Goal: Task Accomplishment & Management: Manage account settings

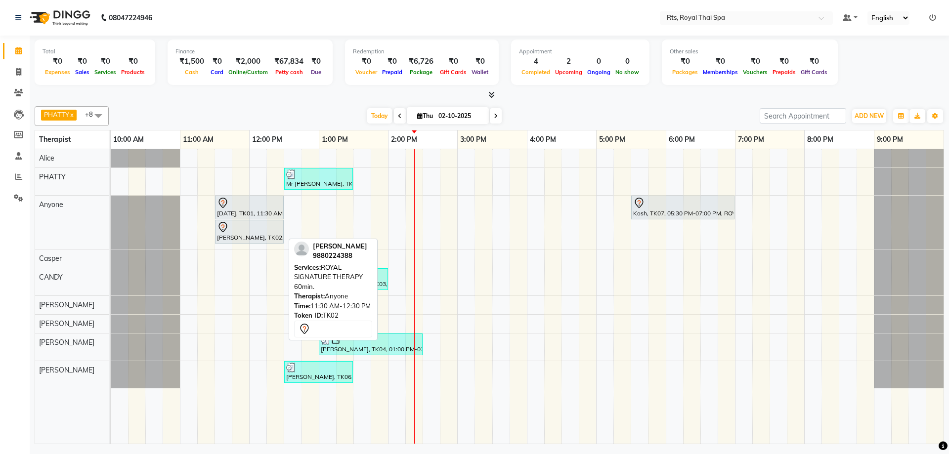
click at [245, 230] on div at bounding box center [249, 227] width 65 height 12
select select "7"
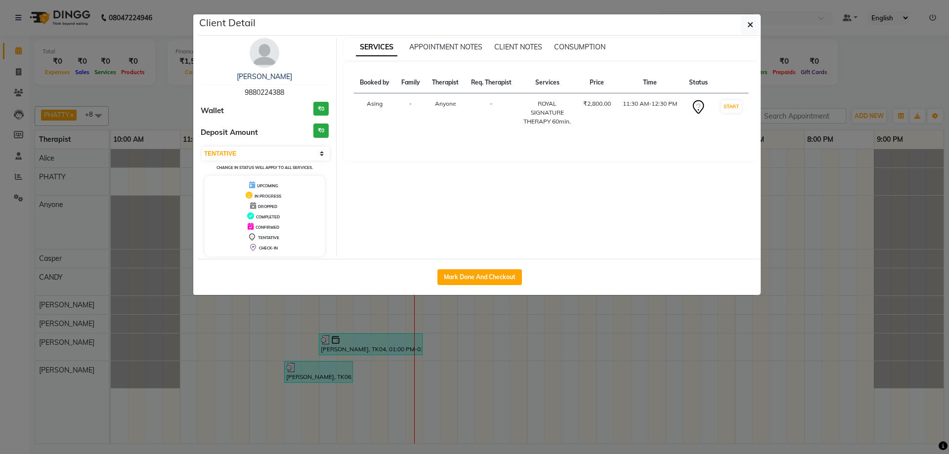
drag, startPoint x: 232, startPoint y: 95, endPoint x: 300, endPoint y: 91, distance: 68.3
click at [300, 91] on div "[PERSON_NAME] 9880224388" at bounding box center [265, 85] width 128 height 26
copy span "9880224388"
click at [752, 22] on icon "button" at bounding box center [750, 25] width 6 height 8
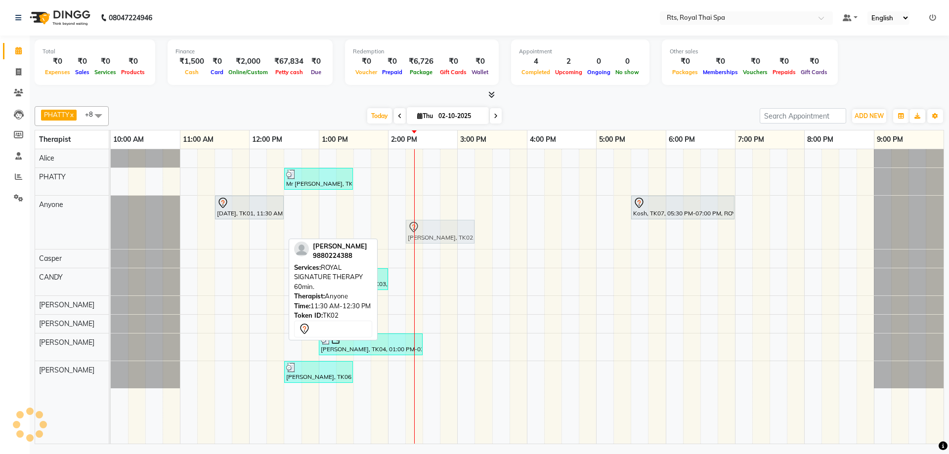
drag, startPoint x: 232, startPoint y: 231, endPoint x: 427, endPoint y: 229, distance: 195.2
click at [111, 229] on div "[DATE], TK01, 11:30 AM-12:30 PM, ROYAL SIGNATURE THERAPY 60min. Kosh, TK07, 05:…" at bounding box center [111, 222] width 0 height 53
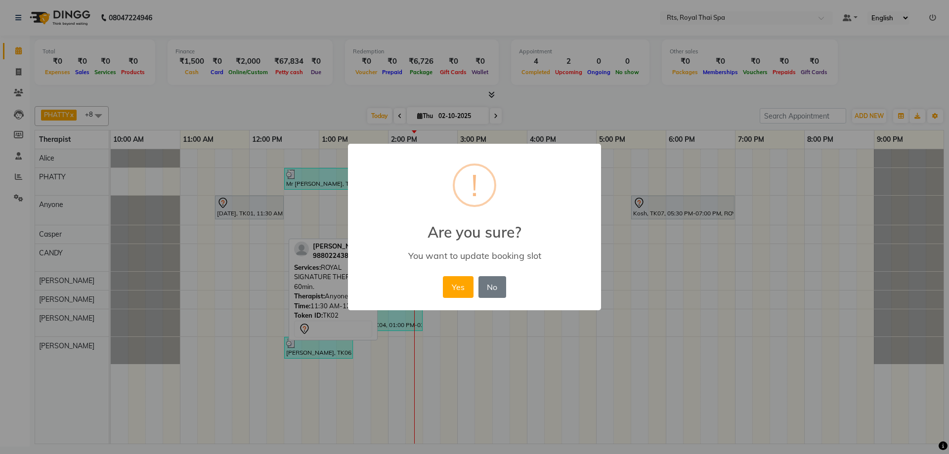
drag, startPoint x: 453, startPoint y: 293, endPoint x: 432, endPoint y: 269, distance: 31.8
click at [454, 293] on button "Yes" at bounding box center [458, 287] width 30 height 22
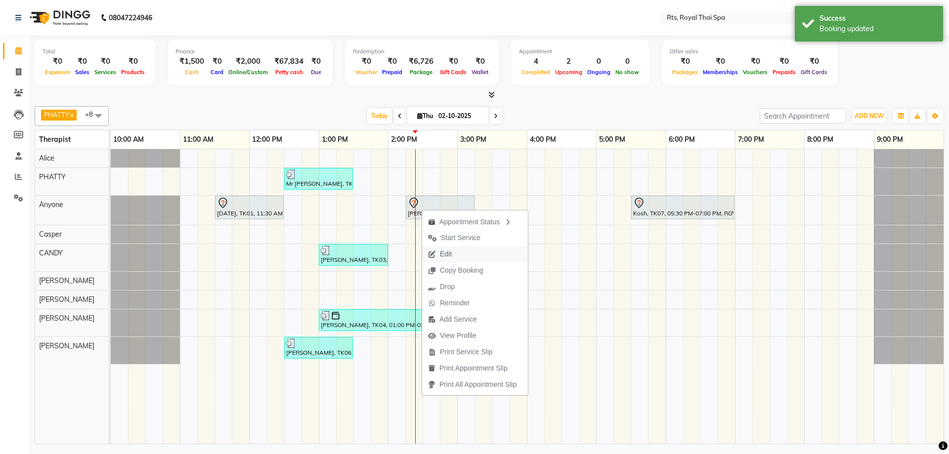
click at [449, 255] on span "Edit" at bounding box center [446, 254] width 12 height 10
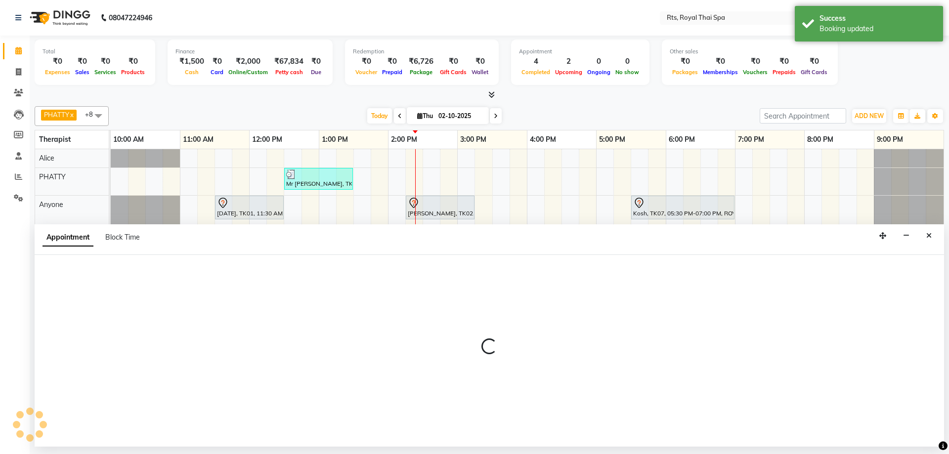
select select "tentative"
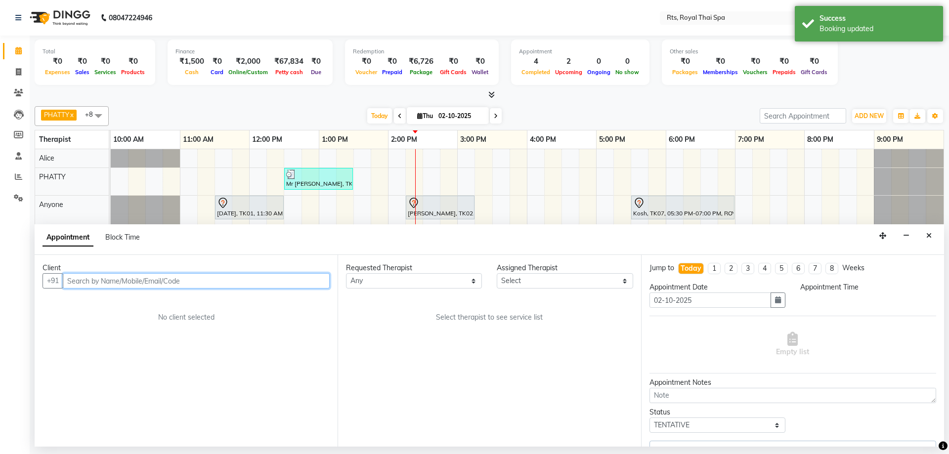
select select "39979"
select select "855"
select select "2378"
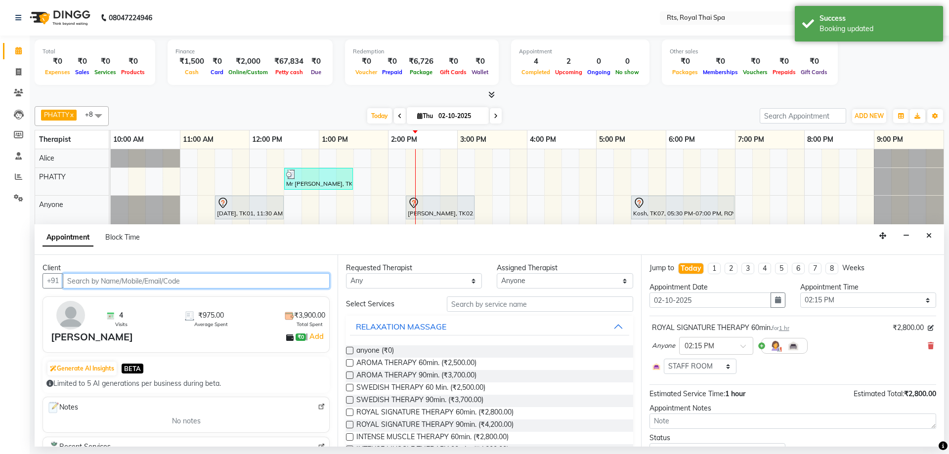
click at [212, 283] on input "text" at bounding box center [196, 280] width 267 height 15
paste input "2"
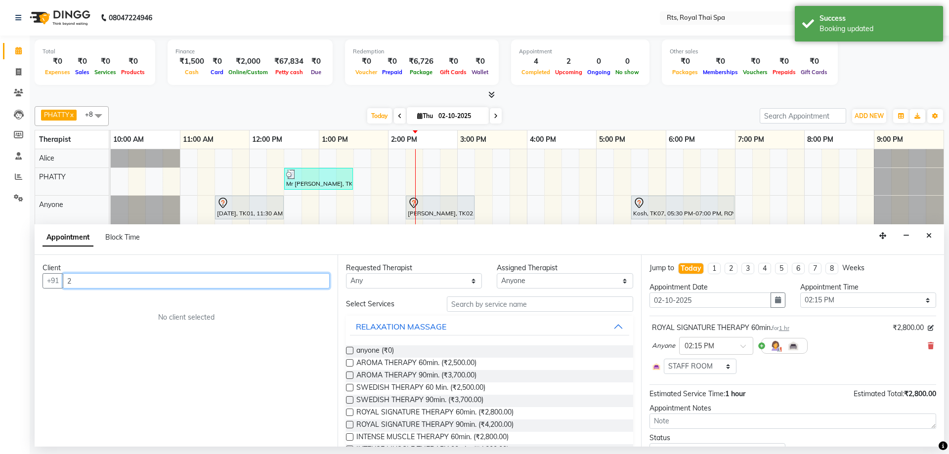
drag, startPoint x: 97, startPoint y: 278, endPoint x: 0, endPoint y: 263, distance: 98.5
click at [0, 263] on app-home "08047224946 Select Location × Rts, Royal Thai Spa Default Panel My Panel Englis…" at bounding box center [474, 223] width 949 height 447
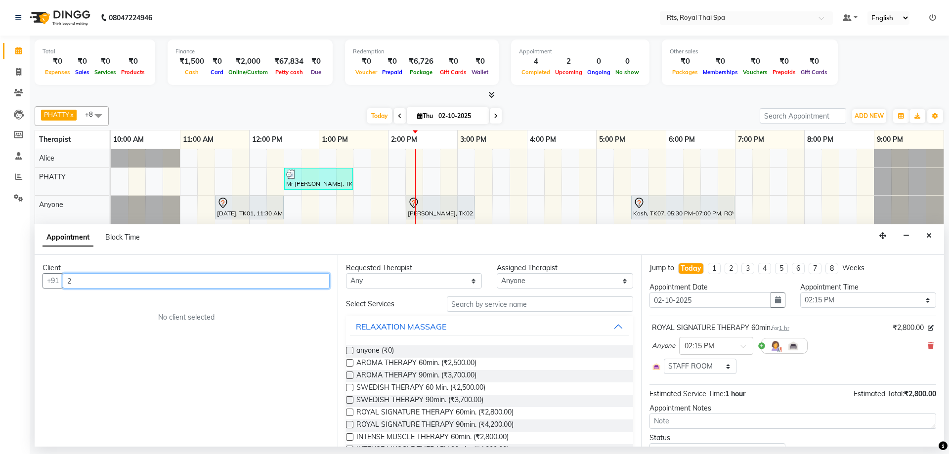
paste input "9880229505"
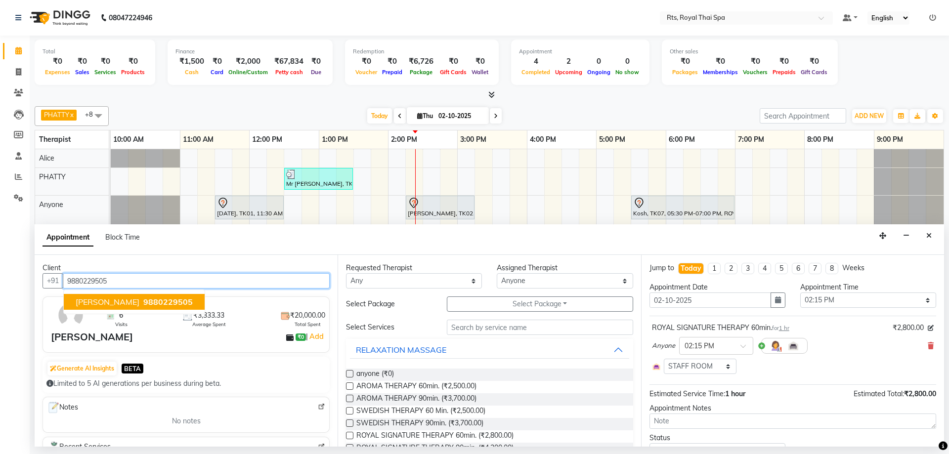
click at [136, 307] on button "[PERSON_NAME] 9880229505" at bounding box center [134, 302] width 141 height 16
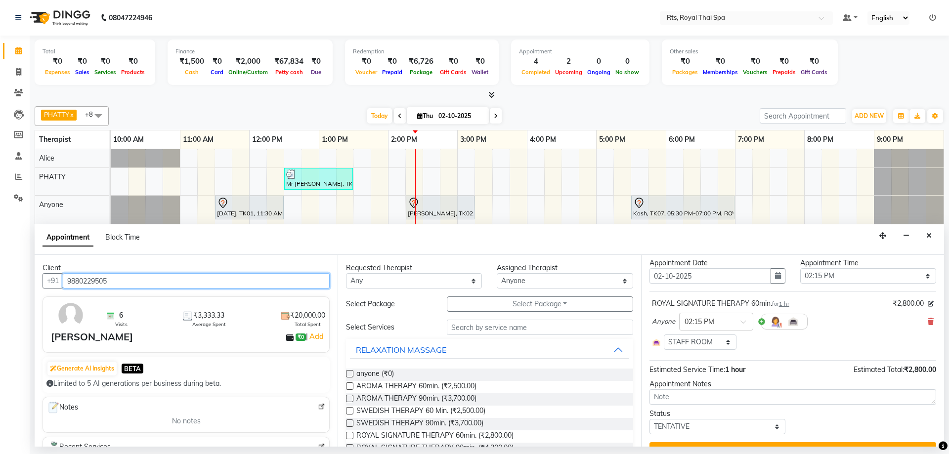
scroll to position [45, 0]
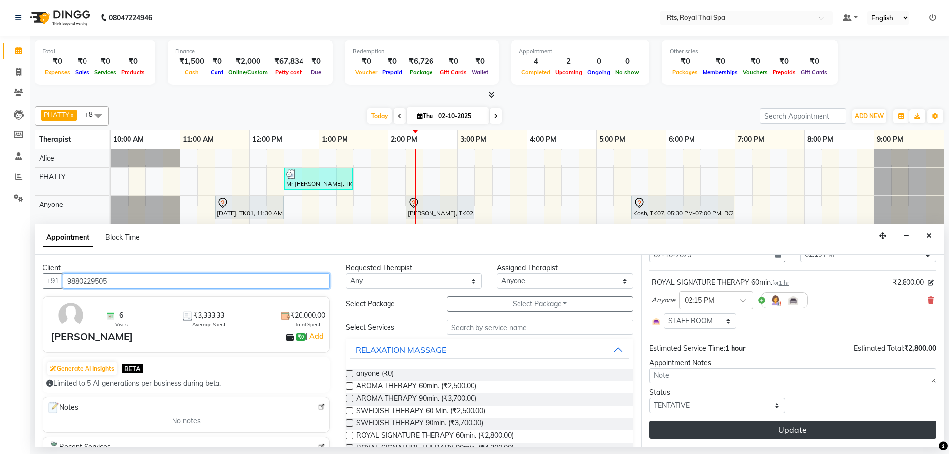
type input "9880229505"
click at [721, 431] on button "Update" at bounding box center [792, 430] width 287 height 18
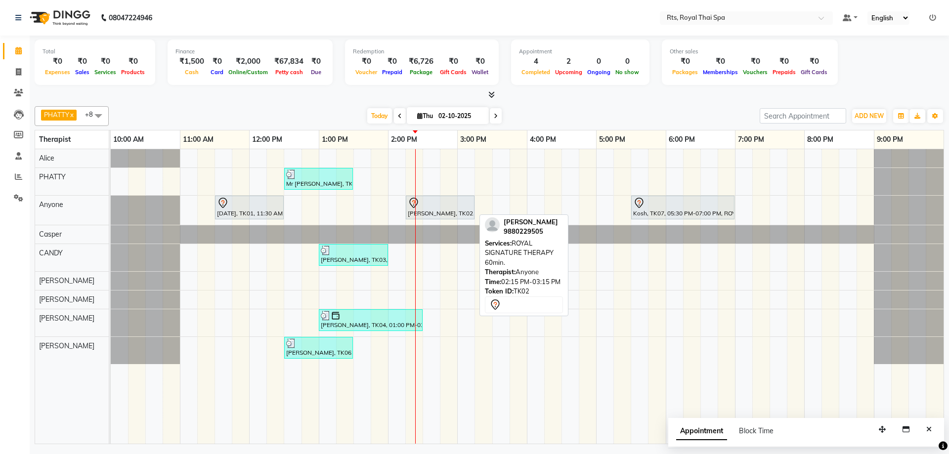
click at [437, 212] on div "[PERSON_NAME], TK02, 02:15 PM-03:15 PM, ROYAL SIGNATURE THERAPY 60min." at bounding box center [440, 207] width 67 height 21
click at [449, 208] on div "[PERSON_NAME], TK02, 02:15 PM-03:15 PM, ROYAL SIGNATURE THERAPY 60min." at bounding box center [440, 207] width 67 height 21
select select "7"
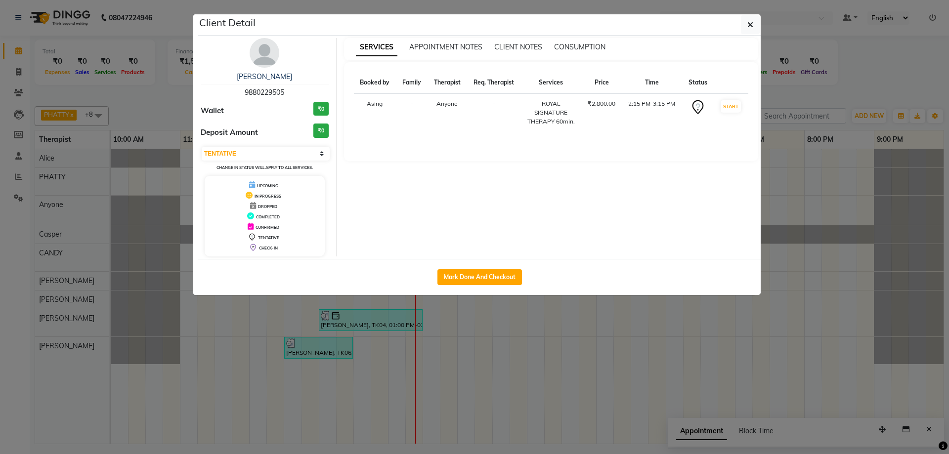
click at [256, 43] on img at bounding box center [265, 53] width 30 height 30
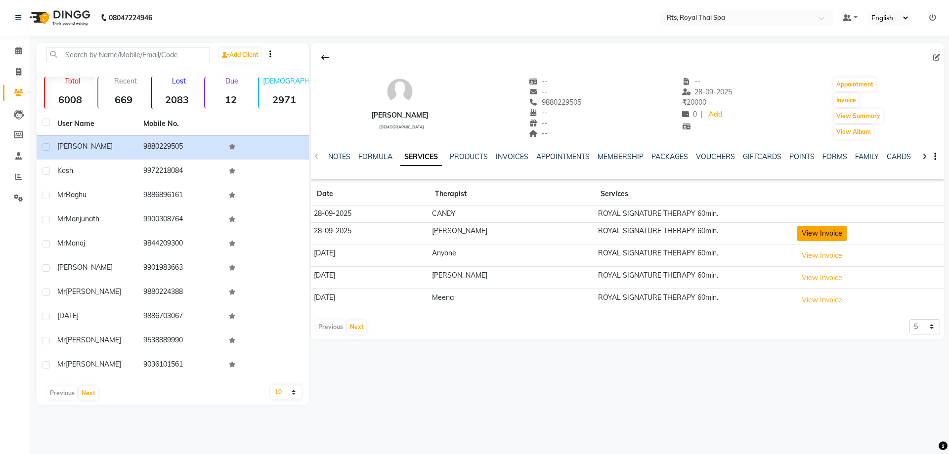
click at [804, 235] on button "View Invoice" at bounding box center [821, 233] width 49 height 15
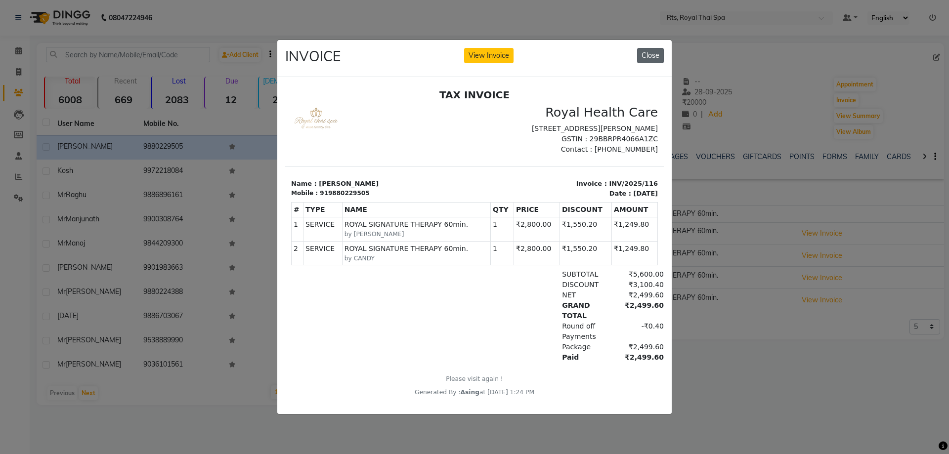
click at [655, 52] on button "Close" at bounding box center [650, 55] width 27 height 15
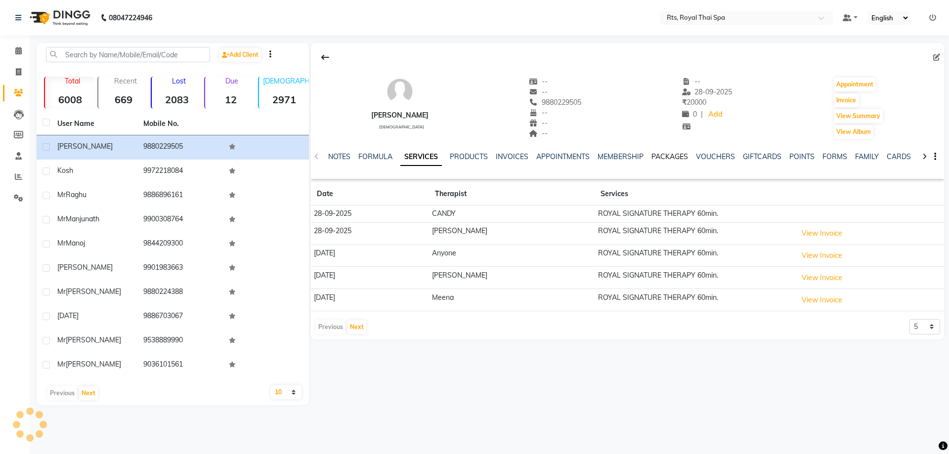
click at [672, 156] on link "PACKAGES" at bounding box center [669, 156] width 37 height 9
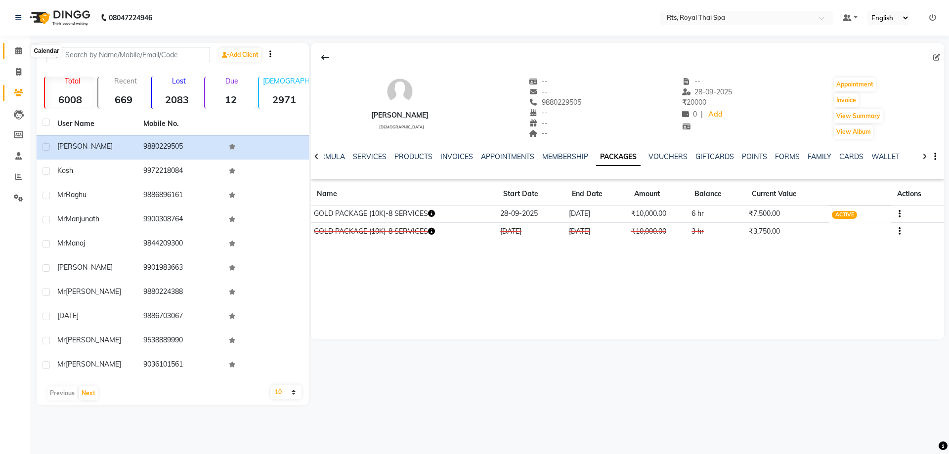
click at [22, 51] on span at bounding box center [18, 50] width 17 height 11
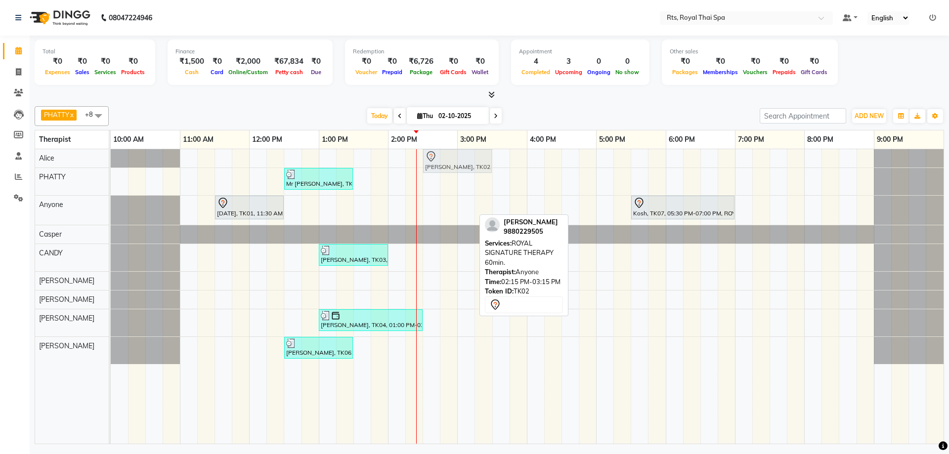
drag, startPoint x: 421, startPoint y: 212, endPoint x: 433, endPoint y: 169, distance: 44.3
click at [434, 157] on tbody "[PERSON_NAME], TK02, 02:15 PM-03:15 PM, ROYAL SIGNATURE THERAPY 60min. Mr [PERS…" at bounding box center [527, 256] width 833 height 215
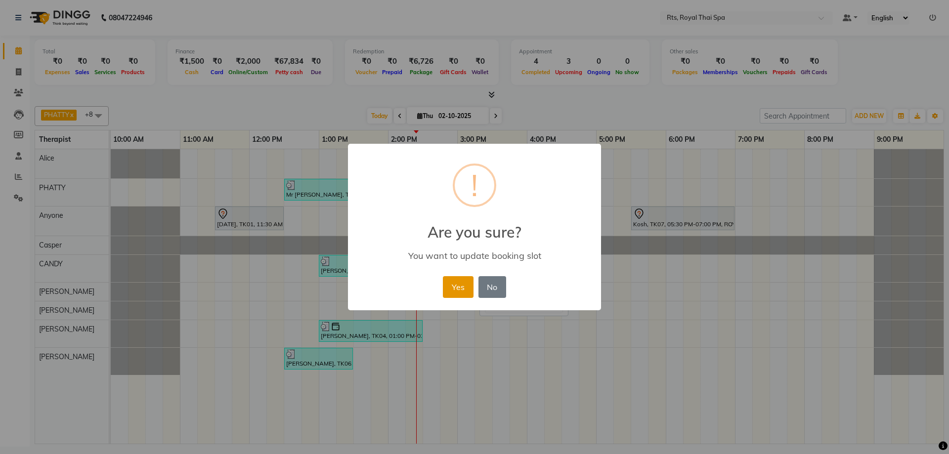
click at [451, 298] on button "Yes" at bounding box center [458, 287] width 30 height 22
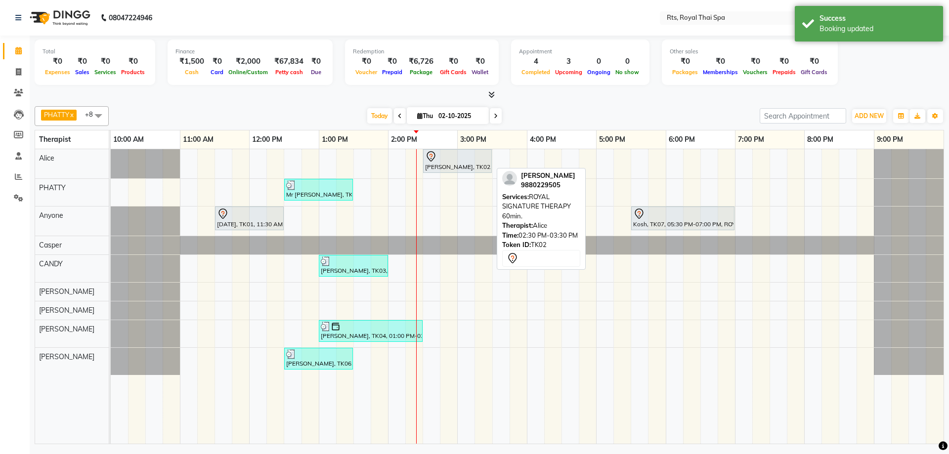
click at [464, 164] on div "[PERSON_NAME], TK02, 02:30 PM-03:30 PM, ROYAL SIGNATURE THERAPY 60min." at bounding box center [457, 161] width 67 height 21
select select "7"
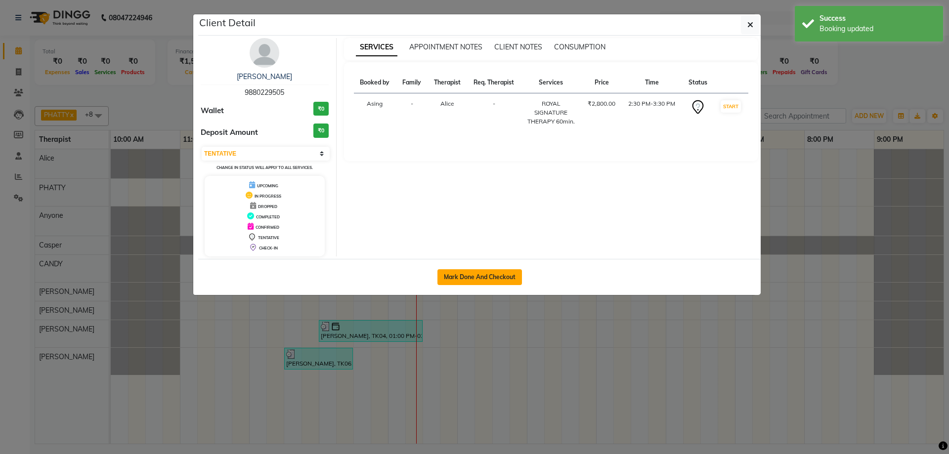
click at [467, 273] on button "Mark Done And Checkout" at bounding box center [479, 277] width 85 height 16
select select "service"
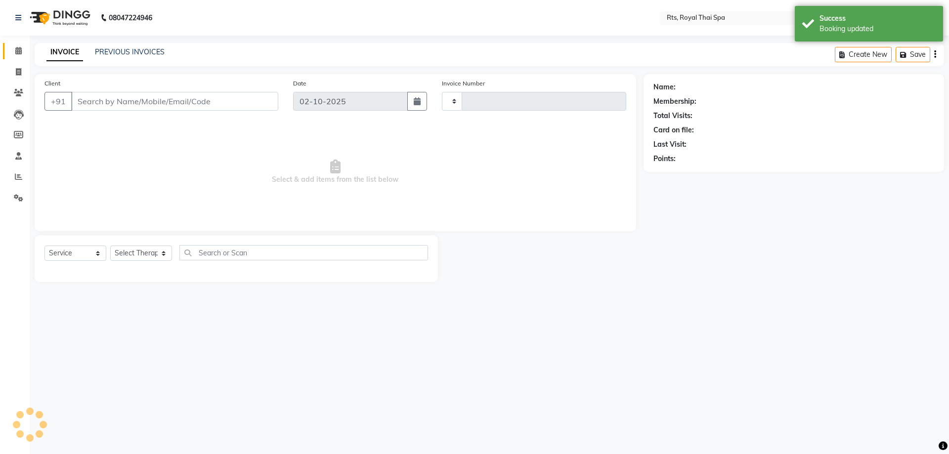
type input "196"
select select "9068"
type input "9880229505"
select select "34830"
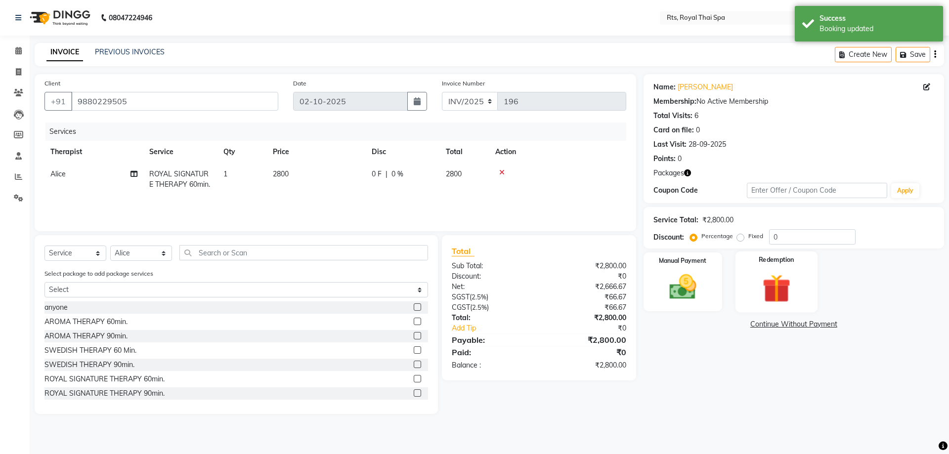
click at [783, 284] on img at bounding box center [776, 288] width 46 height 35
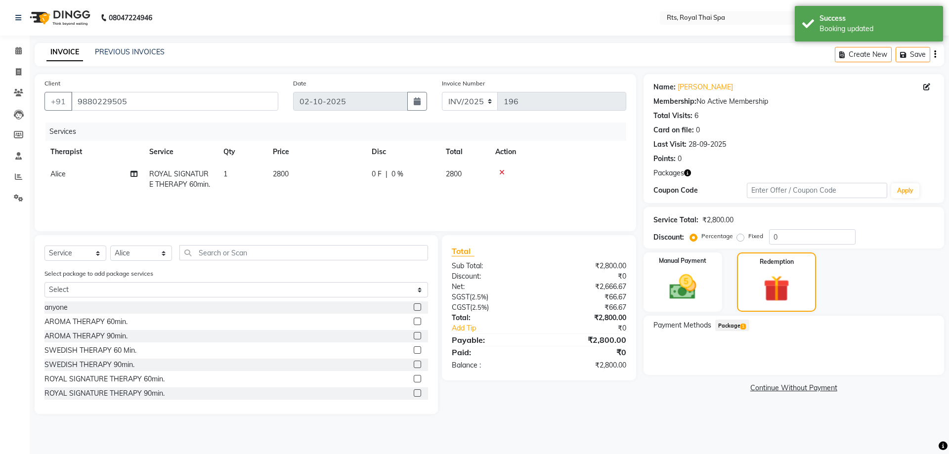
click at [731, 323] on span "Package 1" at bounding box center [732, 325] width 34 height 11
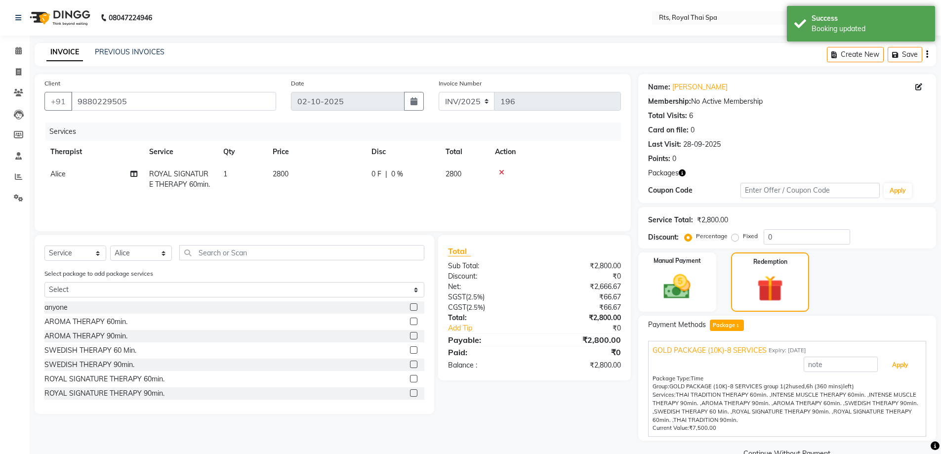
drag, startPoint x: 894, startPoint y: 362, endPoint x: 855, endPoint y: 391, distance: 49.1
click at [896, 362] on button "Apply" at bounding box center [900, 365] width 41 height 17
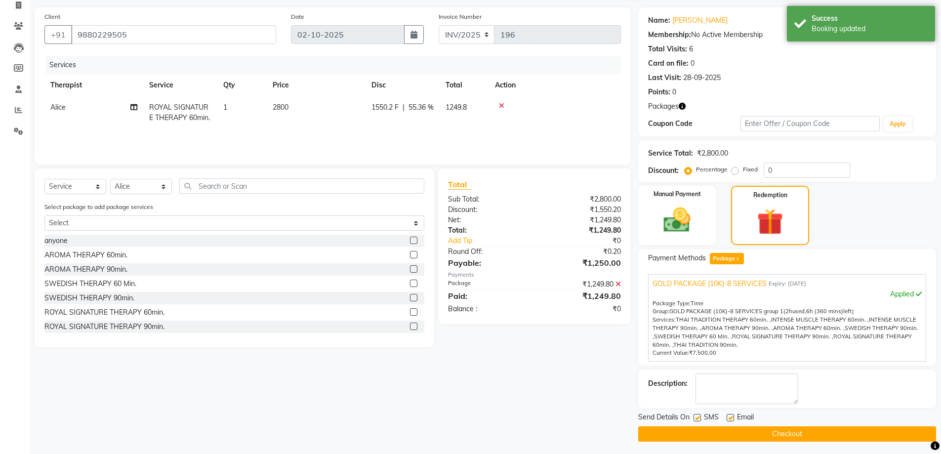
scroll to position [69, 0]
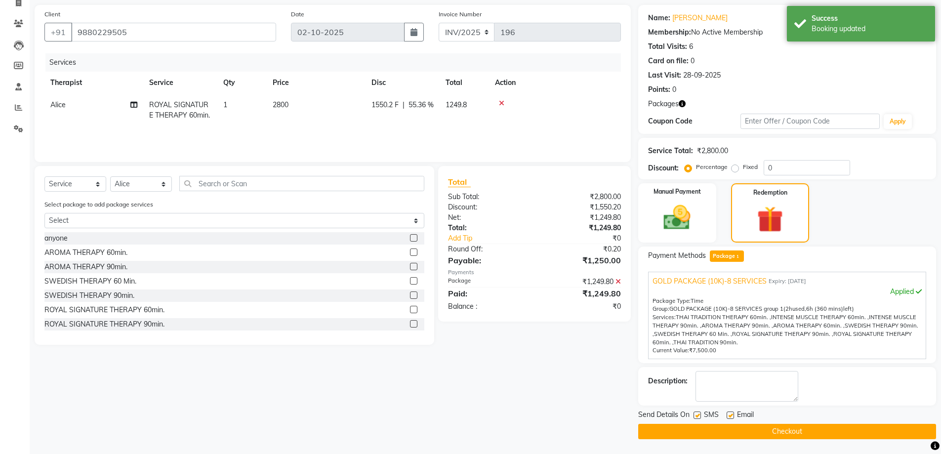
click at [699, 418] on label at bounding box center [697, 415] width 7 height 7
click at [699, 418] on input "checkbox" at bounding box center [697, 416] width 6 height 6
checkbox input "false"
click at [700, 426] on button "Checkout" at bounding box center [787, 431] width 298 height 15
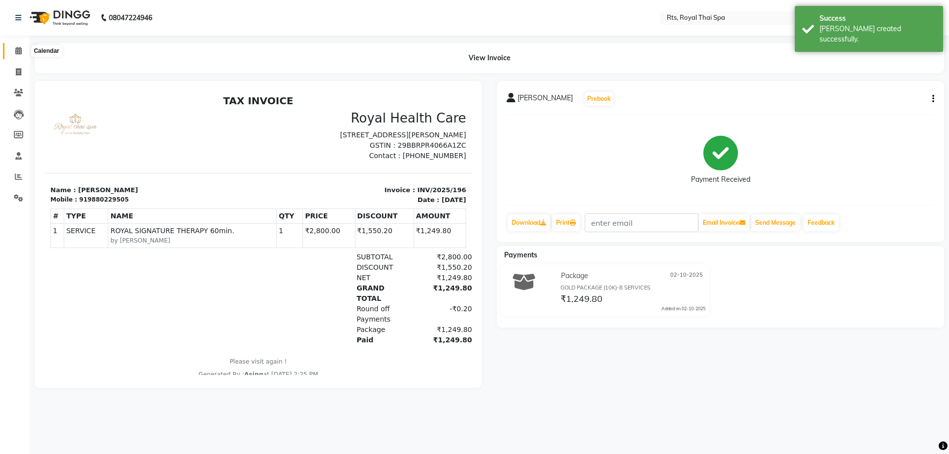
click at [18, 50] on icon at bounding box center [18, 50] width 6 height 7
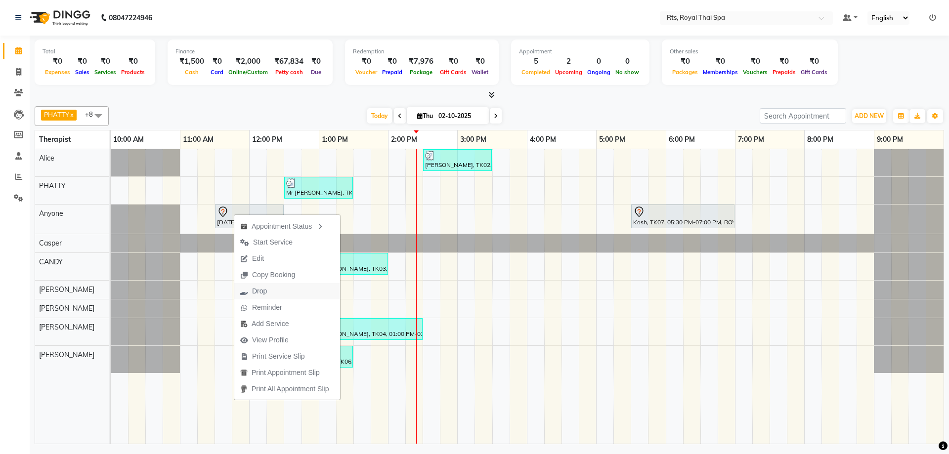
click at [263, 292] on span "Drop" at bounding box center [259, 291] width 15 height 10
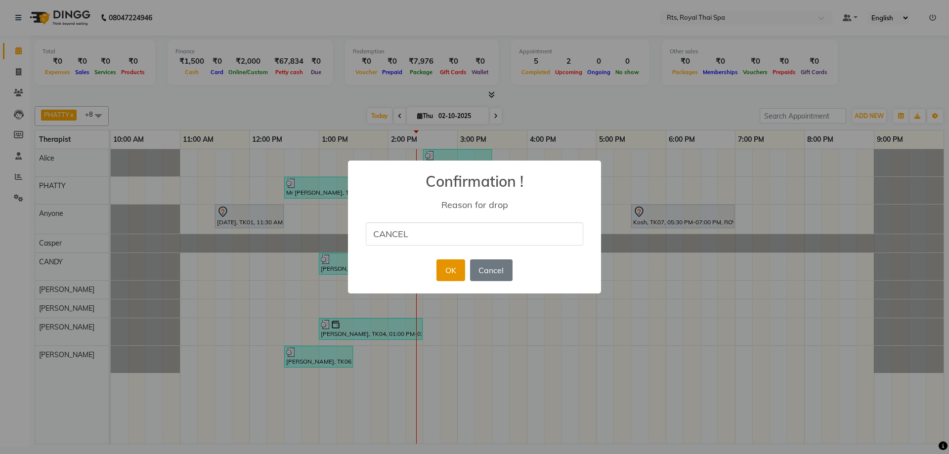
type input "CANCEL"
click at [458, 271] on button "OK" at bounding box center [450, 270] width 28 height 22
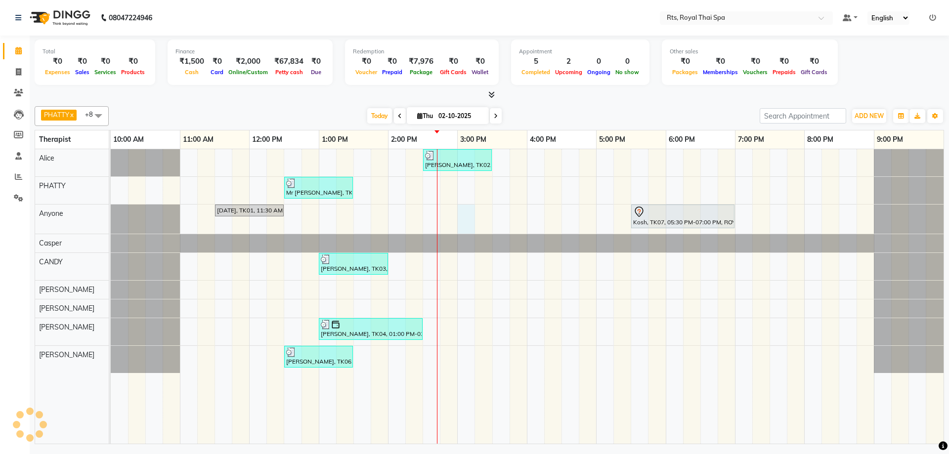
click at [465, 219] on div "[PERSON_NAME], TK02, 02:30 PM-03:30 PM, ROYAL SIGNATURE THERAPY 60min. Mr [PERS…" at bounding box center [527, 296] width 833 height 295
select select "39979"
select select "900"
select select "tentative"
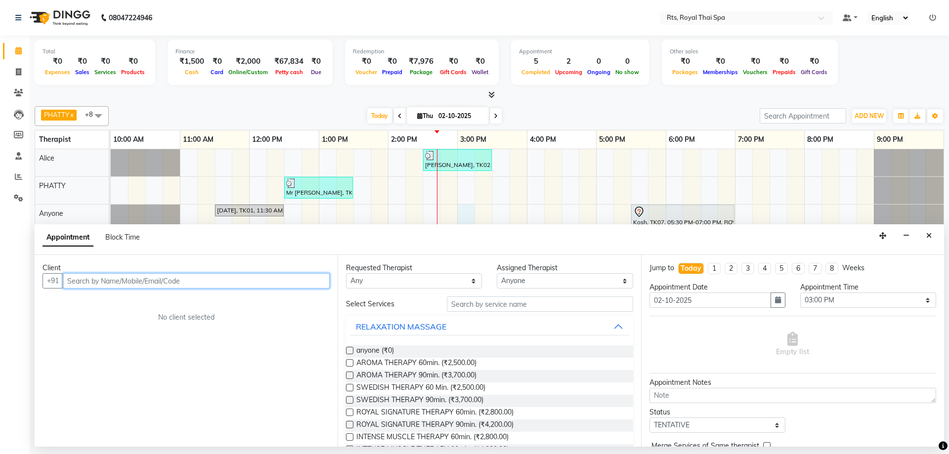
click at [291, 280] on input "text" at bounding box center [196, 280] width 267 height 15
click at [127, 297] on span "94800269" at bounding box center [118, 302] width 40 height 10
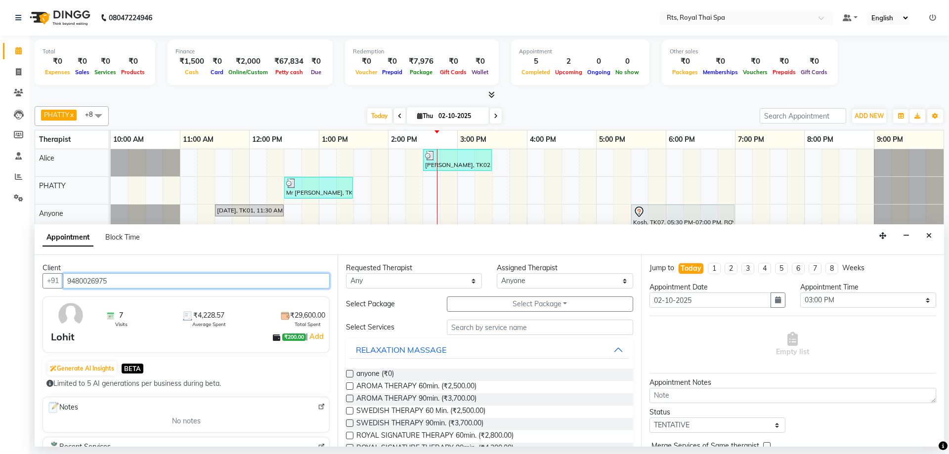
drag, startPoint x: 84, startPoint y: 274, endPoint x: 57, endPoint y: 271, distance: 26.8
click at [57, 271] on div "Client +91 9480026975 7 Visits ₹4,228.57 Average Spent ₹29,600.00 Total Spent L…" at bounding box center [186, 351] width 303 height 192
type input "9480026975"
drag, startPoint x: 486, startPoint y: 434, endPoint x: 511, endPoint y: 427, distance: 26.1
click at [497, 432] on span "ROYAL SIGNATURE THERAPY 60min. (₹2,800.00)" at bounding box center [434, 436] width 157 height 12
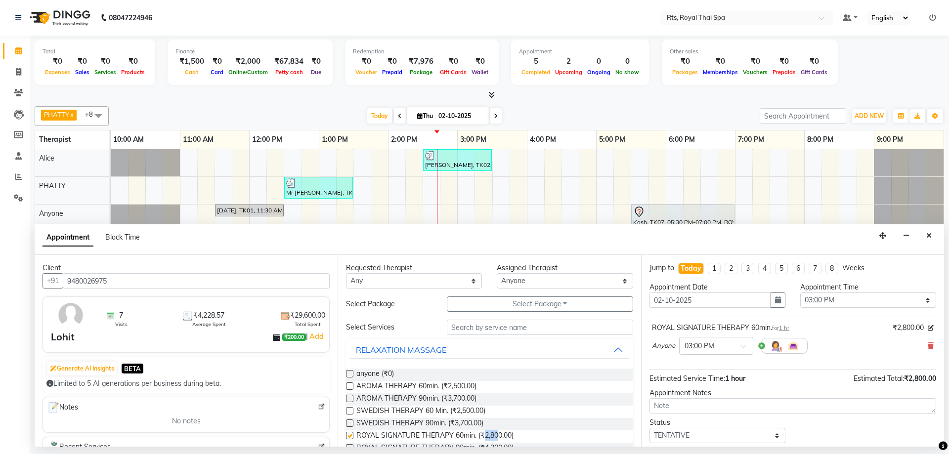
checkbox input "false"
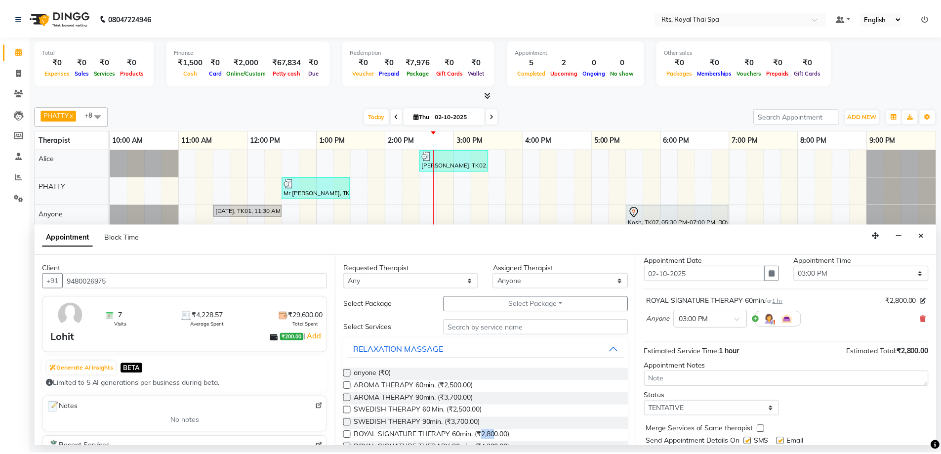
scroll to position [59, 0]
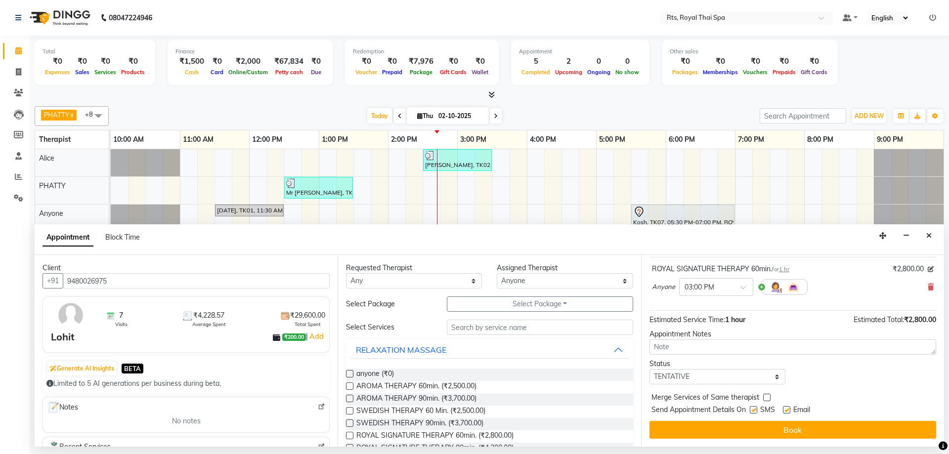
click at [754, 413] on label at bounding box center [753, 409] width 7 height 7
click at [754, 413] on input "checkbox" at bounding box center [753, 411] width 6 height 6
checkbox input "false"
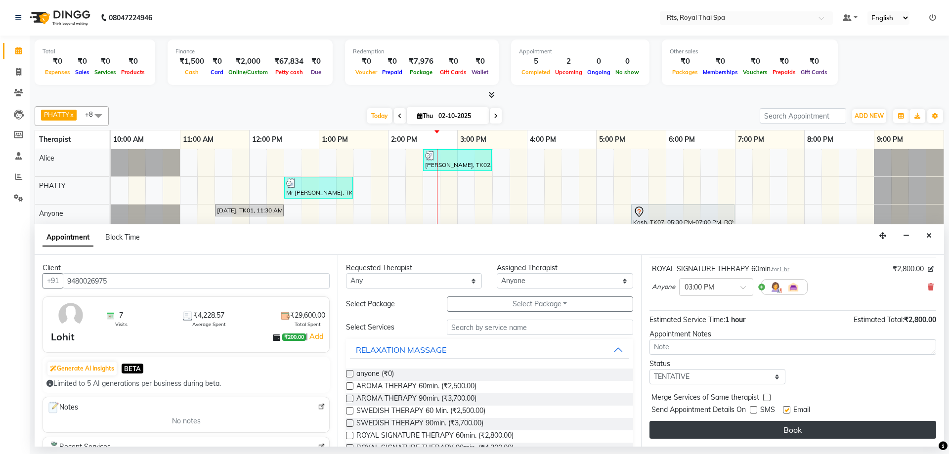
click at [752, 429] on button "Book" at bounding box center [792, 430] width 287 height 18
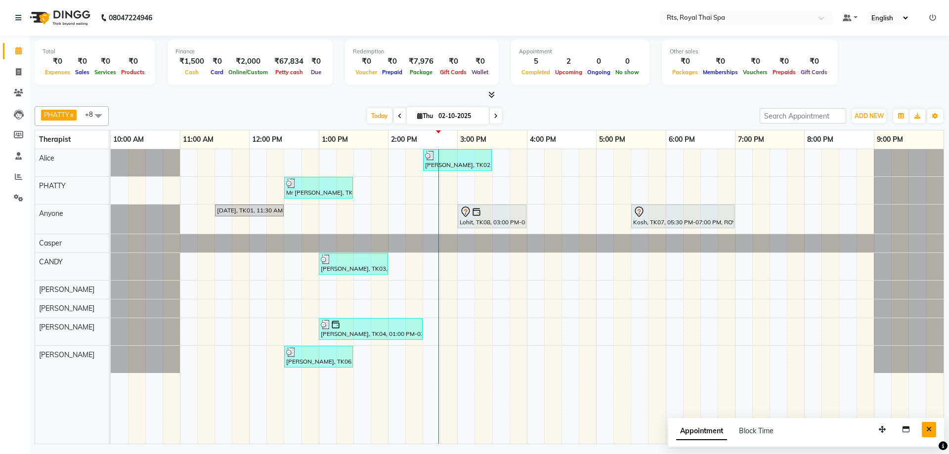
click at [928, 429] on icon "Close" at bounding box center [928, 429] width 5 height 7
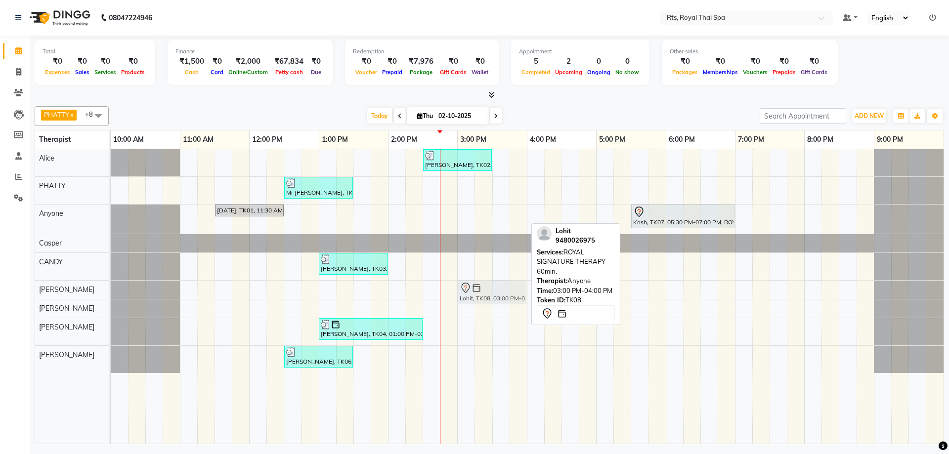
drag, startPoint x: 470, startPoint y: 217, endPoint x: 469, endPoint y: 283, distance: 65.7
click at [468, 296] on tbody "[PERSON_NAME], TK02, 02:30 PM-03:30 PM, ROYAL SIGNATURE THERAPY 60min. Mr [PERS…" at bounding box center [527, 261] width 833 height 224
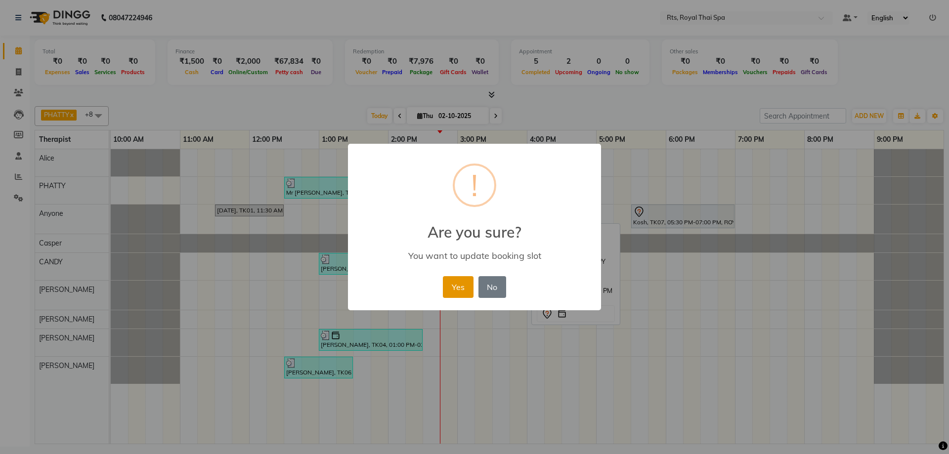
click at [446, 286] on button "Yes" at bounding box center [458, 287] width 30 height 22
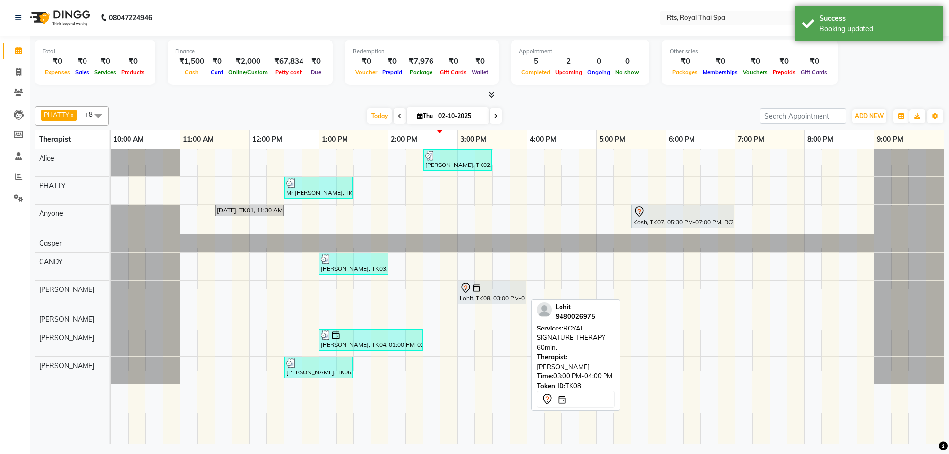
click at [482, 295] on div "Lohit, TK08, 03:00 PM-04:00 PM, ROYAL SIGNATURE THERAPY 60min." at bounding box center [492, 292] width 67 height 21
select select "7"
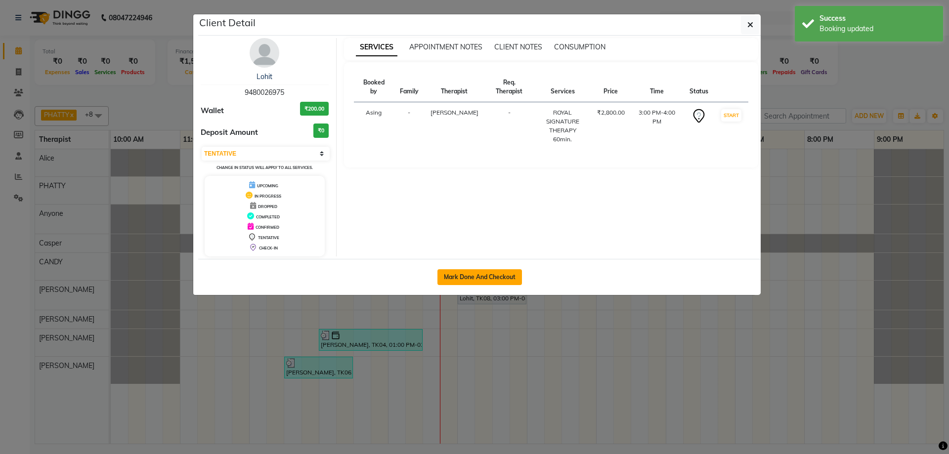
click at [495, 277] on button "Mark Done And Checkout" at bounding box center [479, 277] width 85 height 16
select select "service"
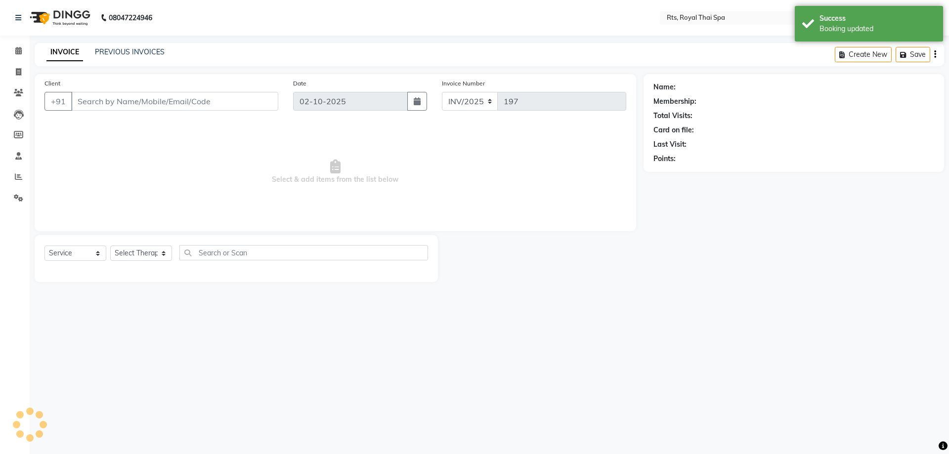
select select "3"
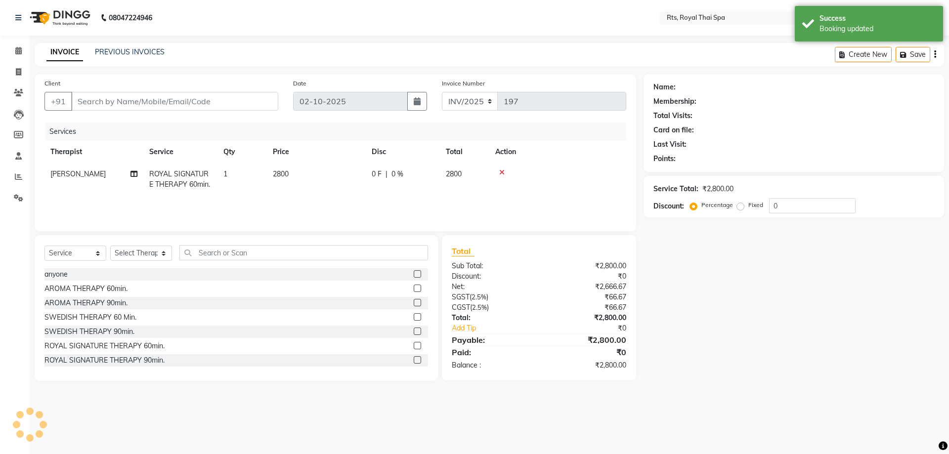
type input "9480026975"
select select "65624"
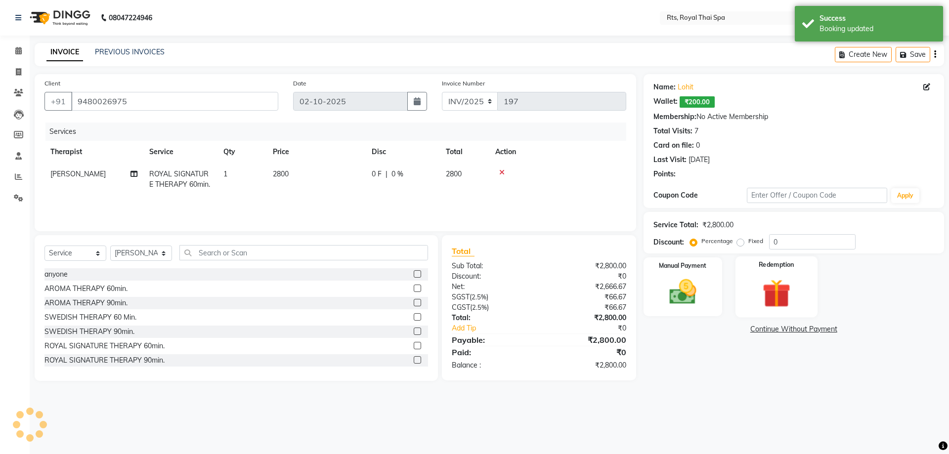
click at [762, 270] on label "Redemption" at bounding box center [777, 264] width 36 height 9
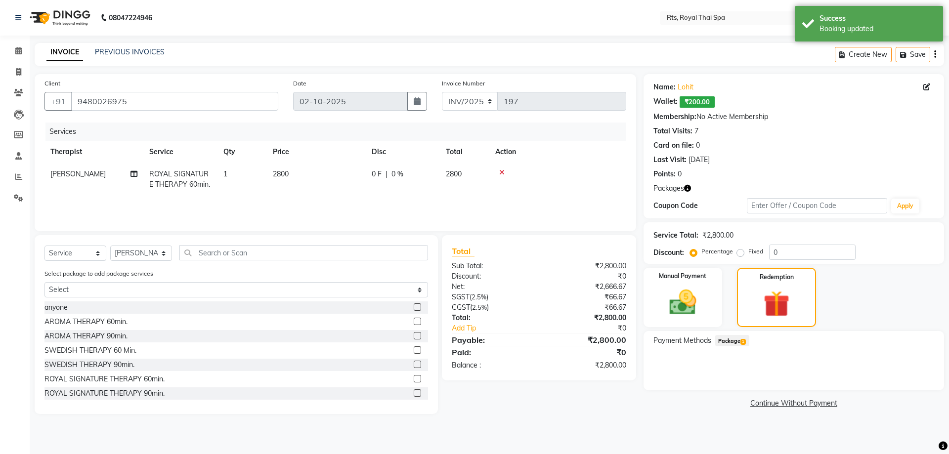
click at [720, 335] on span "Package 1" at bounding box center [732, 340] width 34 height 11
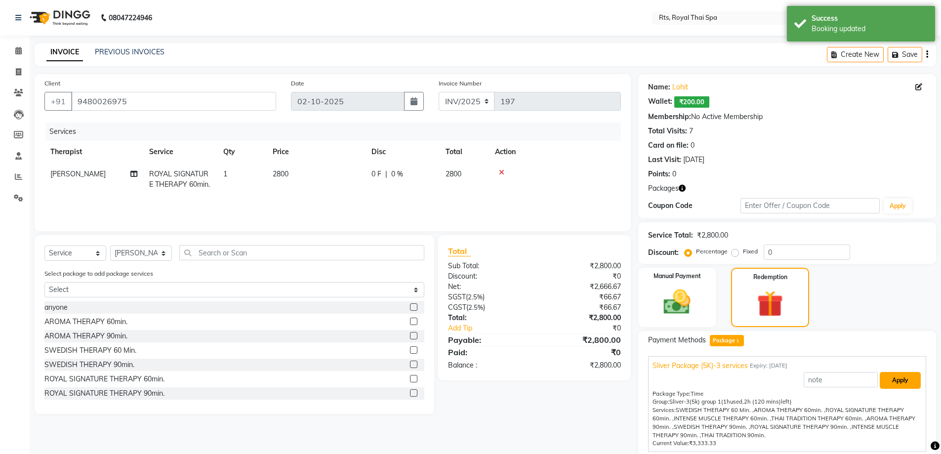
click at [896, 375] on button "Apply" at bounding box center [900, 380] width 41 height 17
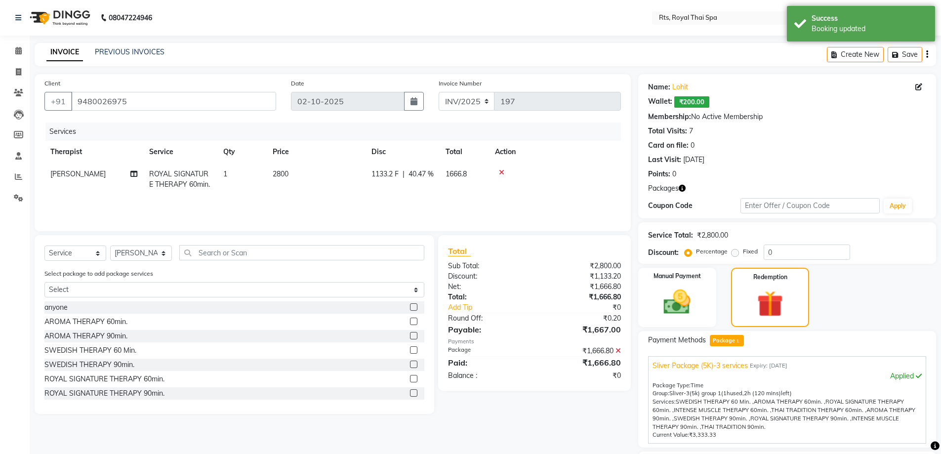
scroll to position [85, 0]
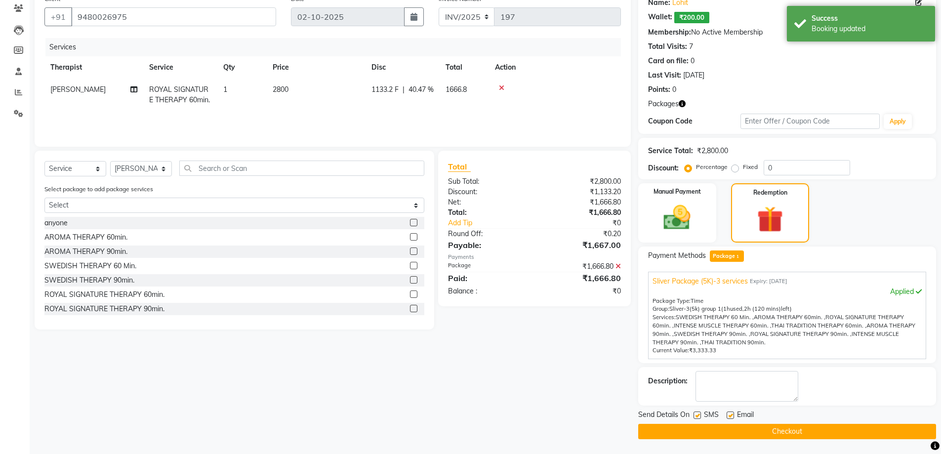
click at [698, 418] on label at bounding box center [697, 415] width 7 height 7
click at [698, 418] on input "checkbox" at bounding box center [697, 416] width 6 height 6
checkbox input "false"
click at [715, 427] on button "Checkout" at bounding box center [787, 431] width 298 height 15
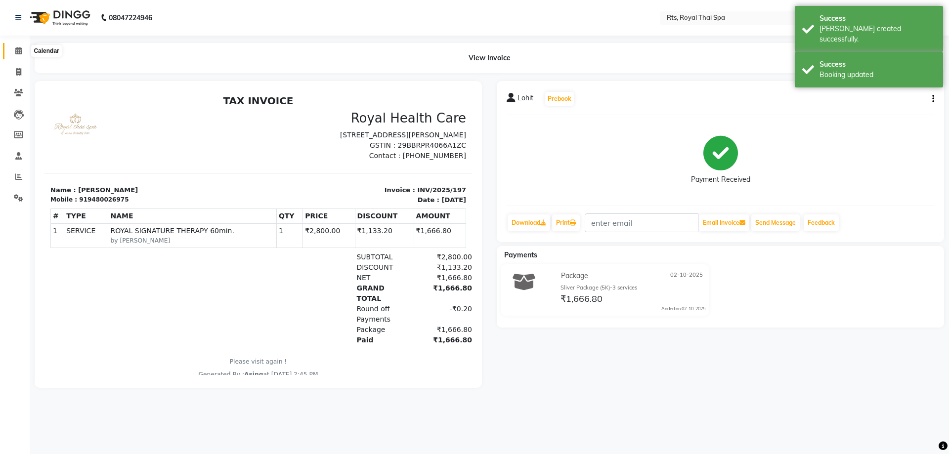
click at [17, 53] on icon at bounding box center [18, 50] width 6 height 7
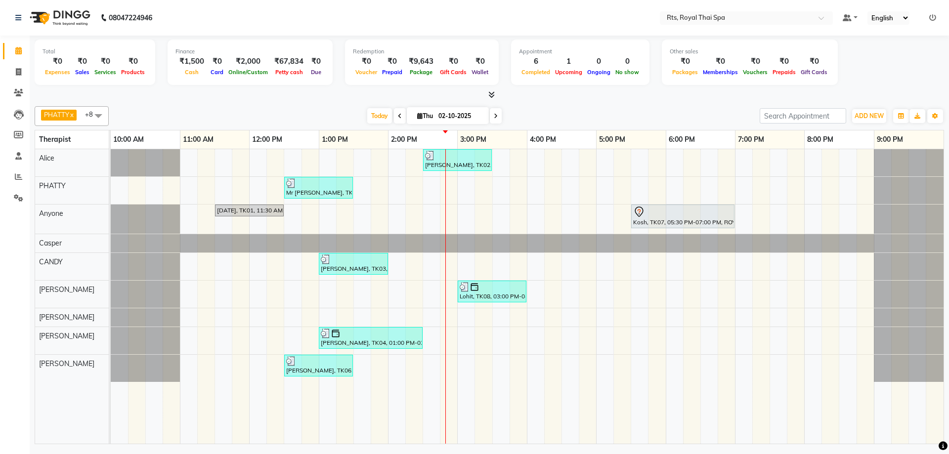
click at [473, 215] on div "[PERSON_NAME], TK02, 02:30 PM-03:30 PM, ROYAL SIGNATURE THERAPY 60min. Mr [PERS…" at bounding box center [527, 296] width 833 height 295
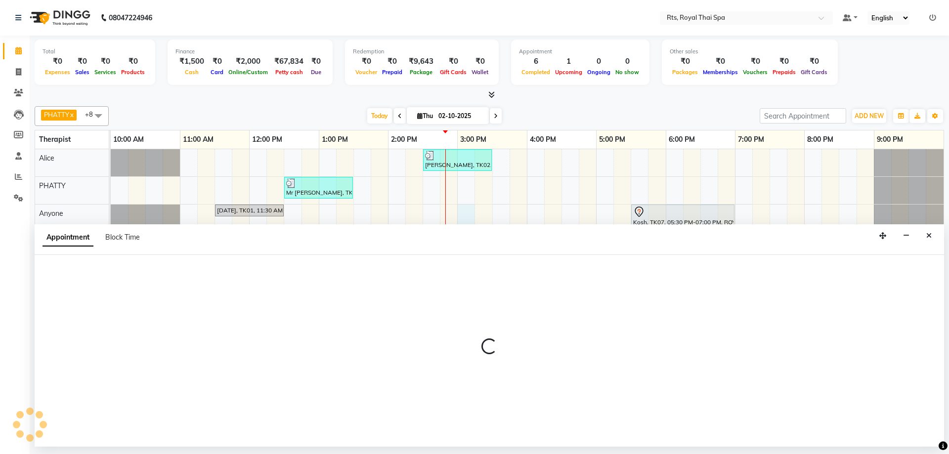
select select "39979"
select select "900"
select select "tentative"
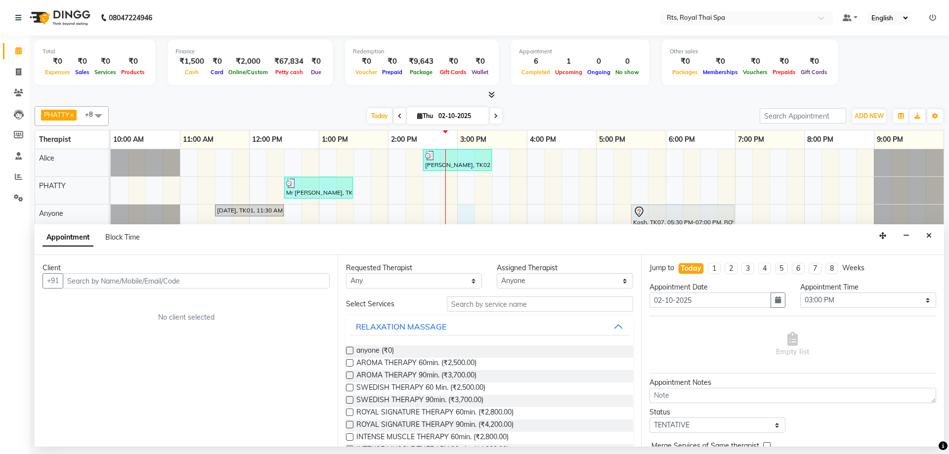
click at [296, 286] on input "text" at bounding box center [196, 280] width 267 height 15
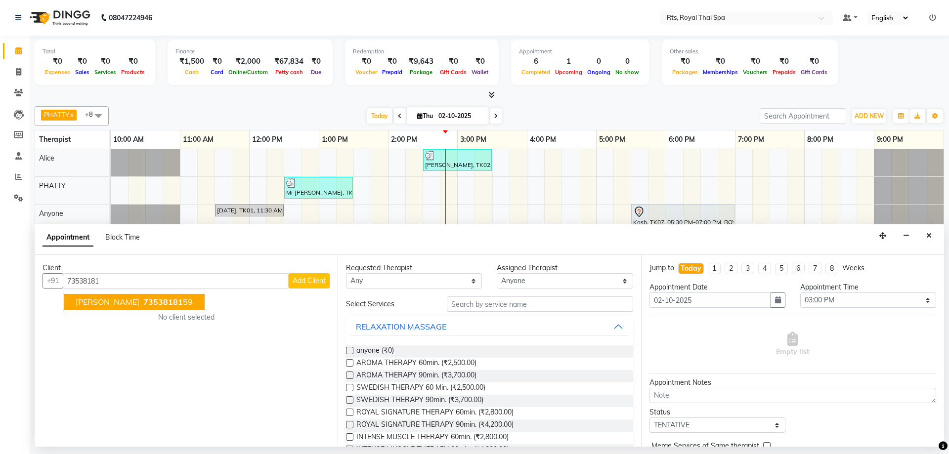
click at [159, 303] on button "[PERSON_NAME] 73538181 59" at bounding box center [134, 302] width 141 height 16
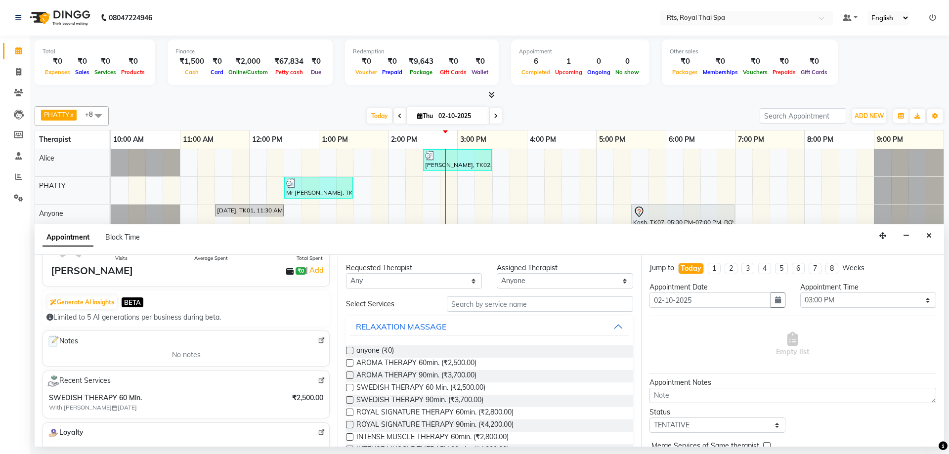
scroll to position [148, 0]
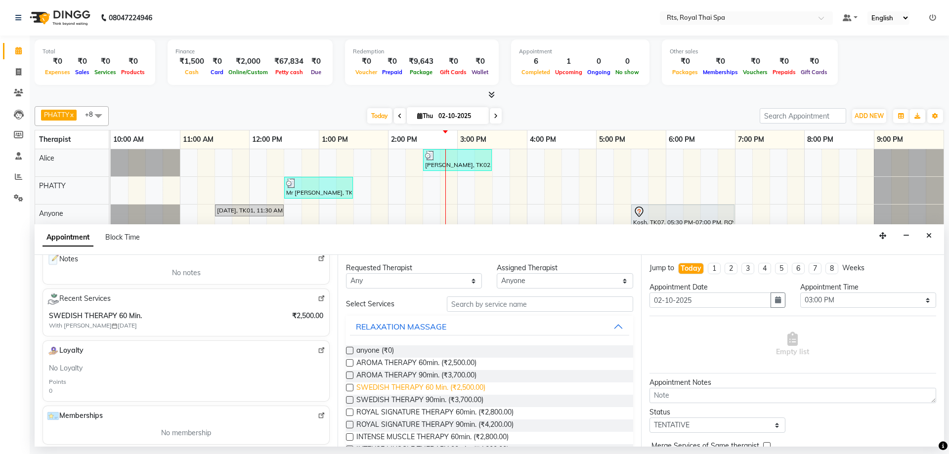
type input "7353818159"
click at [481, 385] on span "SWEDISH THERAPY 60 Min. (₹2,500.00)" at bounding box center [420, 388] width 129 height 12
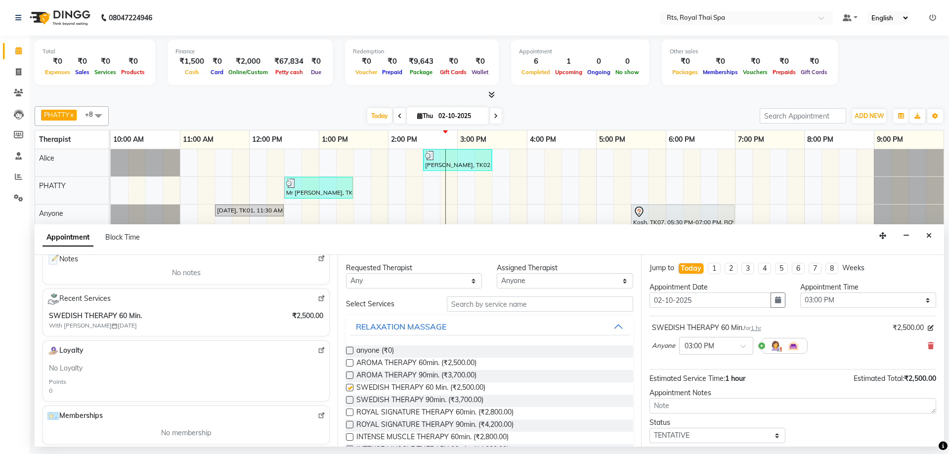
checkbox input "false"
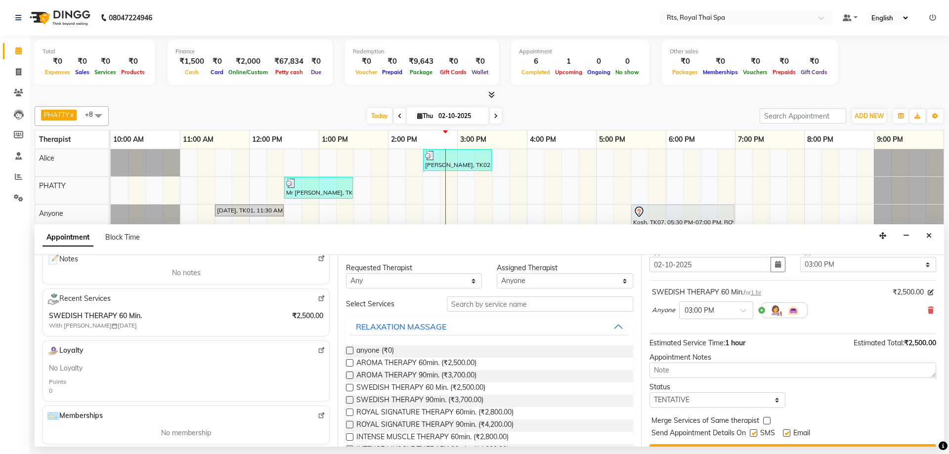
scroll to position [59, 0]
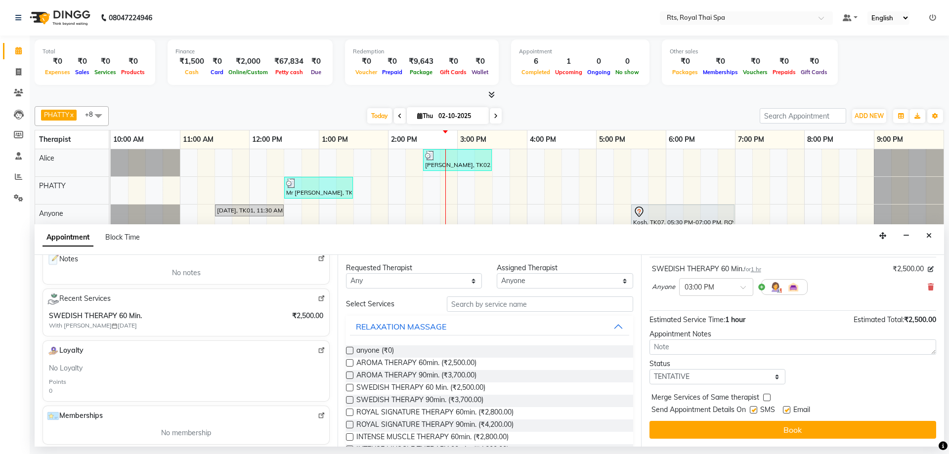
click at [753, 408] on label at bounding box center [753, 409] width 7 height 7
click at [753, 408] on input "checkbox" at bounding box center [753, 411] width 6 height 6
checkbox input "false"
click at [750, 423] on button "Book" at bounding box center [792, 430] width 287 height 18
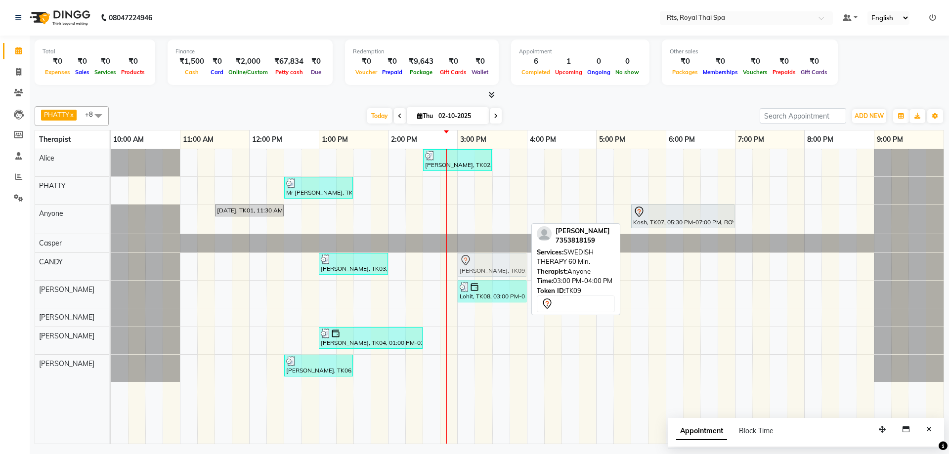
drag, startPoint x: 471, startPoint y: 218, endPoint x: 472, endPoint y: 263, distance: 44.5
click at [472, 263] on tbody "[PERSON_NAME], TK02, 02:30 PM-03:30 PM, ROYAL SIGNATURE THERAPY 60min. Mr [PERS…" at bounding box center [527, 265] width 833 height 233
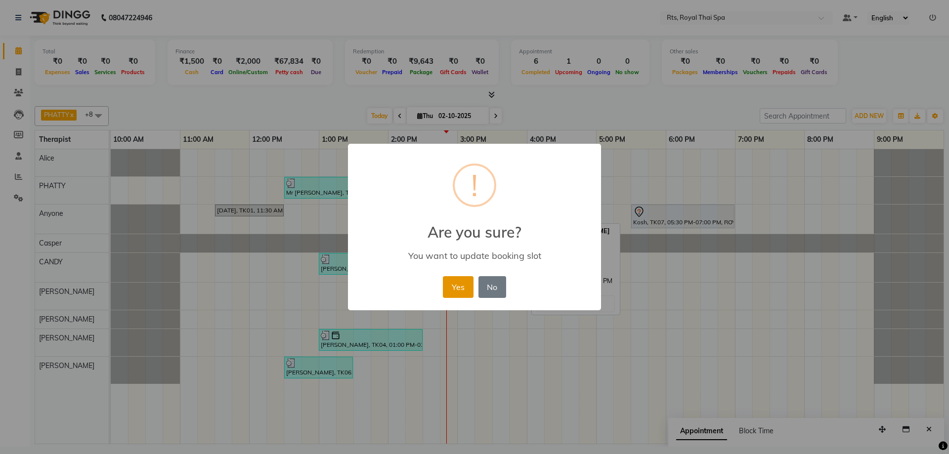
click at [462, 283] on button "Yes" at bounding box center [458, 287] width 30 height 22
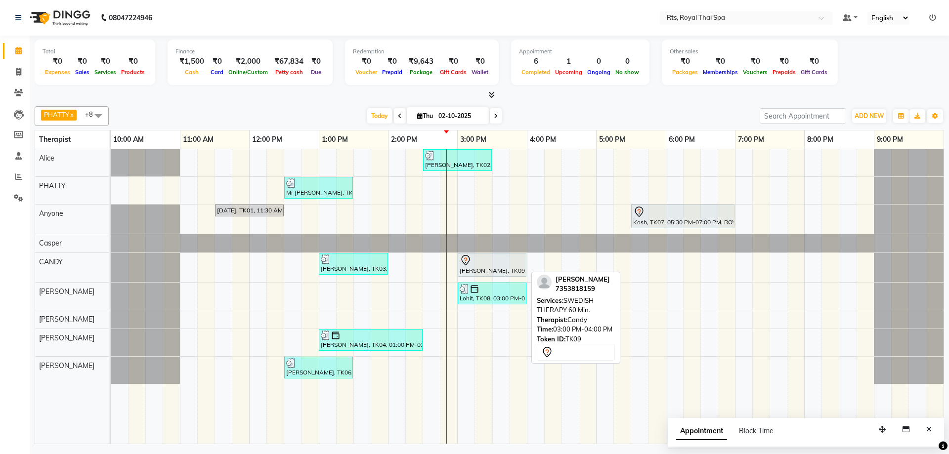
click at [476, 268] on div "[PERSON_NAME], TK09, 03:00 PM-04:00 PM, SWEDISH THERAPY 60 Min." at bounding box center [492, 264] width 67 height 21
click at [475, 268] on div "[PERSON_NAME], TK09, 03:00 PM-04:00 PM, SWEDISH THERAPY 60 Min." at bounding box center [492, 264] width 67 height 21
select select "7"
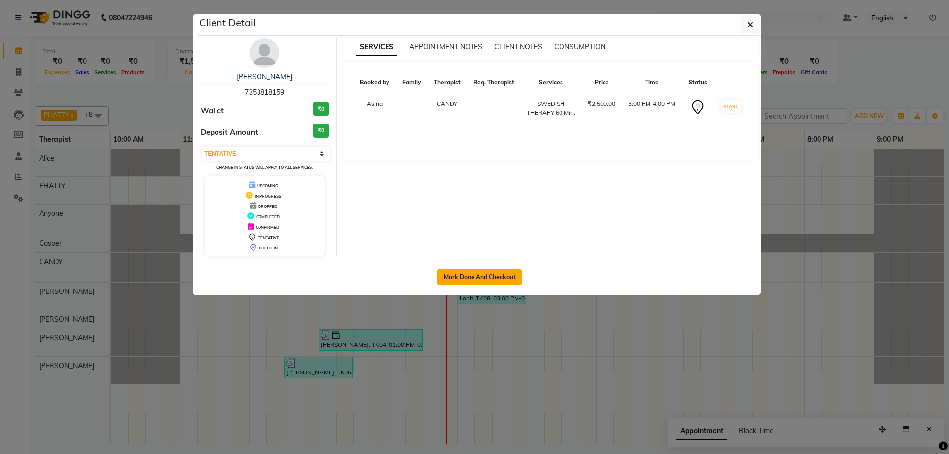
click at [505, 277] on button "Mark Done And Checkout" at bounding box center [479, 277] width 85 height 16
select select "service"
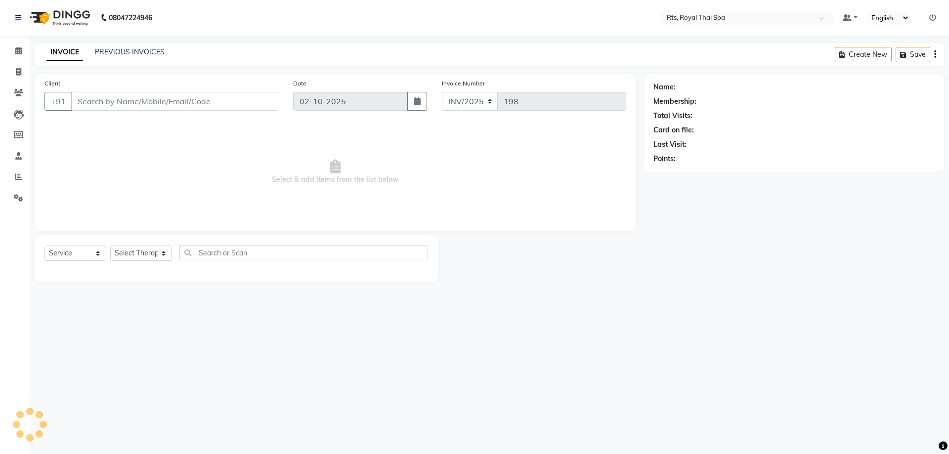
type input "7353818159"
select select "50979"
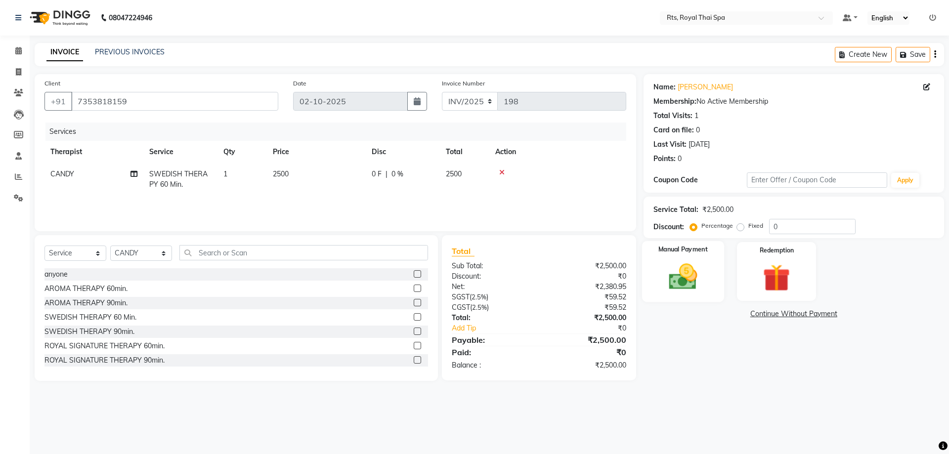
drag, startPoint x: 701, startPoint y: 278, endPoint x: 716, endPoint y: 278, distance: 14.3
click at [701, 278] on img at bounding box center [683, 276] width 46 height 33
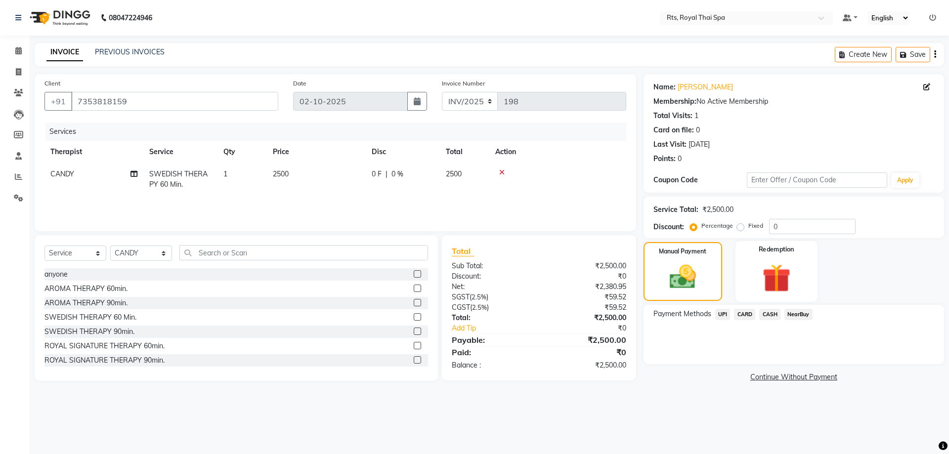
drag, startPoint x: 775, startPoint y: 279, endPoint x: 743, endPoint y: 303, distance: 40.1
click at [774, 278] on img at bounding box center [776, 278] width 44 height 34
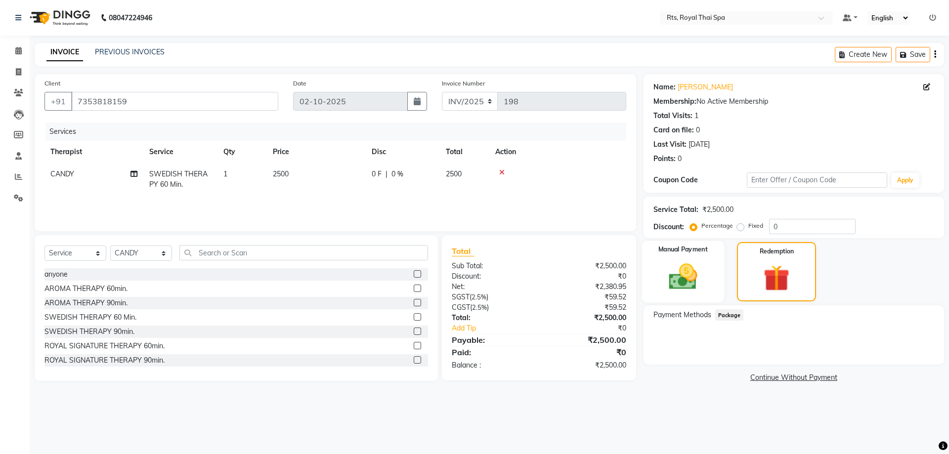
drag, startPoint x: 676, startPoint y: 284, endPoint x: 695, endPoint y: 293, distance: 20.8
click at [677, 284] on img at bounding box center [683, 276] width 46 height 33
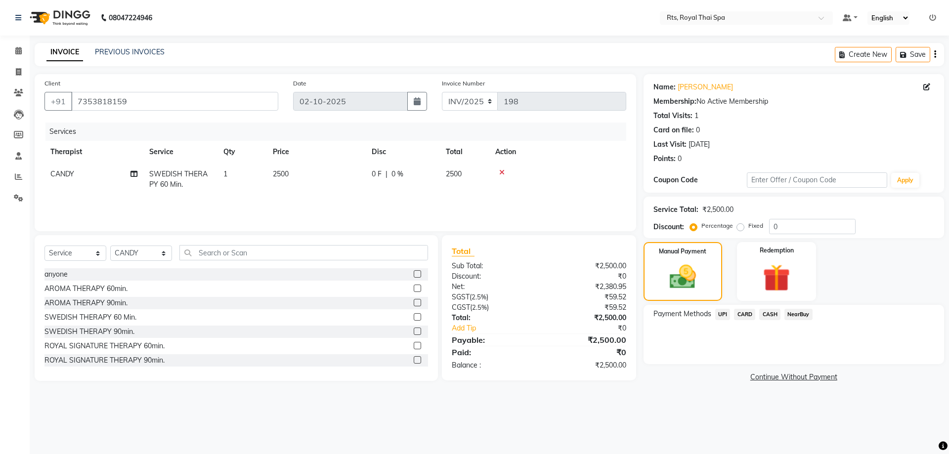
click at [725, 313] on span "UPI" at bounding box center [722, 314] width 15 height 11
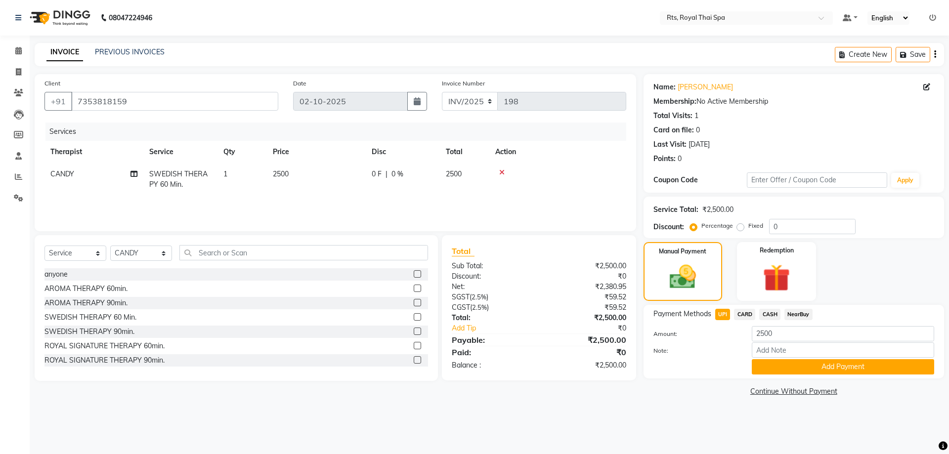
click at [782, 375] on div "Payment Methods UPI CARD CASH NearBuy Amount: 2500 Note: Add Payment" at bounding box center [793, 342] width 300 height 74
click at [789, 368] on button "Add Payment" at bounding box center [843, 366] width 182 height 15
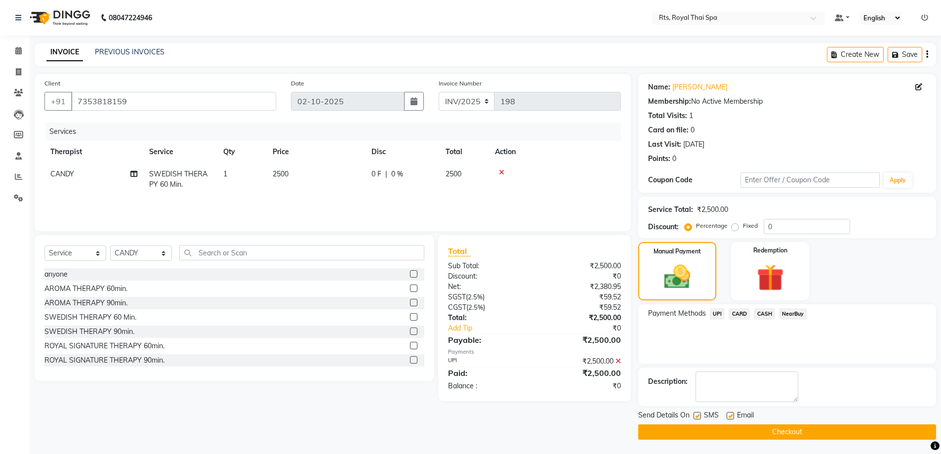
click at [699, 415] on label at bounding box center [697, 415] width 7 height 7
click at [699, 415] on input "checkbox" at bounding box center [697, 416] width 6 height 6
checkbox input "false"
click at [705, 427] on button "Checkout" at bounding box center [787, 431] width 298 height 15
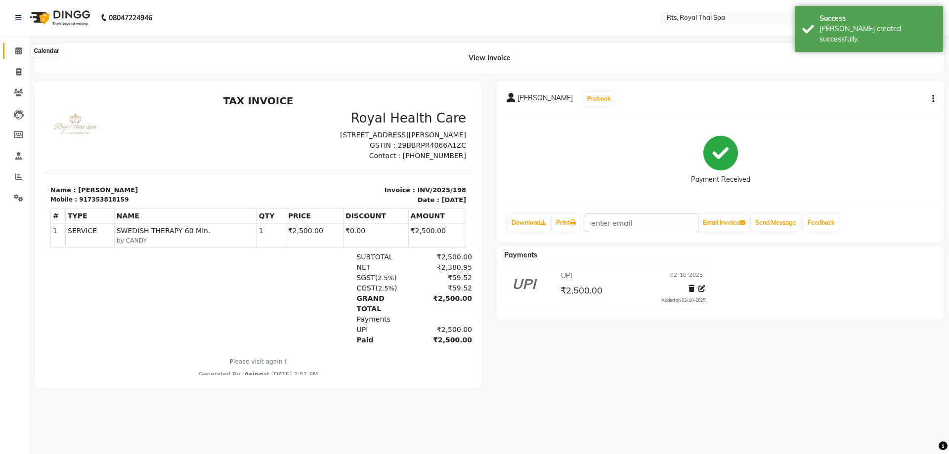
click at [16, 53] on icon at bounding box center [18, 50] width 6 height 7
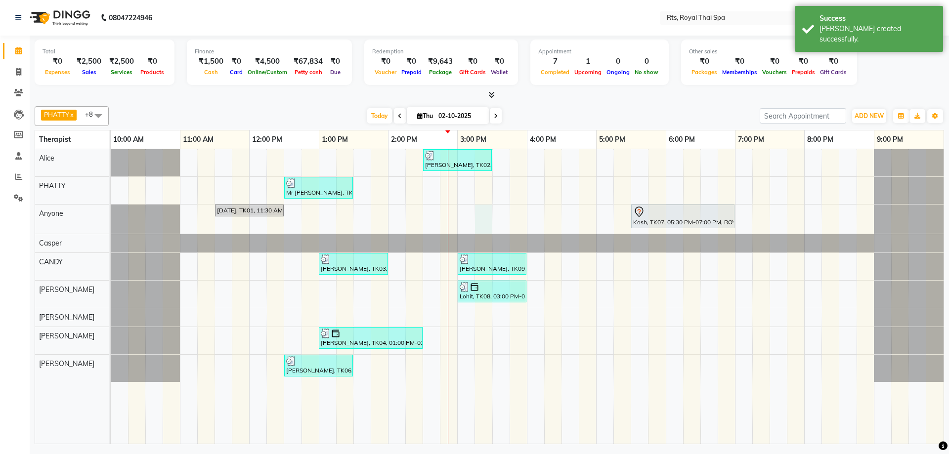
click at [476, 214] on div "[PERSON_NAME], TK02, 02:30 PM-03:30 PM, ROYAL SIGNATURE THERAPY 60min. Mr [PERS…" at bounding box center [527, 296] width 833 height 295
select select "39979"
select select "915"
select select "tentative"
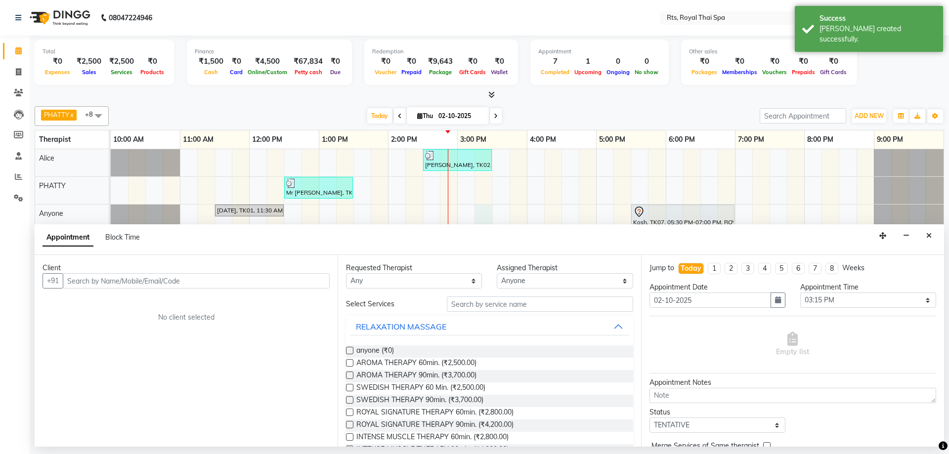
click at [227, 287] on input "text" at bounding box center [196, 280] width 267 height 15
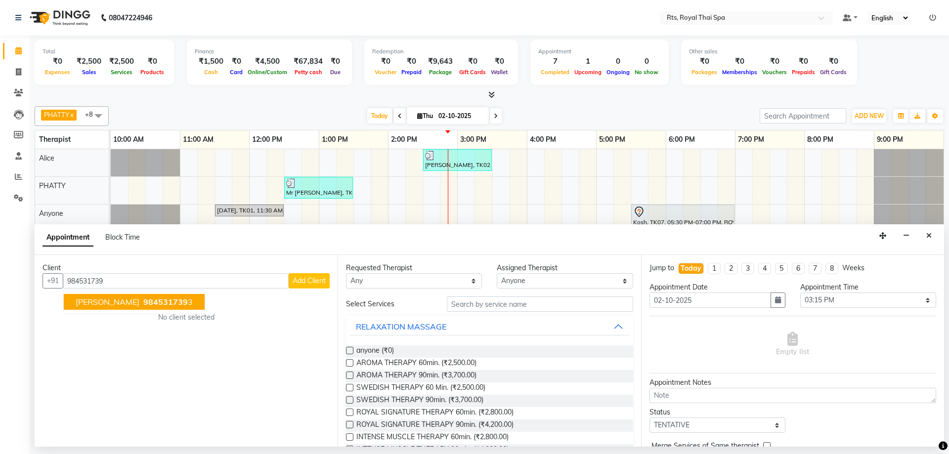
click at [143, 306] on span "984531739" at bounding box center [165, 302] width 44 height 10
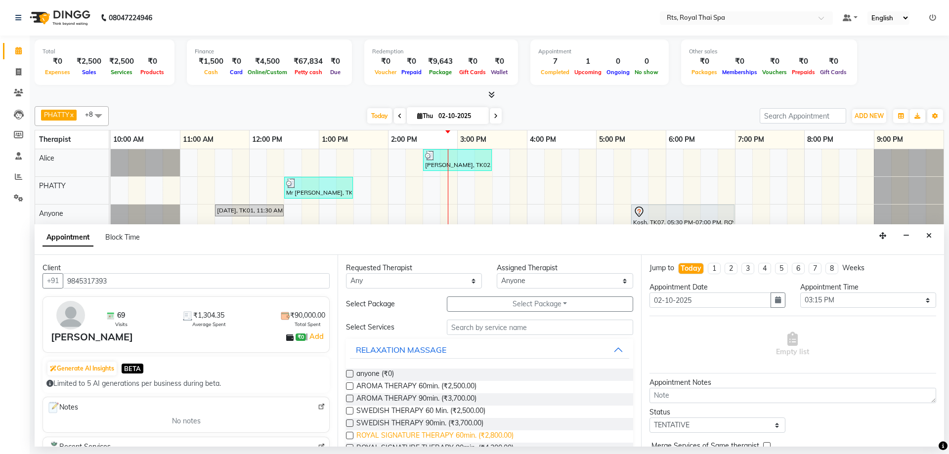
type input "9845317393"
click at [502, 436] on span "ROYAL SIGNATURE THERAPY 60min. (₹2,800.00)" at bounding box center [434, 436] width 157 height 12
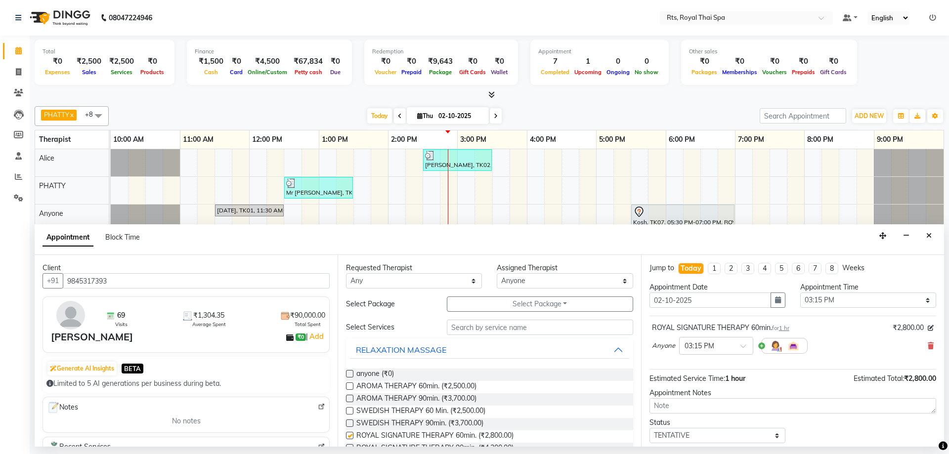
checkbox input "false"
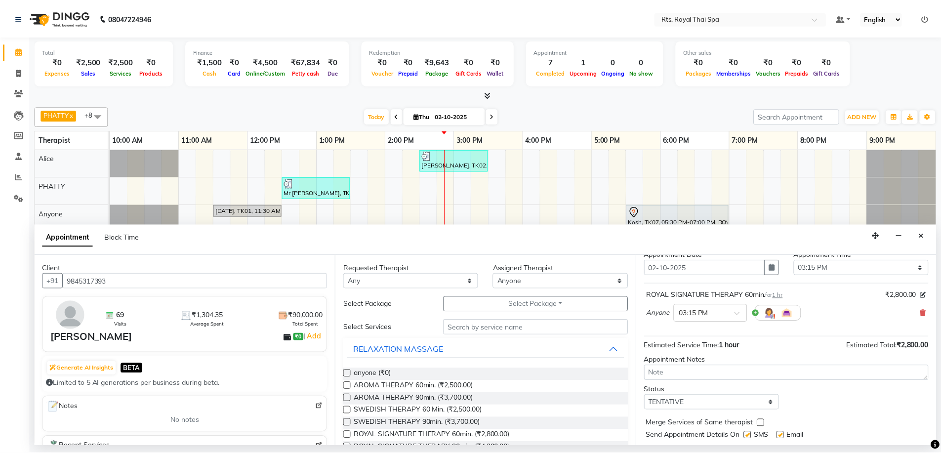
scroll to position [59, 0]
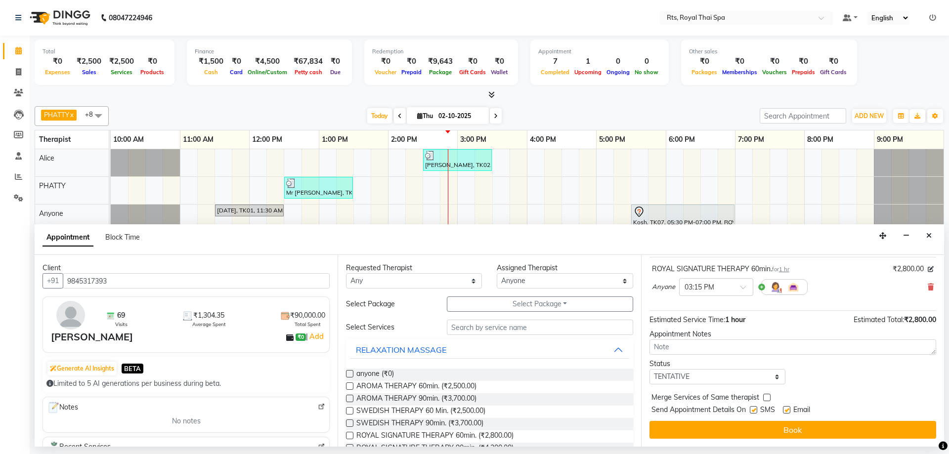
click at [755, 410] on label at bounding box center [753, 409] width 7 height 7
click at [755, 410] on input "checkbox" at bounding box center [753, 411] width 6 height 6
checkbox input "false"
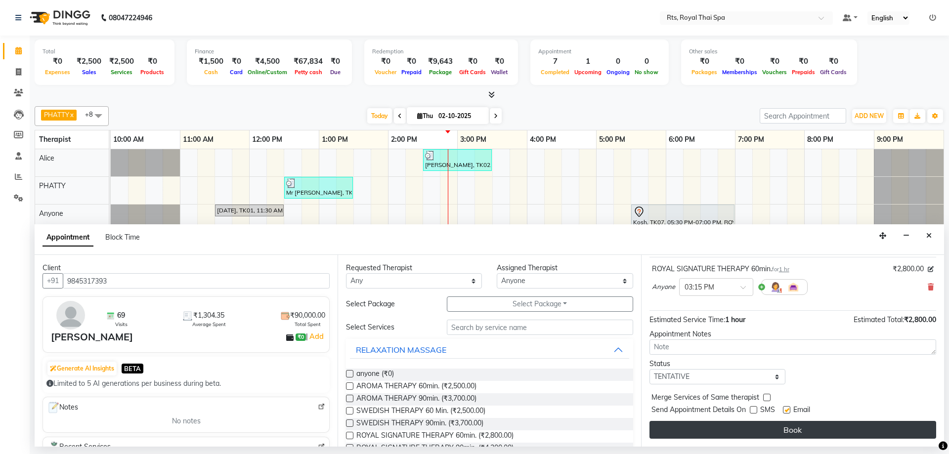
click at [757, 422] on button "Book" at bounding box center [792, 430] width 287 height 18
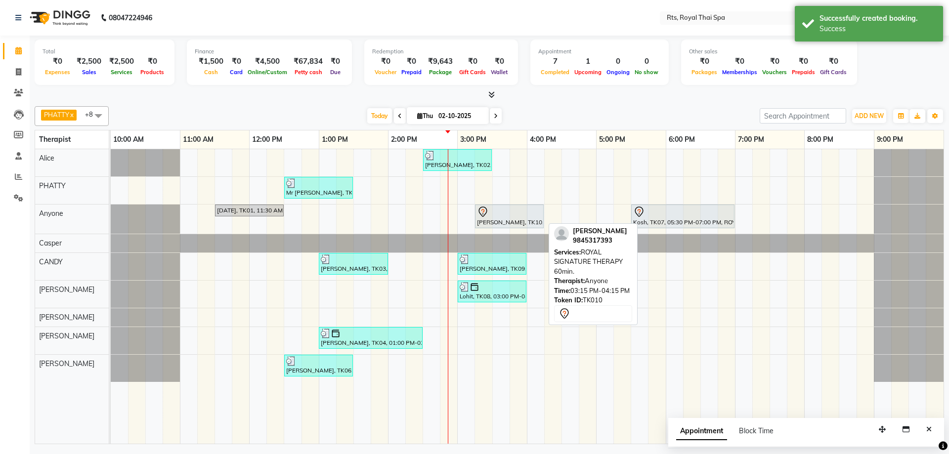
click at [500, 216] on div at bounding box center [509, 212] width 65 height 12
select select "7"
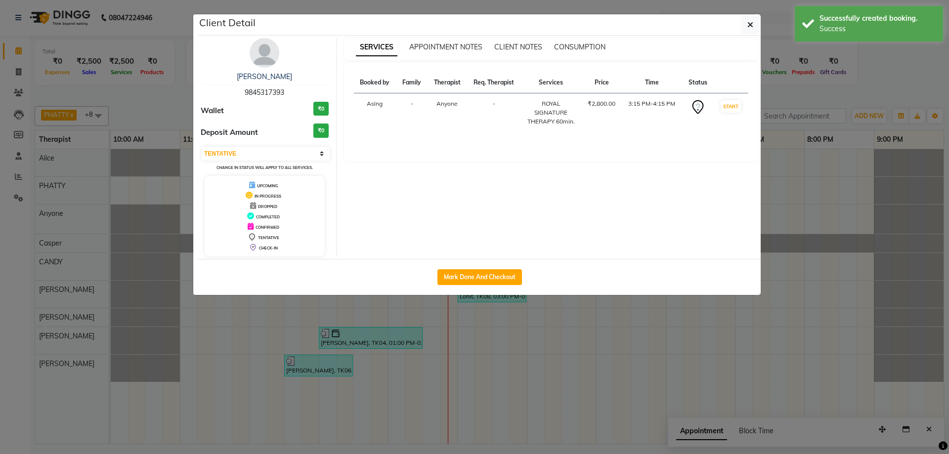
click at [257, 54] on img at bounding box center [265, 53] width 30 height 30
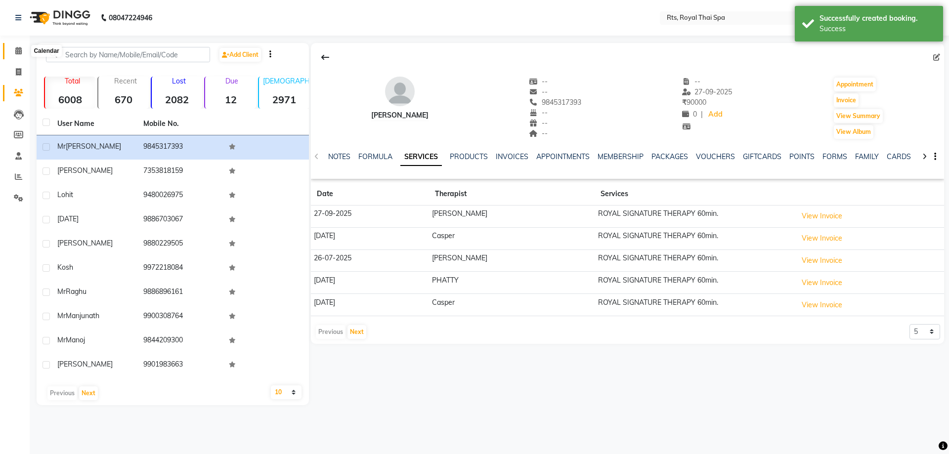
click at [20, 52] on icon at bounding box center [18, 50] width 6 height 7
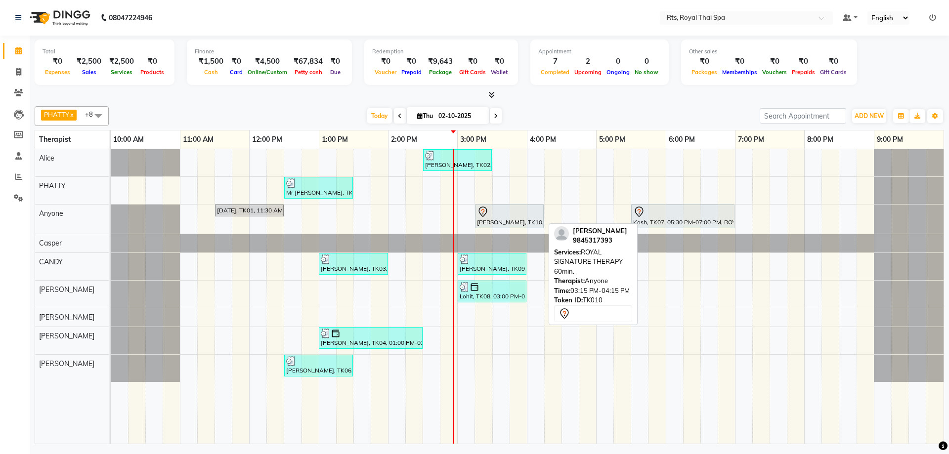
click at [493, 219] on div "[PERSON_NAME], TK10, 03:15 PM-04:15 PM, ROYAL SIGNATURE THERAPY 60min." at bounding box center [509, 216] width 67 height 21
select select "7"
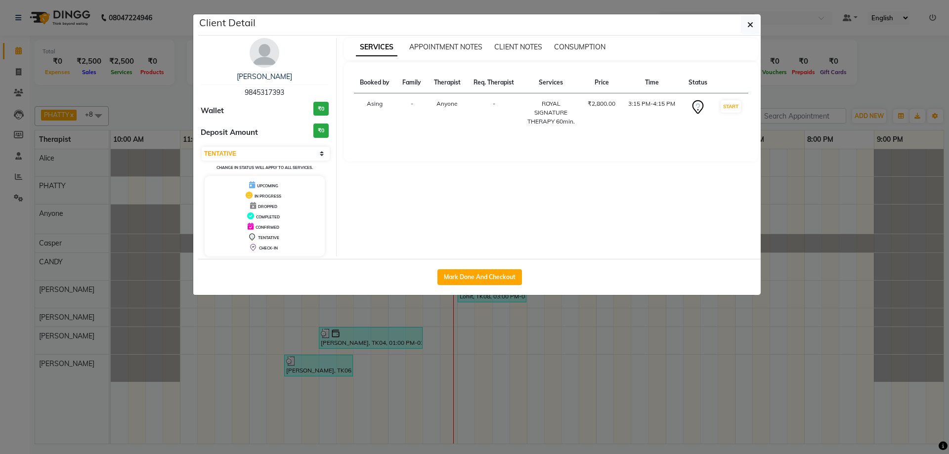
drag, startPoint x: 232, startPoint y: 92, endPoint x: 298, endPoint y: 92, distance: 65.7
click at [298, 92] on div "[PERSON_NAME] 9845317393" at bounding box center [265, 85] width 128 height 26
copy span "9845317393"
click at [754, 27] on button "button" at bounding box center [750, 24] width 19 height 19
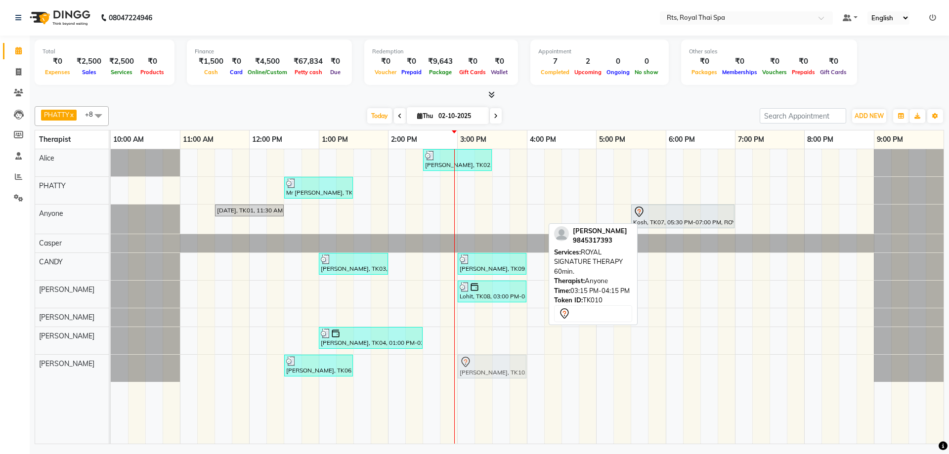
drag, startPoint x: 487, startPoint y: 220, endPoint x: 473, endPoint y: 376, distance: 156.8
click at [473, 376] on tbody "[PERSON_NAME], TK02, 02:30 PM-03:30 PM, ROYAL SIGNATURE THERAPY 60min. Mr [PERS…" at bounding box center [527, 265] width 833 height 233
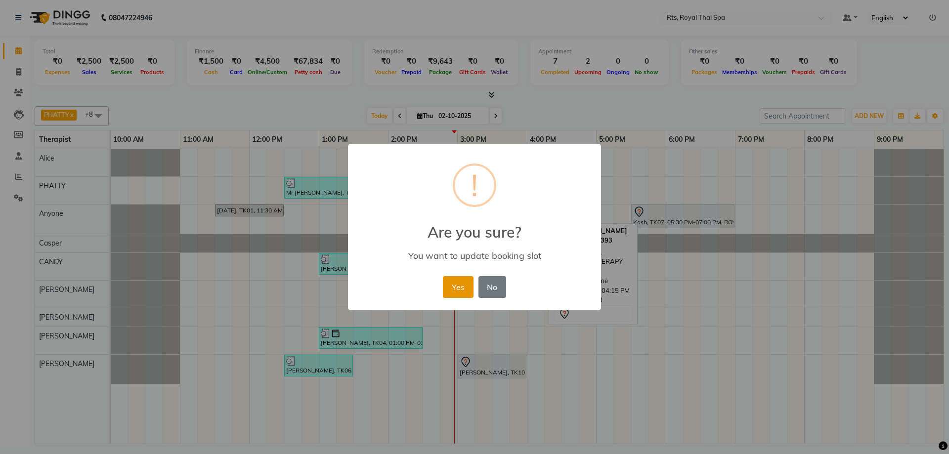
click at [457, 285] on button "Yes" at bounding box center [458, 287] width 30 height 22
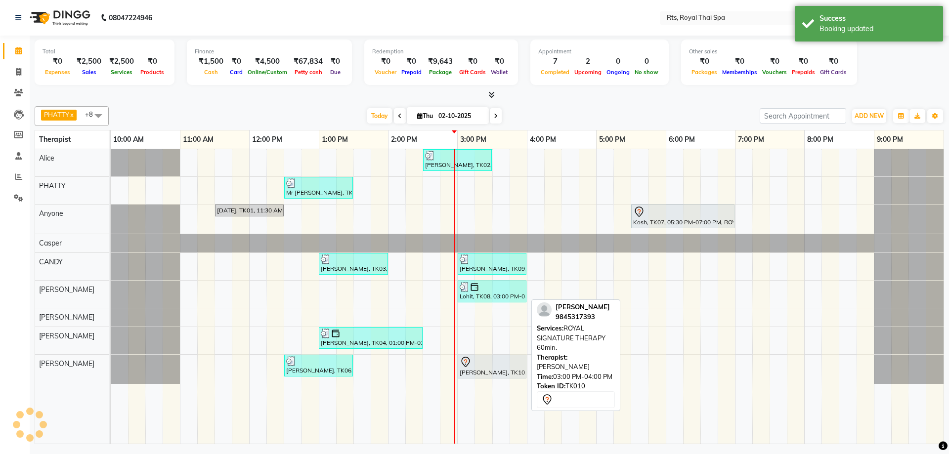
click at [478, 364] on div at bounding box center [492, 362] width 65 height 12
click at [477, 365] on div at bounding box center [492, 362] width 65 height 12
select select "7"
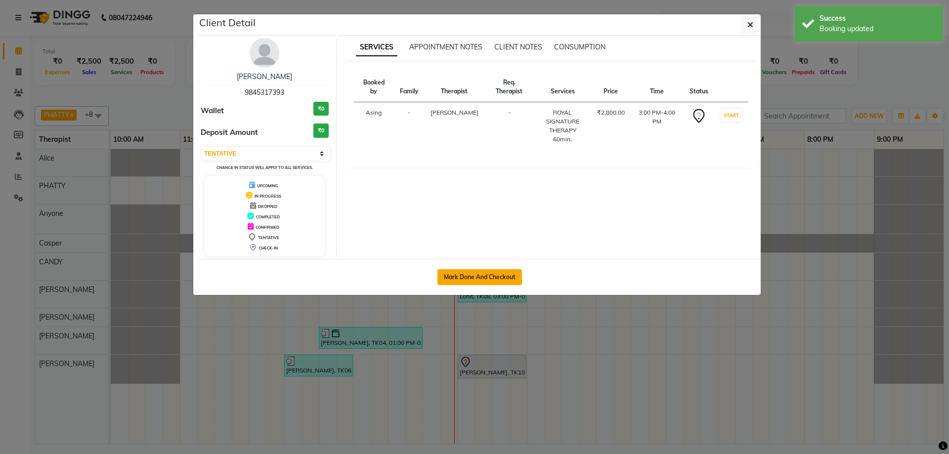
click at [483, 277] on button "Mark Done And Checkout" at bounding box center [479, 277] width 85 height 16
select select "service"
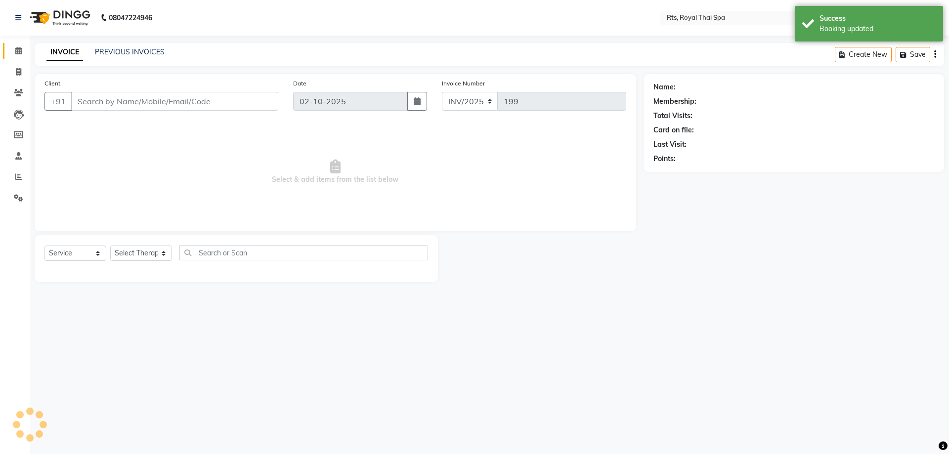
type input "9845317393"
select select "91270"
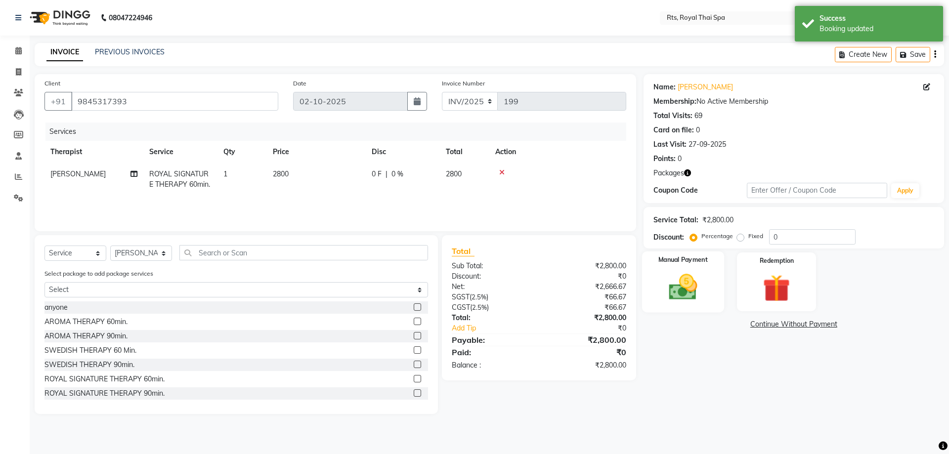
click at [694, 274] on img at bounding box center [683, 287] width 46 height 33
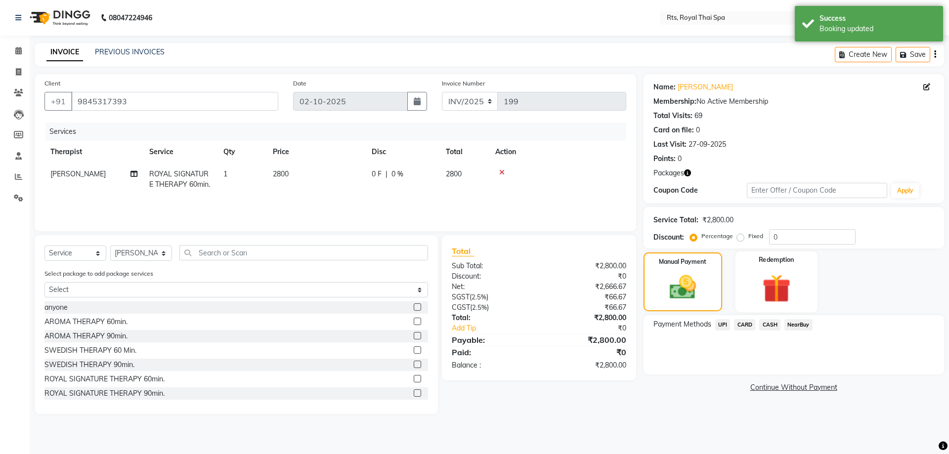
click at [786, 283] on img at bounding box center [776, 288] width 46 height 35
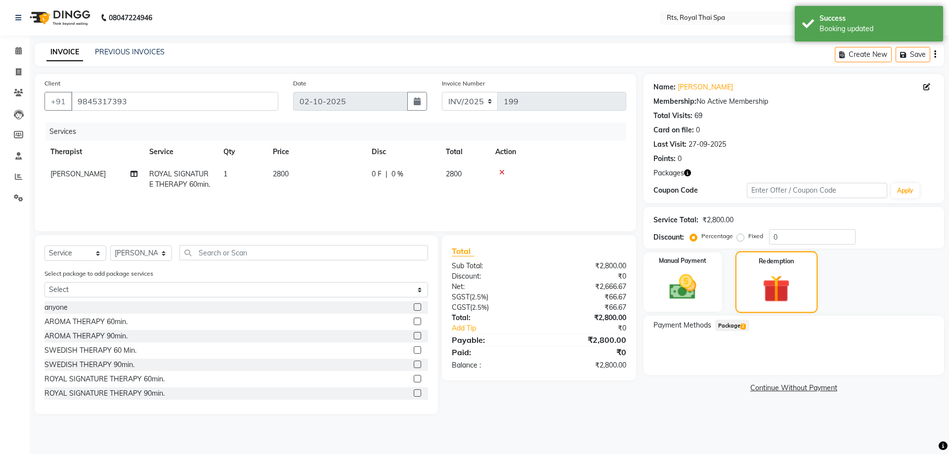
click at [786, 283] on img at bounding box center [776, 289] width 44 height 34
click at [739, 325] on span "Package 2" at bounding box center [732, 325] width 34 height 11
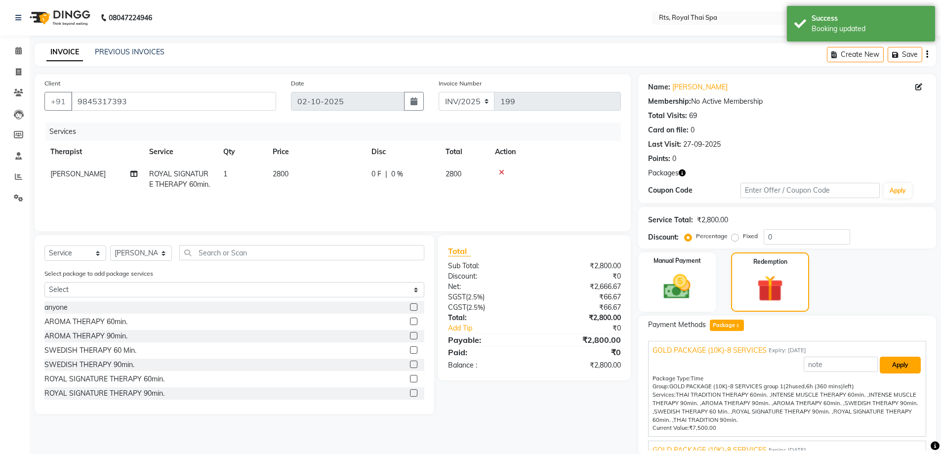
click at [906, 361] on button "Apply" at bounding box center [900, 365] width 41 height 17
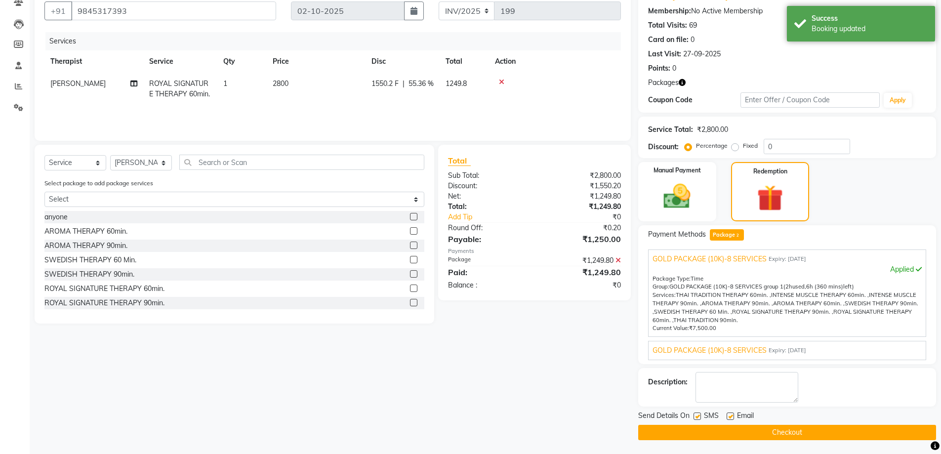
scroll to position [91, 0]
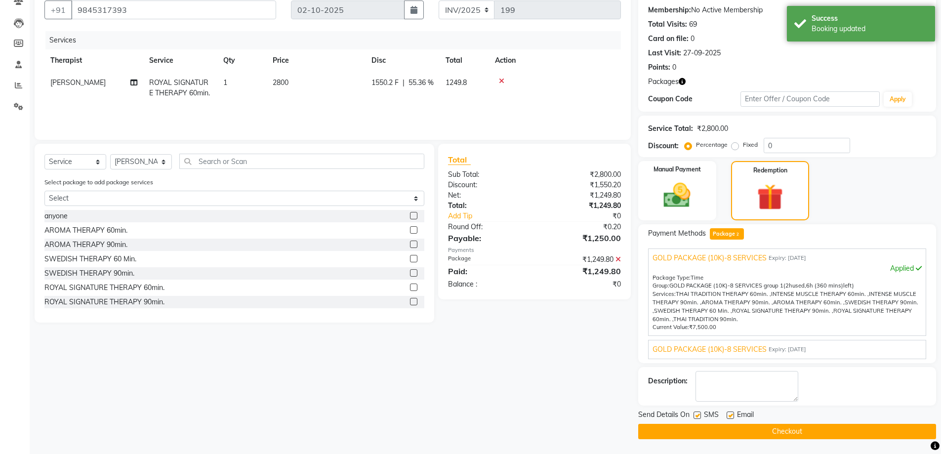
click at [696, 415] on label at bounding box center [697, 415] width 7 height 7
click at [696, 415] on input "checkbox" at bounding box center [697, 416] width 6 height 6
checkbox input "false"
click at [706, 432] on button "Checkout" at bounding box center [787, 431] width 298 height 15
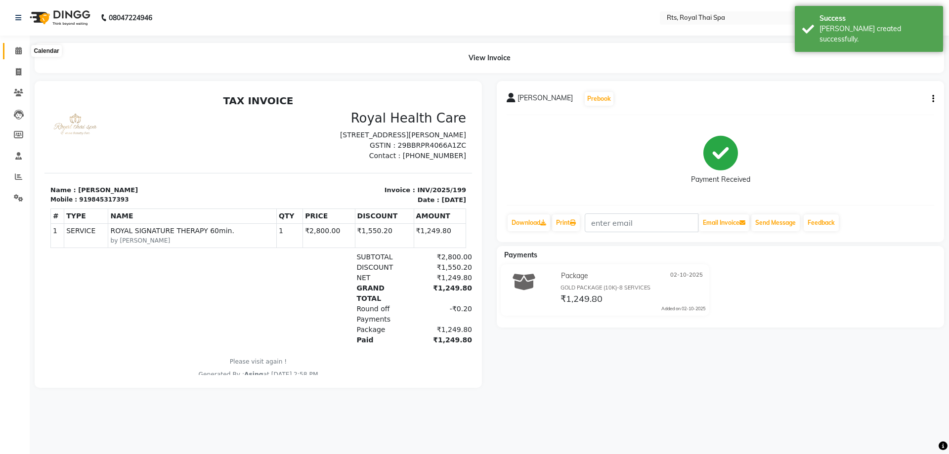
click at [15, 50] on icon at bounding box center [18, 50] width 6 height 7
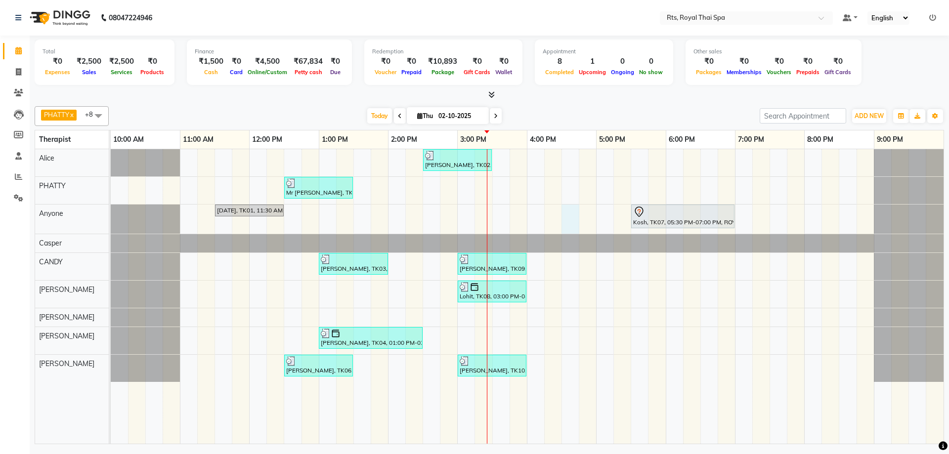
click at [565, 219] on div "[PERSON_NAME], TK02, 02:30 PM-03:30 PM, ROYAL SIGNATURE THERAPY 60min. Mr [PERS…" at bounding box center [527, 296] width 833 height 295
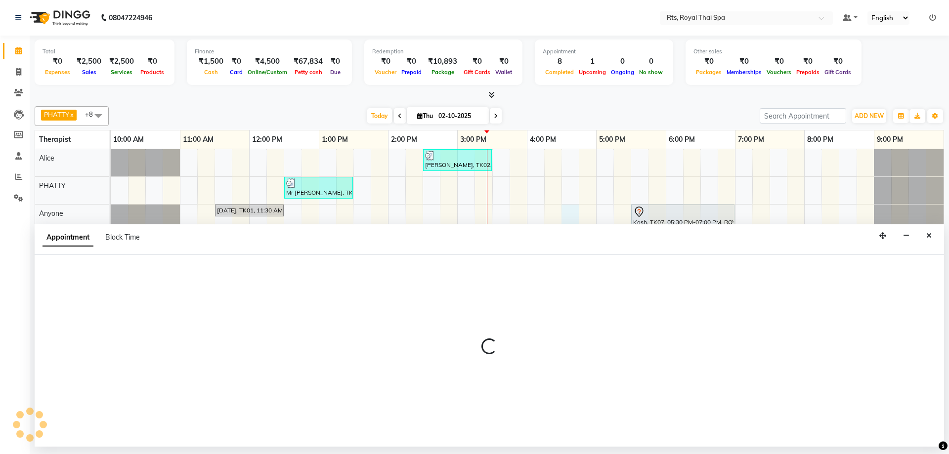
select select "39979"
select select "990"
select select "tentative"
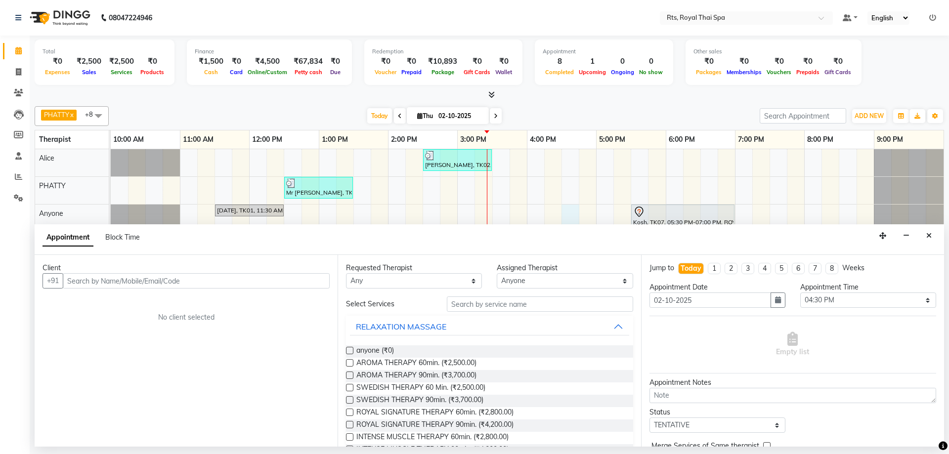
click at [272, 278] on input "text" at bounding box center [196, 280] width 267 height 15
type input "7760622870"
click at [300, 286] on button "Add Client" at bounding box center [309, 280] width 41 height 15
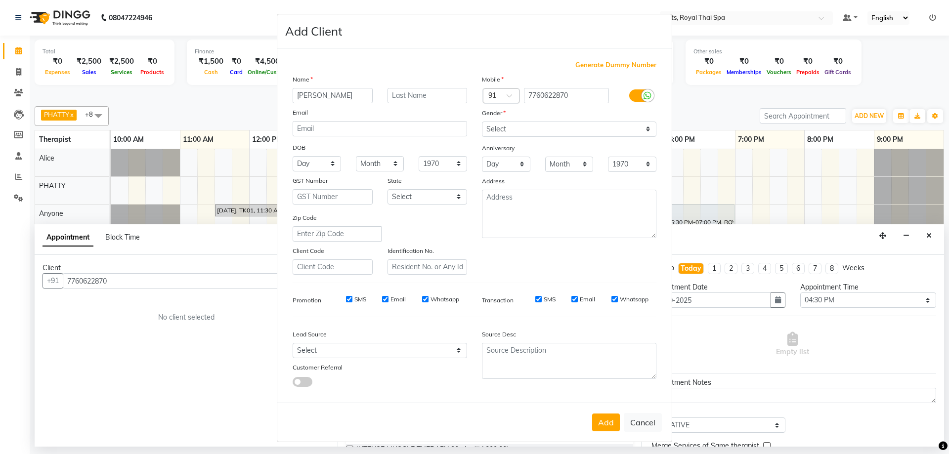
type input "[PERSON_NAME]"
click at [530, 127] on select "Select [DEMOGRAPHIC_DATA] [DEMOGRAPHIC_DATA] Other Prefer Not To Say" at bounding box center [569, 129] width 174 height 15
select select "[DEMOGRAPHIC_DATA]"
click at [482, 122] on select "Select [DEMOGRAPHIC_DATA] [DEMOGRAPHIC_DATA] Other Prefer Not To Say" at bounding box center [569, 129] width 174 height 15
drag, startPoint x: 421, startPoint y: 298, endPoint x: 413, endPoint y: 302, distance: 8.6
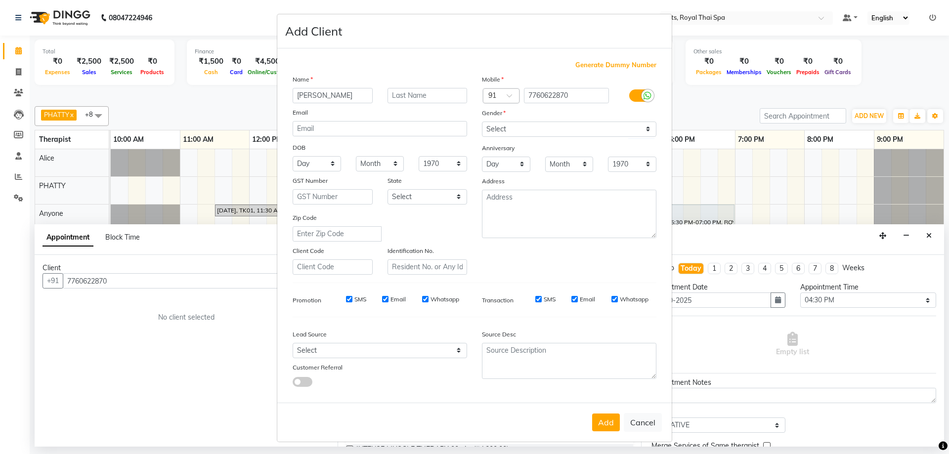
click at [422, 298] on input "Whatsapp" at bounding box center [425, 299] width 6 height 6
checkbox input "false"
click at [383, 301] on input "Email" at bounding box center [385, 299] width 6 height 6
checkbox input "false"
click at [346, 300] on input "SMS" at bounding box center [349, 299] width 6 height 6
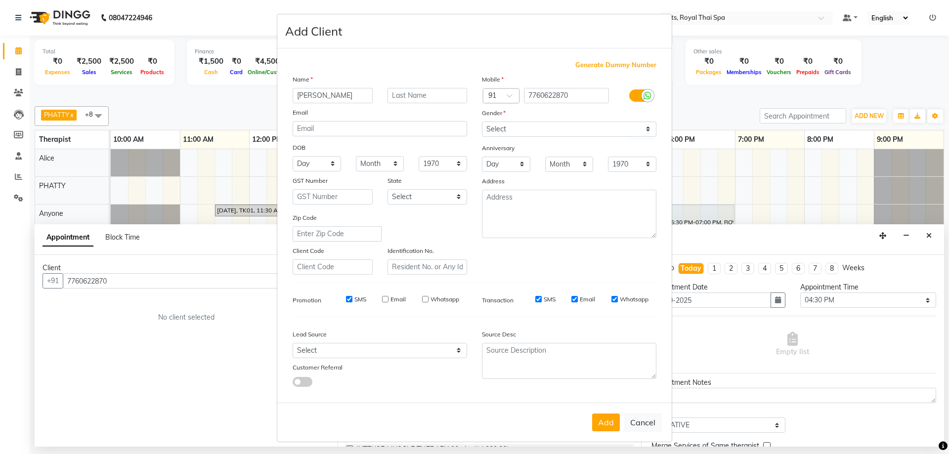
checkbox input "false"
click at [544, 298] on label "SMS" at bounding box center [550, 299] width 12 height 9
click at [541, 298] on input "SMS" at bounding box center [538, 299] width 6 height 6
checkbox input "false"
click at [571, 297] on input "Email" at bounding box center [574, 299] width 6 height 6
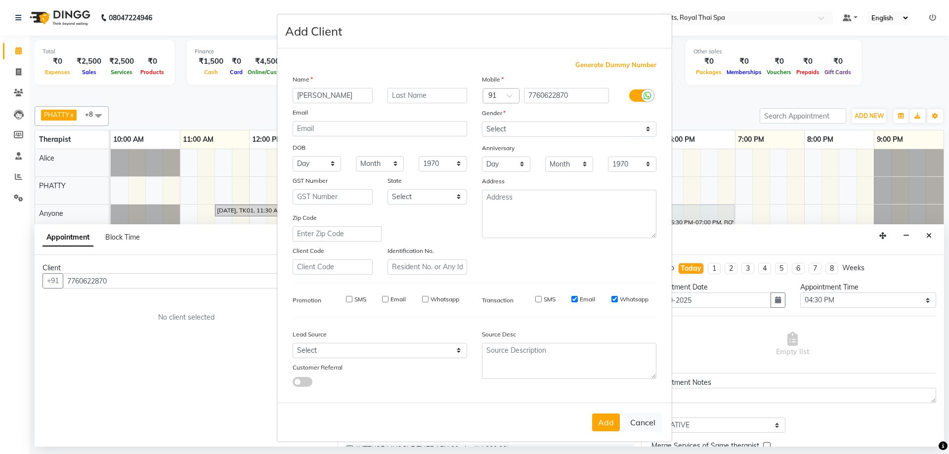
checkbox input "false"
click at [611, 299] on input "Whatsapp" at bounding box center [614, 299] width 6 height 6
checkbox input "false"
click at [597, 423] on button "Add" at bounding box center [606, 423] width 28 height 18
select select
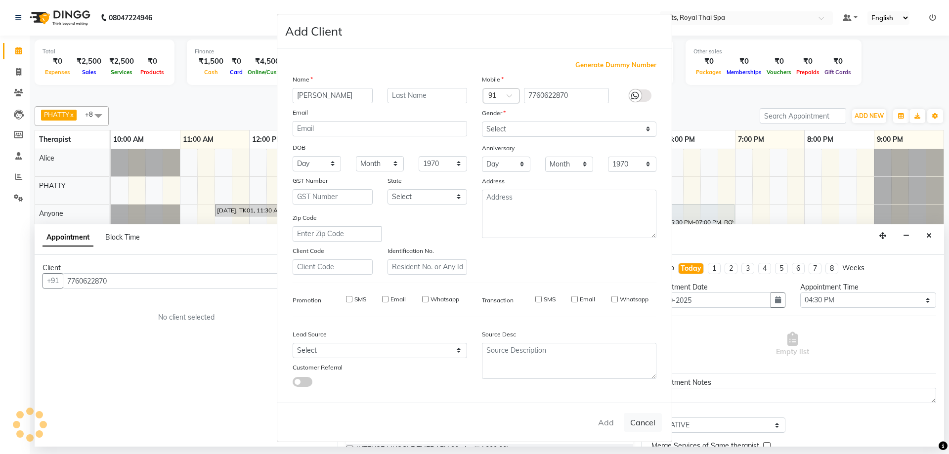
select select
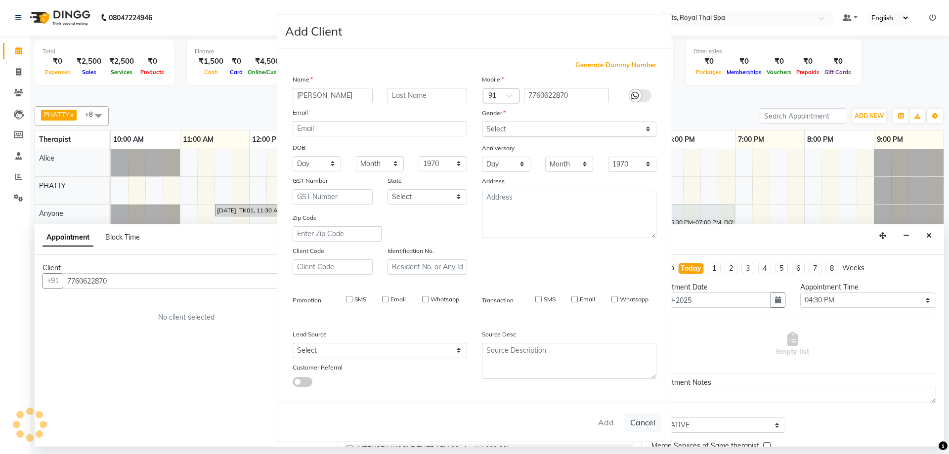
select select
checkbox input "false"
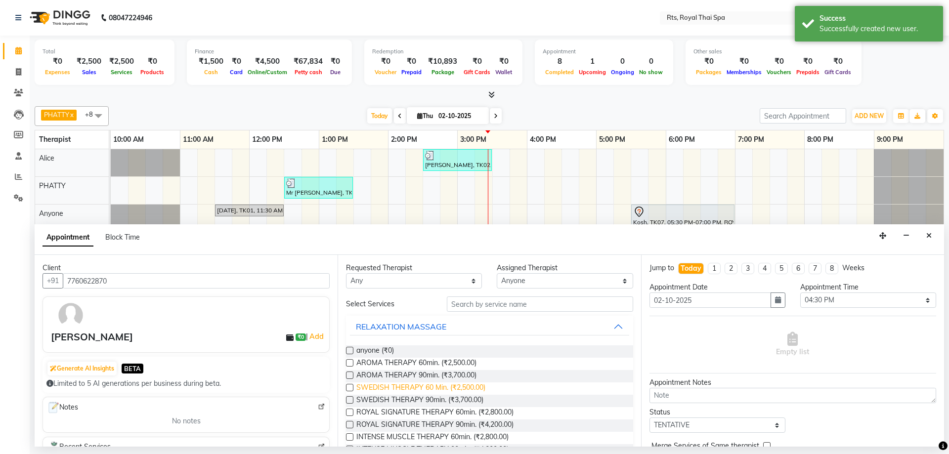
drag, startPoint x: 458, startPoint y: 389, endPoint x: 480, endPoint y: 388, distance: 22.3
click at [461, 389] on span "SWEDISH THERAPY 60 Min. (₹2,500.00)" at bounding box center [420, 388] width 129 height 12
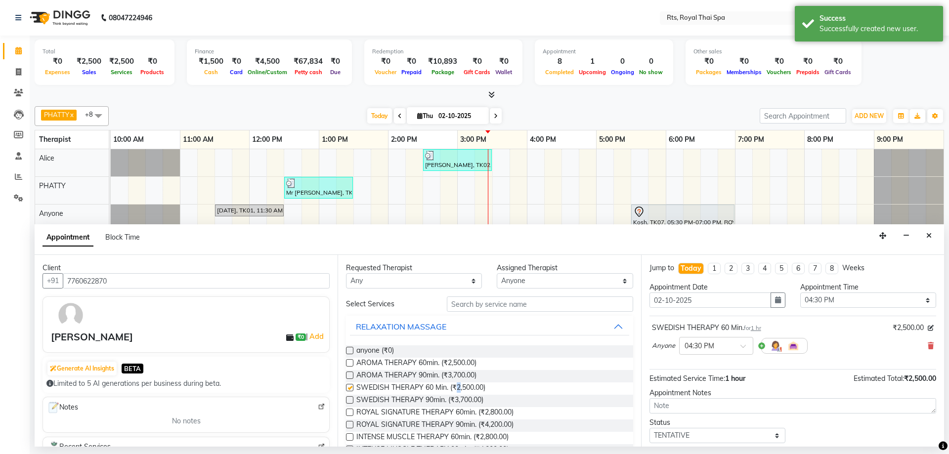
checkbox input "false"
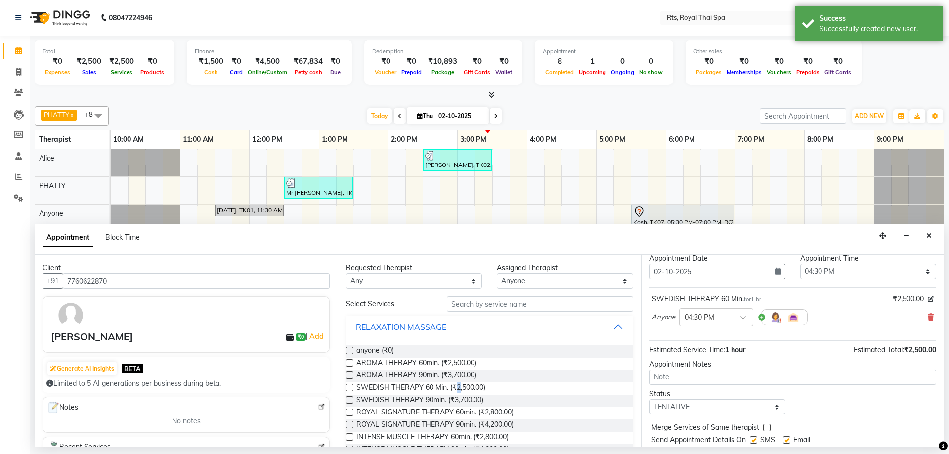
scroll to position [59, 0]
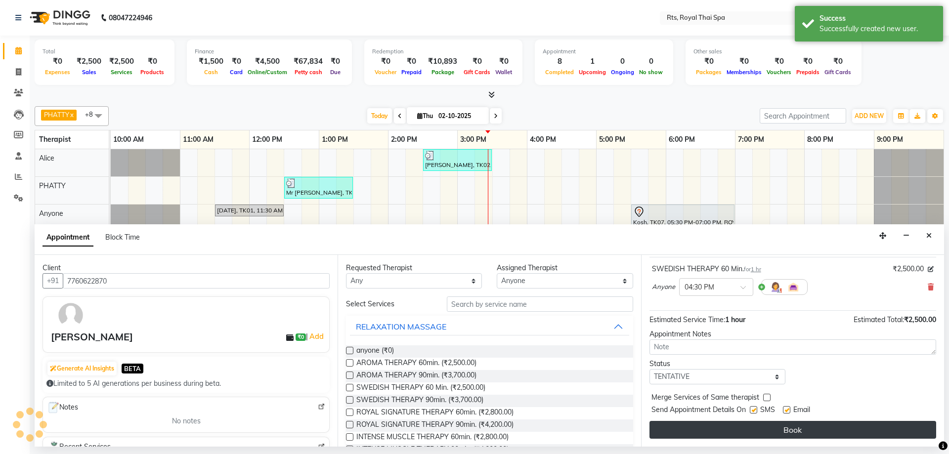
drag, startPoint x: 752, startPoint y: 412, endPoint x: 749, endPoint y: 422, distance: 10.8
click at [752, 412] on label at bounding box center [753, 409] width 7 height 7
click at [752, 412] on input "checkbox" at bounding box center [753, 411] width 6 height 6
checkbox input "false"
click at [748, 424] on button "Book" at bounding box center [792, 430] width 287 height 18
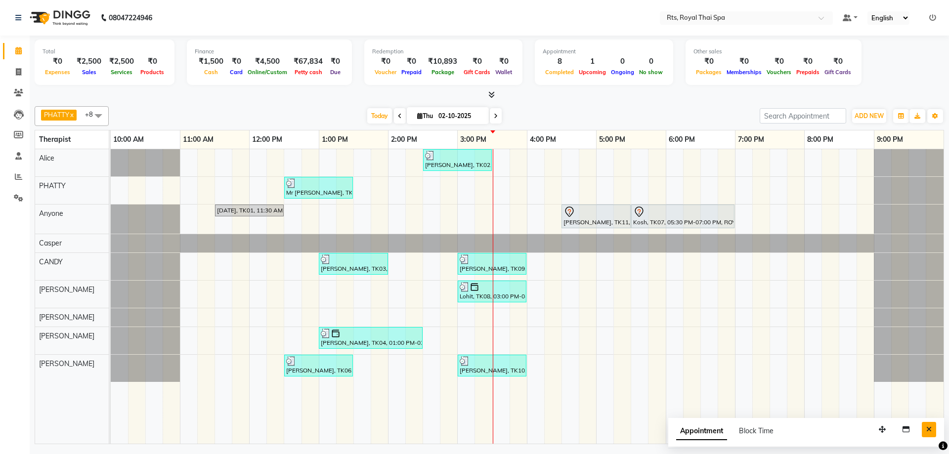
click at [930, 432] on icon "Close" at bounding box center [928, 429] width 5 height 7
click at [564, 267] on div "[PERSON_NAME], TK02, 02:30 PM-03:30 PM, ROYAL SIGNATURE THERAPY 60min. Mr [PERS…" at bounding box center [527, 296] width 833 height 295
select select "50979"
select select "990"
select select "tentative"
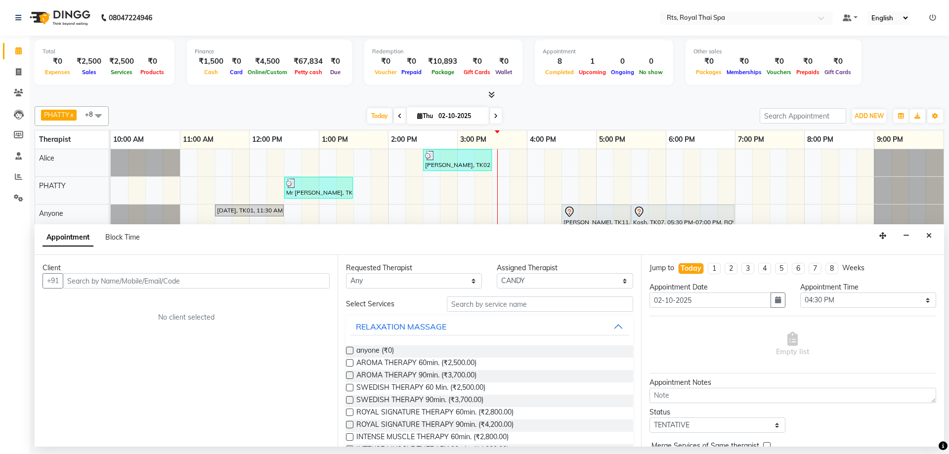
click at [931, 232] on button "Close" at bounding box center [929, 235] width 14 height 15
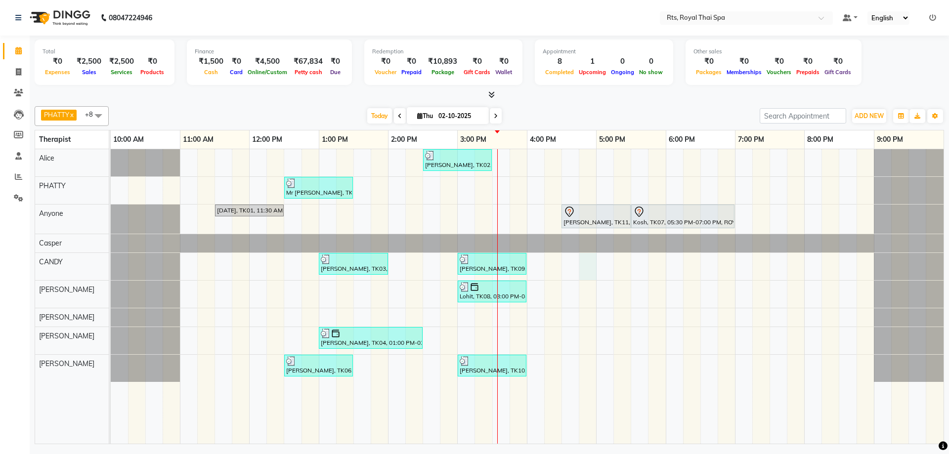
click at [589, 266] on div "[PERSON_NAME], TK02, 02:30 PM-03:30 PM, ROYAL SIGNATURE THERAPY 60min. Mr [PERS…" at bounding box center [527, 296] width 833 height 295
select select "50979"
select select "1005"
select select "tentative"
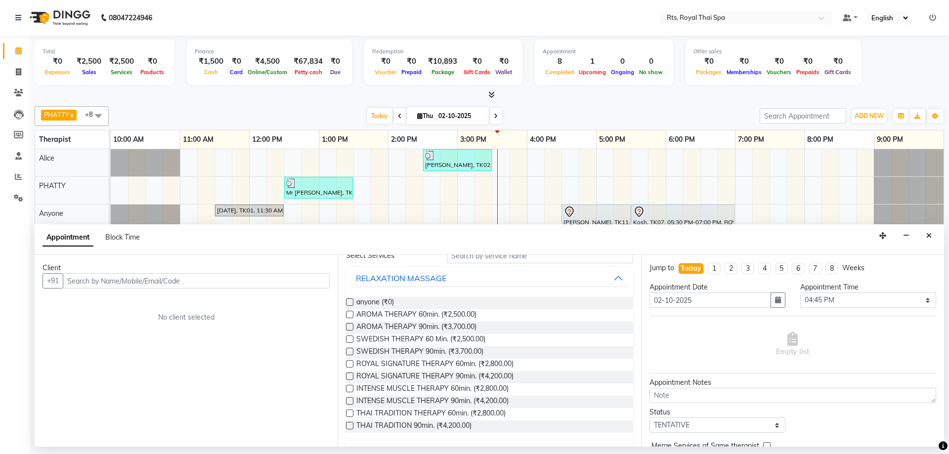
scroll to position [94, 0]
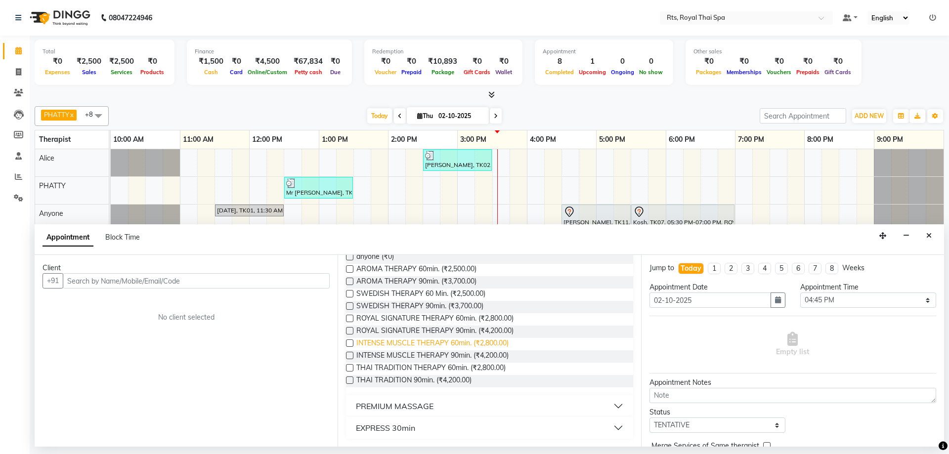
click at [502, 342] on span "INTENSE MUSCLE THERAPY 60min. (₹2,800.00)" at bounding box center [432, 344] width 152 height 12
checkbox input "false"
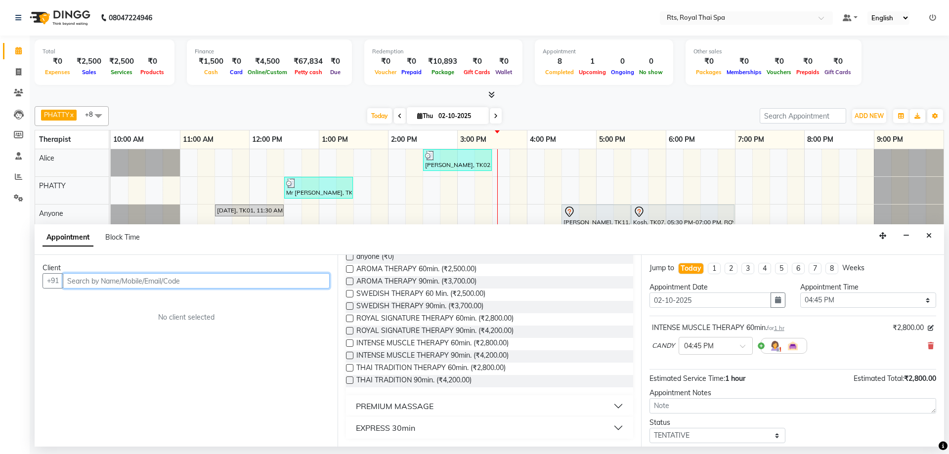
click at [295, 279] on input "text" at bounding box center [196, 280] width 267 height 15
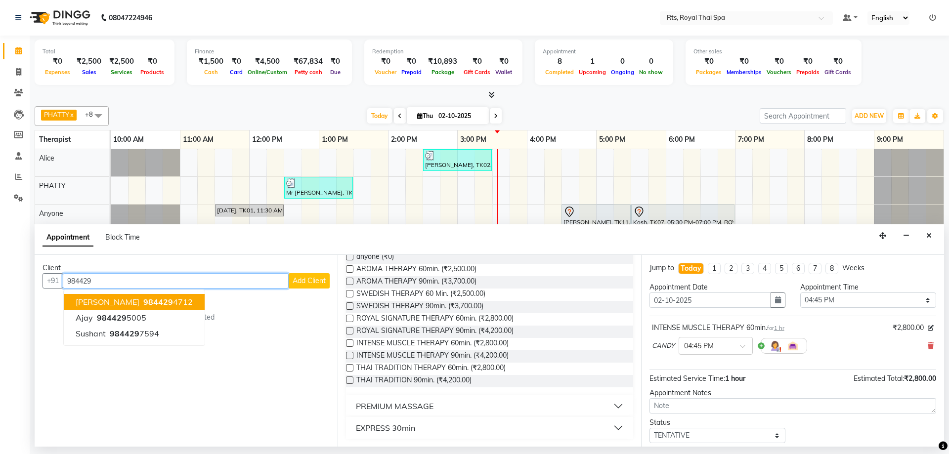
click at [150, 301] on ngb-highlight "984429 4712" at bounding box center [166, 302] width 51 height 10
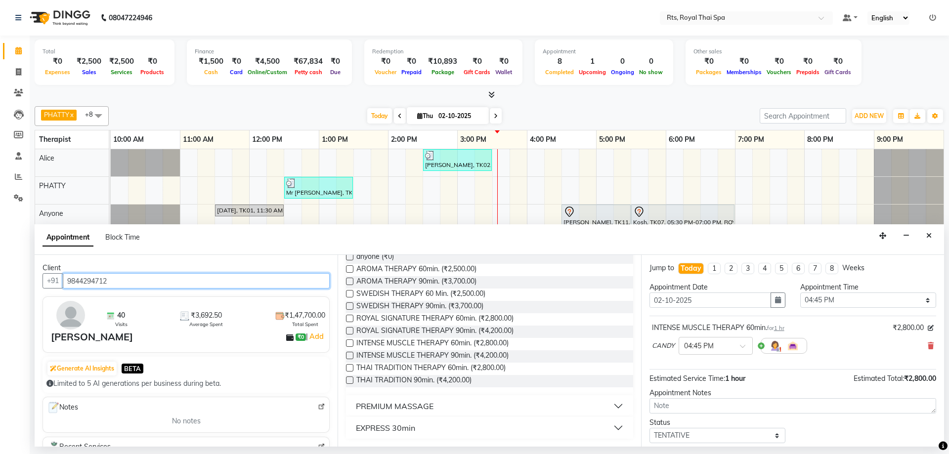
scroll to position [59, 0]
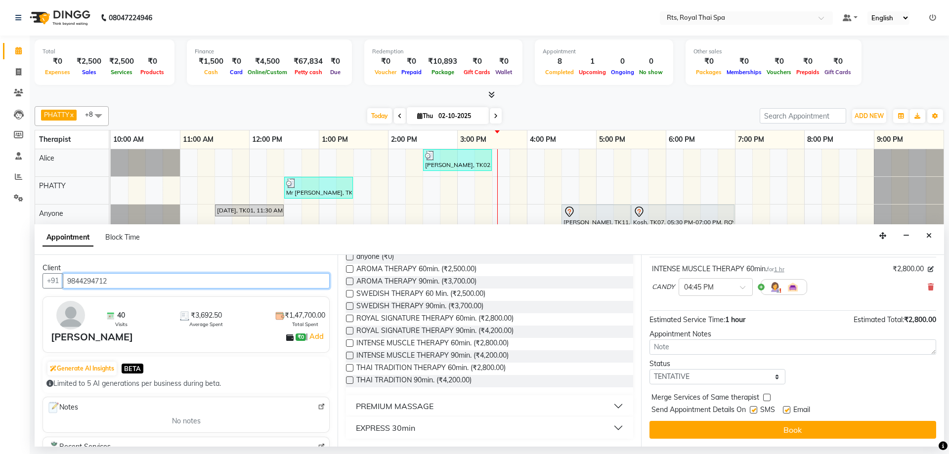
type input "9844294712"
click at [753, 410] on label at bounding box center [753, 409] width 7 height 7
click at [753, 410] on input "checkbox" at bounding box center [753, 411] width 6 height 6
checkbox input "false"
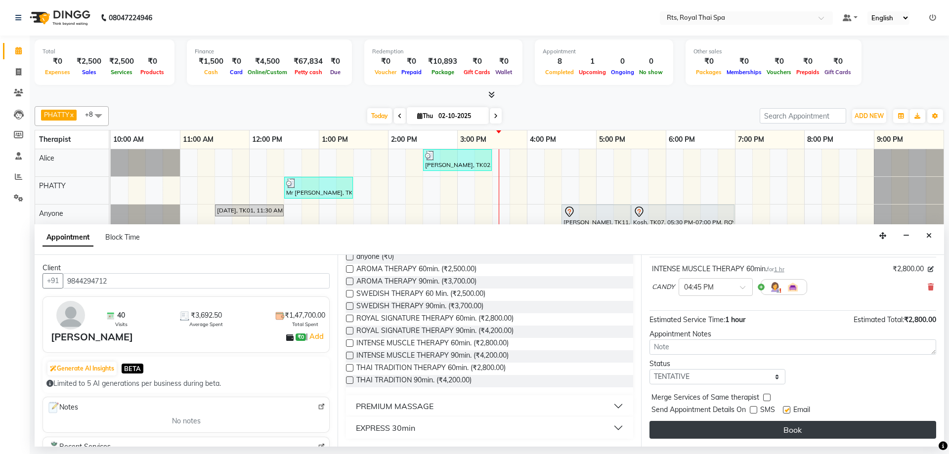
click at [751, 427] on button "Book" at bounding box center [792, 430] width 287 height 18
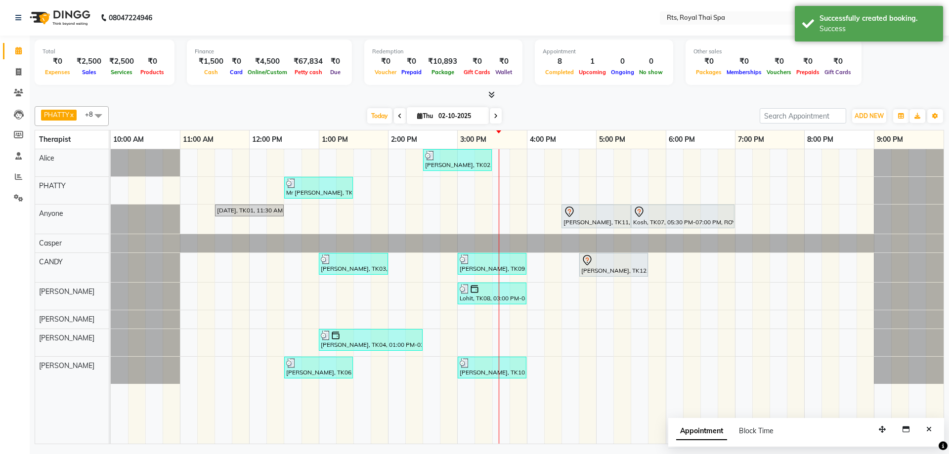
drag, startPoint x: 931, startPoint y: 429, endPoint x: 903, endPoint y: 405, distance: 37.5
click at [930, 428] on icon "Close" at bounding box center [928, 429] width 5 height 7
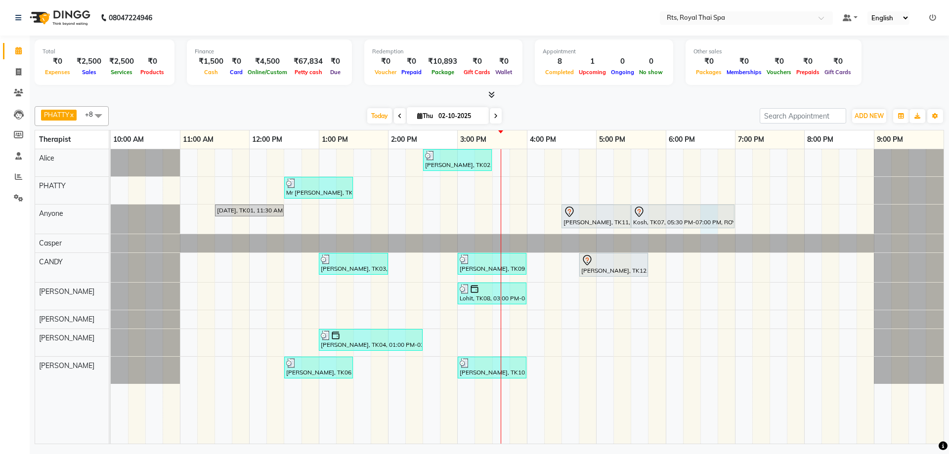
click at [708, 231] on div "[PERSON_NAME], TK02, 02:30 PM-03:30 PM, ROYAL SIGNATURE THERAPY 60min. Mr [PERS…" at bounding box center [527, 296] width 833 height 295
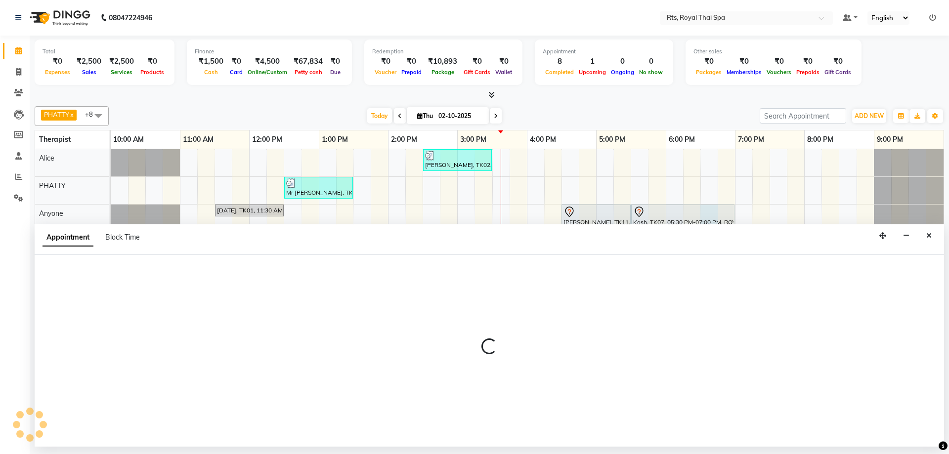
select select "39979"
select select "1110"
select select "tentative"
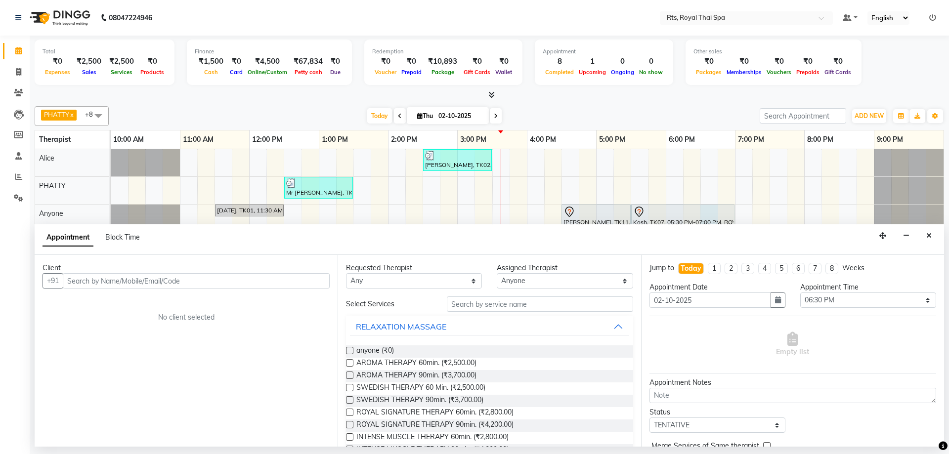
drag, startPoint x: 307, startPoint y: 274, endPoint x: 269, endPoint y: 257, distance: 42.0
click at [306, 273] on input "text" at bounding box center [196, 280] width 267 height 15
click at [494, 426] on span "ROYAL SIGNATURE THERAPY 90min. (₹4,200.00)" at bounding box center [434, 426] width 157 height 12
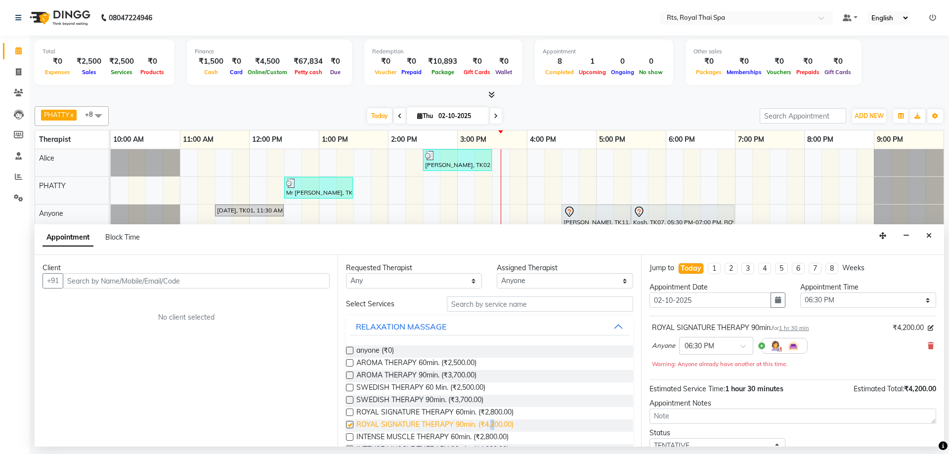
checkbox input "false"
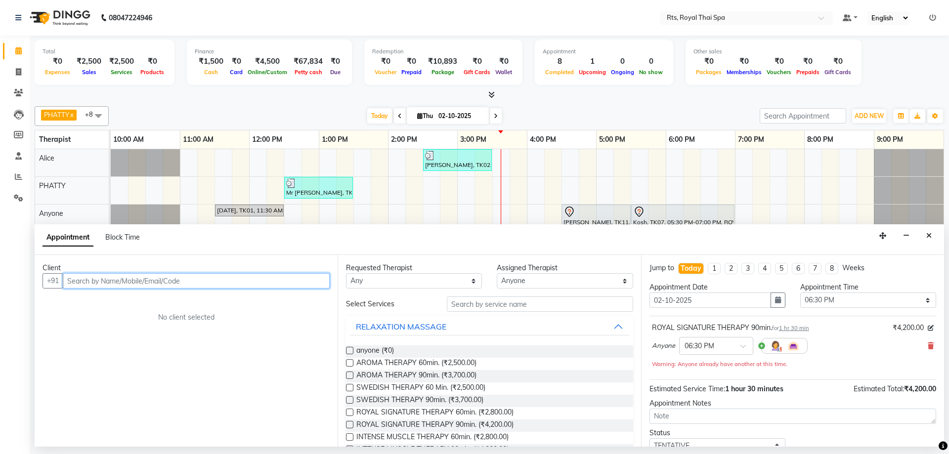
click at [267, 279] on input "text" at bounding box center [196, 280] width 267 height 15
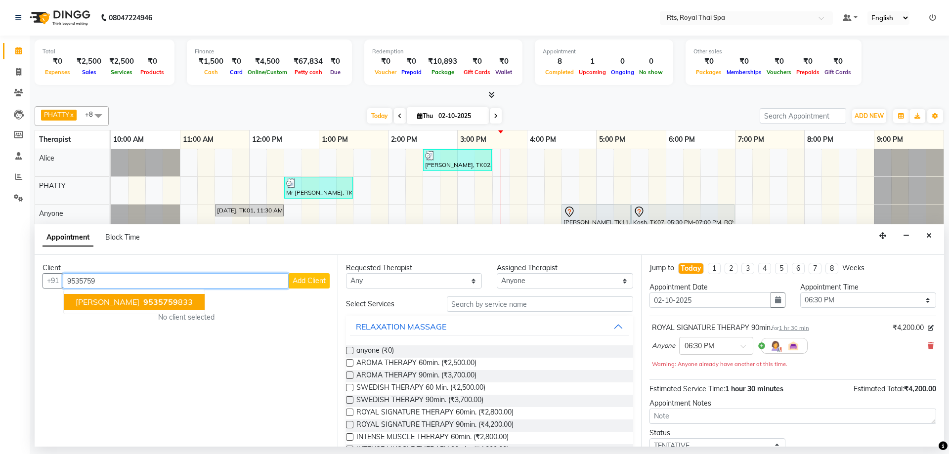
click at [141, 301] on ngb-highlight "9535759 833" at bounding box center [166, 302] width 51 height 10
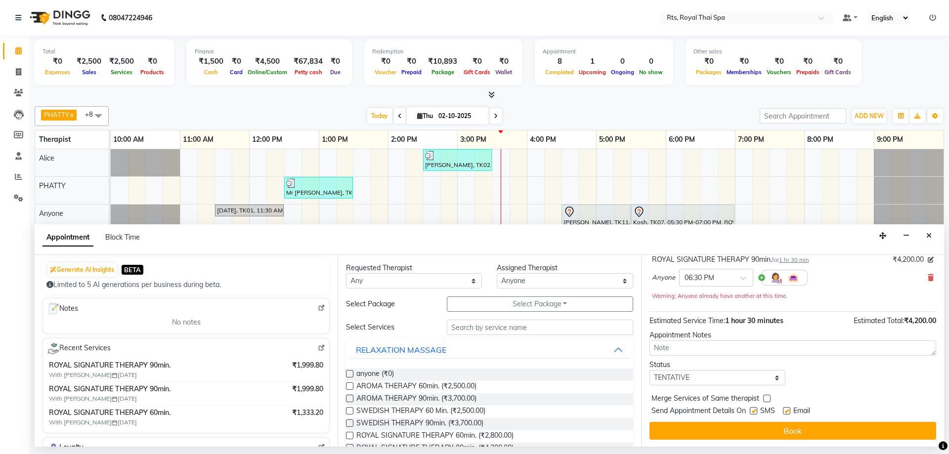
scroll to position [69, 0]
type input "9535759833"
click at [754, 410] on label at bounding box center [753, 409] width 7 height 7
click at [754, 410] on input "checkbox" at bounding box center [753, 411] width 6 height 6
checkbox input "false"
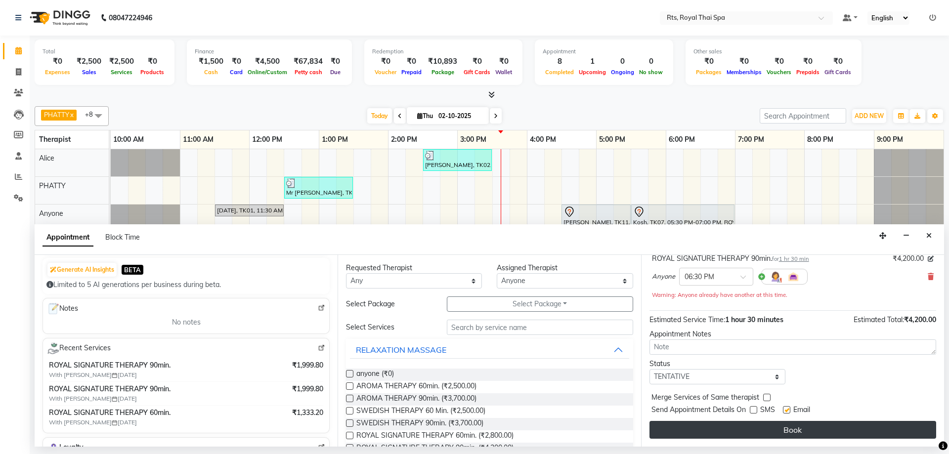
click at [756, 426] on button "Book" at bounding box center [792, 430] width 287 height 18
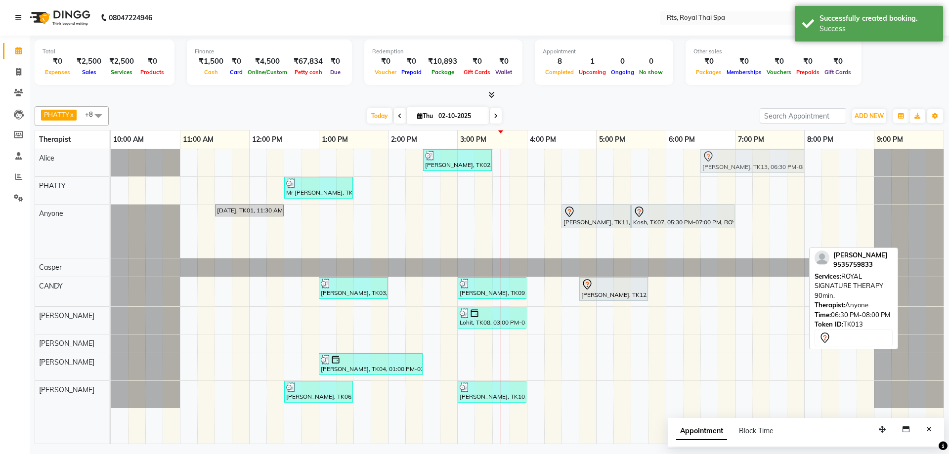
drag, startPoint x: 720, startPoint y: 243, endPoint x: 720, endPoint y: 173, distance: 69.7
click at [720, 173] on tbody "[PERSON_NAME], TK02, 02:30 PM-03:30 PM, ROYAL SIGNATURE THERAPY 60min. [PERSON_…" at bounding box center [527, 278] width 833 height 259
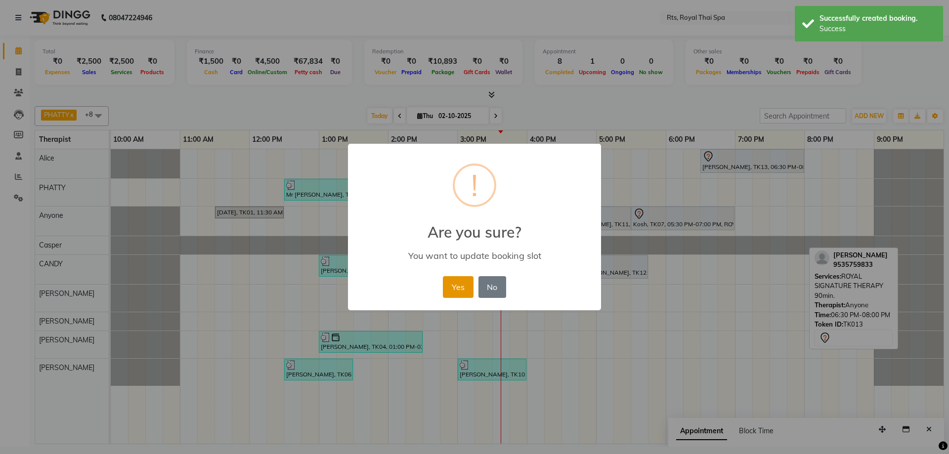
click at [452, 286] on button "Yes" at bounding box center [458, 287] width 30 height 22
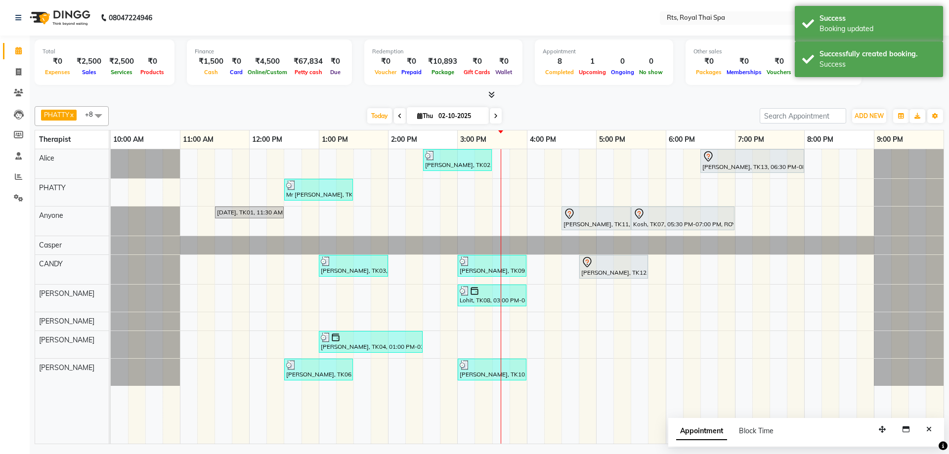
click at [932, 431] on button "Close" at bounding box center [929, 429] width 14 height 15
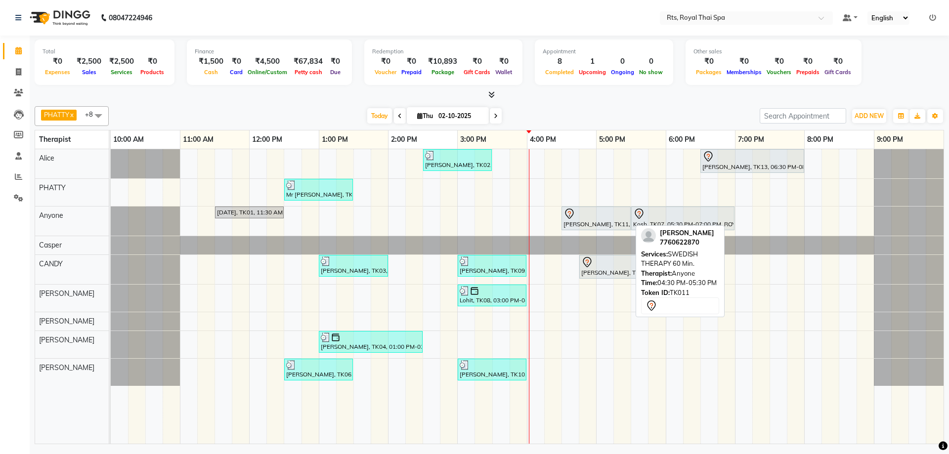
click at [581, 218] on div at bounding box center [595, 214] width 65 height 12
select select "7"
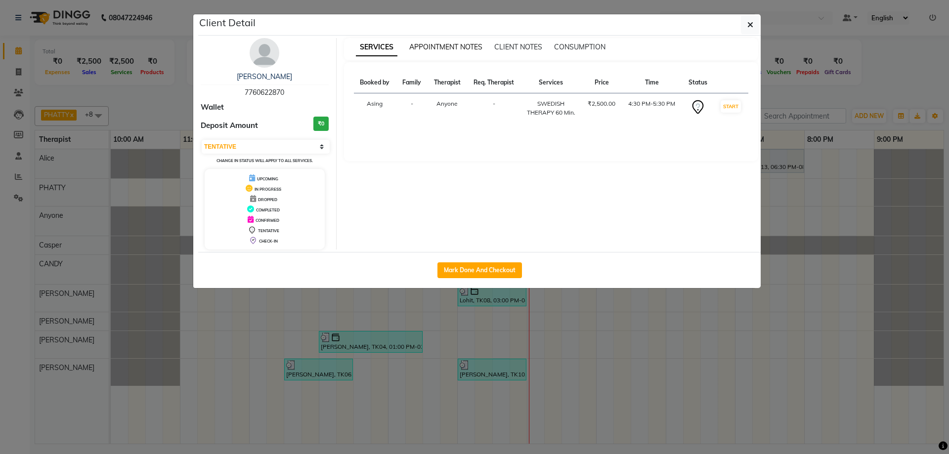
click at [436, 47] on span "APPOINTMENT NOTES" at bounding box center [445, 46] width 73 height 9
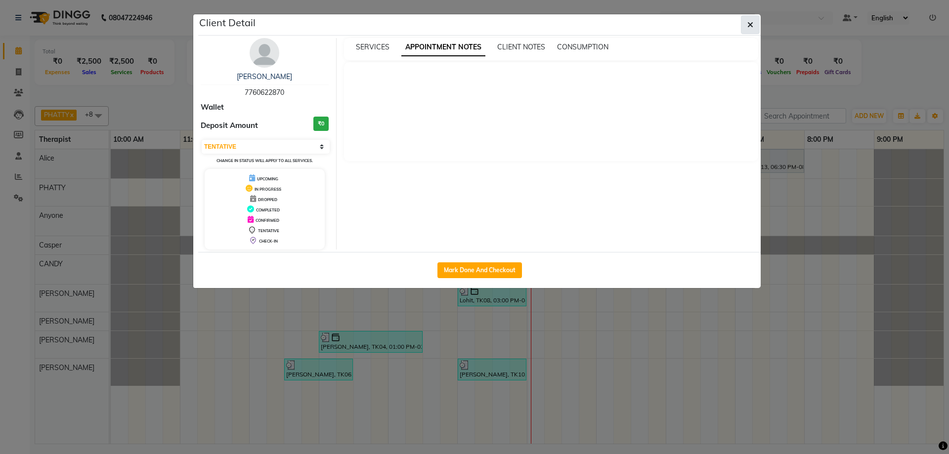
click at [753, 24] on icon "button" at bounding box center [750, 25] width 6 height 8
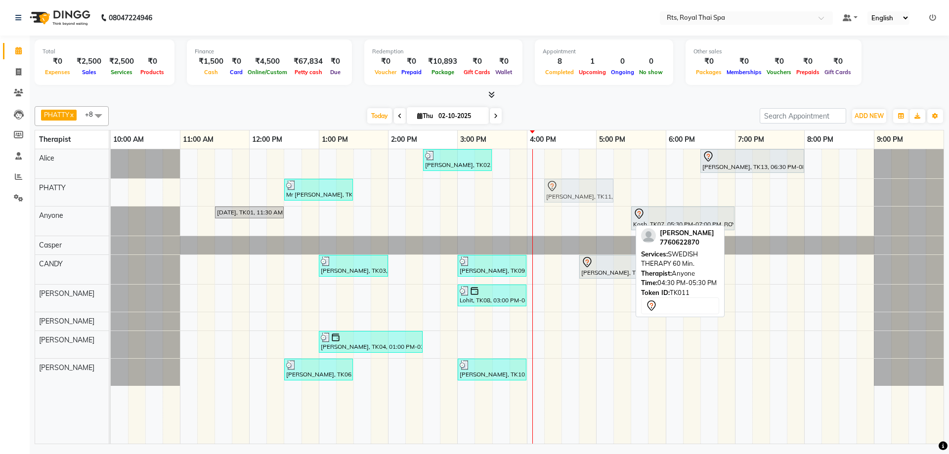
drag, startPoint x: 584, startPoint y: 217, endPoint x: 564, endPoint y: 195, distance: 29.7
click at [564, 195] on tbody "[PERSON_NAME], TK02, 02:30 PM-03:30 PM, ROYAL SIGNATURE THERAPY 60min. [PERSON_…" at bounding box center [527, 267] width 833 height 237
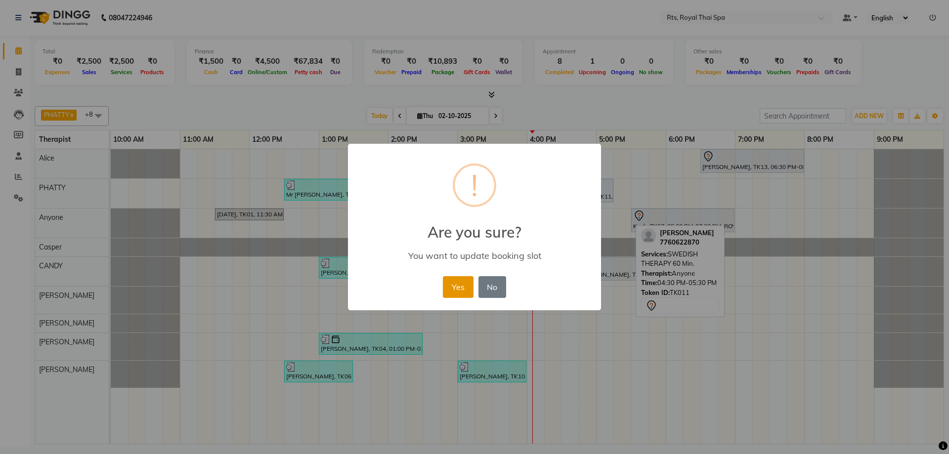
click at [460, 282] on button "Yes" at bounding box center [458, 287] width 30 height 22
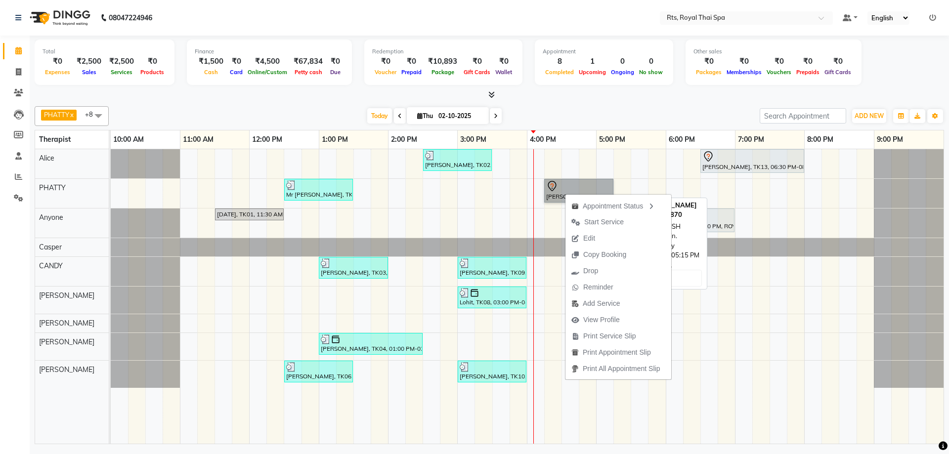
click at [552, 191] on link "[PERSON_NAME], TK11, 04:15 PM-05:15 PM, SWEDISH THERAPY 60 Min." at bounding box center [578, 191] width 69 height 24
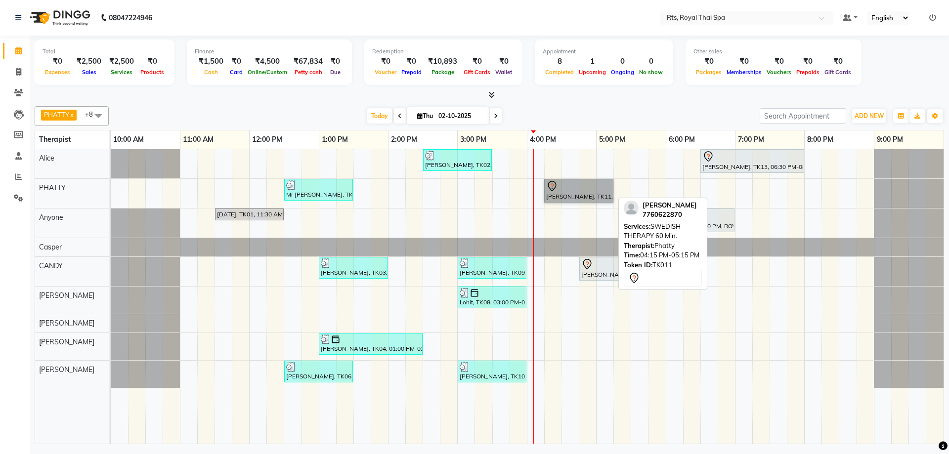
click at [552, 191] on link "[PERSON_NAME], TK11, 04:15 PM-05:15 PM, SWEDISH THERAPY 60 Min." at bounding box center [578, 191] width 69 height 24
select select "7"
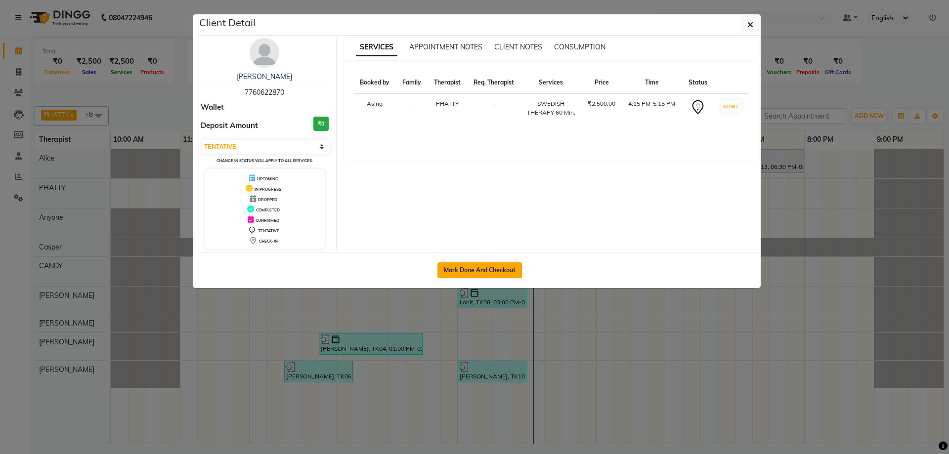
click at [474, 270] on button "Mark Done And Checkout" at bounding box center [479, 270] width 85 height 16
select select "service"
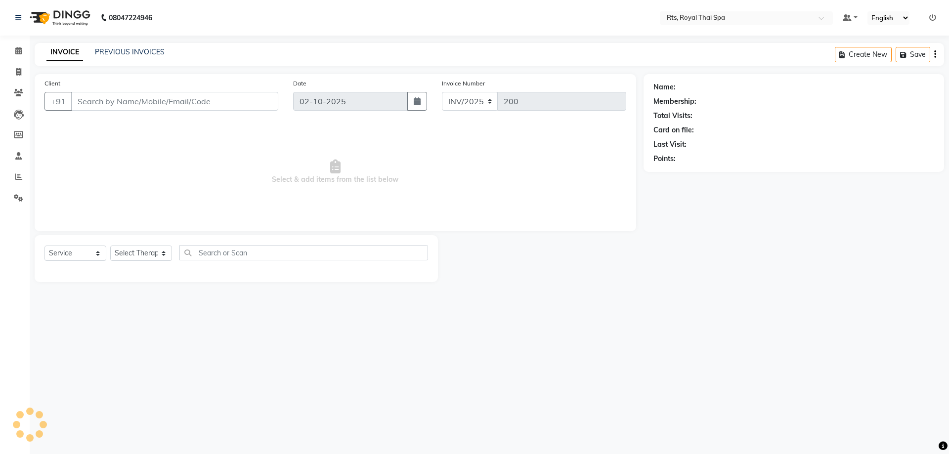
select select "3"
type input "7760622870"
select select "34835"
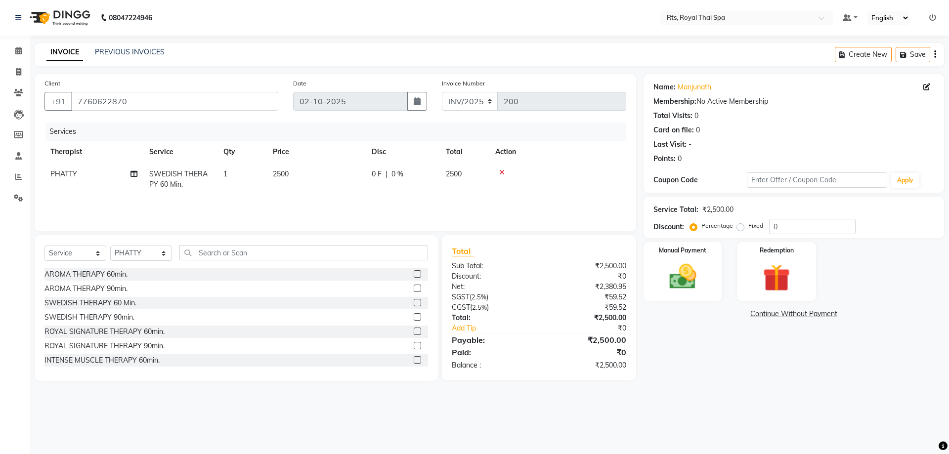
click at [503, 174] on icon at bounding box center [501, 172] width 5 height 7
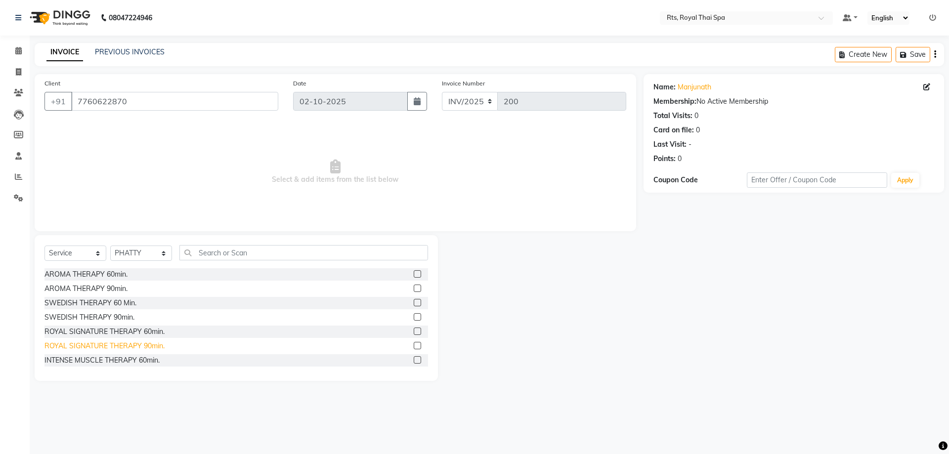
click at [131, 349] on div "ROYAL SIGNATURE THERAPY 90min." at bounding box center [104, 346] width 120 height 10
checkbox input "false"
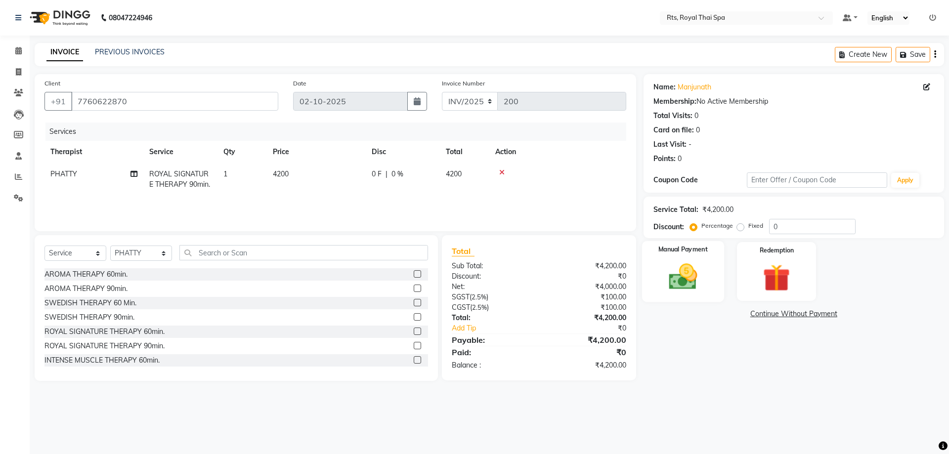
click at [706, 280] on div "Manual Payment" at bounding box center [682, 271] width 82 height 61
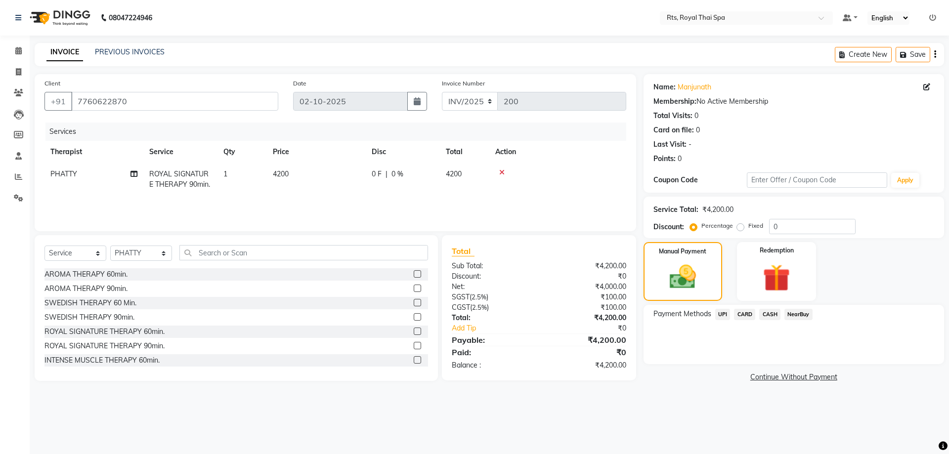
click at [746, 314] on span "CARD" at bounding box center [744, 314] width 21 height 11
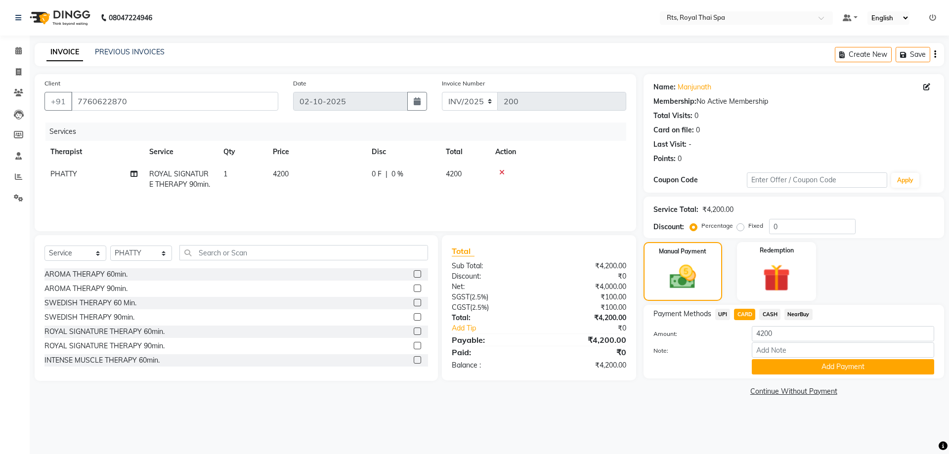
click at [722, 314] on span "UPI" at bounding box center [722, 314] width 15 height 11
click at [763, 363] on button "Add Payment" at bounding box center [843, 366] width 182 height 15
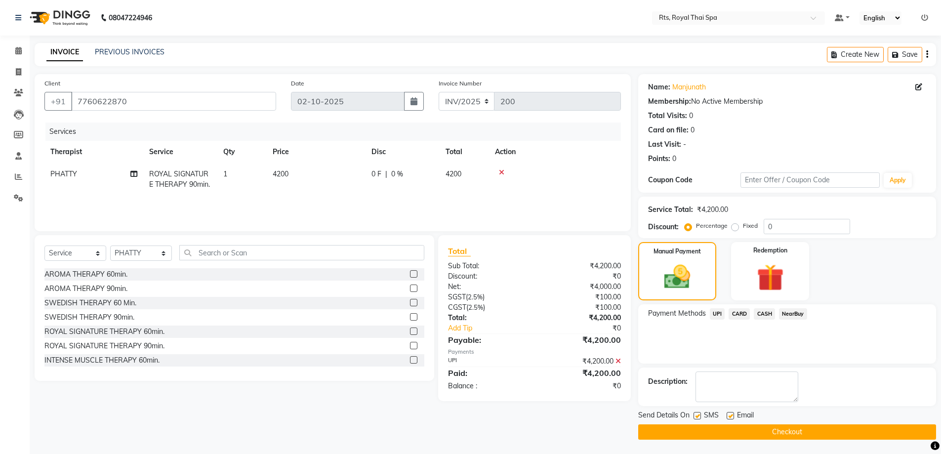
click at [696, 418] on label at bounding box center [697, 415] width 7 height 7
click at [696, 418] on input "checkbox" at bounding box center [697, 416] width 6 height 6
checkbox input "false"
click at [693, 426] on button "Checkout" at bounding box center [787, 431] width 298 height 15
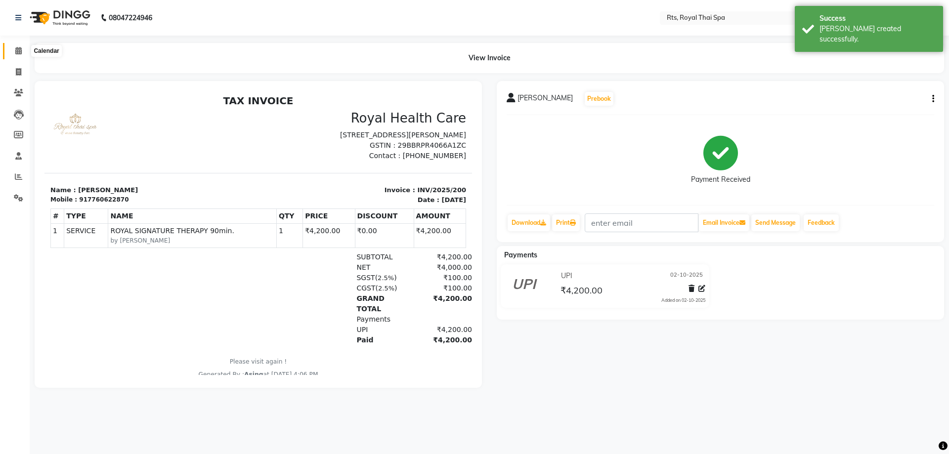
click at [24, 50] on span at bounding box center [18, 50] width 17 height 11
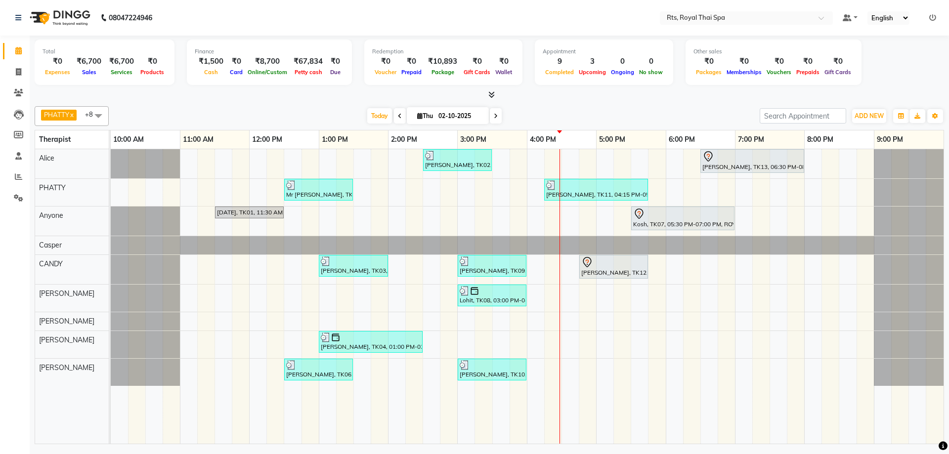
click at [619, 228] on div "[PERSON_NAME], TK02, 02:30 PM-03:30 PM, ROYAL SIGNATURE THERAPY 60min. [PERSON_…" at bounding box center [527, 296] width 833 height 295
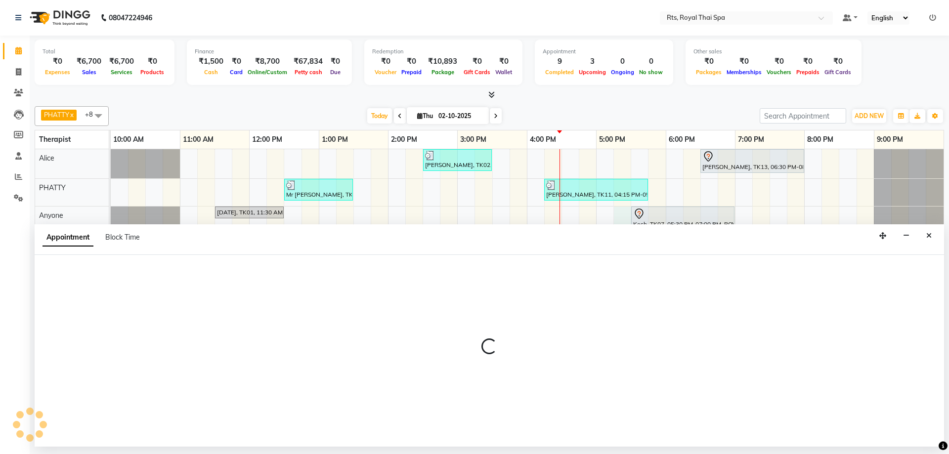
select select "39979"
select select "1035"
select select "tentative"
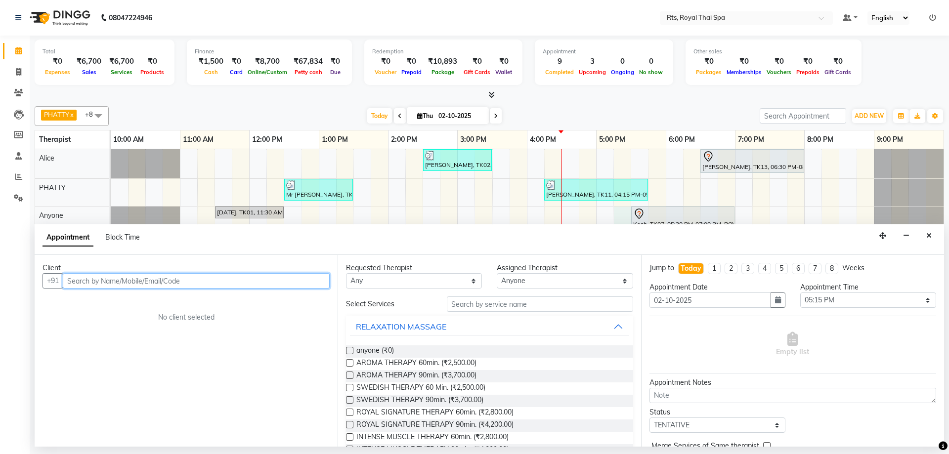
click at [103, 283] on input "text" at bounding box center [196, 280] width 267 height 15
click at [103, 281] on input "text" at bounding box center [196, 280] width 267 height 15
type input "9586279545"
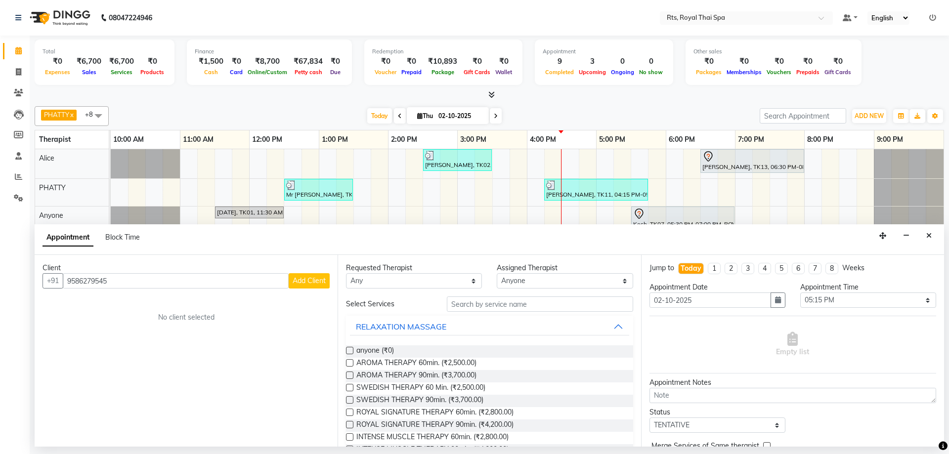
click at [297, 281] on span "Add Client" at bounding box center [309, 280] width 33 height 9
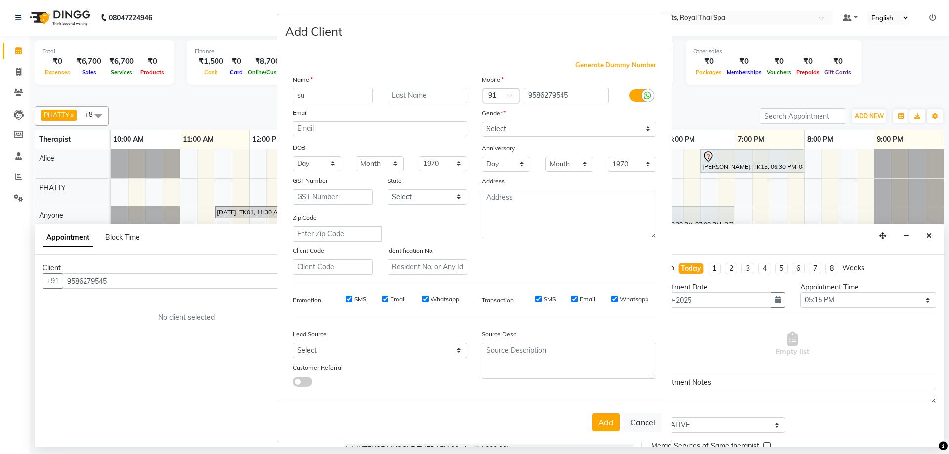
type input "s"
type input "SUNJU"
click at [508, 126] on select "Select [DEMOGRAPHIC_DATA] [DEMOGRAPHIC_DATA] Other Prefer Not To Say" at bounding box center [569, 129] width 174 height 15
select select "[DEMOGRAPHIC_DATA]"
click at [482, 122] on select "Select [DEMOGRAPHIC_DATA] [DEMOGRAPHIC_DATA] Other Prefer Not To Say" at bounding box center [569, 129] width 174 height 15
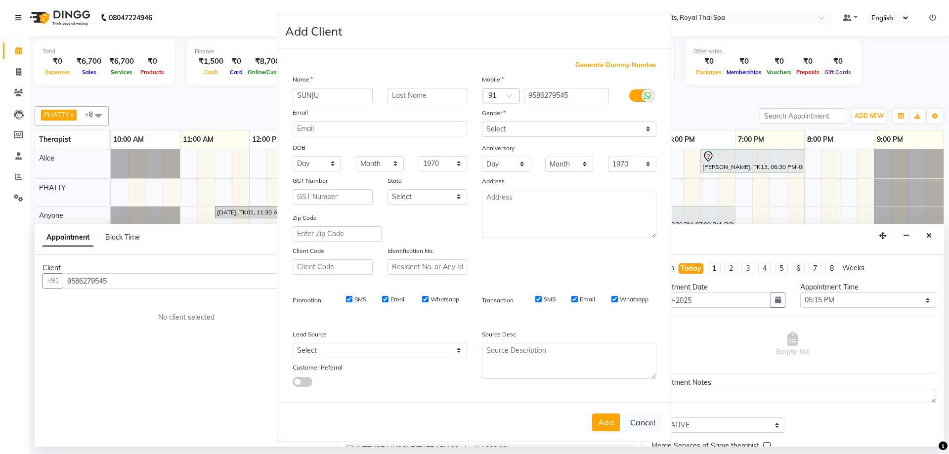
click at [422, 300] on input "Whatsapp" at bounding box center [425, 299] width 6 height 6
checkbox input "false"
click at [382, 300] on input "Email" at bounding box center [385, 299] width 6 height 6
checkbox input "false"
click at [346, 300] on input "SMS" at bounding box center [349, 299] width 6 height 6
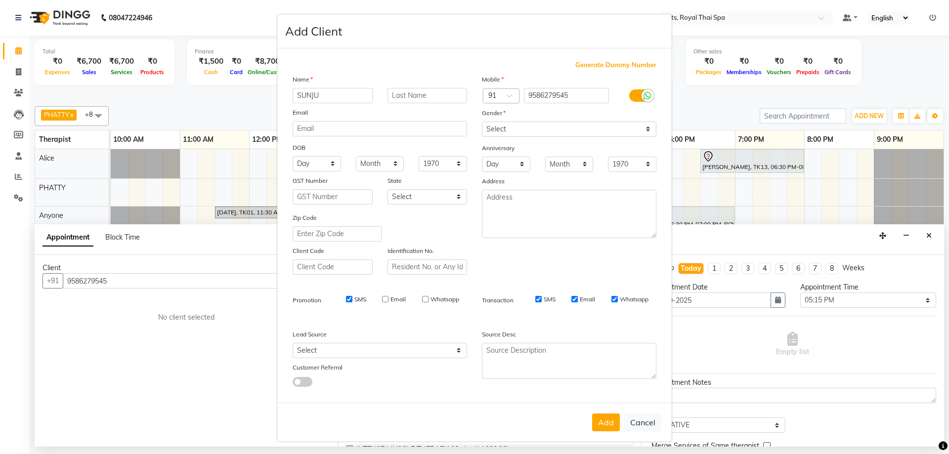
checkbox input "false"
click at [535, 298] on input "SMS" at bounding box center [538, 299] width 6 height 6
checkbox input "false"
click at [571, 299] on input "Email" at bounding box center [574, 299] width 6 height 6
checkbox input "false"
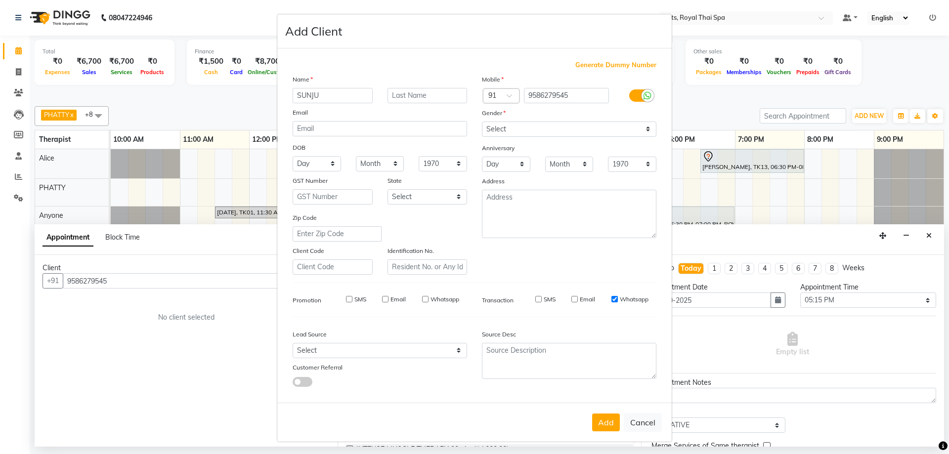
click at [611, 300] on input "Whatsapp" at bounding box center [614, 299] width 6 height 6
checkbox input "false"
click at [602, 422] on button "Add" at bounding box center [606, 423] width 28 height 18
select select
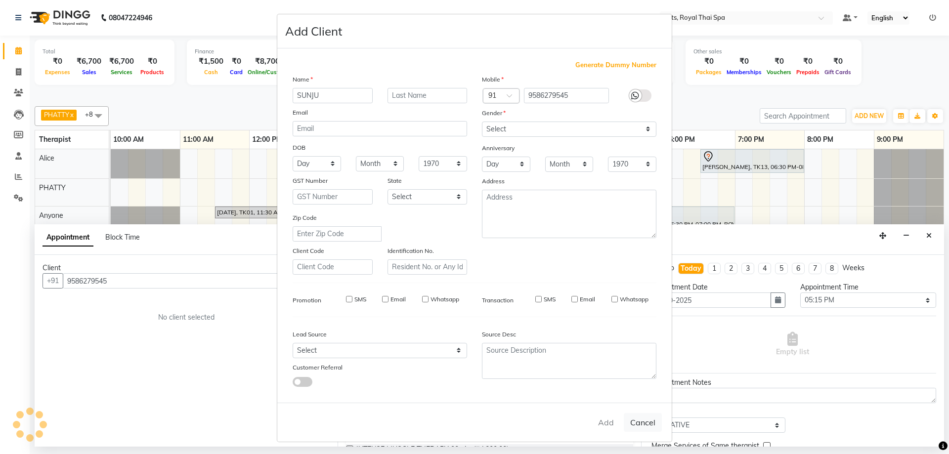
select select
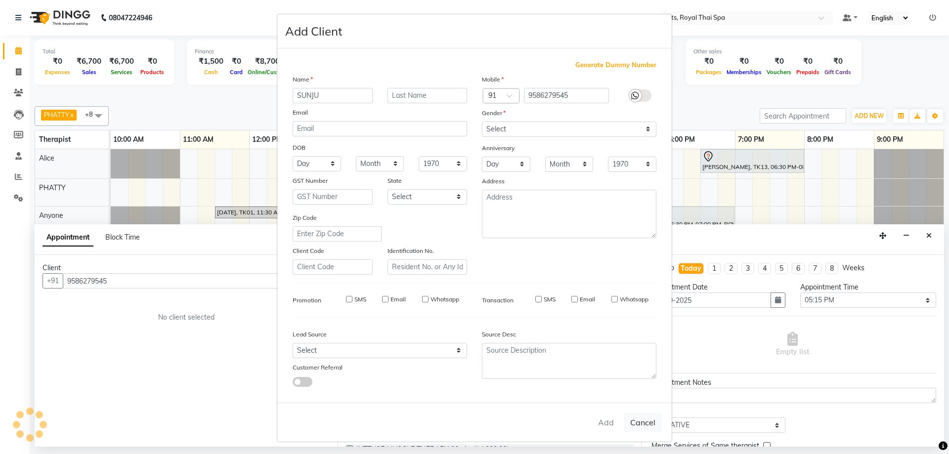
checkbox input "false"
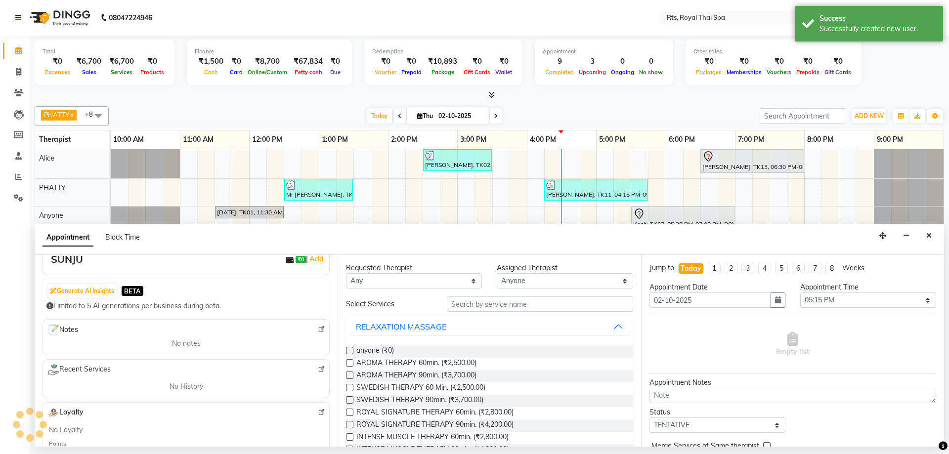
scroll to position [99, 0]
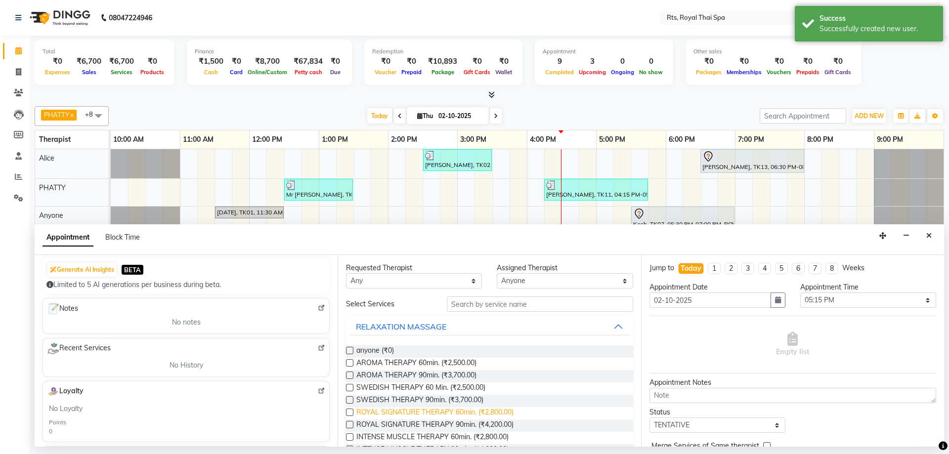
click at [495, 412] on span "ROYAL SIGNATURE THERAPY 60min. (₹2,800.00)" at bounding box center [434, 413] width 157 height 12
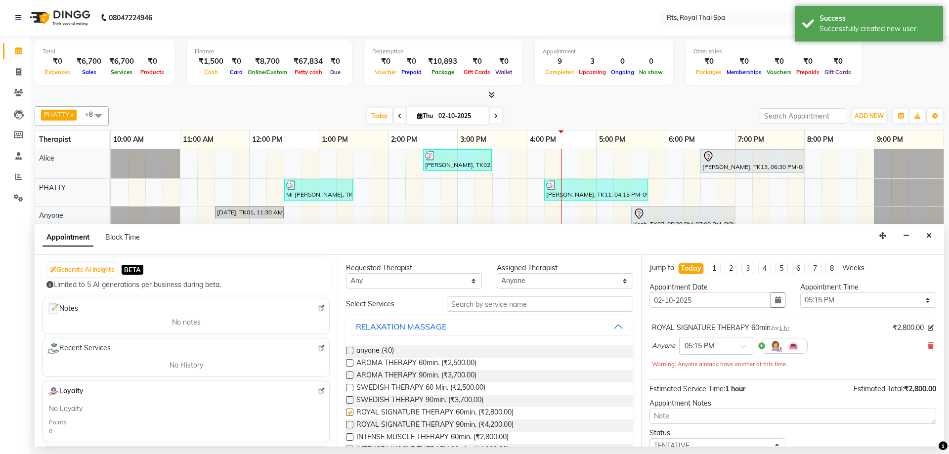
checkbox input "false"
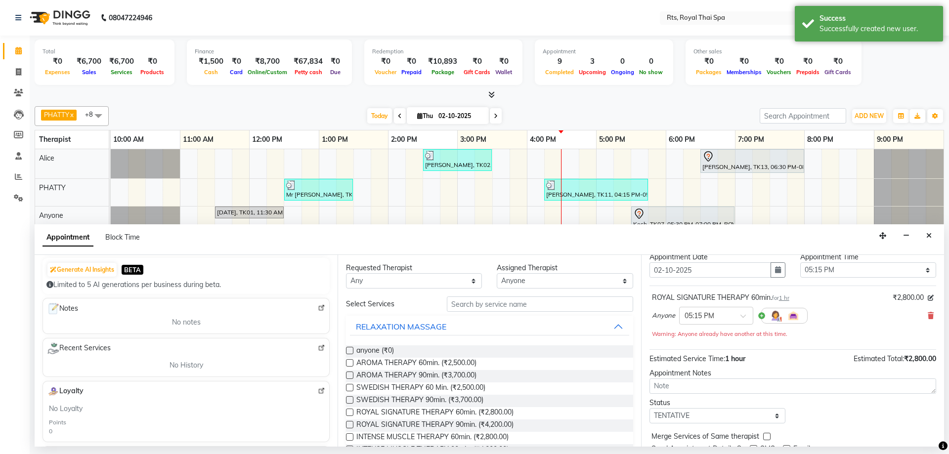
scroll to position [69, 0]
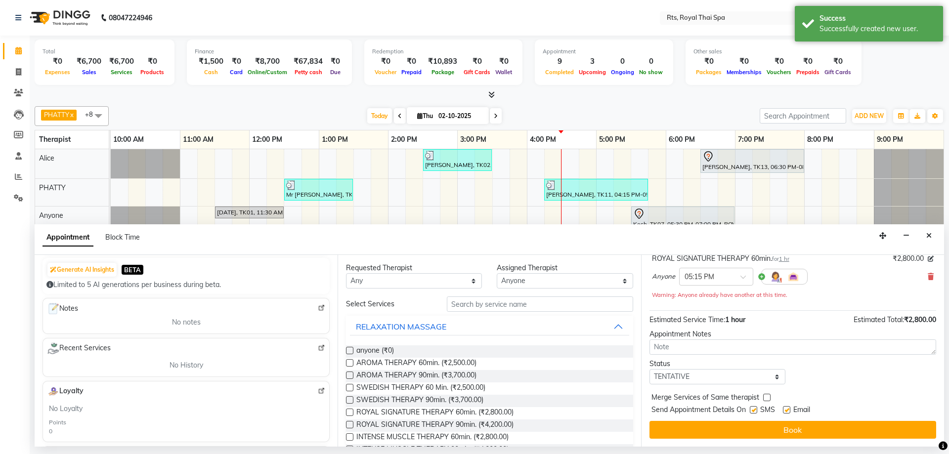
click at [753, 411] on label at bounding box center [753, 409] width 7 height 7
click at [753, 411] on input "checkbox" at bounding box center [753, 411] width 6 height 6
checkbox input "false"
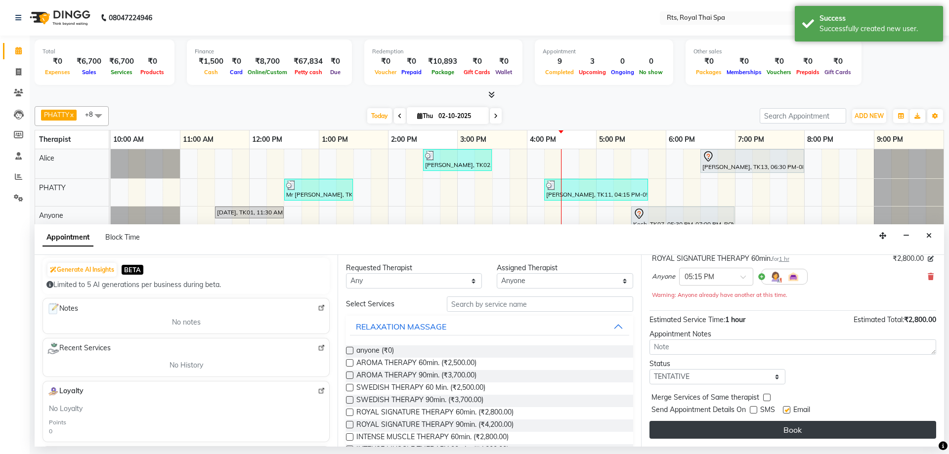
click at [746, 430] on button "Book" at bounding box center [792, 430] width 287 height 18
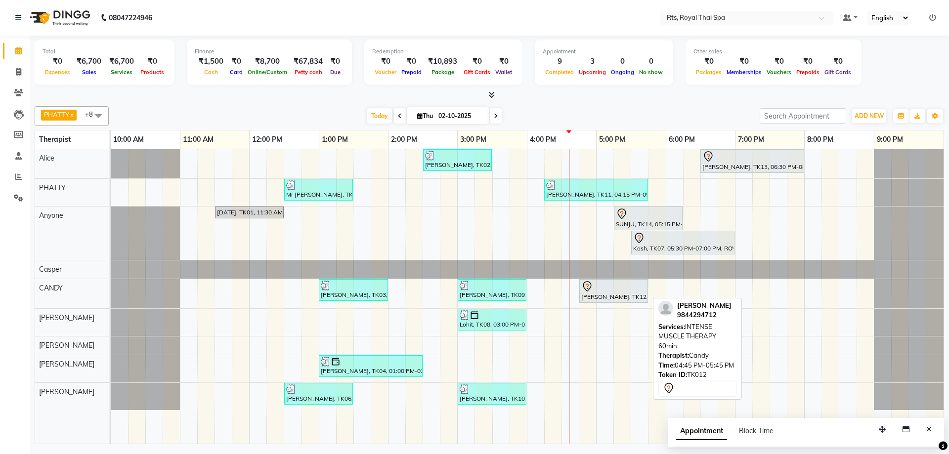
drag, startPoint x: 584, startPoint y: 293, endPoint x: 584, endPoint y: 280, distance: 12.8
click at [584, 281] on div "[PERSON_NAME], TK12, 04:45 PM-05:45 PM, INTENSE MUSCLE THERAPY 60min." at bounding box center [613, 291] width 67 height 21
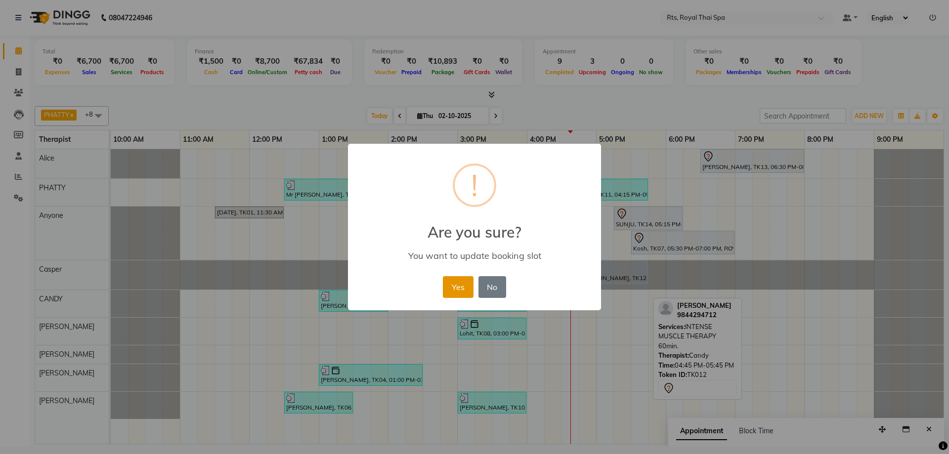
drag, startPoint x: 456, startPoint y: 286, endPoint x: 460, endPoint y: 297, distance: 12.2
click at [457, 288] on button "Yes" at bounding box center [458, 287] width 30 height 22
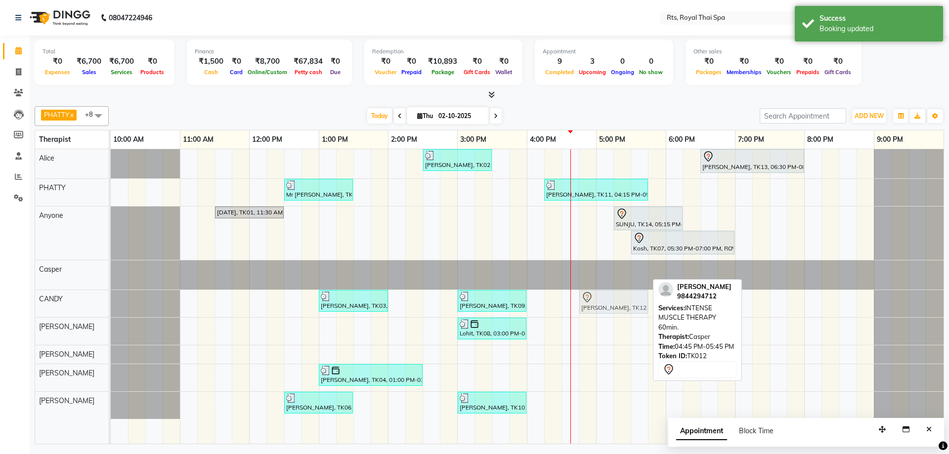
drag, startPoint x: 593, startPoint y: 271, endPoint x: 595, endPoint y: 294, distance: 22.9
click at [595, 294] on tbody "[PERSON_NAME], TK02, 02:30 PM-03:30 PM, ROYAL SIGNATURE THERAPY 60min. [PERSON_…" at bounding box center [527, 284] width 833 height 270
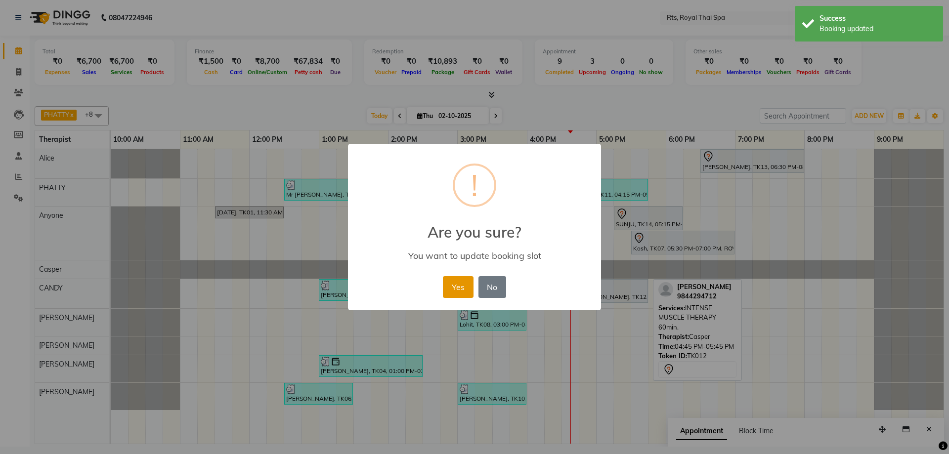
drag, startPoint x: 461, startPoint y: 285, endPoint x: 488, endPoint y: 284, distance: 27.7
click at [460, 285] on button "Yes" at bounding box center [458, 287] width 30 height 22
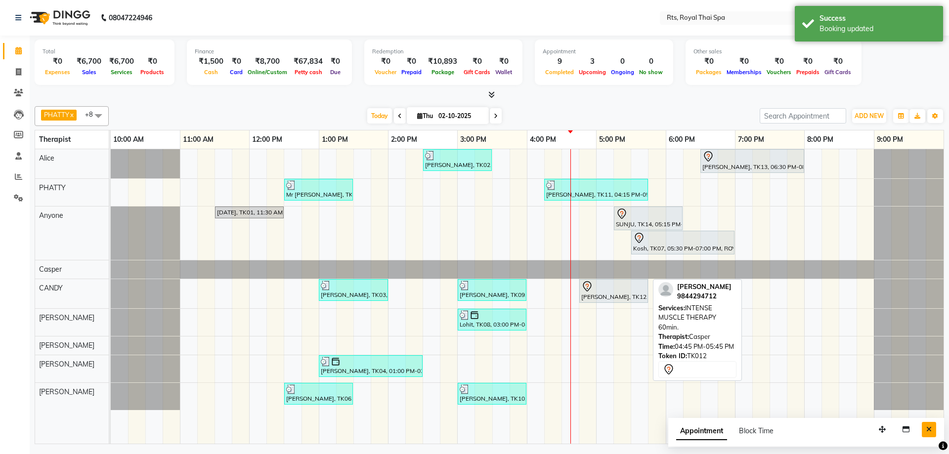
click at [931, 433] on button "Close" at bounding box center [929, 429] width 14 height 15
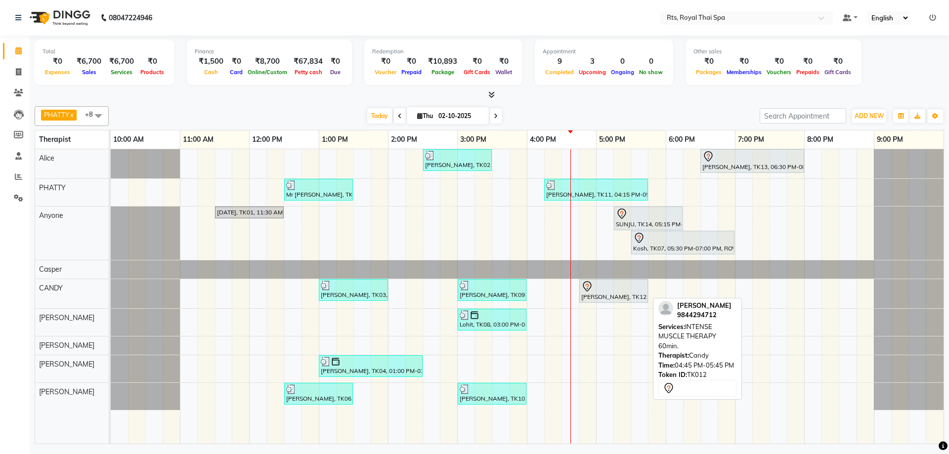
click at [609, 293] on div "[PERSON_NAME], TK12, 04:45 PM-05:45 PM, INTENSE MUSCLE THERAPY 60min." at bounding box center [613, 291] width 67 height 21
select select "7"
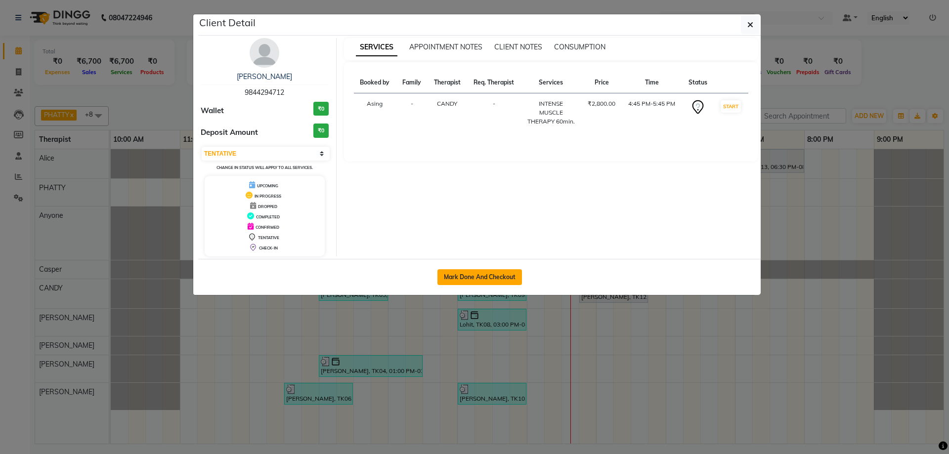
click at [503, 274] on button "Mark Done And Checkout" at bounding box center [479, 277] width 85 height 16
select select "service"
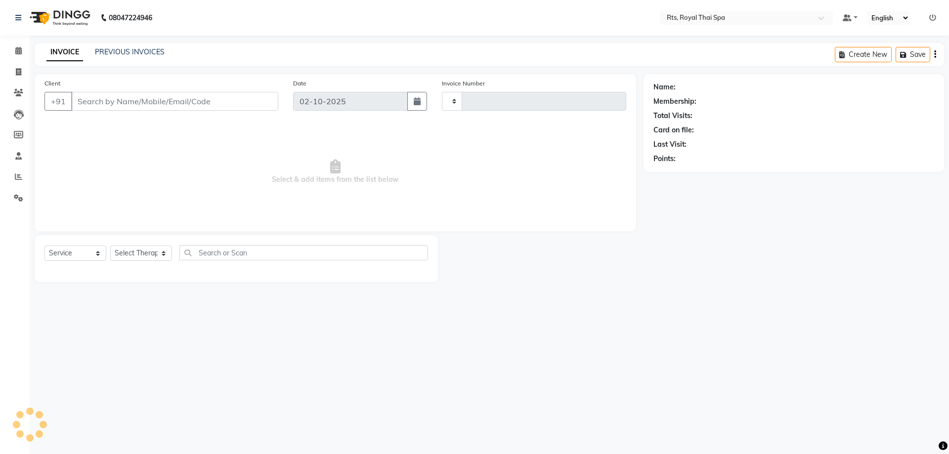
type input "201"
select select "3"
select select "9068"
type input "9844294712"
select select "50979"
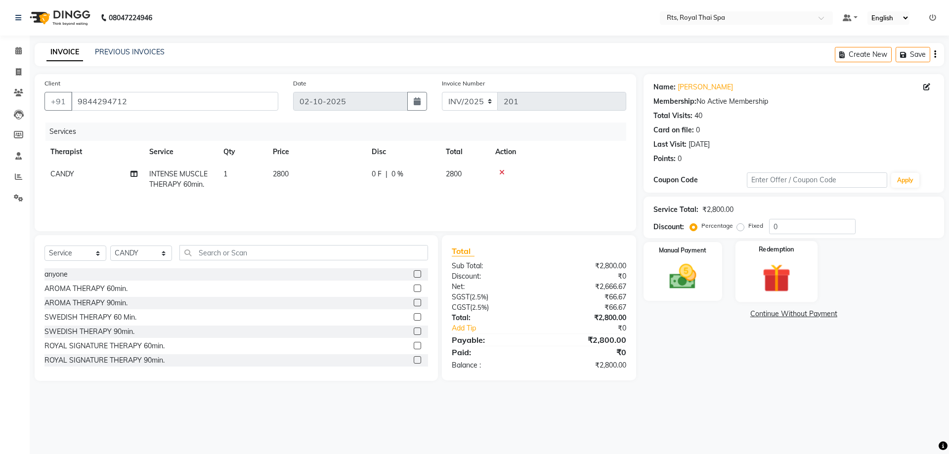
click at [753, 281] on img at bounding box center [776, 277] width 46 height 35
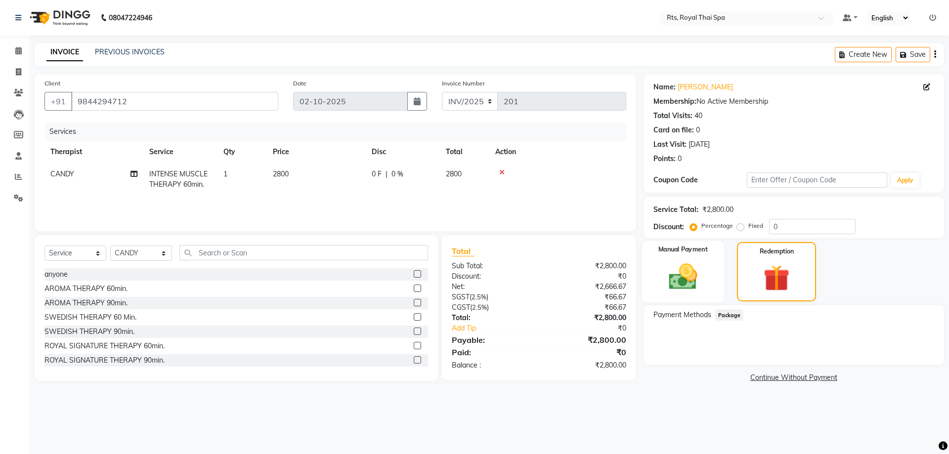
click at [688, 283] on img at bounding box center [683, 276] width 46 height 33
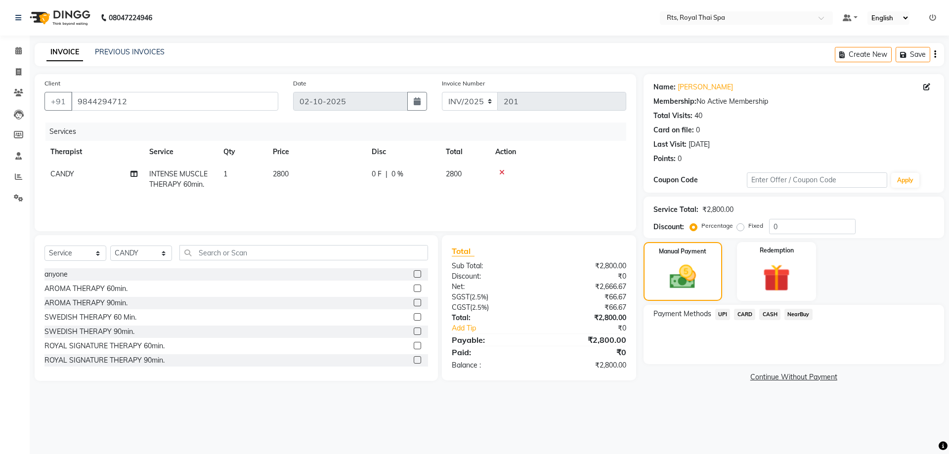
click at [743, 314] on span "CARD" at bounding box center [744, 314] width 21 height 11
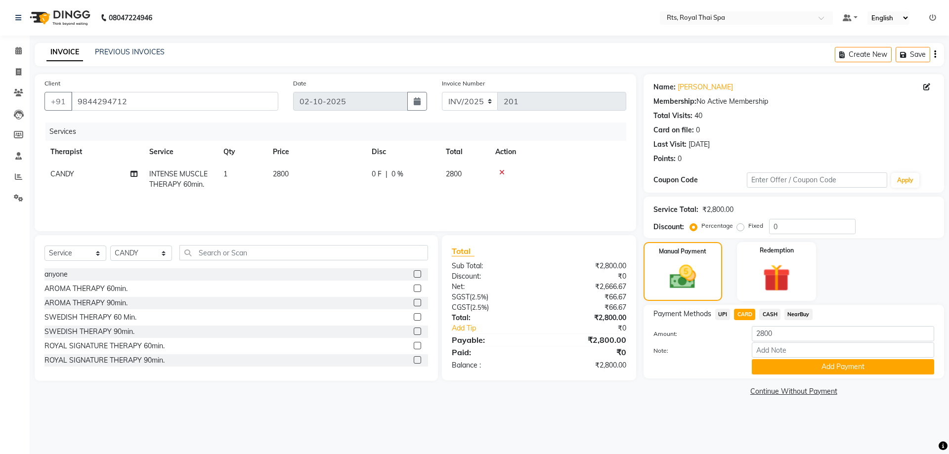
click at [773, 314] on span "CASH" at bounding box center [769, 314] width 21 height 11
click at [795, 371] on button "Add Payment" at bounding box center [843, 366] width 182 height 15
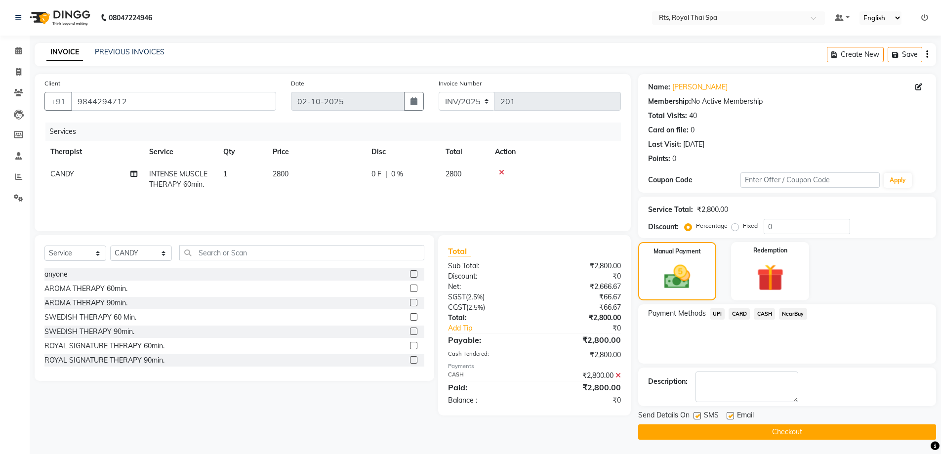
click at [696, 415] on label at bounding box center [697, 415] width 7 height 7
click at [696, 415] on input "checkbox" at bounding box center [697, 416] width 6 height 6
checkbox input "false"
click at [695, 429] on button "Checkout" at bounding box center [787, 431] width 298 height 15
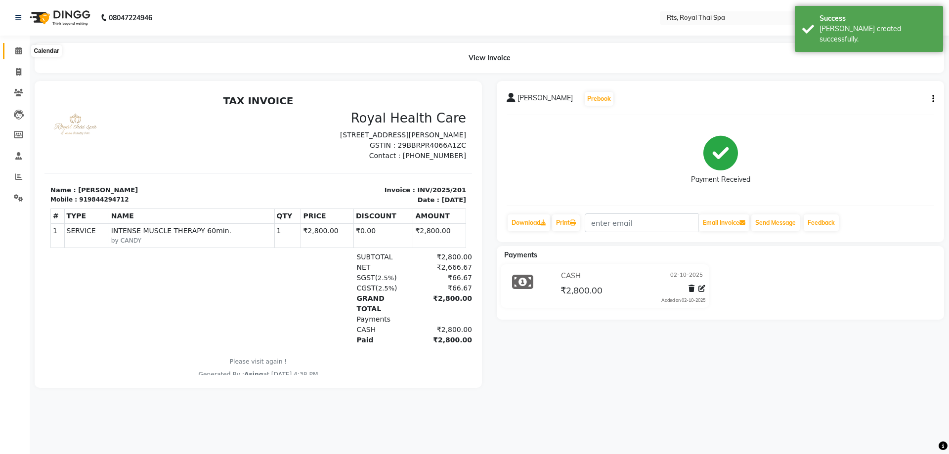
click at [19, 53] on icon at bounding box center [18, 50] width 6 height 7
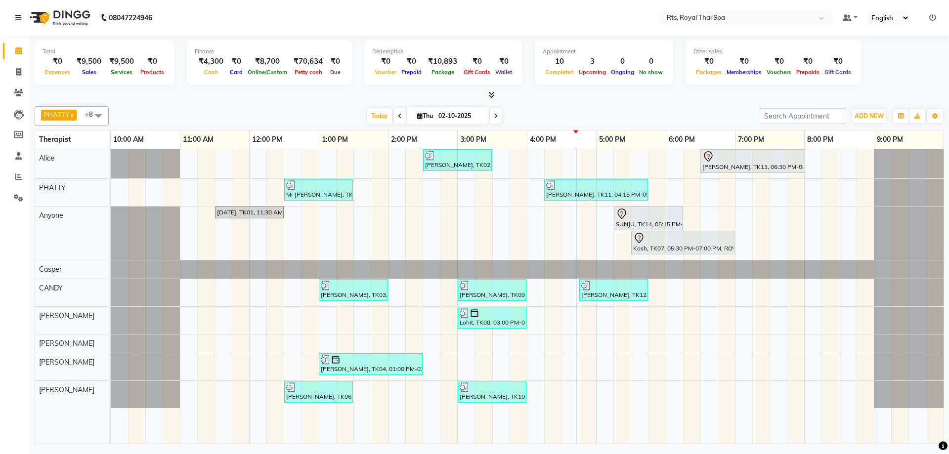
click at [620, 244] on div "[PERSON_NAME], TK02, 02:30 PM-03:30 PM, ROYAL SIGNATURE THERAPY 60min. [PERSON_…" at bounding box center [527, 296] width 833 height 295
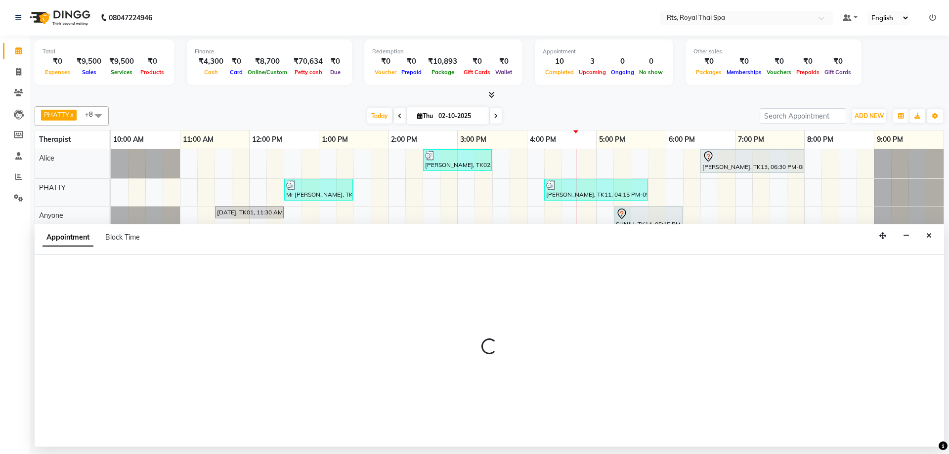
select select "39979"
select select "1035"
select select "tentative"
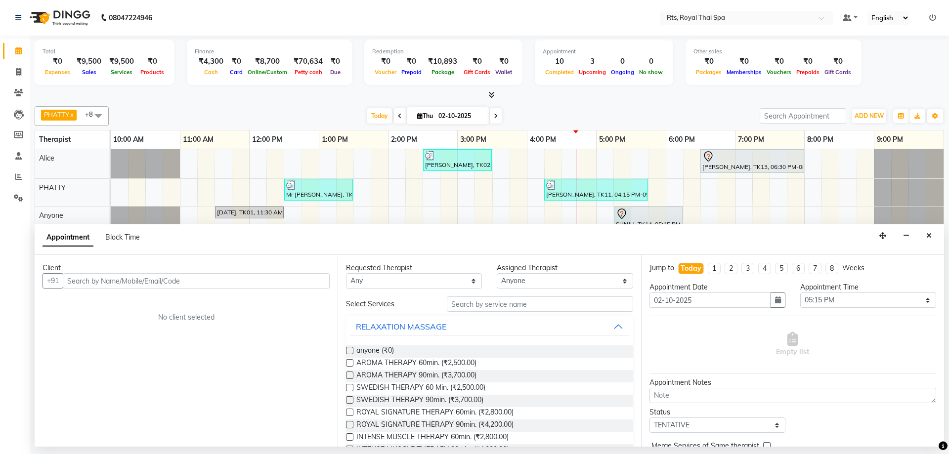
drag, startPoint x: 246, startPoint y: 281, endPoint x: 273, endPoint y: 268, distance: 30.5
click at [263, 271] on div "Client +91 No client selected" at bounding box center [186, 351] width 303 height 192
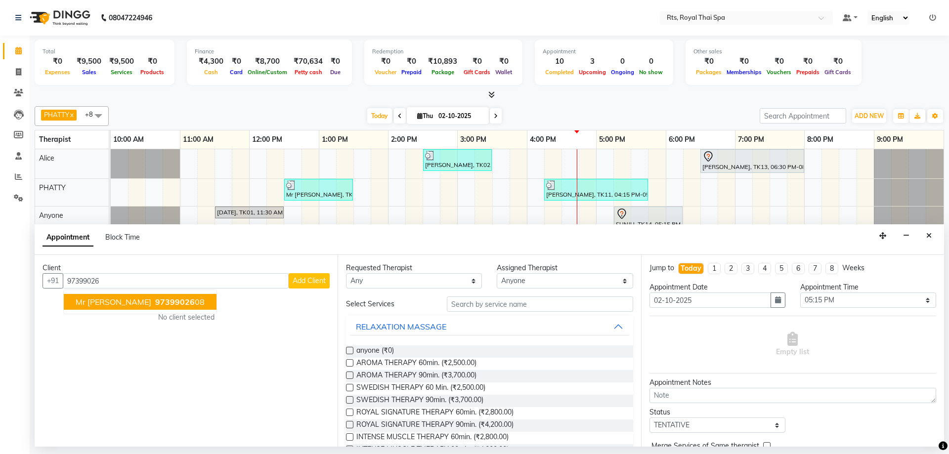
click at [124, 297] on button "Mr [PERSON_NAME] 97399026 08" at bounding box center [140, 302] width 153 height 16
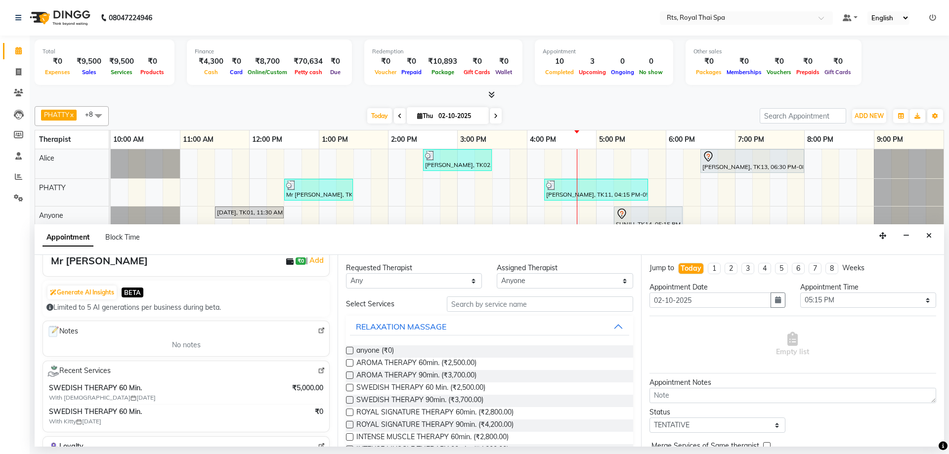
scroll to position [148, 0]
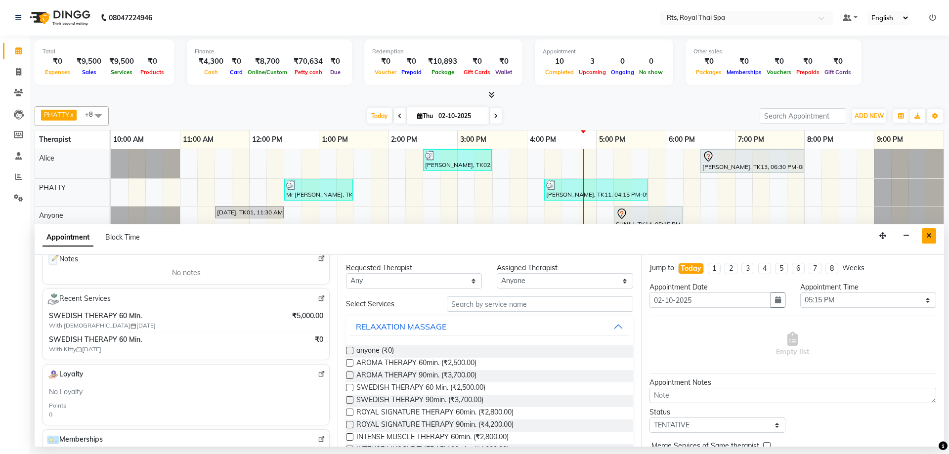
type input "9739902608"
click at [929, 237] on icon "Close" at bounding box center [928, 235] width 5 height 7
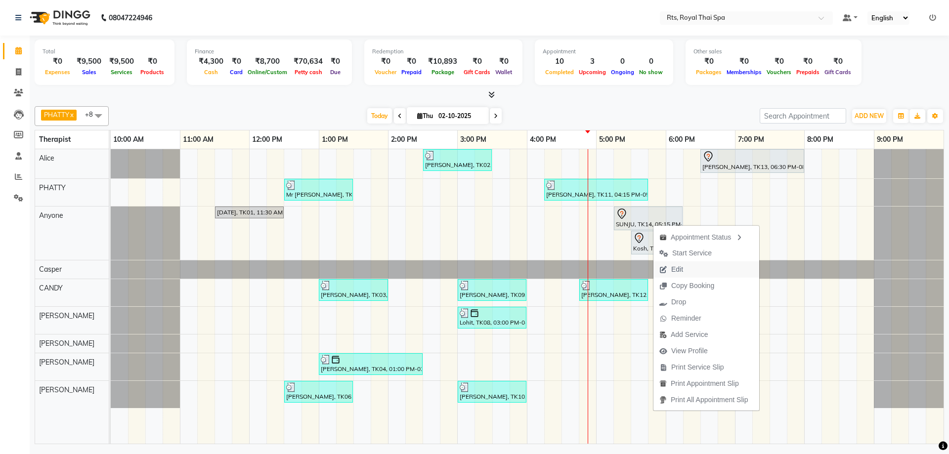
click at [681, 268] on span "Edit" at bounding box center [677, 269] width 12 height 10
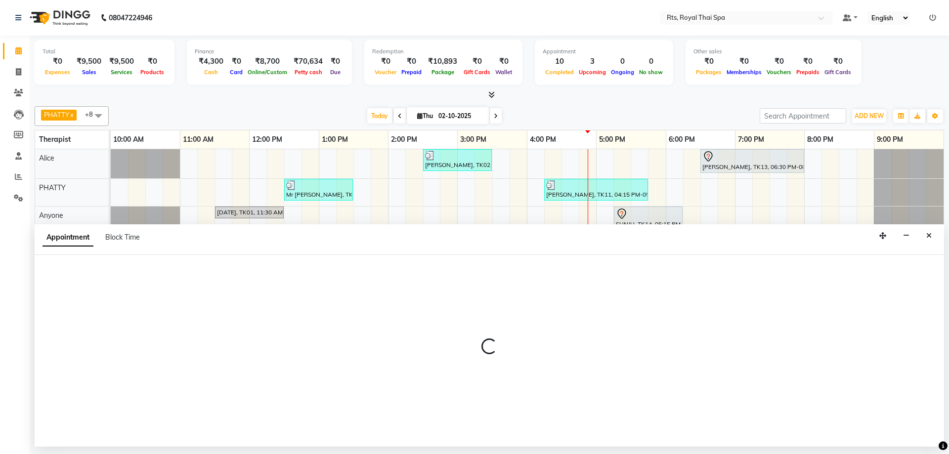
select select "1035"
select select "tentative"
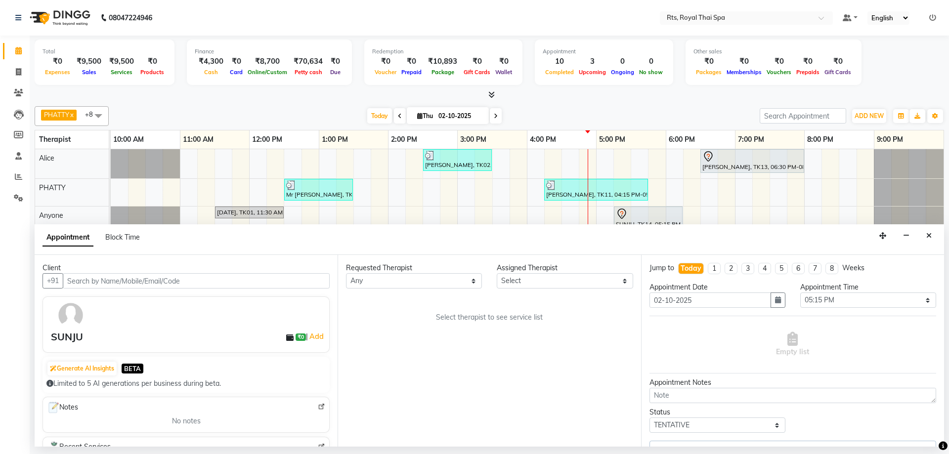
select select "39979"
click at [149, 281] on input "text" at bounding box center [196, 280] width 267 height 15
select select "2394"
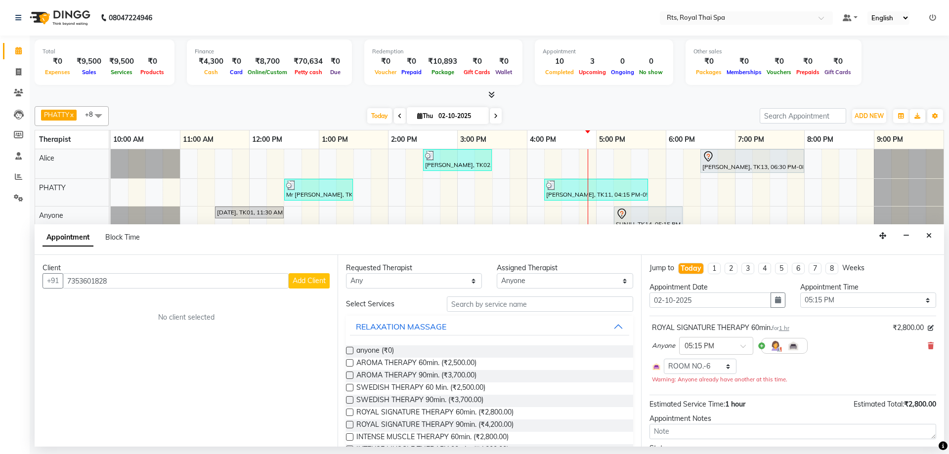
type input "7353601828"
click at [307, 285] on span "Add Client" at bounding box center [309, 280] width 33 height 9
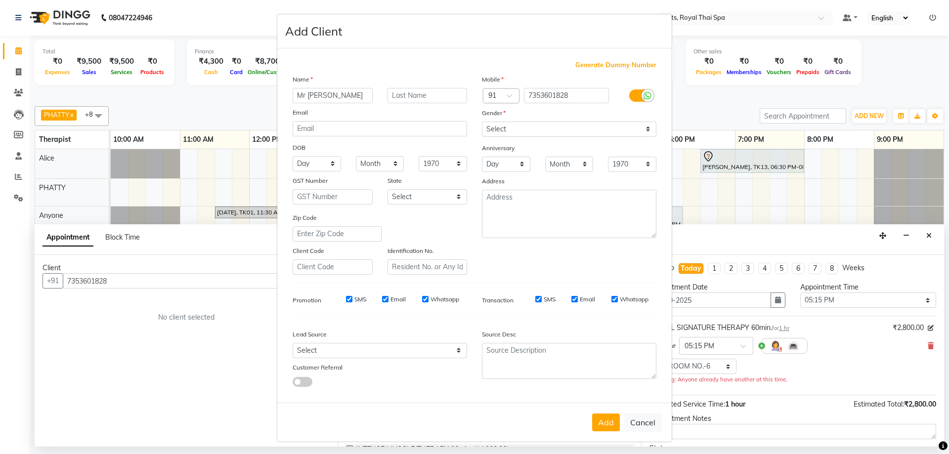
type input "Mr [PERSON_NAME]"
drag, startPoint x: 517, startPoint y: 131, endPoint x: 512, endPoint y: 136, distance: 6.6
click at [516, 132] on select "Select [DEMOGRAPHIC_DATA] [DEMOGRAPHIC_DATA] Other Prefer Not To Say" at bounding box center [569, 129] width 174 height 15
select select "[DEMOGRAPHIC_DATA]"
click at [482, 122] on select "Select [DEMOGRAPHIC_DATA] [DEMOGRAPHIC_DATA] Other Prefer Not To Say" at bounding box center [569, 129] width 174 height 15
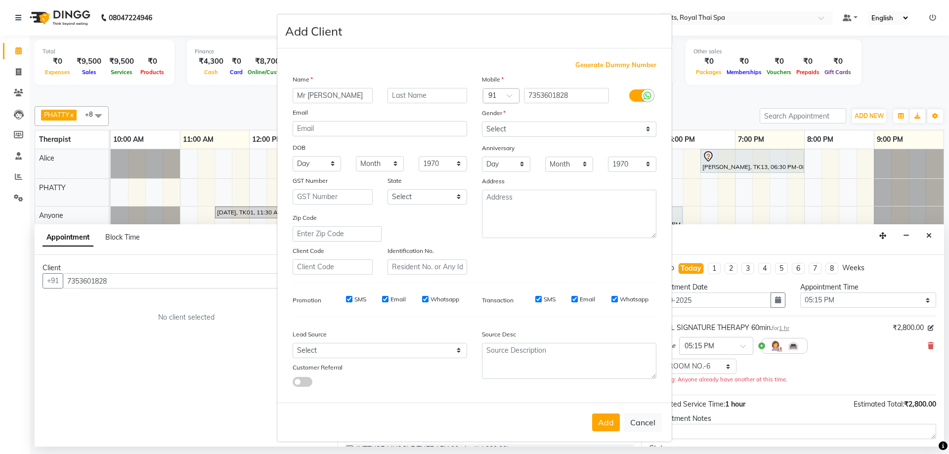
click at [346, 300] on input "SMS" at bounding box center [349, 299] width 6 height 6
checkbox input "false"
click at [383, 302] on input "Email" at bounding box center [385, 299] width 6 height 6
checkbox input "false"
click at [422, 300] on input "Whatsapp" at bounding box center [425, 299] width 6 height 6
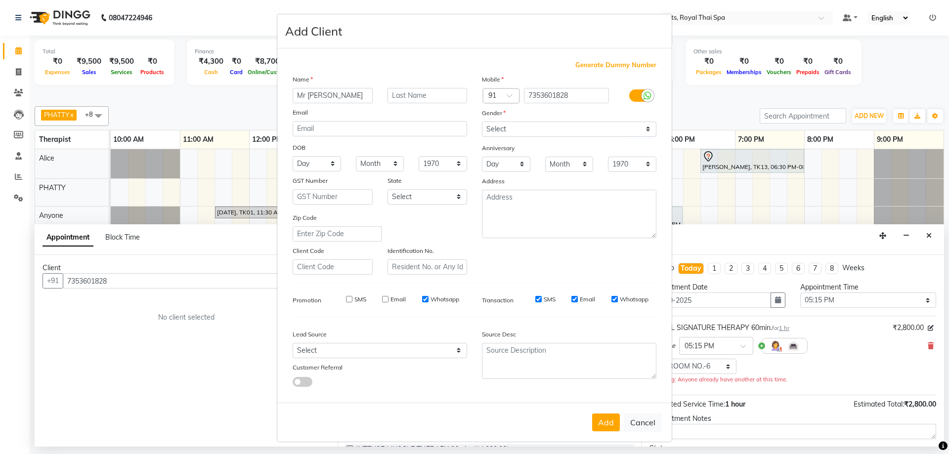
checkbox input "false"
click at [536, 300] on input "SMS" at bounding box center [538, 299] width 6 height 6
checkbox input "false"
click at [573, 299] on input "Email" at bounding box center [574, 299] width 6 height 6
checkbox input "false"
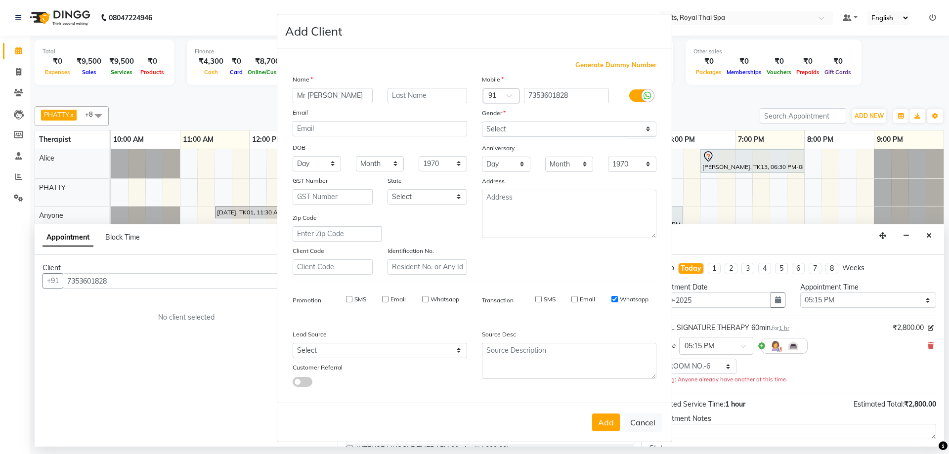
click at [612, 297] on input "Whatsapp" at bounding box center [614, 299] width 6 height 6
checkbox input "false"
click at [599, 421] on button "Add" at bounding box center [606, 423] width 28 height 18
select select
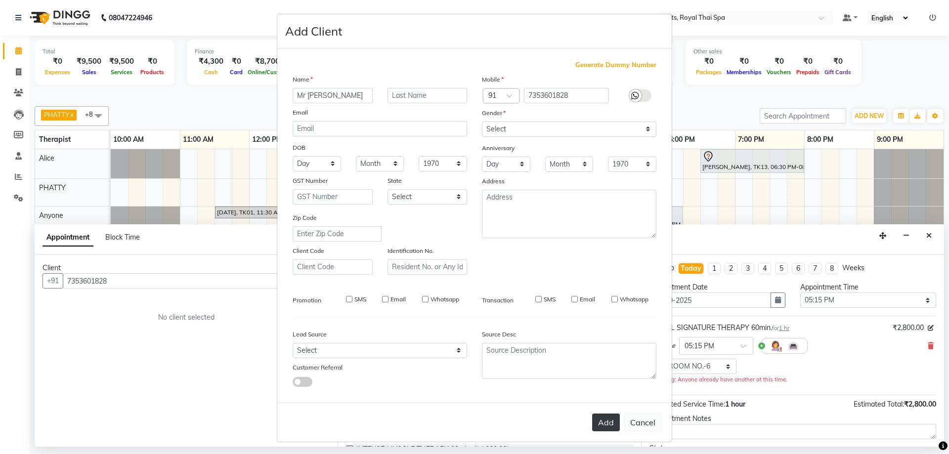
select select
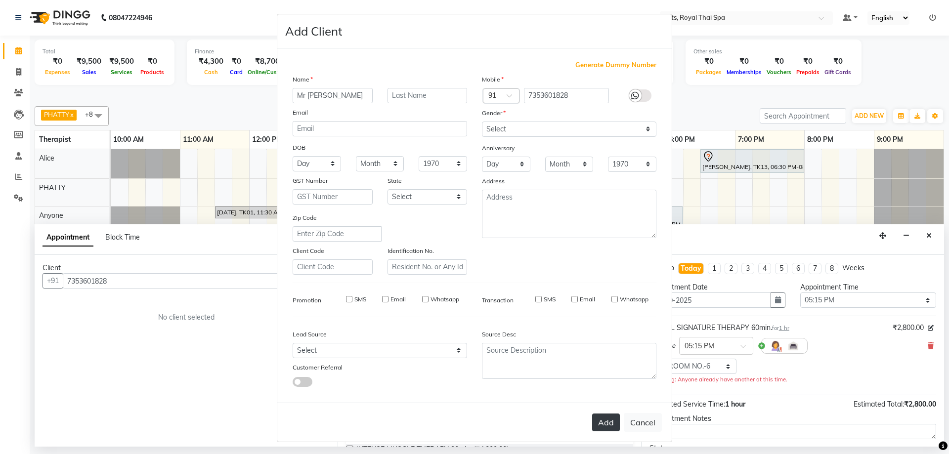
checkbox input "false"
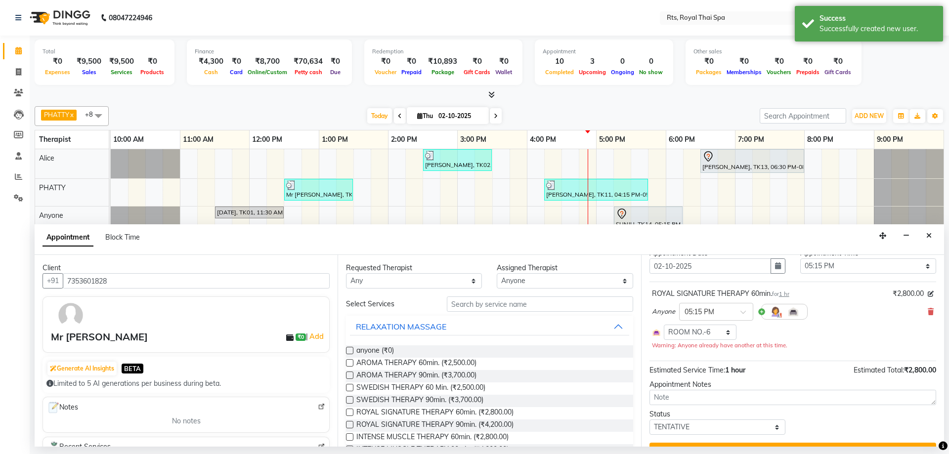
scroll to position [56, 0]
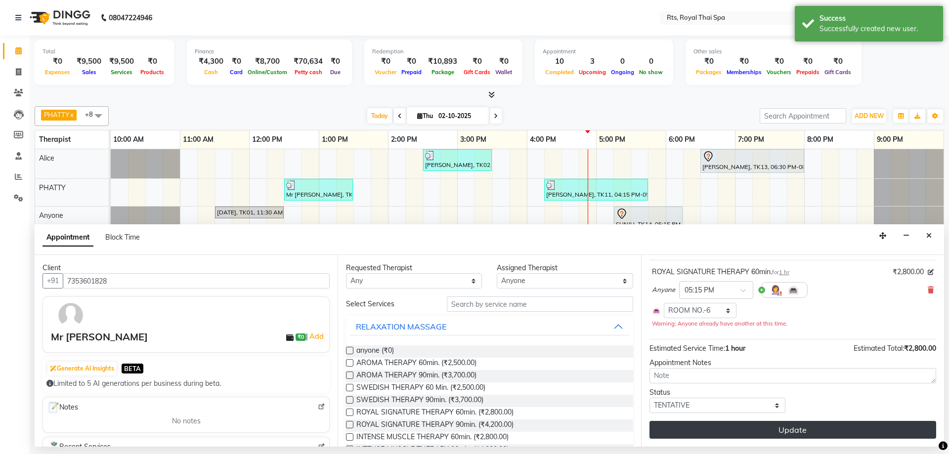
click at [733, 430] on button "Update" at bounding box center [792, 430] width 287 height 18
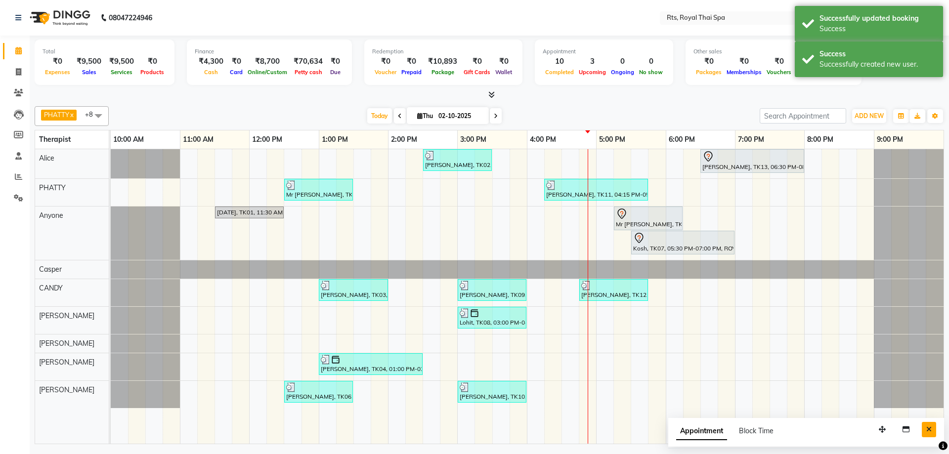
click at [927, 428] on icon "Close" at bounding box center [928, 429] width 5 height 7
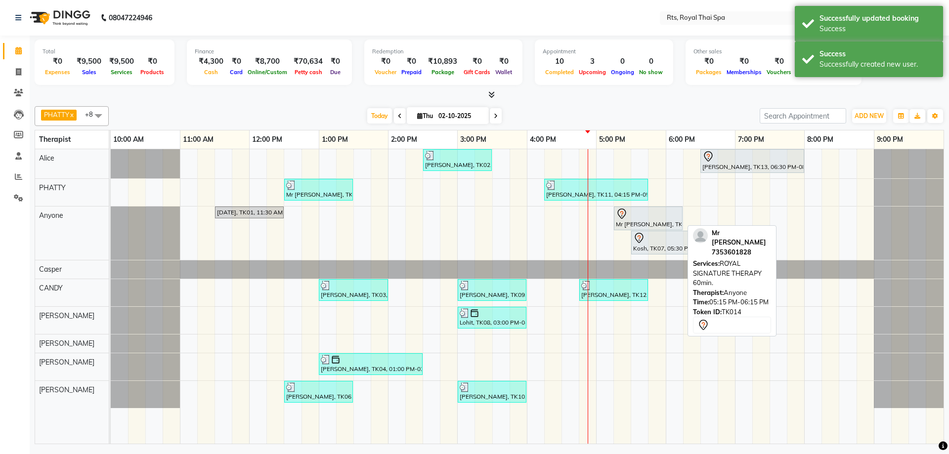
click at [634, 221] on div "Mr [PERSON_NAME], TK14, 05:15 PM-06:15 PM, ROYAL SIGNATURE THERAPY 60min." at bounding box center [648, 218] width 67 height 21
select select "7"
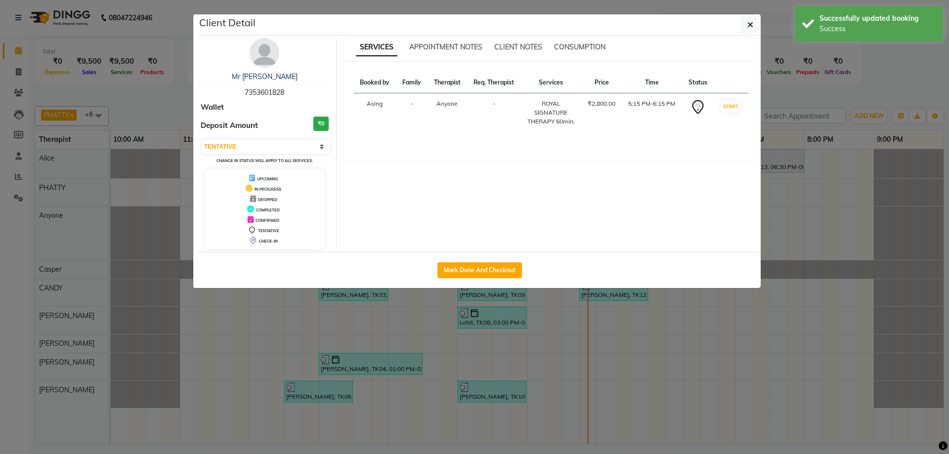
drag, startPoint x: 240, startPoint y: 92, endPoint x: 303, endPoint y: 92, distance: 63.7
click at [303, 92] on div "Mr [PERSON_NAME] 7353601828" at bounding box center [265, 85] width 128 height 26
click at [751, 25] on icon "button" at bounding box center [750, 25] width 6 height 8
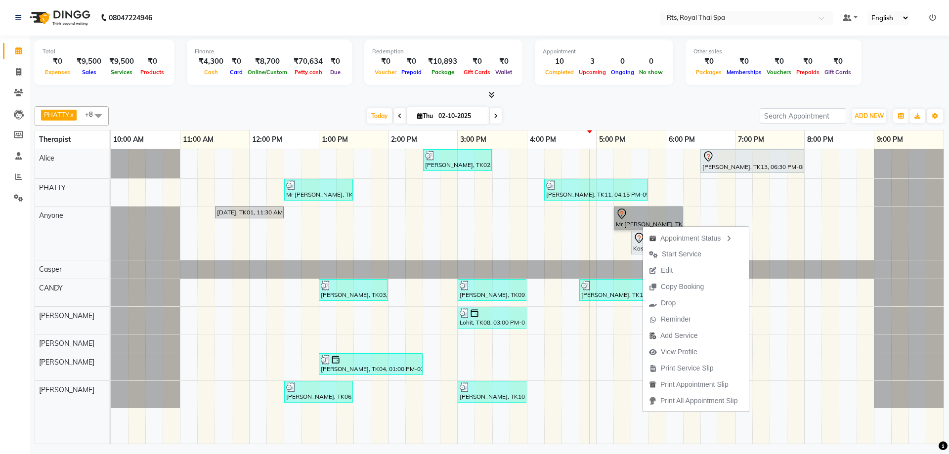
click at [897, 239] on div at bounding box center [909, 233] width 70 height 53
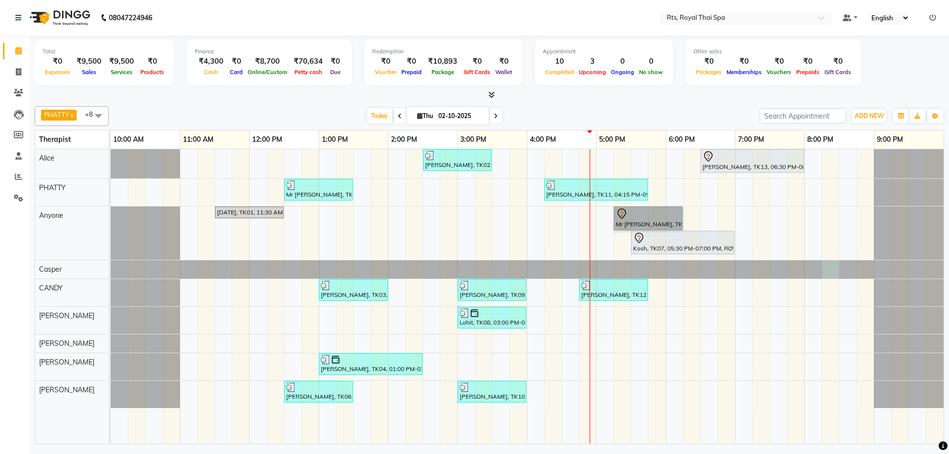
click at [111, 263] on div at bounding box center [111, 269] width 0 height 18
select select "39991"
select select "tentative"
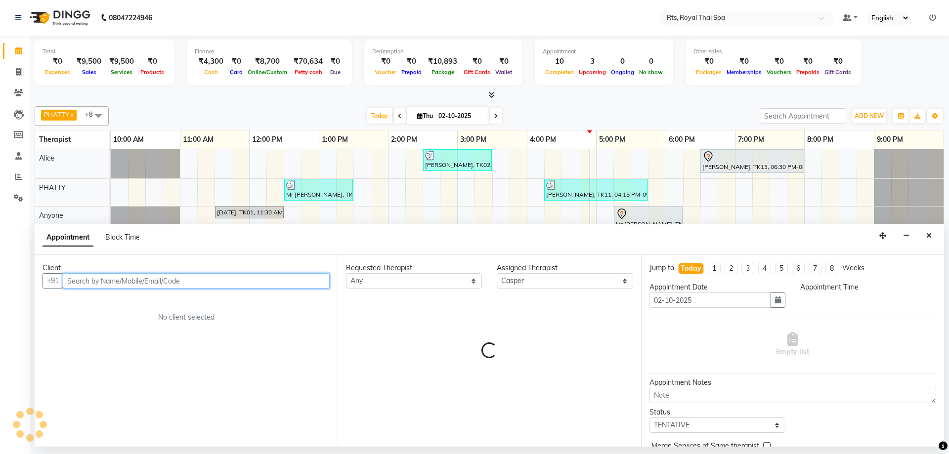
select select "1215"
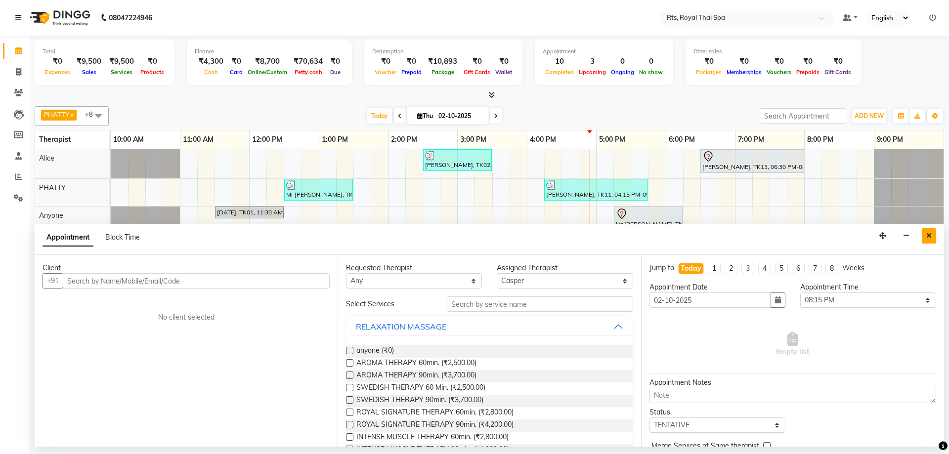
click at [932, 239] on button "Close" at bounding box center [929, 235] width 14 height 15
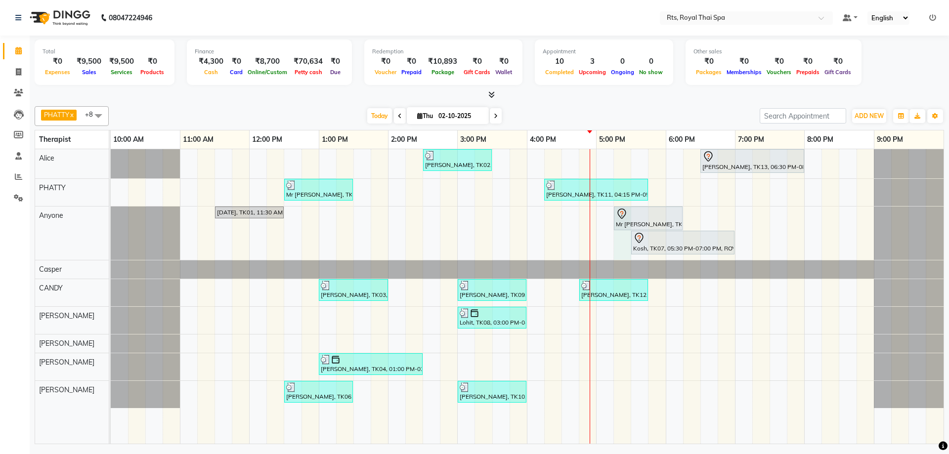
click at [624, 254] on div "[PERSON_NAME], TK02, 02:30 PM-03:30 PM, ROYAL SIGNATURE THERAPY 60min. [PERSON_…" at bounding box center [527, 296] width 833 height 295
select select "39979"
select select "1035"
select select "tentative"
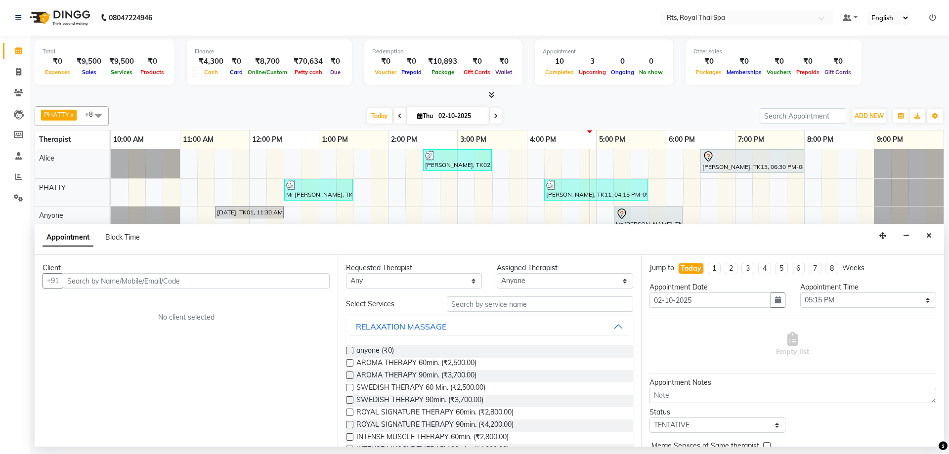
drag, startPoint x: 317, startPoint y: 284, endPoint x: 313, endPoint y: 265, distance: 19.7
click at [313, 265] on div "Client +91 No client selected" at bounding box center [186, 351] width 303 height 192
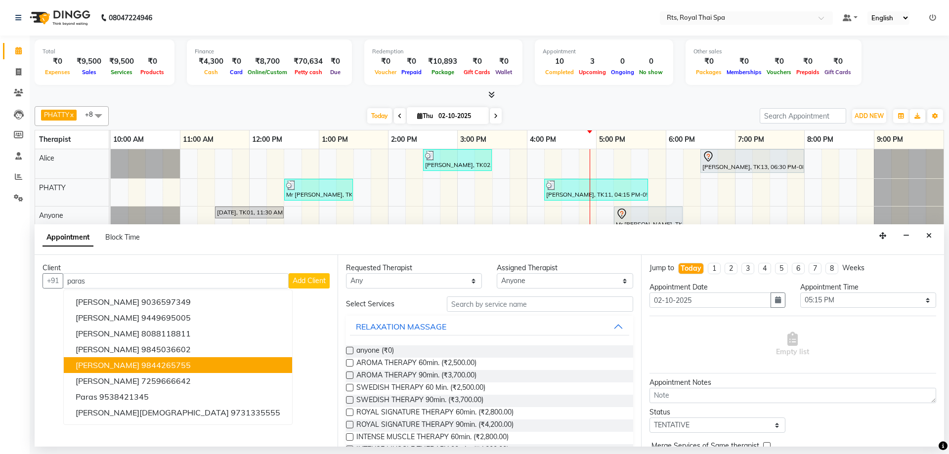
drag, startPoint x: 138, startPoint y: 412, endPoint x: 138, endPoint y: 362, distance: 50.4
click at [138, 362] on ngb-typeahead-window "[PERSON_NAME] 9036597349 [PERSON_NAME] 9449695005 [PERSON_NAME] 8088118811 [PER…" at bounding box center [177, 357] width 229 height 135
click at [141, 362] on ngb-highlight "9844265755" at bounding box center [165, 365] width 49 height 10
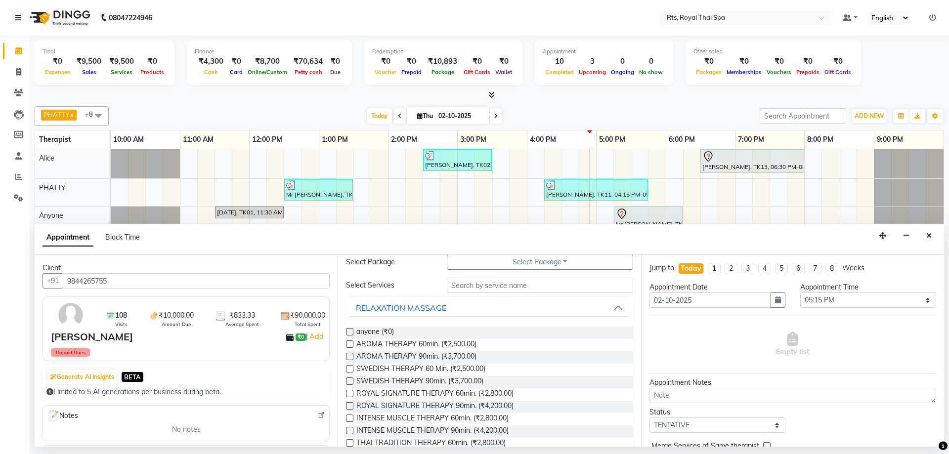
scroll to position [49, 0]
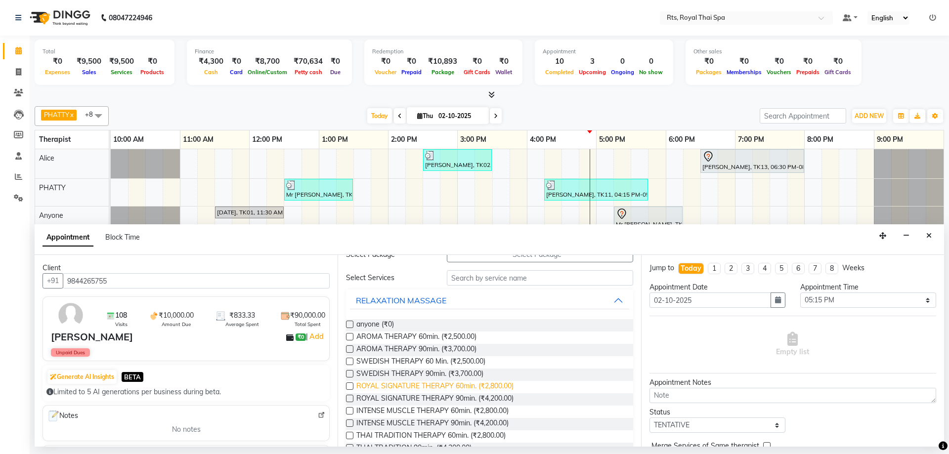
type input "9844265755"
click at [508, 385] on span "ROYAL SIGNATURE THERAPY 60min. (₹2,800.00)" at bounding box center [434, 387] width 157 height 12
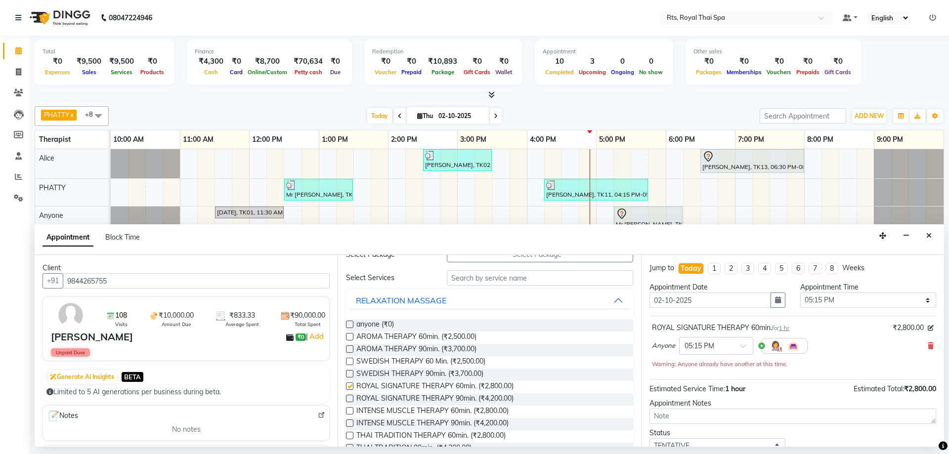
checkbox input "false"
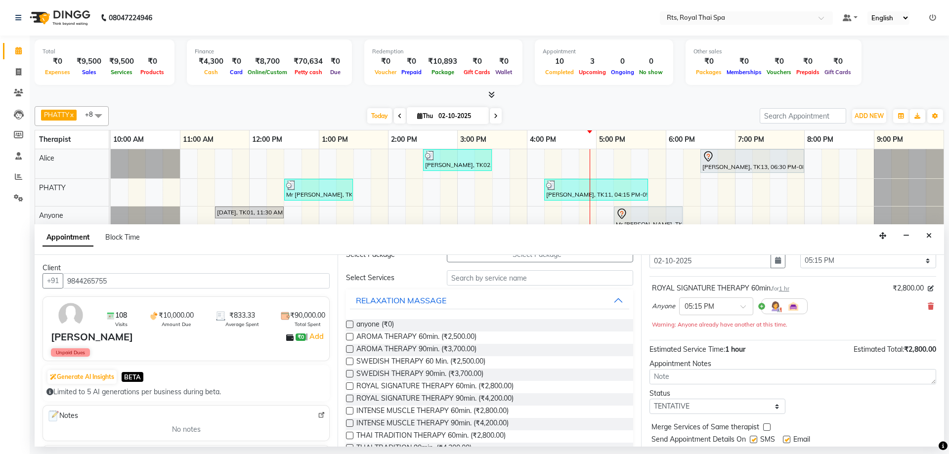
scroll to position [69, 0]
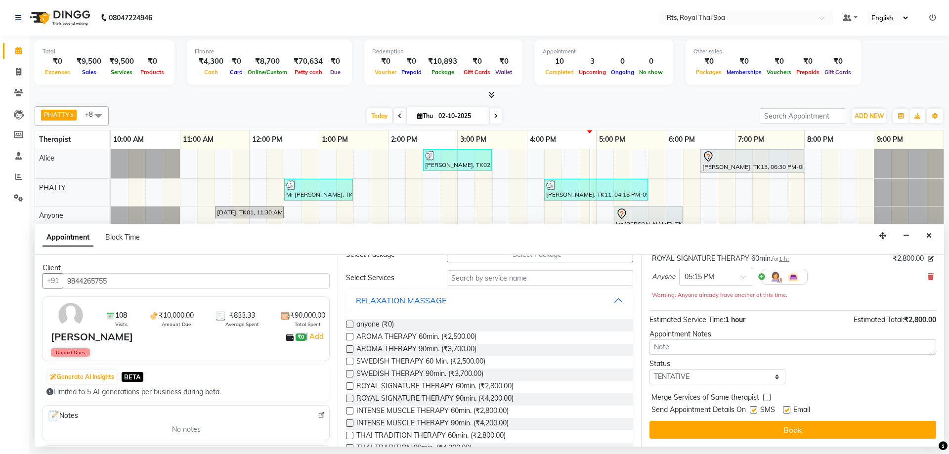
click at [755, 411] on label at bounding box center [753, 409] width 7 height 7
click at [755, 411] on input "checkbox" at bounding box center [753, 411] width 6 height 6
checkbox input "false"
click at [748, 425] on button "Book" at bounding box center [792, 430] width 287 height 18
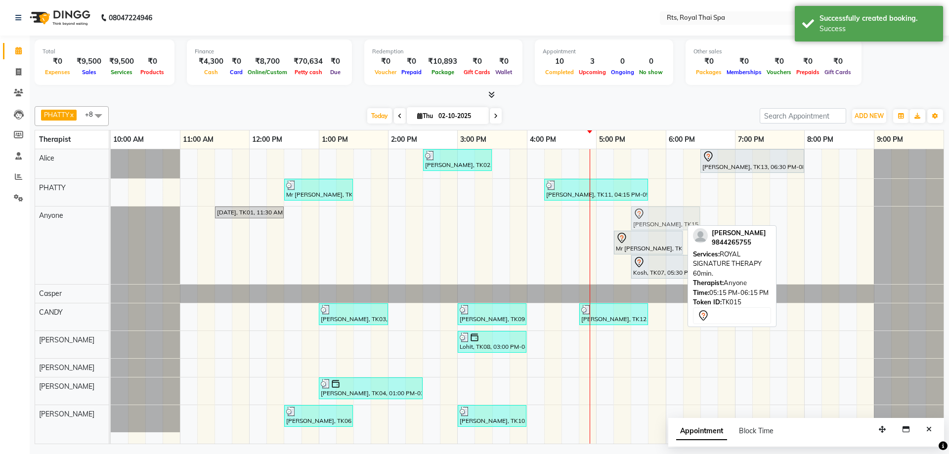
drag, startPoint x: 622, startPoint y: 219, endPoint x: 643, endPoint y: 216, distance: 21.9
click at [111, 216] on div "[DATE], TK01, 11:30 AM-12:30 PM, ROYAL SIGNATURE THERAPY 60min. [PERSON_NAME], …" at bounding box center [111, 246] width 0 height 78
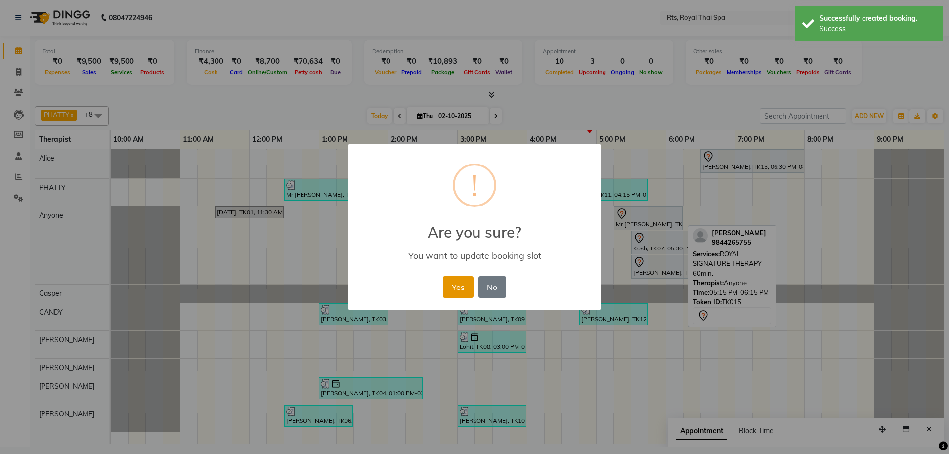
click at [466, 288] on button "Yes" at bounding box center [458, 287] width 30 height 22
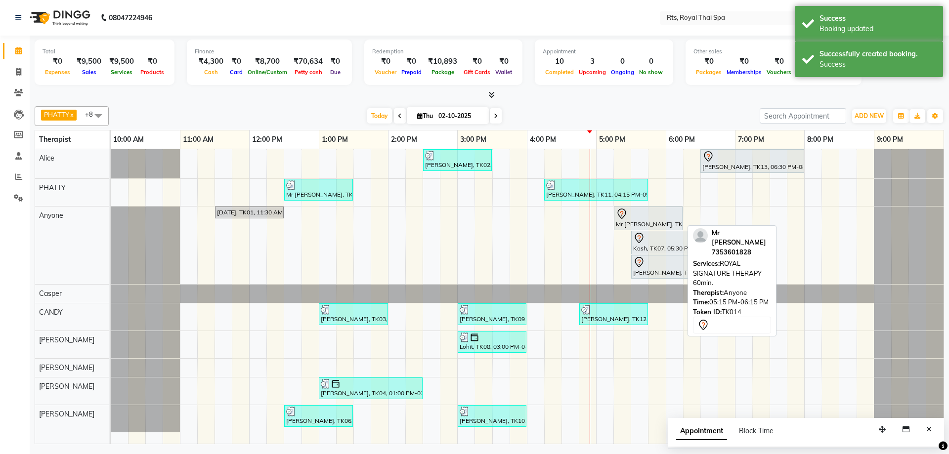
click at [636, 220] on div "Mr [PERSON_NAME], TK14, 05:15 PM-06:15 PM, ROYAL SIGNATURE THERAPY 60min." at bounding box center [648, 218] width 67 height 21
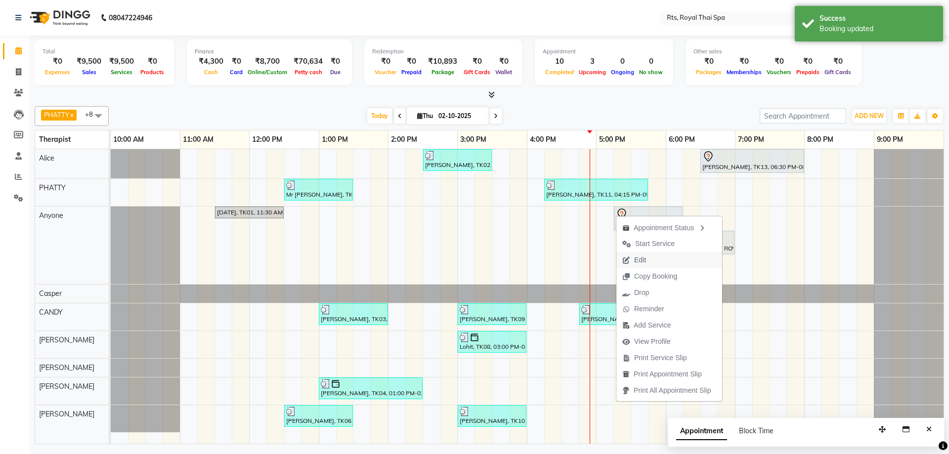
click at [640, 263] on span "Edit" at bounding box center [640, 260] width 12 height 10
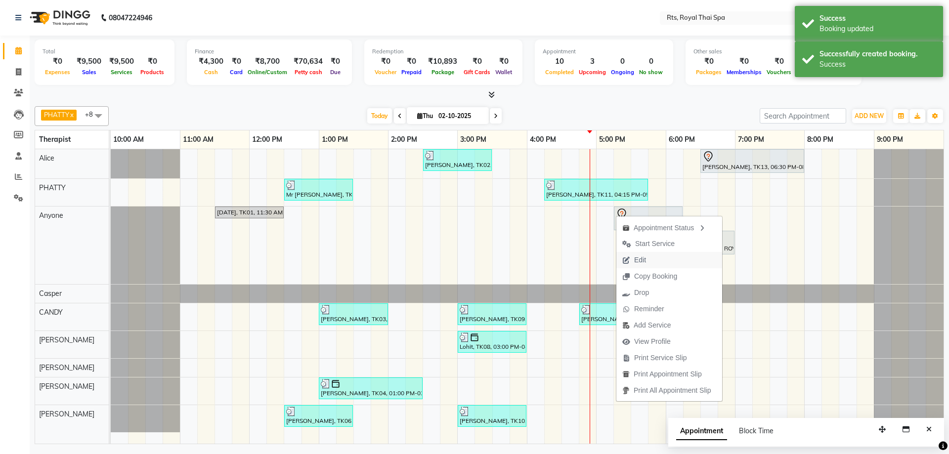
select select "39979"
select select "1035"
select select "tentative"
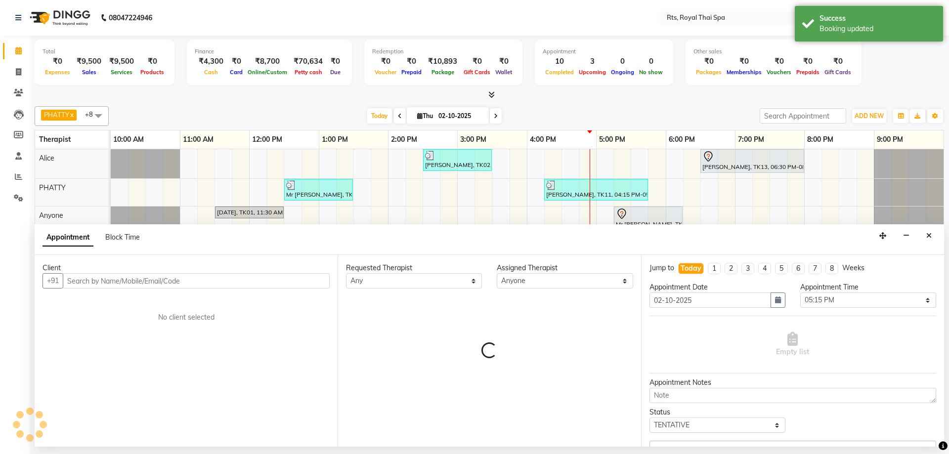
select select "2394"
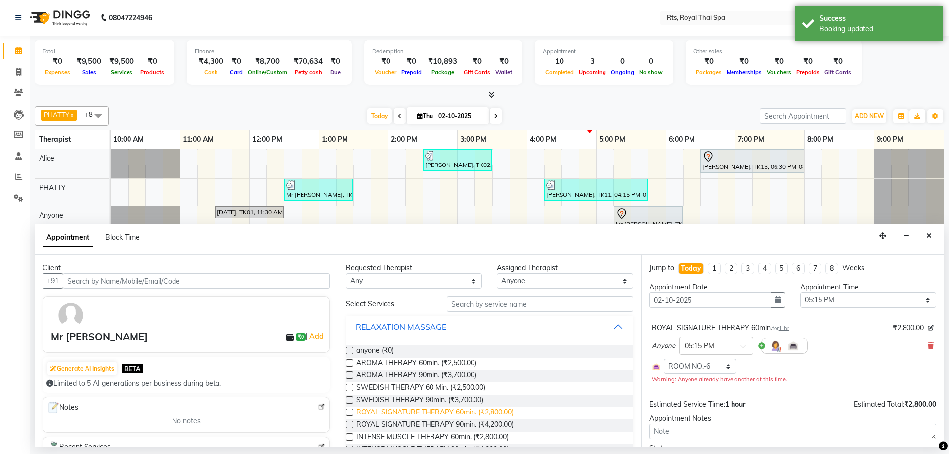
click at [488, 414] on span "ROYAL SIGNATURE THERAPY 60min. (₹2,800.00)" at bounding box center [434, 413] width 157 height 12
checkbox input "false"
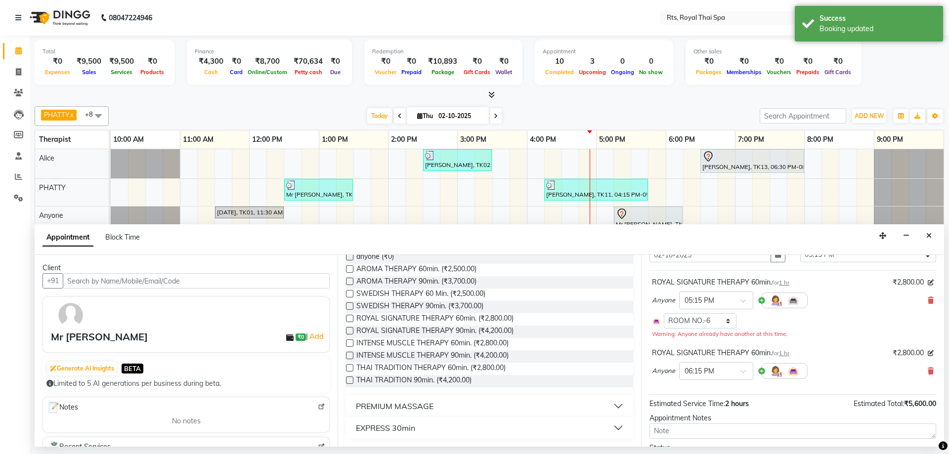
scroll to position [101, 0]
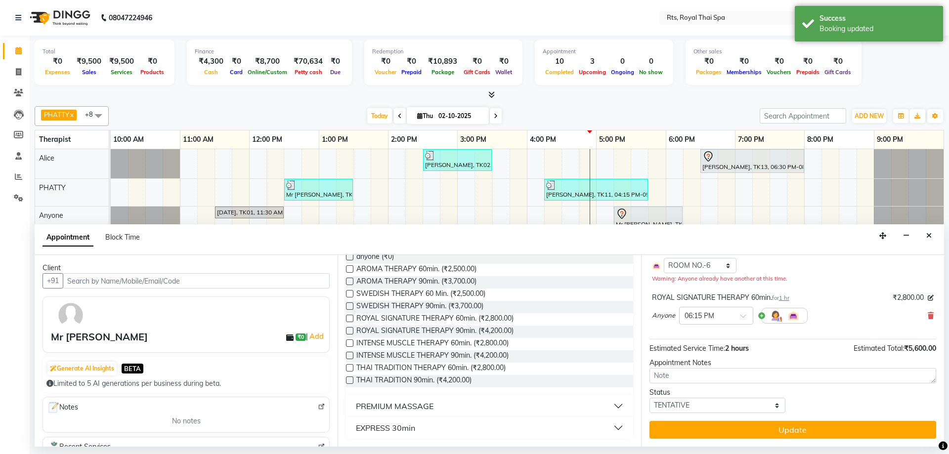
click at [798, 429] on button "Update" at bounding box center [792, 430] width 287 height 18
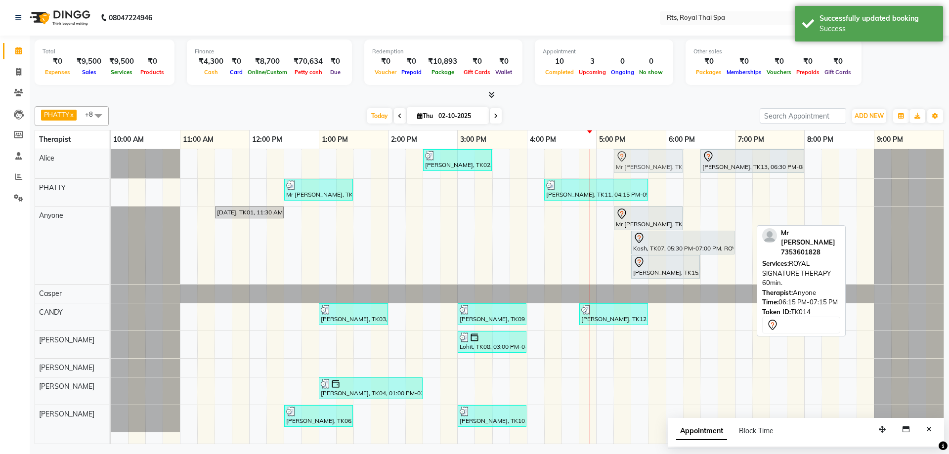
drag, startPoint x: 700, startPoint y: 217, endPoint x: 626, endPoint y: 168, distance: 89.8
click at [626, 168] on tbody "[PERSON_NAME], TK02, 02:30 PM-03:30 PM, ROYAL SIGNATURE THERAPY 60min. [PERSON_…" at bounding box center [527, 290] width 833 height 283
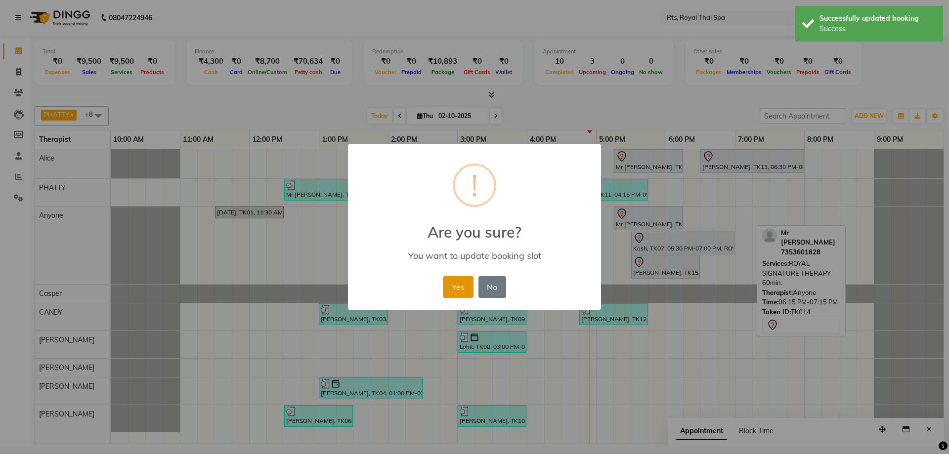
click at [451, 286] on button "Yes" at bounding box center [458, 287] width 30 height 22
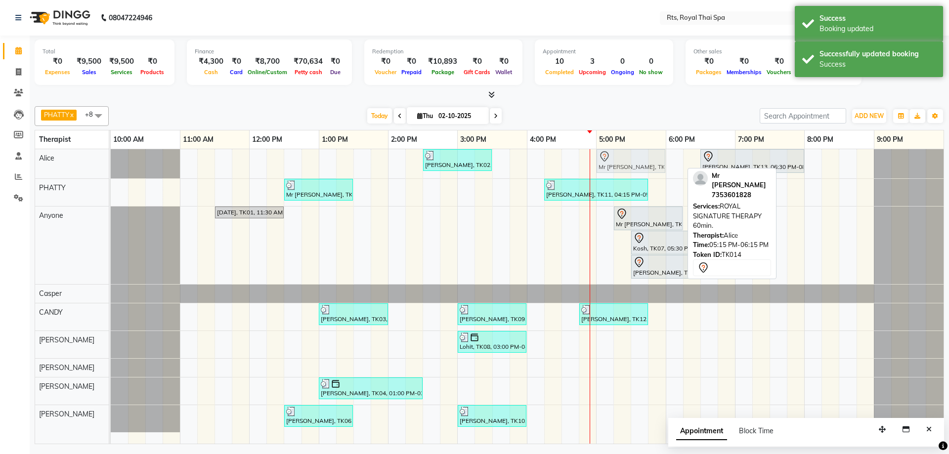
drag, startPoint x: 627, startPoint y: 165, endPoint x: 608, endPoint y: 167, distance: 18.9
click at [111, 167] on div "[PERSON_NAME], TK02, 02:30 PM-03:30 PM, ROYAL SIGNATURE THERAPY 60min. Mr [PERS…" at bounding box center [111, 163] width 0 height 29
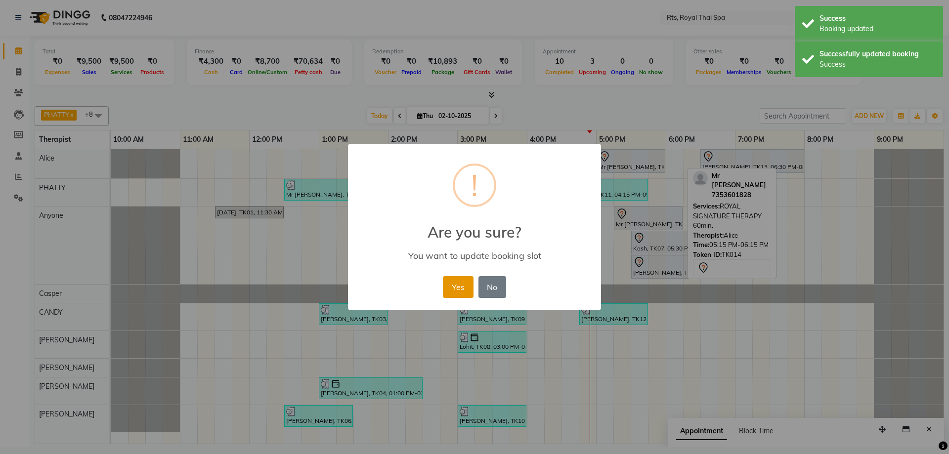
click at [462, 280] on button "Yes" at bounding box center [458, 287] width 30 height 22
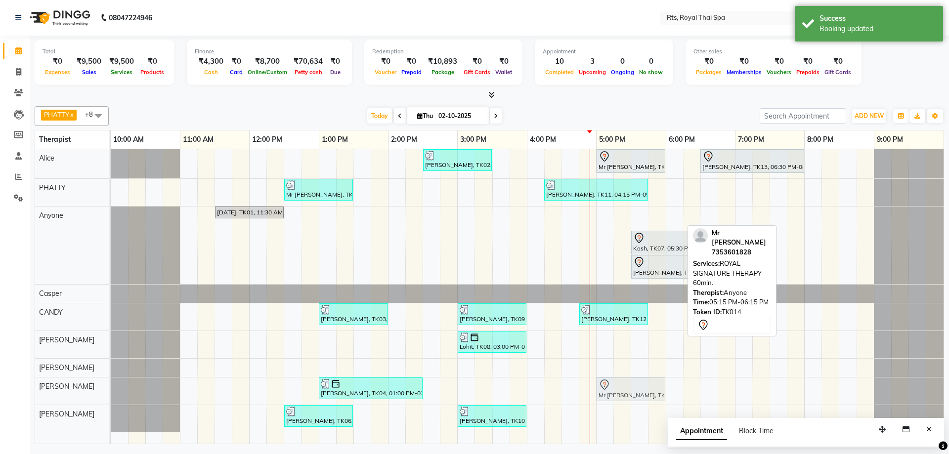
drag, startPoint x: 620, startPoint y: 221, endPoint x: 600, endPoint y: 389, distance: 168.7
click at [600, 389] on tbody "[PERSON_NAME], TK02, 02:30 PM-03:30 PM, ROYAL SIGNATURE THERAPY 60min. Mr [PERS…" at bounding box center [527, 290] width 833 height 283
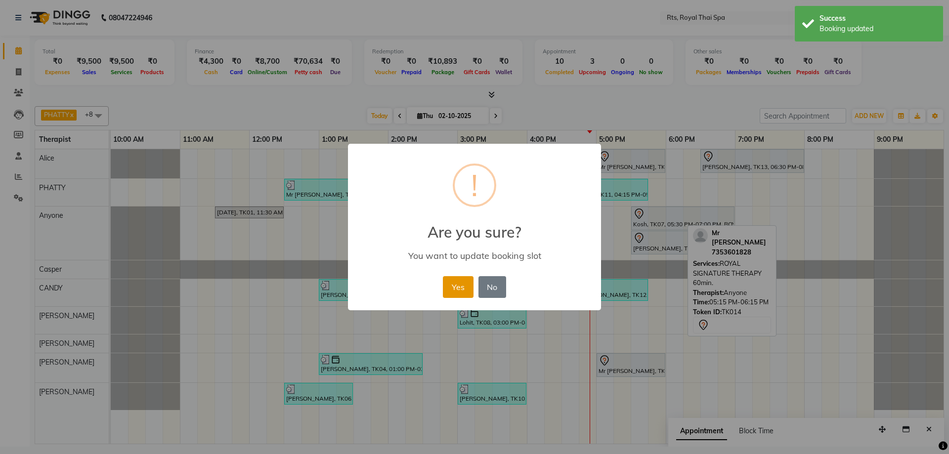
click at [454, 283] on button "Yes" at bounding box center [458, 287] width 30 height 22
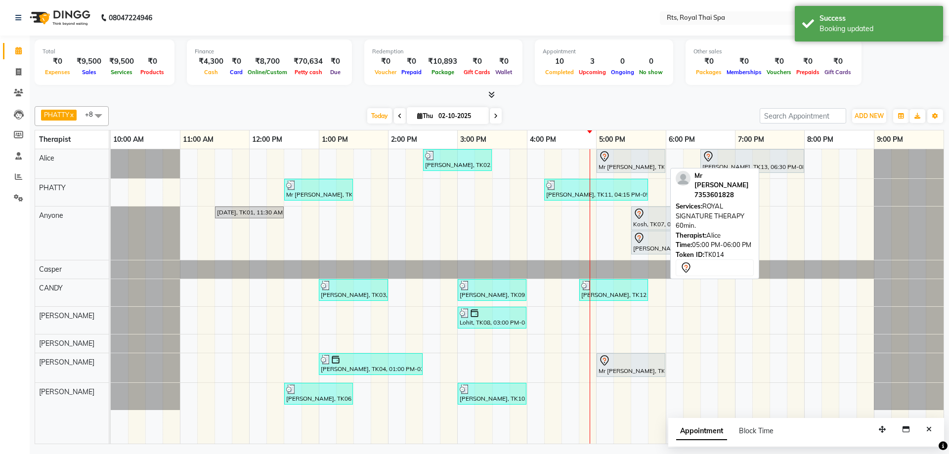
click at [625, 163] on div "Mr [PERSON_NAME], TK14, 05:00 PM-06:00 PM, ROYAL SIGNATURE THERAPY 60min." at bounding box center [630, 161] width 67 height 21
click at [624, 162] on div at bounding box center [630, 157] width 65 height 12
select select "7"
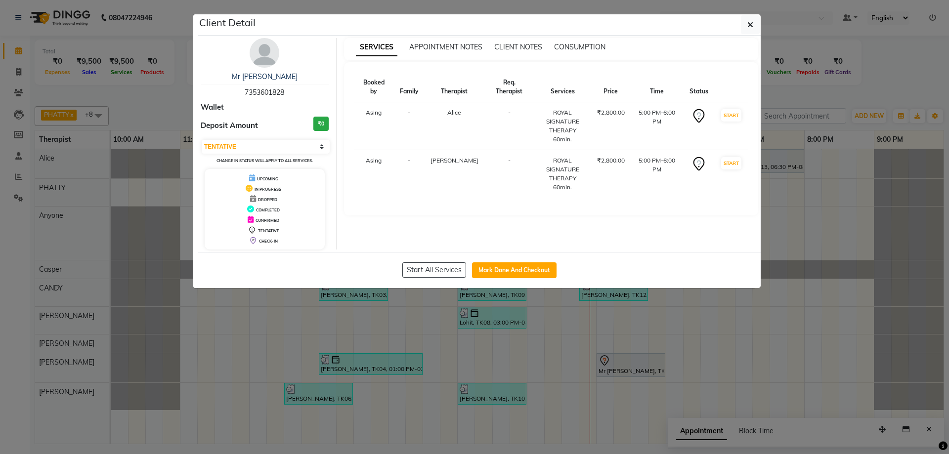
drag, startPoint x: 234, startPoint y: 88, endPoint x: 285, endPoint y: 88, distance: 51.4
click at [285, 88] on div "Mr [PERSON_NAME] 7353601828" at bounding box center [265, 85] width 128 height 26
copy span "7353601828"
click at [748, 26] on icon "button" at bounding box center [750, 25] width 6 height 8
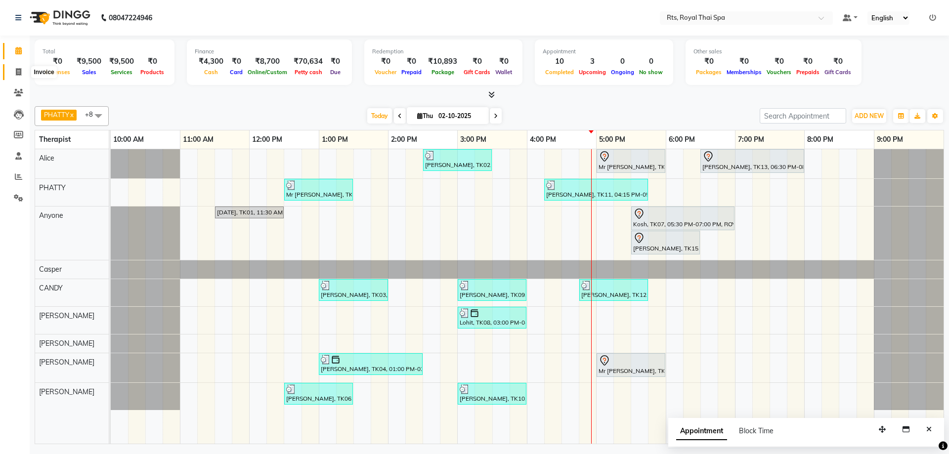
click at [18, 74] on icon at bounding box center [18, 71] width 5 height 7
select select "service"
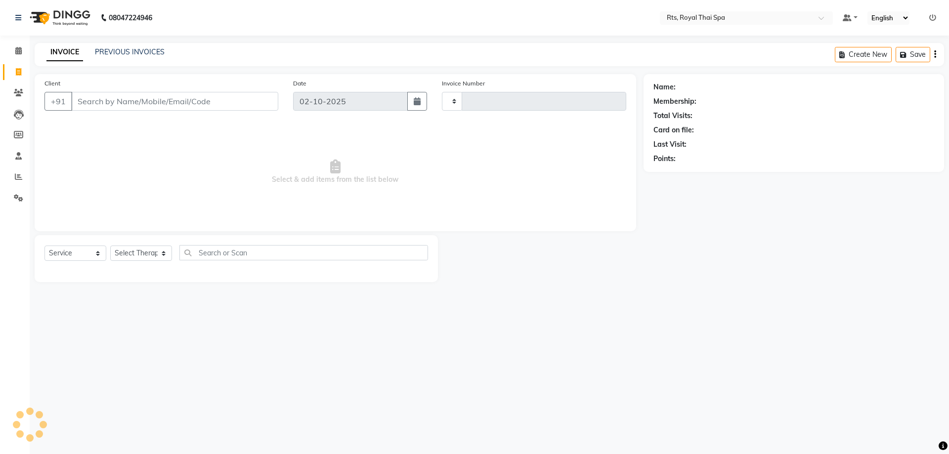
type input "202"
select select "9068"
click at [97, 104] on input "Client" at bounding box center [174, 101] width 207 height 19
type input "7353601828"
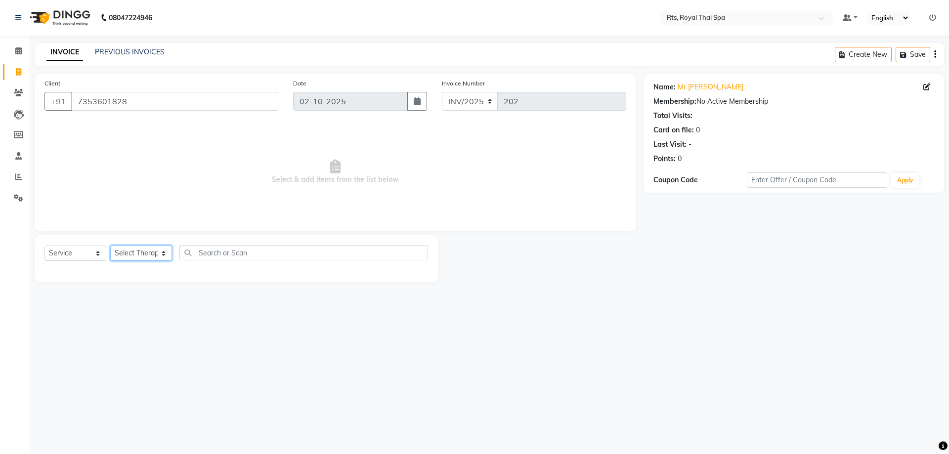
click at [130, 254] on select "Select Therapist [PERSON_NAME] APPLE N [PERSON_NAME] [PERSON_NAME] [PERSON_NAME…" at bounding box center [141, 253] width 62 height 15
select select "34825"
click at [110, 246] on select "Select Therapist [PERSON_NAME] APPLE N [PERSON_NAME] [PERSON_NAME] [PERSON_NAME…" at bounding box center [141, 253] width 62 height 15
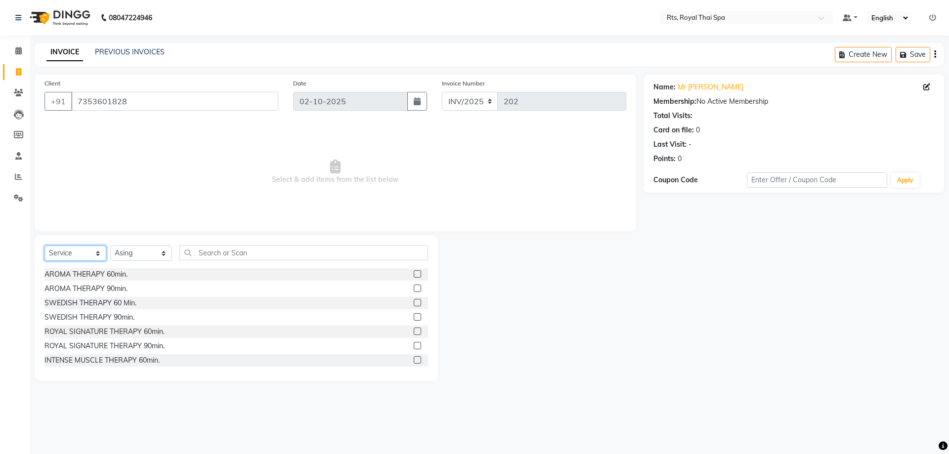
click at [80, 256] on select "Select Service Product Membership Package Voucher Prepaid Gift Card" at bounding box center [75, 253] width 62 height 15
select select "package"
click at [44, 246] on select "Select Service Product Membership Package Voucher Prepaid Gift Card" at bounding box center [75, 253] width 62 height 15
click at [166, 275] on div "GOLD PACKAGE (10K)-10 SERVICES" at bounding box center [235, 274] width 383 height 12
click at [155, 273] on div "GOLD PACKAGE (10K)-10 SERVICES" at bounding box center [103, 274] width 118 height 10
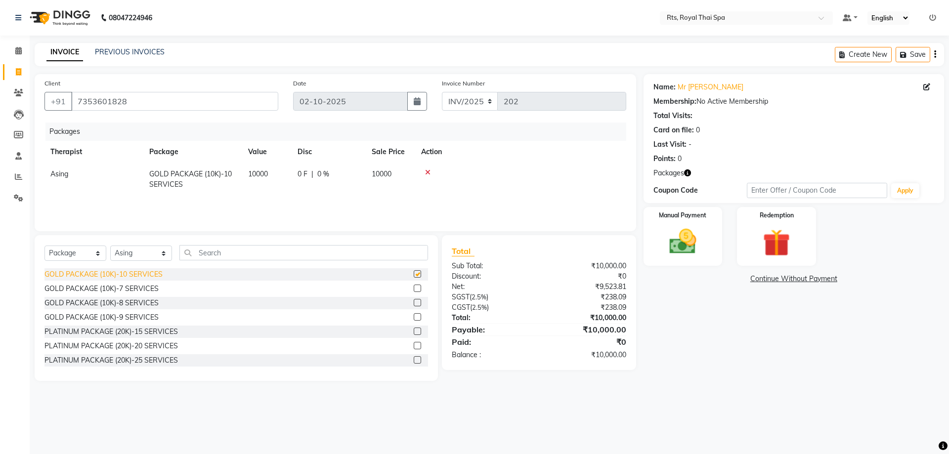
checkbox input "false"
click at [695, 242] on img at bounding box center [683, 241] width 46 height 33
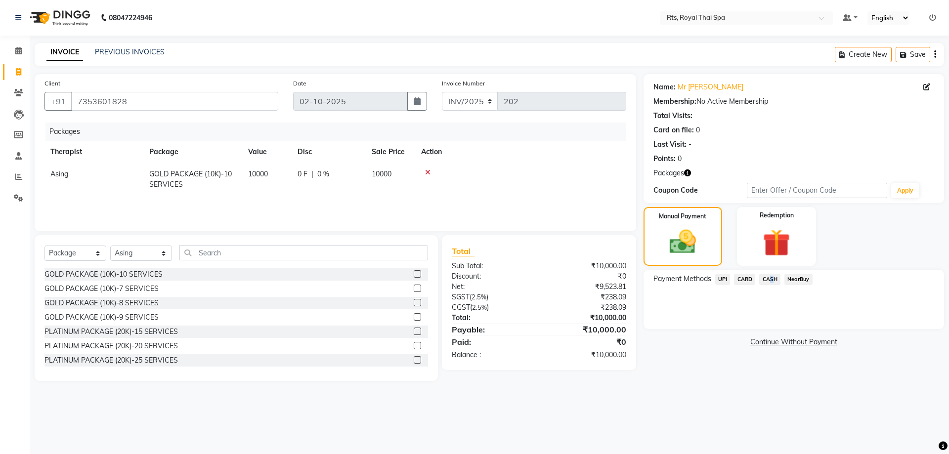
drag, startPoint x: 767, startPoint y: 282, endPoint x: 767, endPoint y: 273, distance: 9.4
click at [768, 278] on span "CASH" at bounding box center [769, 279] width 21 height 11
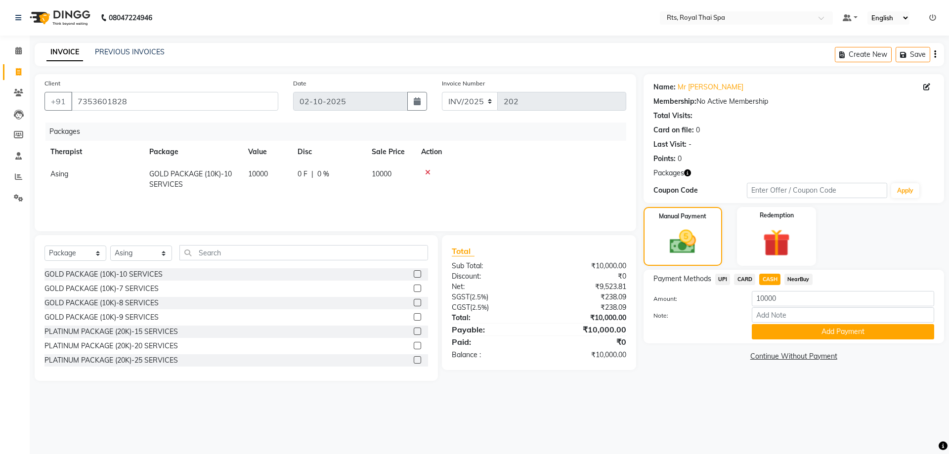
click at [725, 281] on span "UPI" at bounding box center [722, 279] width 15 height 11
click at [771, 331] on button "Add Payment" at bounding box center [843, 331] width 182 height 15
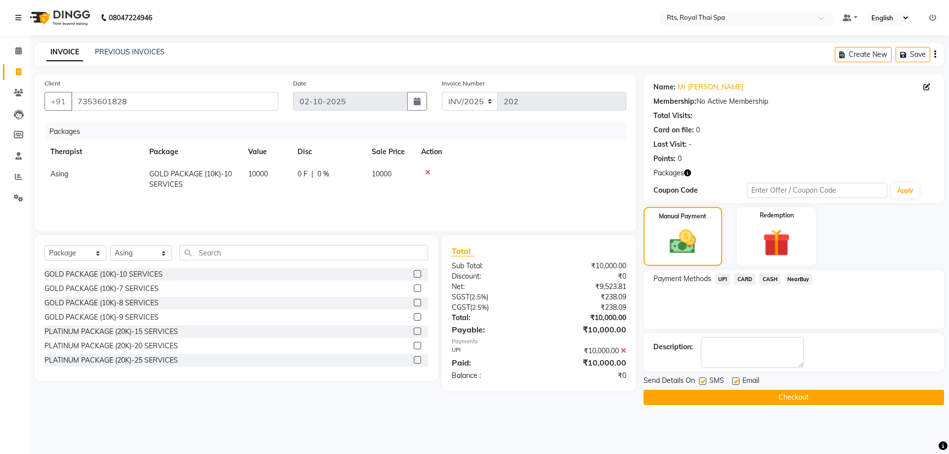
click at [701, 383] on label at bounding box center [702, 381] width 7 height 7
click at [701, 383] on input "checkbox" at bounding box center [702, 382] width 6 height 6
checkbox input "false"
click at [699, 394] on button "Checkout" at bounding box center [793, 397] width 300 height 15
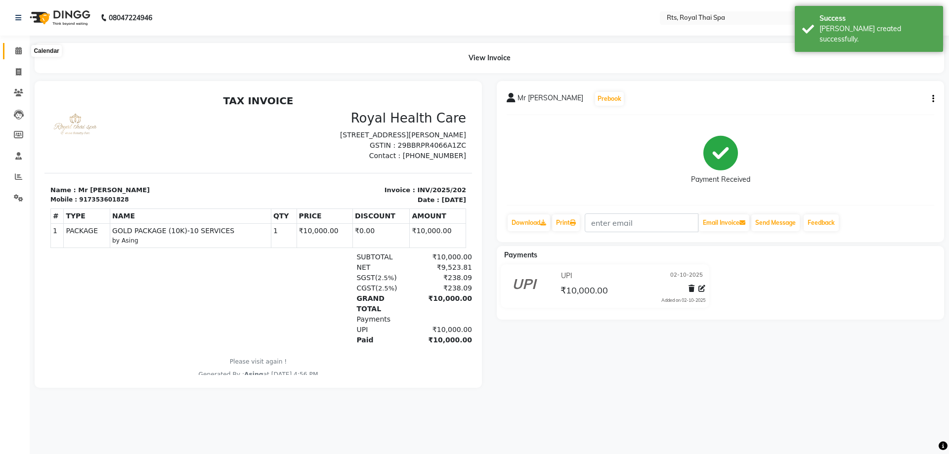
click at [22, 50] on span at bounding box center [18, 50] width 17 height 11
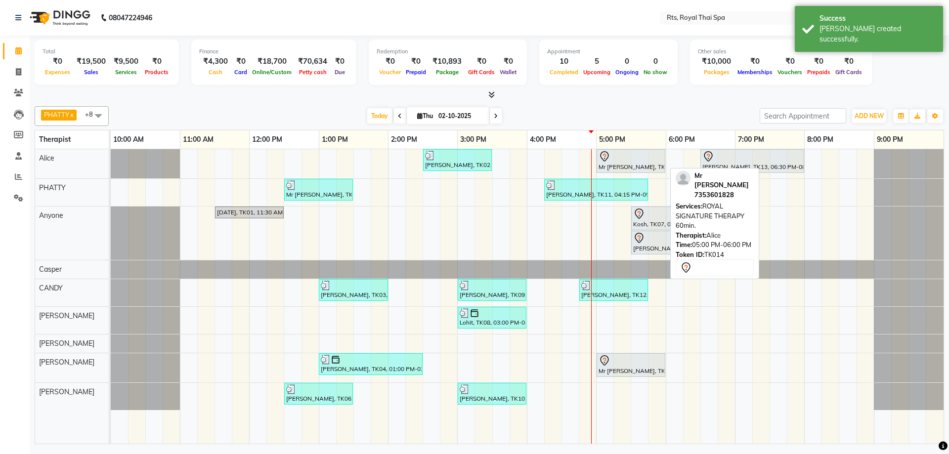
click at [637, 166] on div "Mr [PERSON_NAME], TK14, 05:00 PM-06:00 PM, ROYAL SIGNATURE THERAPY 60min." at bounding box center [630, 161] width 67 height 21
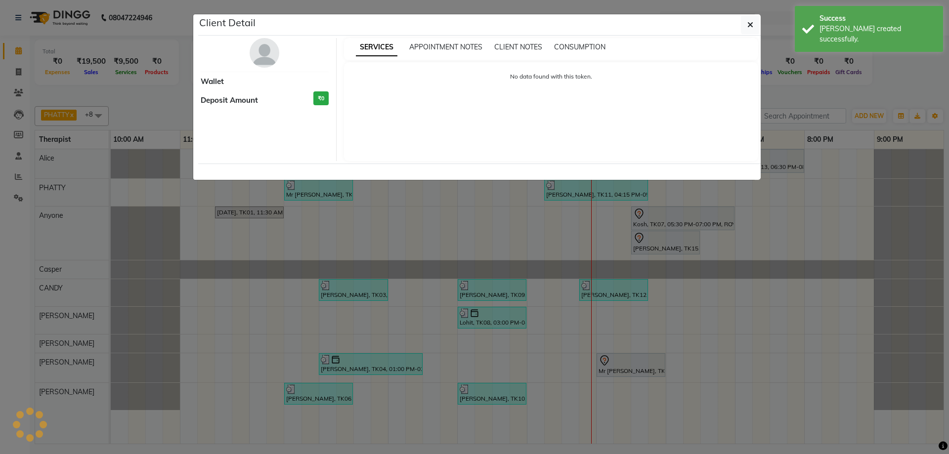
select select "7"
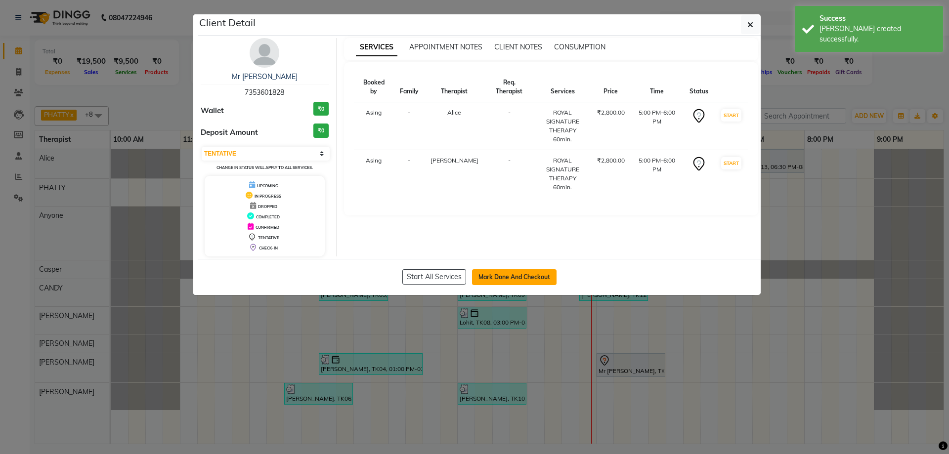
click at [511, 274] on button "Mark Done And Checkout" at bounding box center [514, 277] width 85 height 16
select select "service"
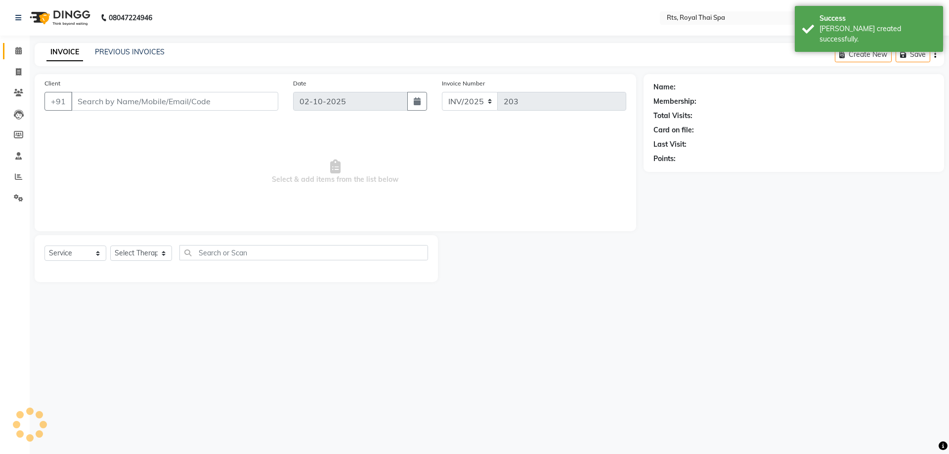
type input "7353601828"
select select "34830"
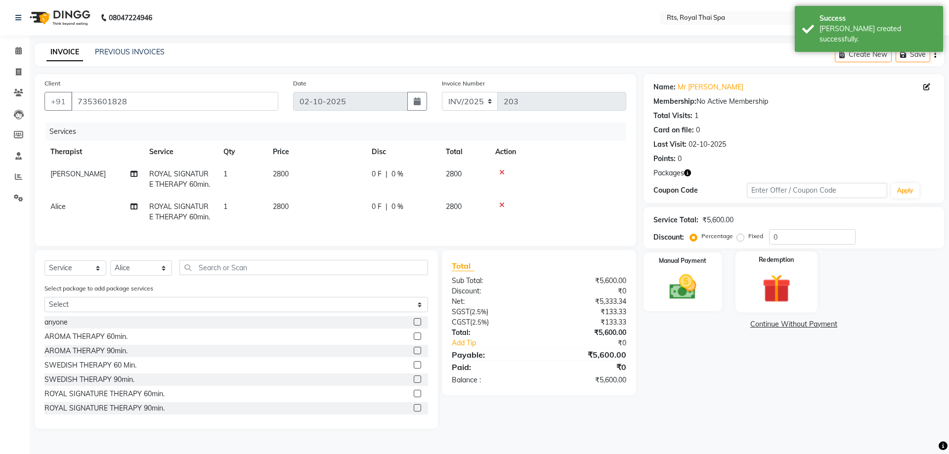
click at [760, 290] on img at bounding box center [776, 288] width 46 height 35
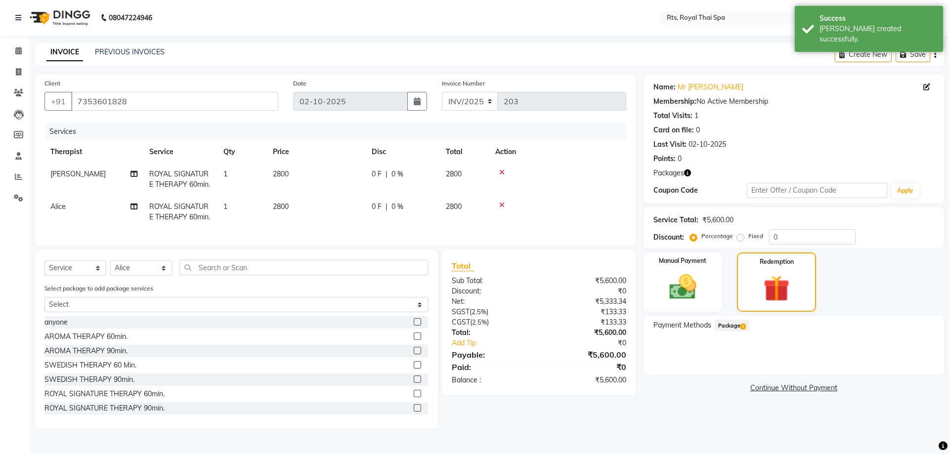
click at [736, 330] on span "Package 1" at bounding box center [732, 325] width 34 height 11
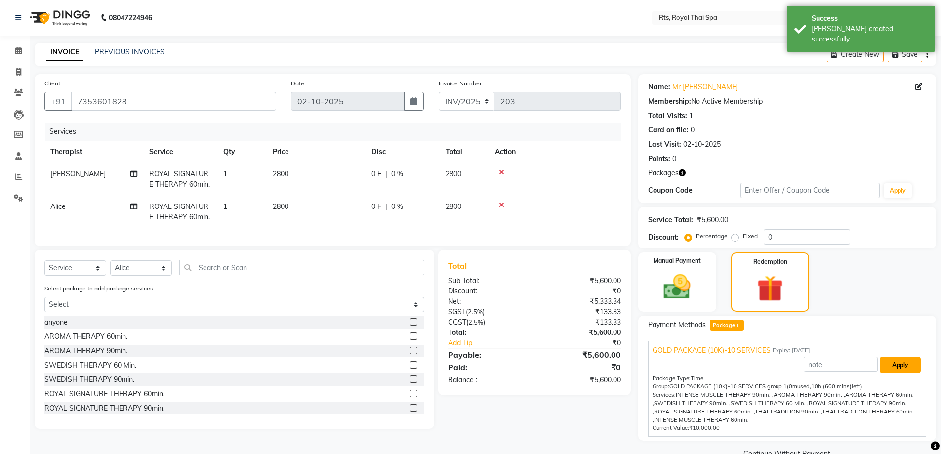
click at [899, 363] on button "Apply" at bounding box center [900, 365] width 41 height 17
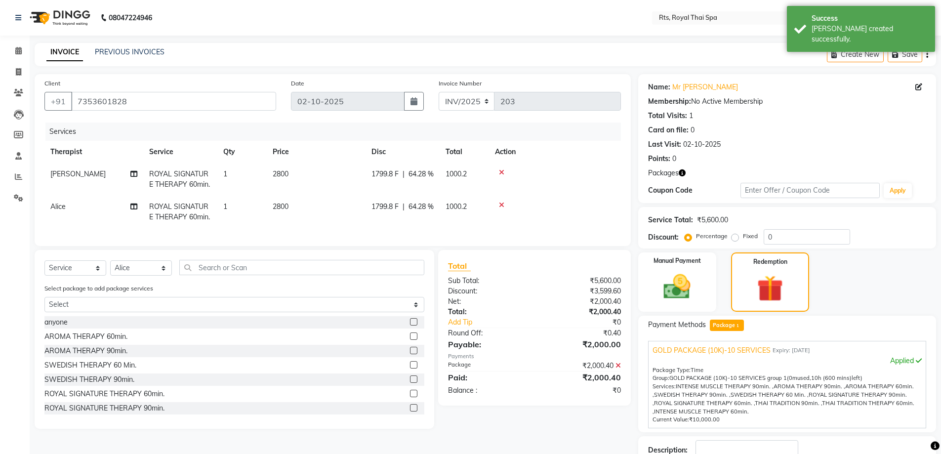
scroll to position [69, 0]
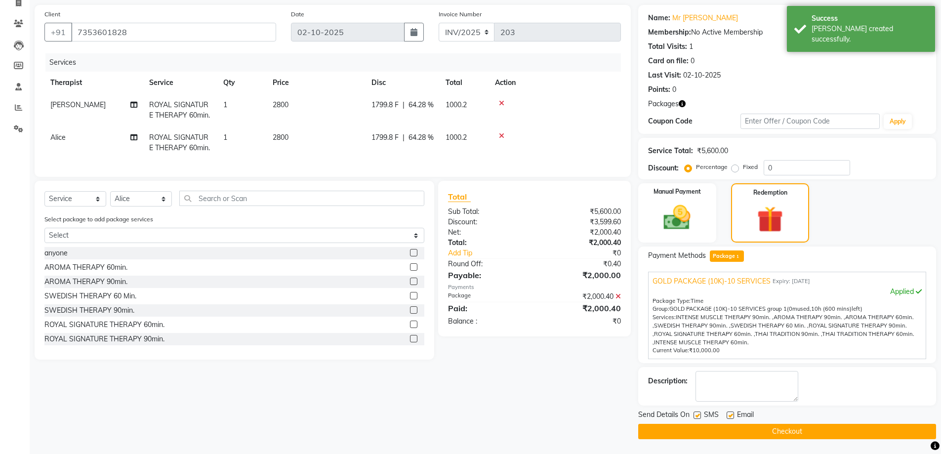
click at [698, 417] on label at bounding box center [697, 415] width 7 height 7
click at [698, 417] on input "checkbox" at bounding box center [697, 416] width 6 height 6
checkbox input "false"
click at [694, 426] on button "Checkout" at bounding box center [787, 431] width 298 height 15
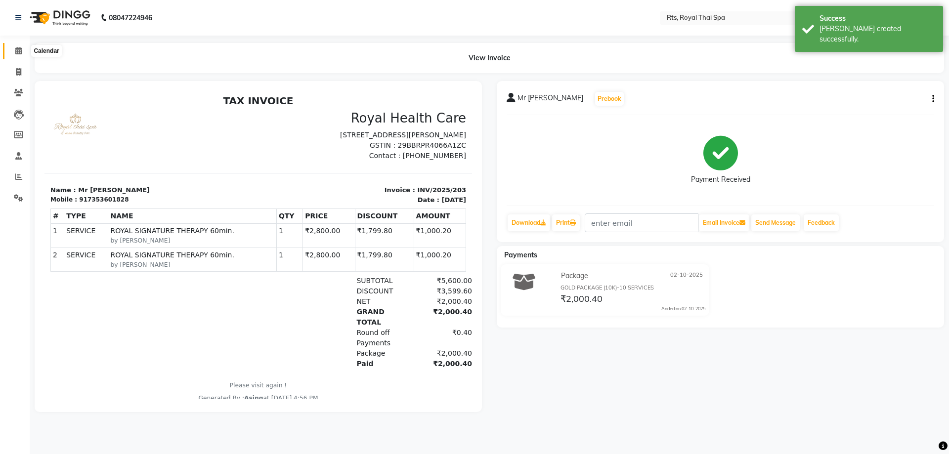
click at [16, 49] on icon at bounding box center [18, 50] width 6 height 7
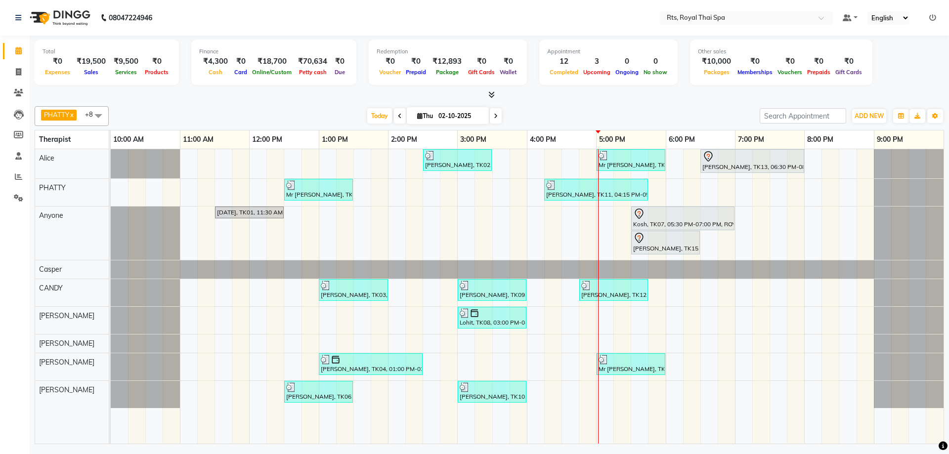
click at [674, 258] on div "[PERSON_NAME], TK02, 02:30 PM-03:30 PM, ROYAL SIGNATURE THERAPY 60min. Mr [PERS…" at bounding box center [527, 296] width 833 height 295
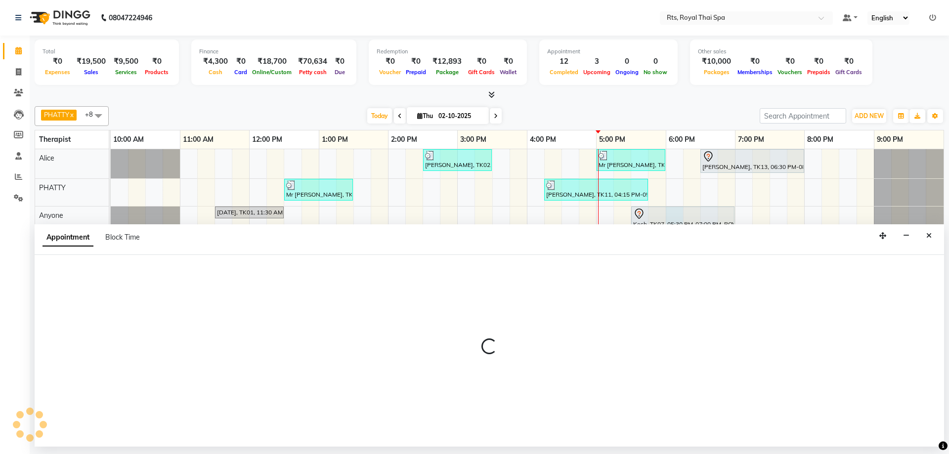
select select "39979"
select select "1080"
select select "tentative"
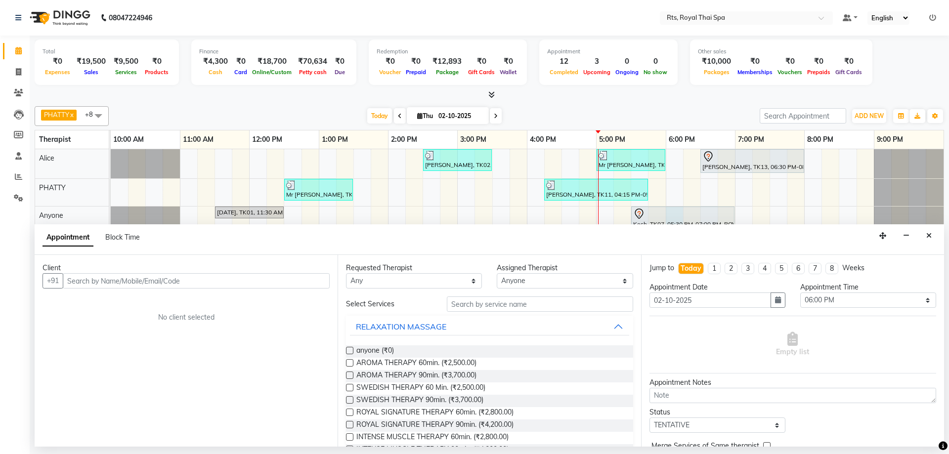
click at [291, 287] on input "text" at bounding box center [196, 280] width 267 height 15
click at [472, 387] on span "SWEDISH THERAPY 60 Min. (₹2,500.00)" at bounding box center [420, 388] width 129 height 12
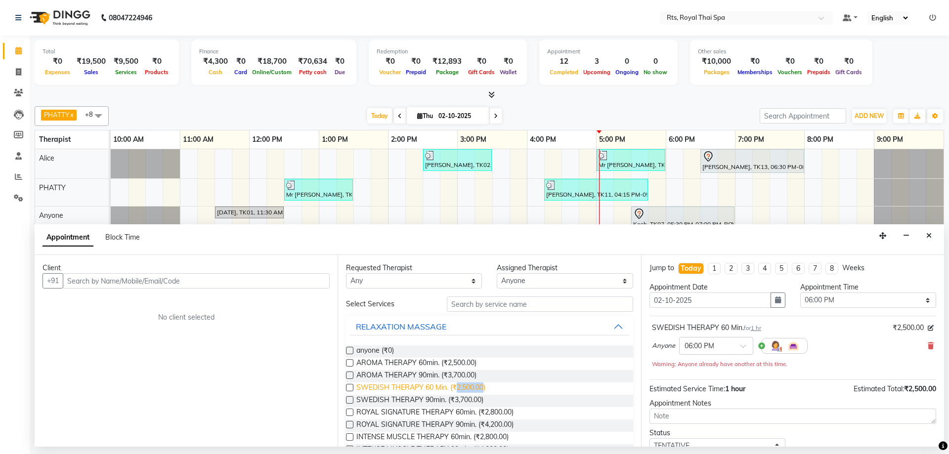
click at [472, 387] on span "SWEDISH THERAPY 60 Min. (₹2,500.00)" at bounding box center [420, 388] width 129 height 12
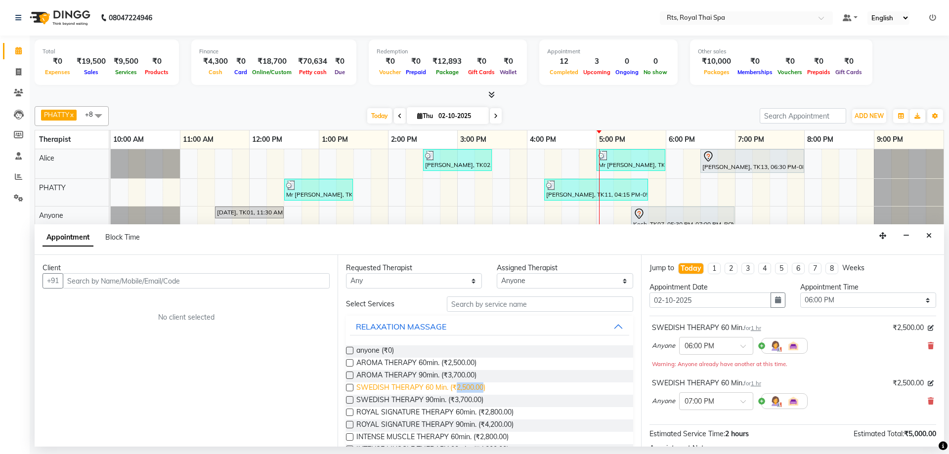
click at [472, 387] on span "SWEDISH THERAPY 60 Min. (₹2,500.00)" at bounding box center [420, 388] width 129 height 12
checkbox input "false"
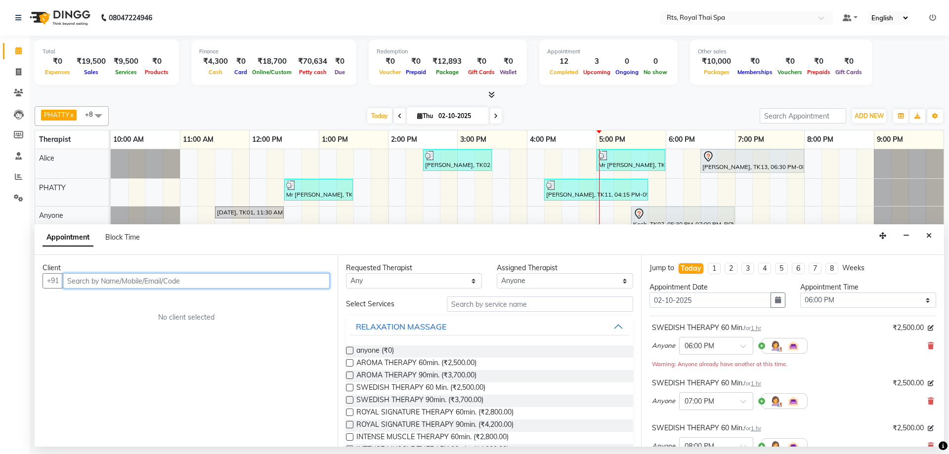
click at [250, 281] on input "text" at bounding box center [196, 280] width 267 height 15
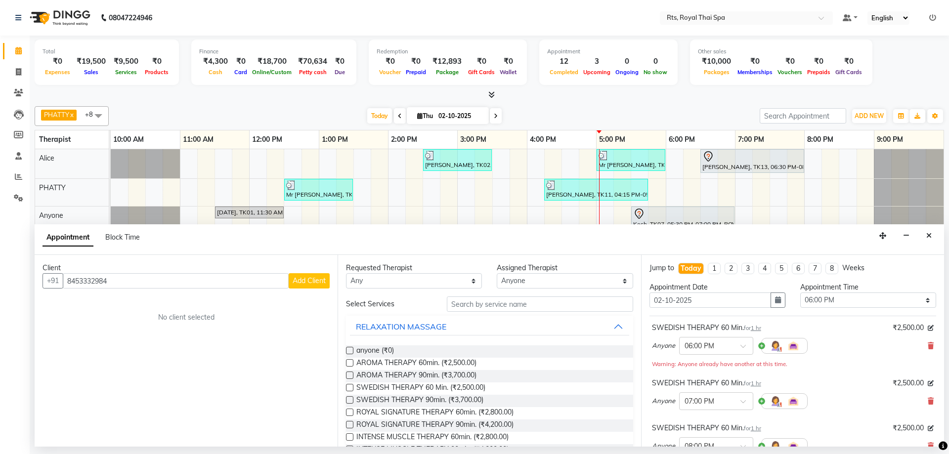
click at [308, 277] on span "Add Client" at bounding box center [309, 280] width 33 height 9
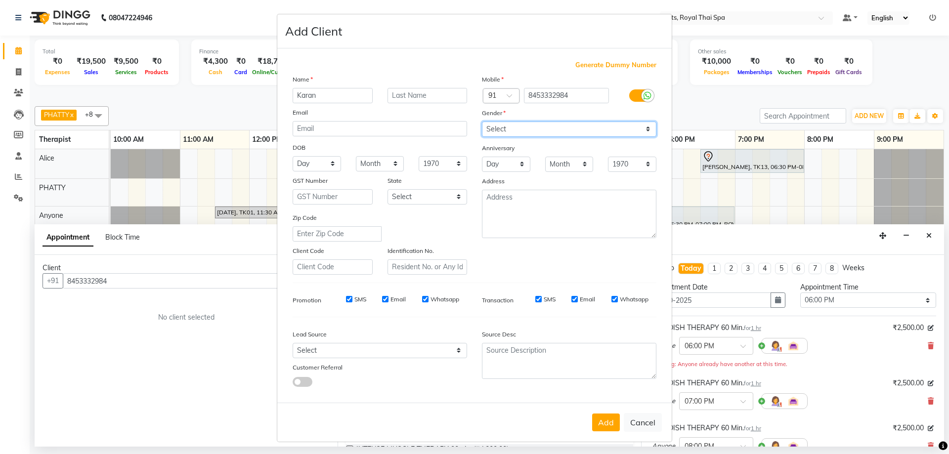
click at [588, 132] on select "Select [DEMOGRAPHIC_DATA] [DEMOGRAPHIC_DATA] Other Prefer Not To Say" at bounding box center [569, 129] width 174 height 15
click at [482, 122] on select "Select [DEMOGRAPHIC_DATA] [DEMOGRAPHIC_DATA] Other Prefer Not To Say" at bounding box center [569, 129] width 174 height 15
click at [535, 300] on input "SMS" at bounding box center [538, 299] width 6 height 6
click at [571, 298] on input "Email" at bounding box center [574, 299] width 6 height 6
click at [611, 298] on input "Whatsapp" at bounding box center [614, 299] width 6 height 6
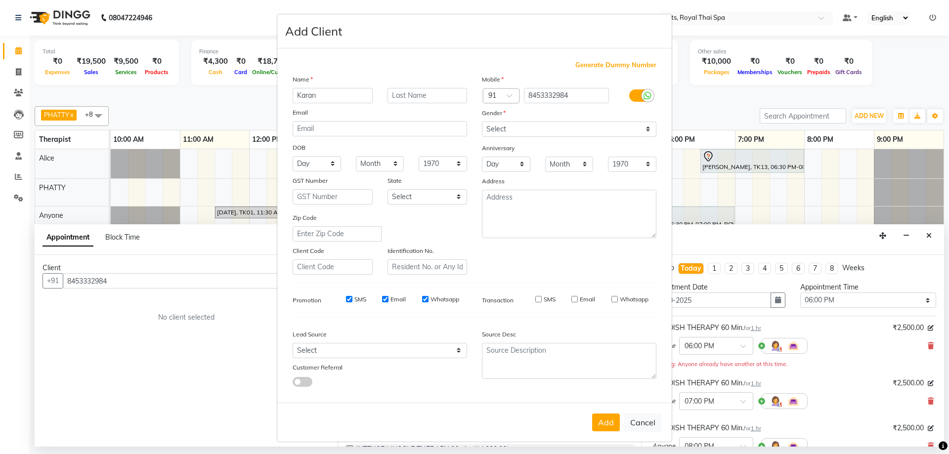
click at [422, 298] on input "Whatsapp" at bounding box center [425, 299] width 6 height 6
click at [382, 300] on input "Email" at bounding box center [385, 299] width 6 height 6
click at [346, 299] on input "SMS" at bounding box center [349, 299] width 6 height 6
click at [596, 417] on button "Add" at bounding box center [606, 423] width 28 height 18
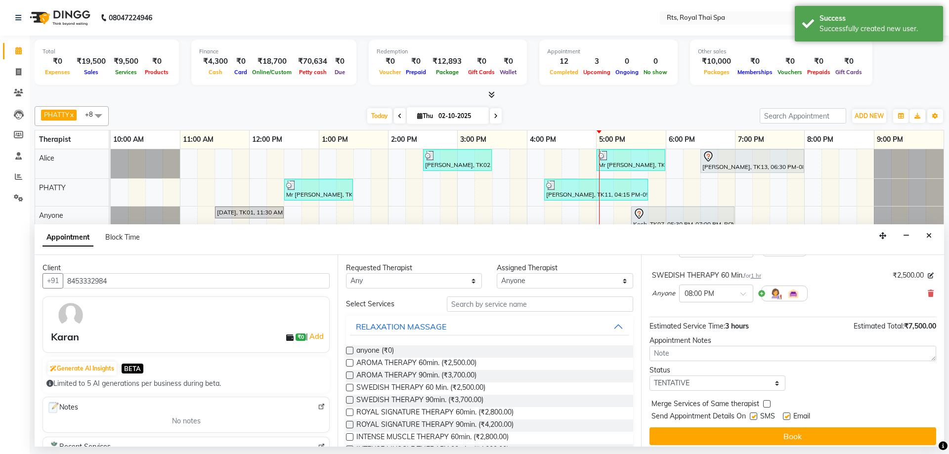
scroll to position [159, 0]
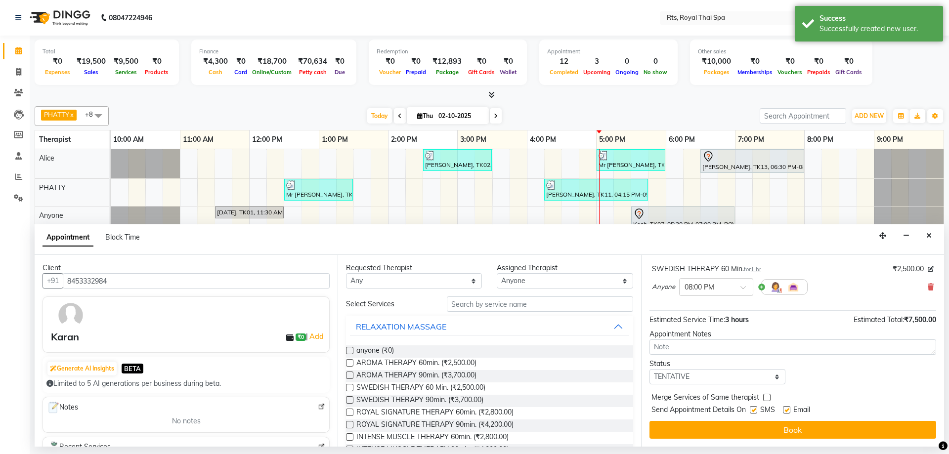
click at [752, 406] on label at bounding box center [753, 409] width 7 height 7
click at [752, 408] on input "checkbox" at bounding box center [753, 411] width 6 height 6
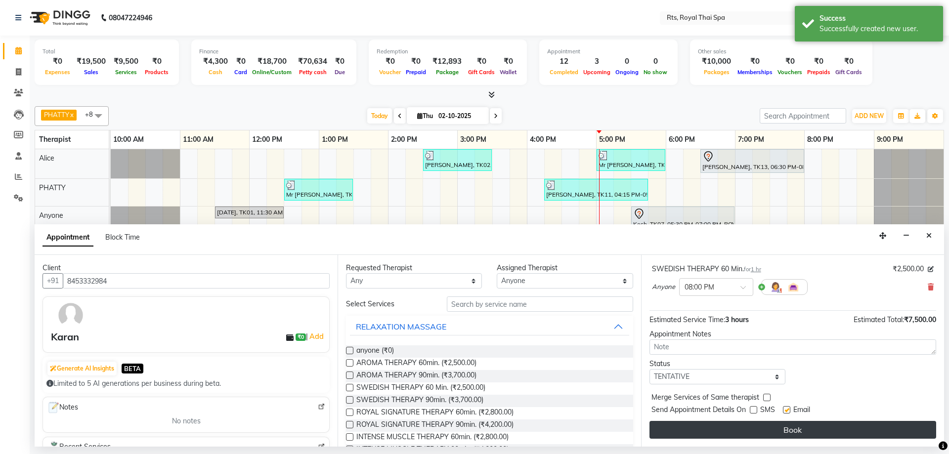
click at [751, 428] on button "Book" at bounding box center [792, 430] width 287 height 18
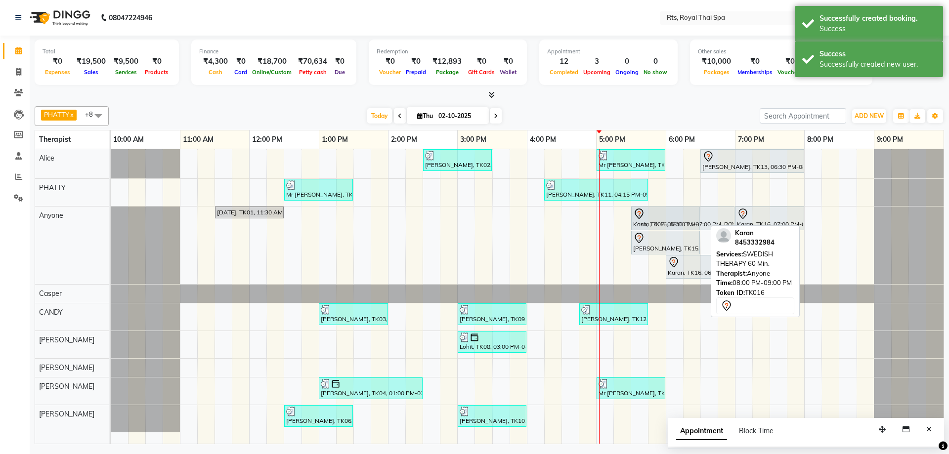
drag, startPoint x: 835, startPoint y: 222, endPoint x: 655, endPoint y: 230, distance: 180.0
click at [111, 230] on div "[DATE], TK01, 11:30 AM-12:30 PM, ROYAL SIGNATURE THERAPY 60min. Kosh, TK07, 05:…" at bounding box center [111, 246] width 0 height 78
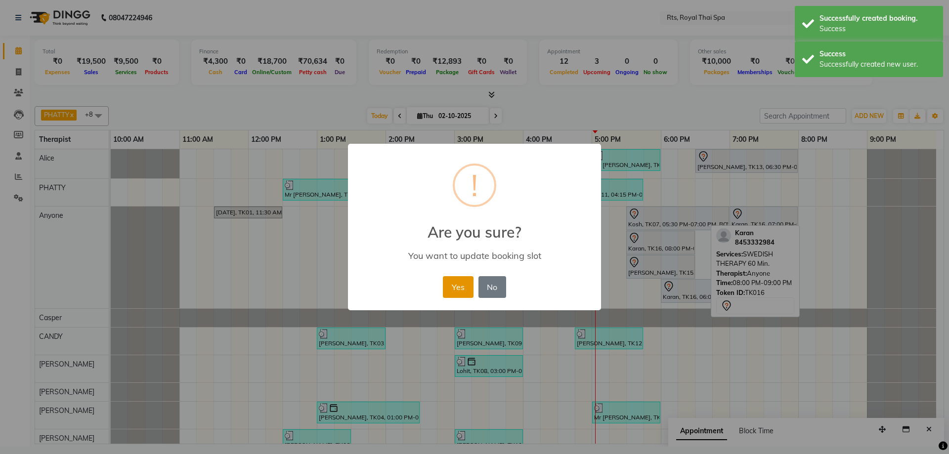
click at [467, 288] on button "Yes" at bounding box center [458, 287] width 30 height 22
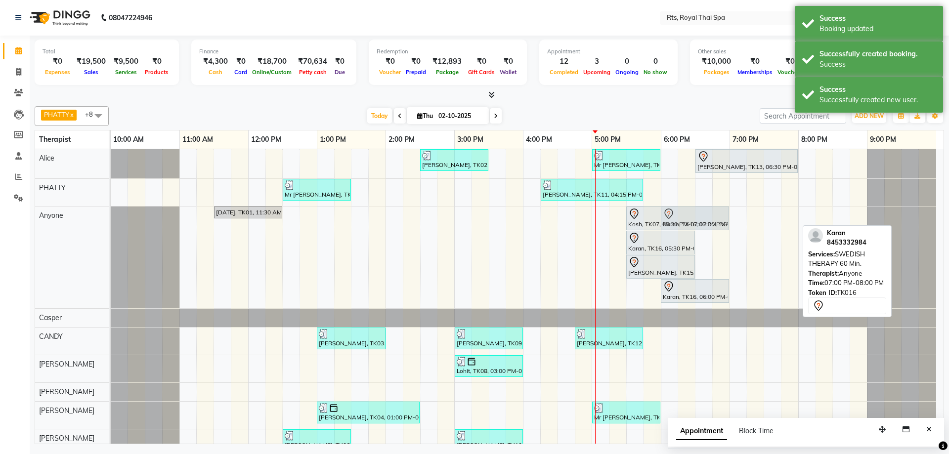
drag, startPoint x: 741, startPoint y: 216, endPoint x: 677, endPoint y: 222, distance: 64.5
click at [111, 222] on div "[DATE], TK01, 11:30 AM-12:30 PM, ROYAL SIGNATURE THERAPY 60min. Kosh, TK07, 05:…" at bounding box center [111, 258] width 0 height 102
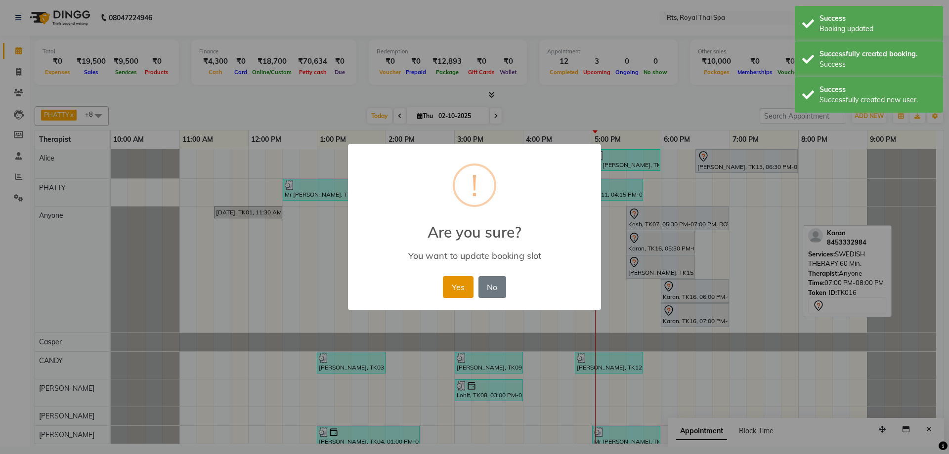
click at [458, 287] on button "Yes" at bounding box center [458, 287] width 30 height 22
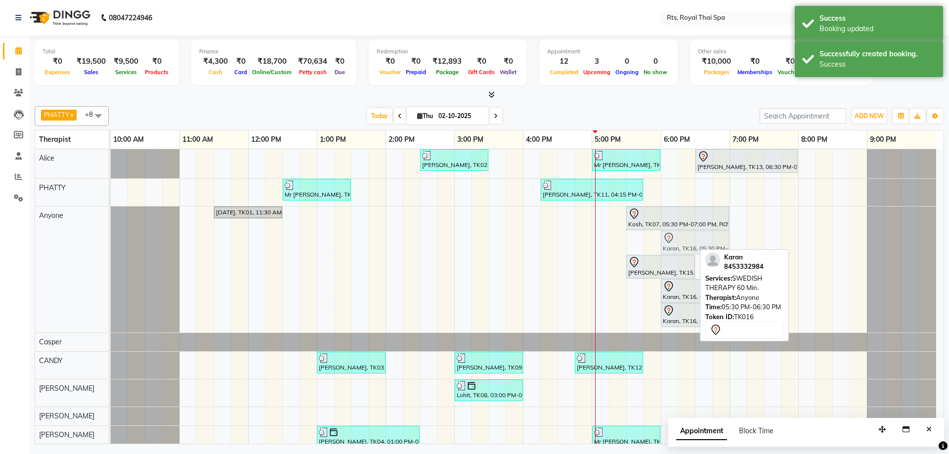
drag, startPoint x: 631, startPoint y: 243, endPoint x: 671, endPoint y: 244, distance: 40.0
click at [111, 244] on div "[DATE], TK01, 11:30 AM-12:30 PM, ROYAL SIGNATURE THERAPY 60min. Kosh, TK07, 05:…" at bounding box center [111, 270] width 0 height 126
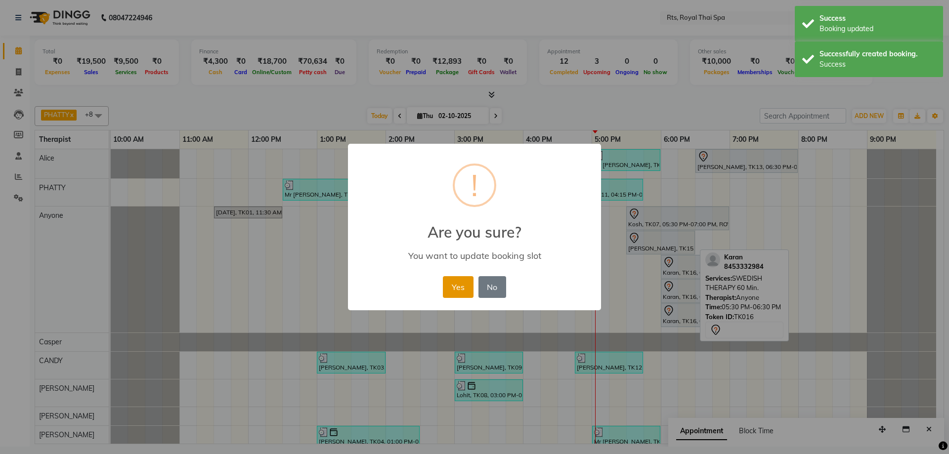
click at [470, 290] on button "Yes" at bounding box center [458, 287] width 30 height 22
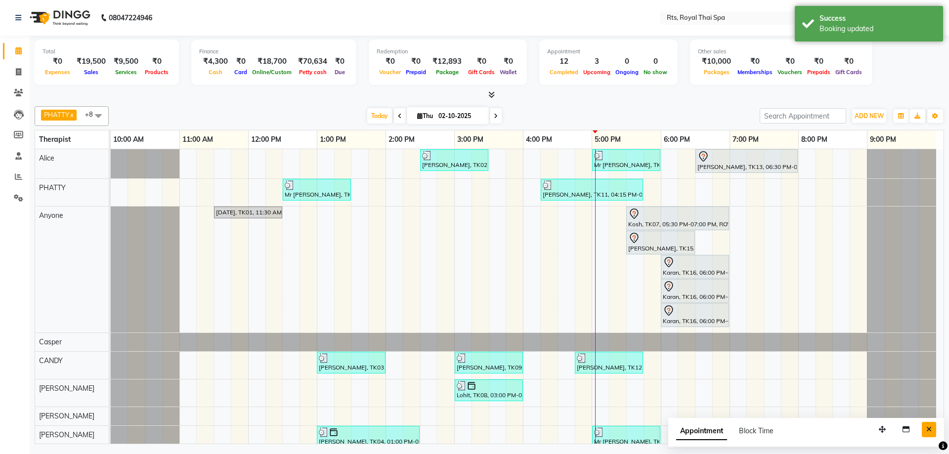
click at [929, 428] on icon "Close" at bounding box center [928, 429] width 5 height 7
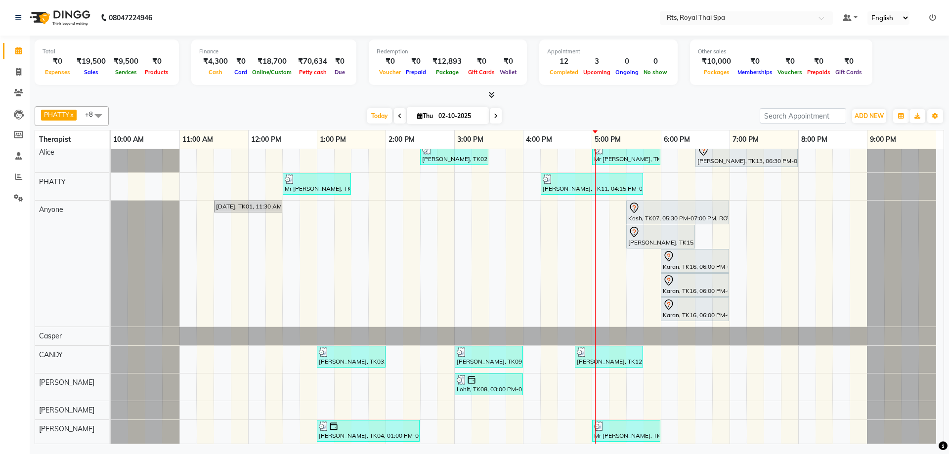
scroll to position [0, 0]
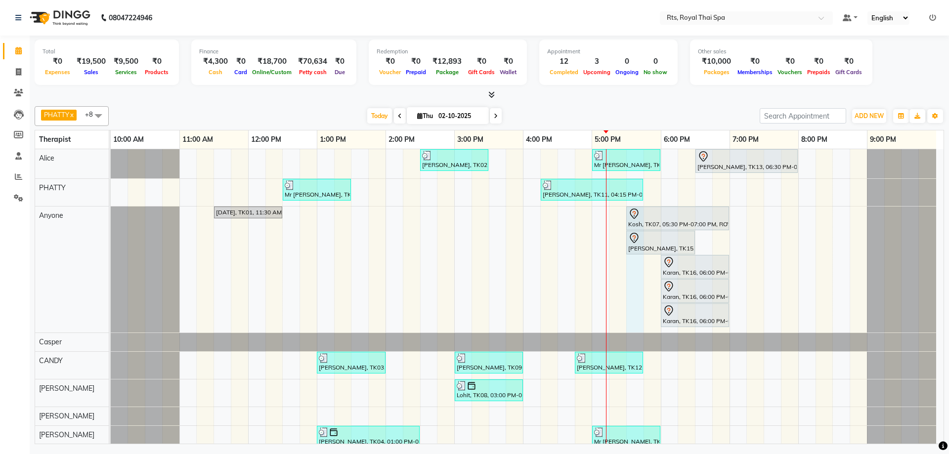
click at [630, 267] on div "[PERSON_NAME], TK02, 02:30 PM-03:30 PM, ROYAL SIGNATURE THERAPY 60min. Mr [PERS…" at bounding box center [527, 315] width 833 height 332
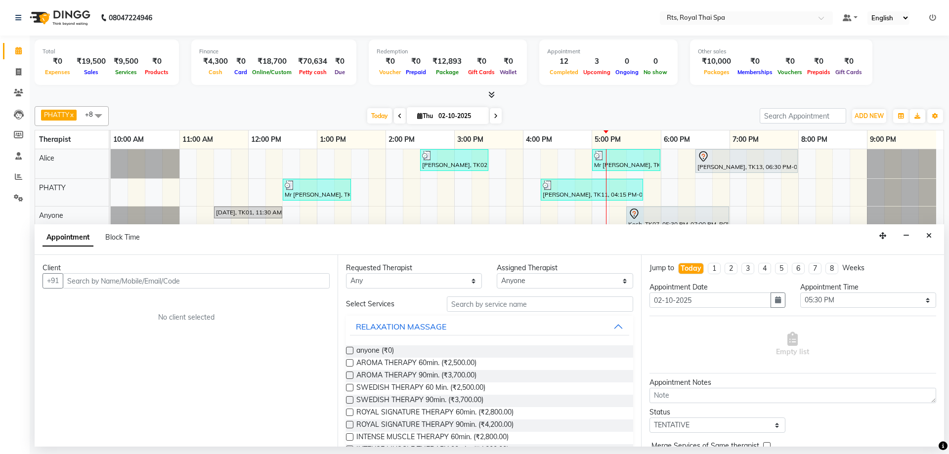
drag, startPoint x: 268, startPoint y: 284, endPoint x: 272, endPoint y: 280, distance: 5.6
click at [271, 280] on input "text" at bounding box center [196, 280] width 267 height 15
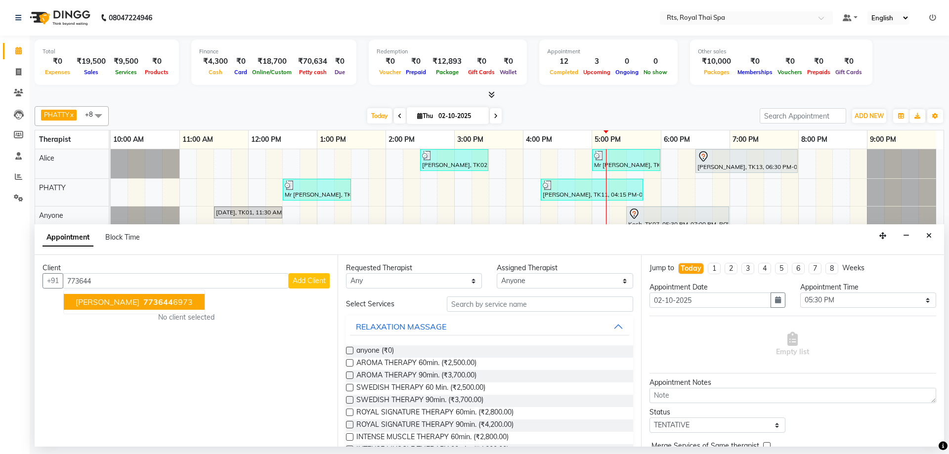
click at [141, 306] on ngb-highlight "773644 6973" at bounding box center [166, 302] width 51 height 10
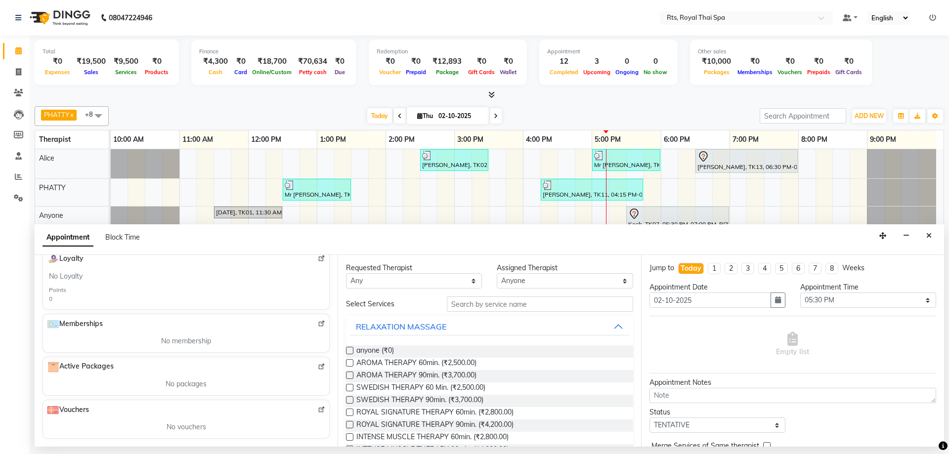
scroll to position [42, 0]
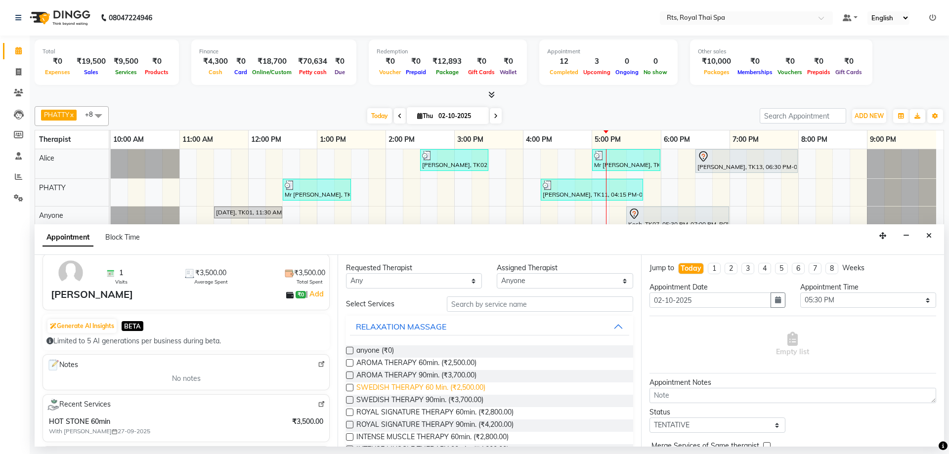
click at [476, 388] on span "SWEDISH THERAPY 60 Min. (₹2,500.00)" at bounding box center [420, 388] width 129 height 12
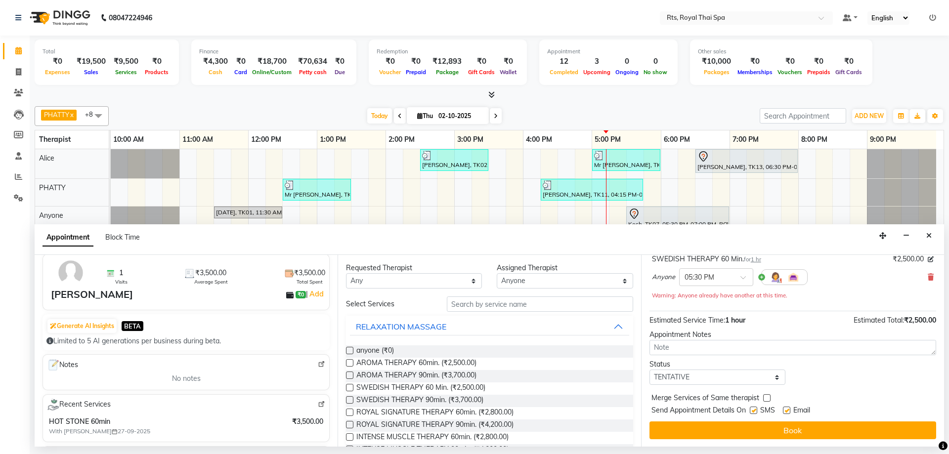
scroll to position [69, 0]
click at [754, 409] on label at bounding box center [753, 409] width 7 height 7
click at [754, 409] on input "checkbox" at bounding box center [753, 411] width 6 height 6
click at [928, 275] on icon at bounding box center [931, 276] width 6 height 7
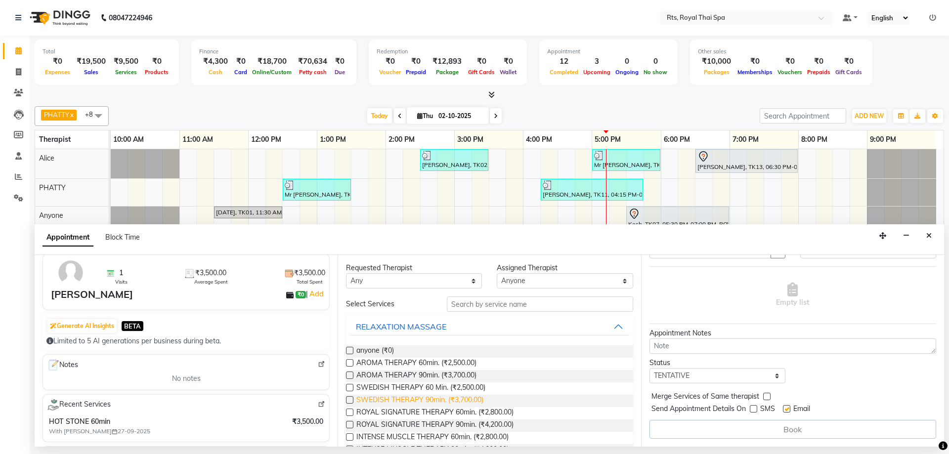
click at [467, 399] on span "SWEDISH THERAPY 90min. (₹3,700.00)" at bounding box center [419, 401] width 127 height 12
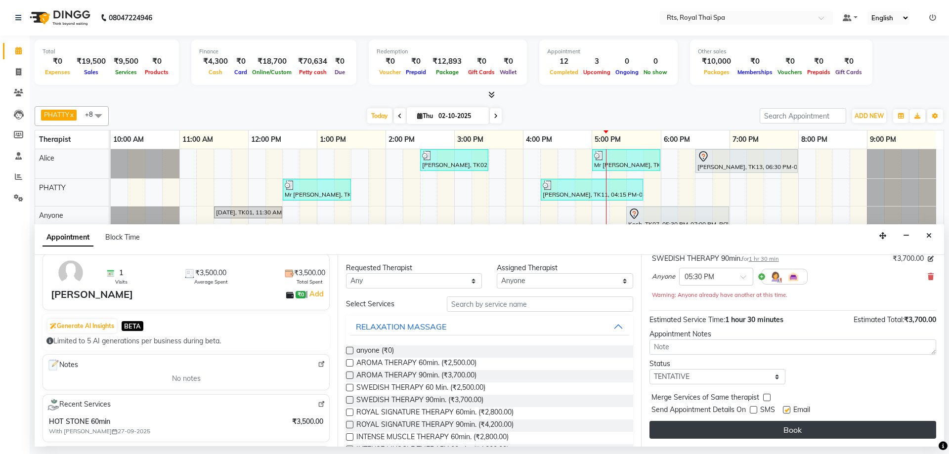
click at [764, 431] on button "Book" at bounding box center [792, 430] width 287 height 18
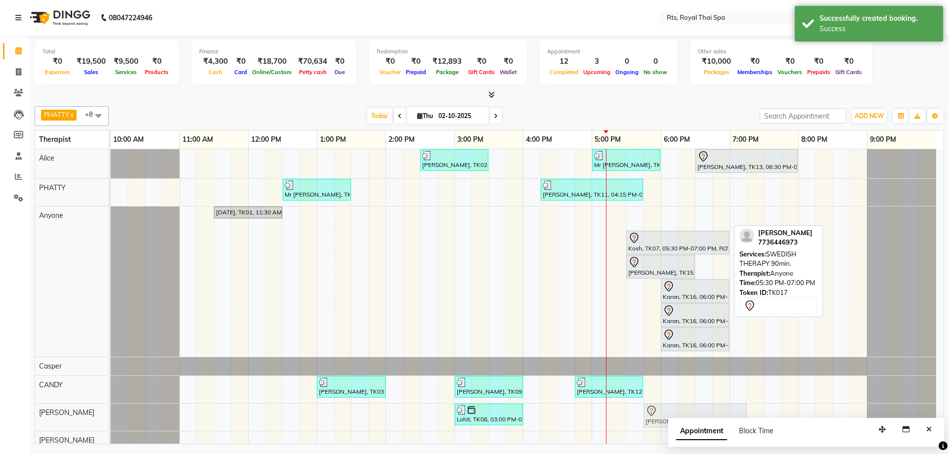
drag, startPoint x: 644, startPoint y: 218, endPoint x: 651, endPoint y: 412, distance: 194.3
click at [651, 412] on tbody "[PERSON_NAME], TK02, 02:30 PM-03:30 PM, ROYAL SIGNATURE THERAPY 60min. Mr [PERS…" at bounding box center [523, 327] width 825 height 356
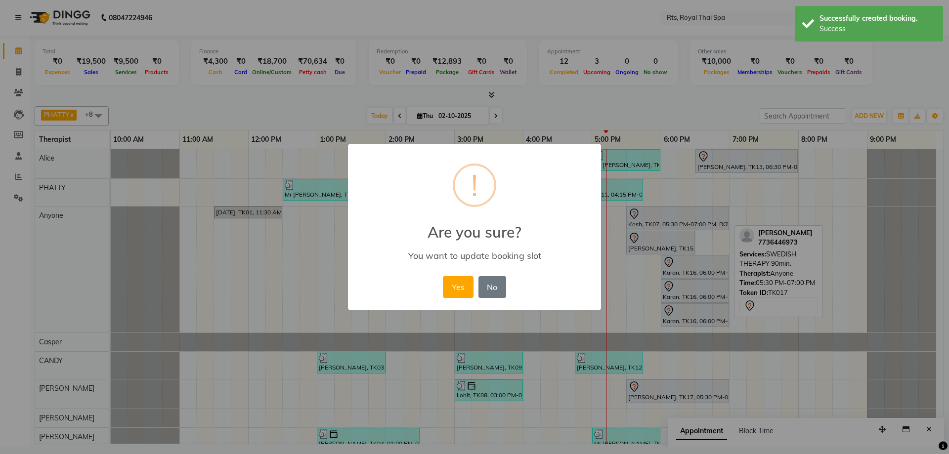
click at [640, 415] on div "× ! Are you sure? You want to update booking slot Yes No No" at bounding box center [474, 227] width 949 height 454
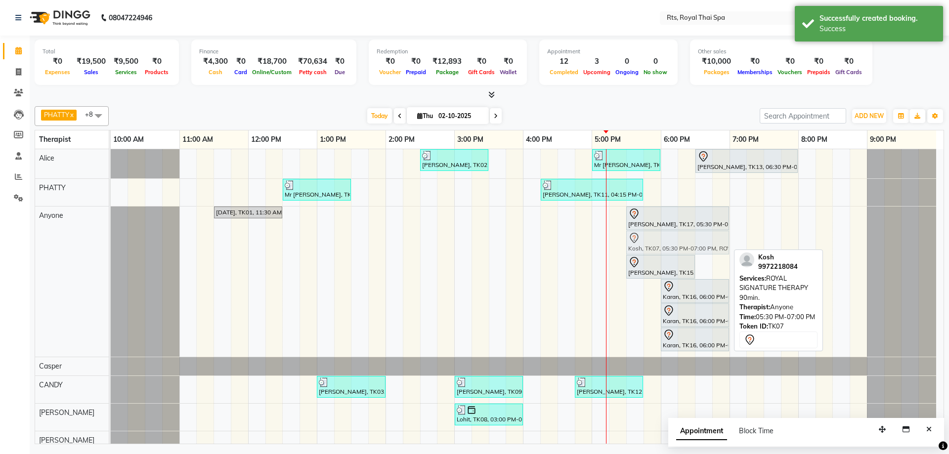
click at [111, 246] on div "[DATE], TK01, 11:30 AM-12:30 PM, ROYAL SIGNATURE THERAPY 60min. [PERSON_NAME], …" at bounding box center [111, 282] width 0 height 150
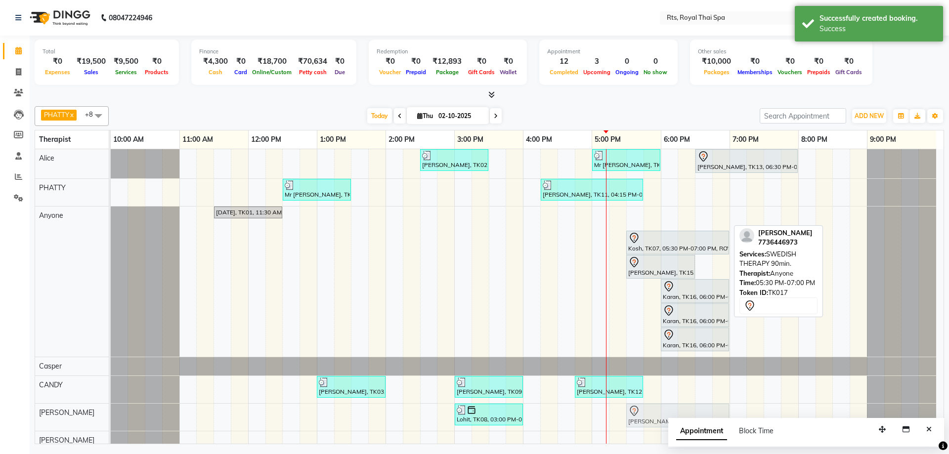
drag, startPoint x: 641, startPoint y: 218, endPoint x: 638, endPoint y: 403, distance: 185.3
click at [638, 405] on tbody "[PERSON_NAME], TK02, 02:30 PM-03:30 PM, ROYAL SIGNATURE THERAPY 60min. Mr [PERS…" at bounding box center [523, 327] width 825 height 356
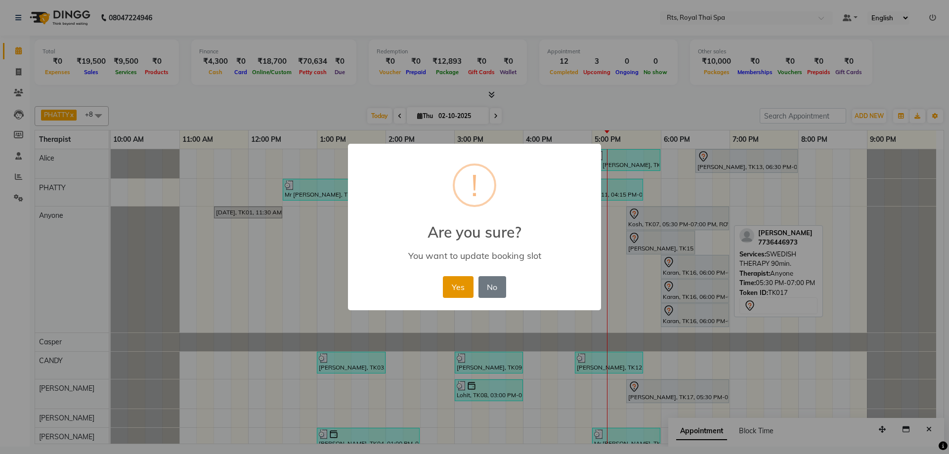
click at [466, 287] on button "Yes" at bounding box center [458, 287] width 30 height 22
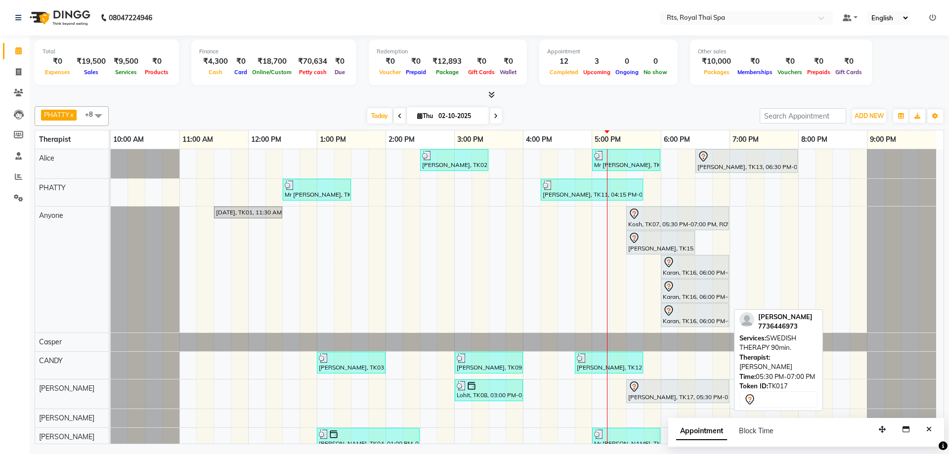
click at [643, 390] on div at bounding box center [677, 387] width 99 height 12
click at [643, 394] on div "[PERSON_NAME], TK17, 05:30 PM-07:00 PM, SWEDISH THERAPY 90min." at bounding box center [677, 391] width 101 height 21
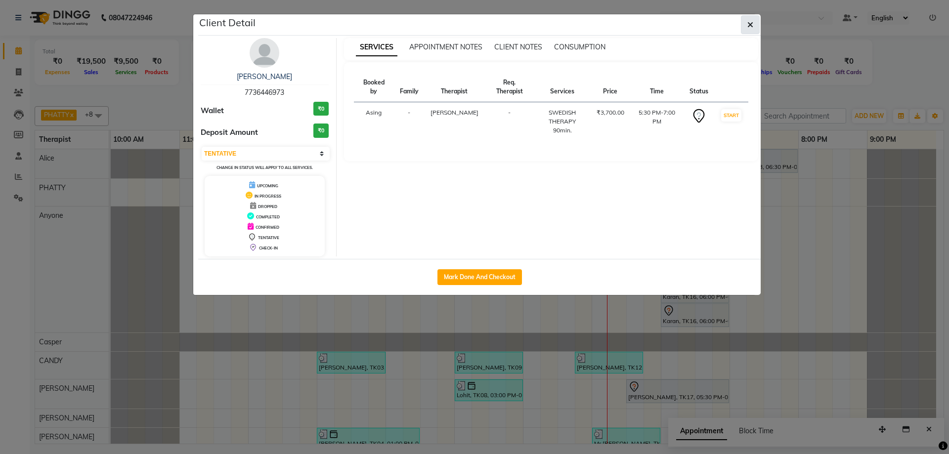
click at [749, 18] on button "button" at bounding box center [750, 24] width 19 height 19
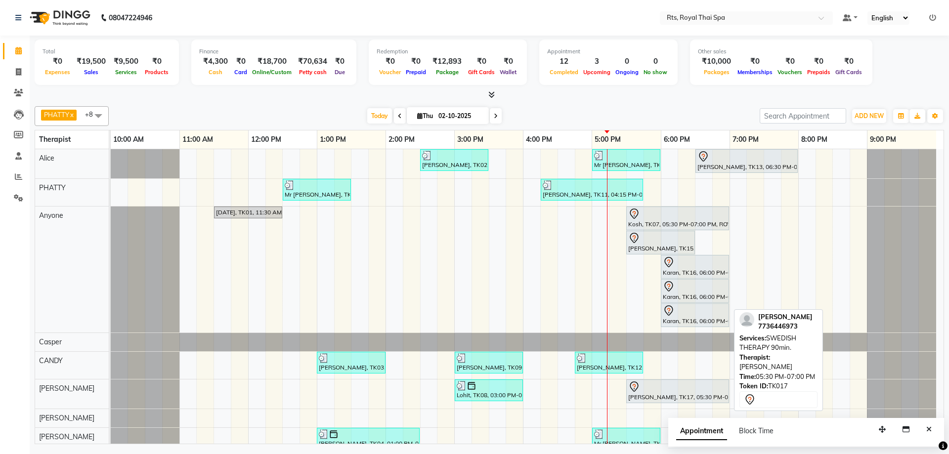
click at [654, 385] on div at bounding box center [677, 387] width 99 height 12
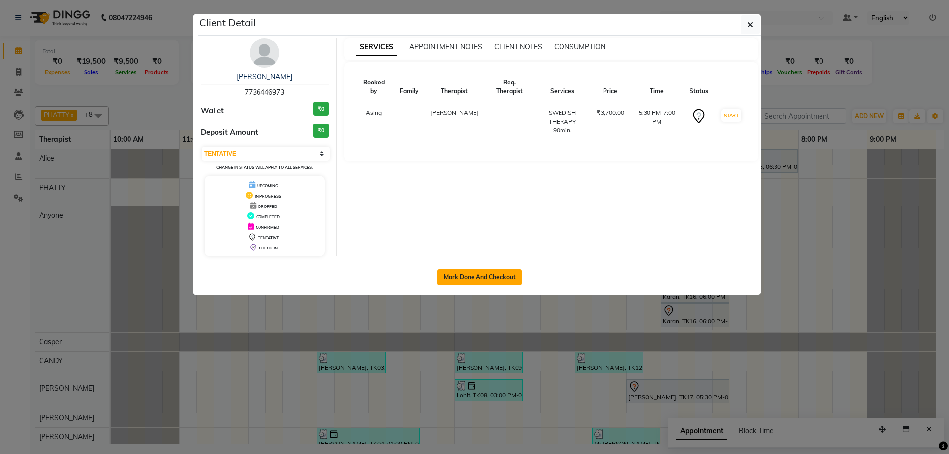
click at [494, 276] on button "Mark Done And Checkout" at bounding box center [479, 277] width 85 height 16
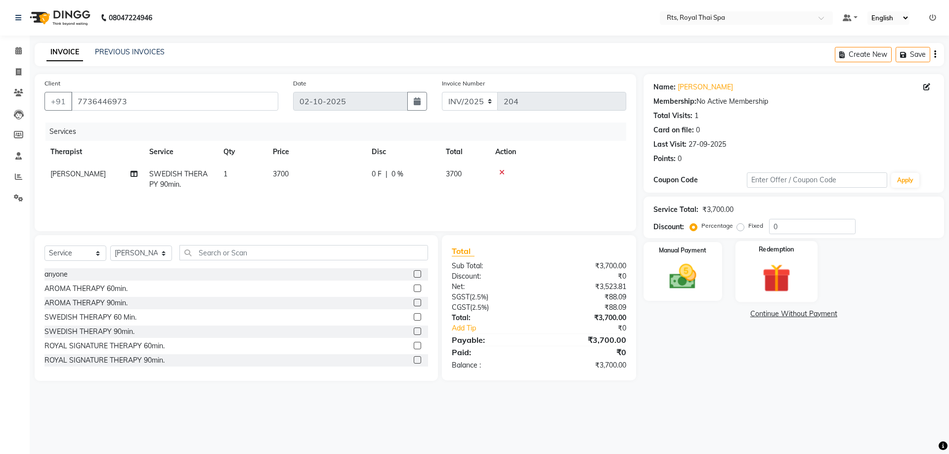
click at [760, 268] on img at bounding box center [776, 277] width 46 height 35
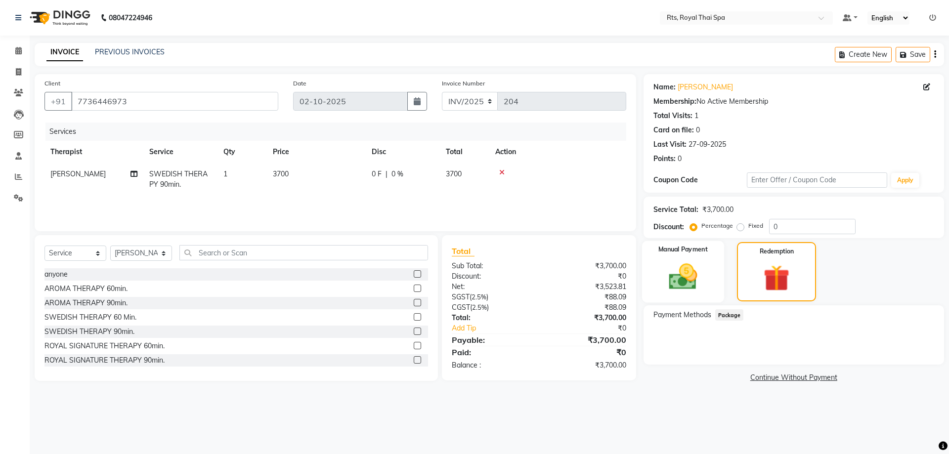
click at [687, 283] on img at bounding box center [683, 276] width 46 height 33
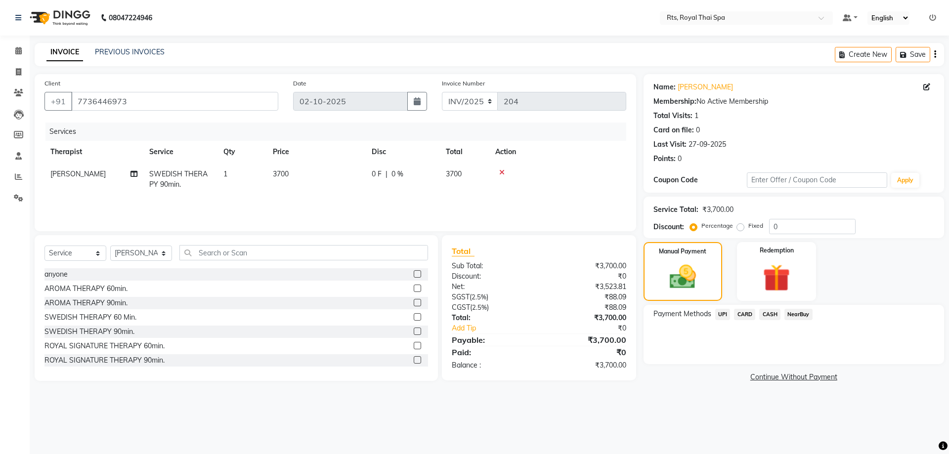
click at [748, 229] on label "Fixed" at bounding box center [755, 225] width 15 height 9
click at [742, 229] on input "Fixed" at bounding box center [742, 225] width 7 height 7
drag, startPoint x: 780, startPoint y: 224, endPoint x: 717, endPoint y: 222, distance: 63.8
click at [717, 222] on div "Percentage Fixed 0" at bounding box center [774, 226] width 164 height 15
click at [705, 275] on img at bounding box center [682, 277] width 44 height 32
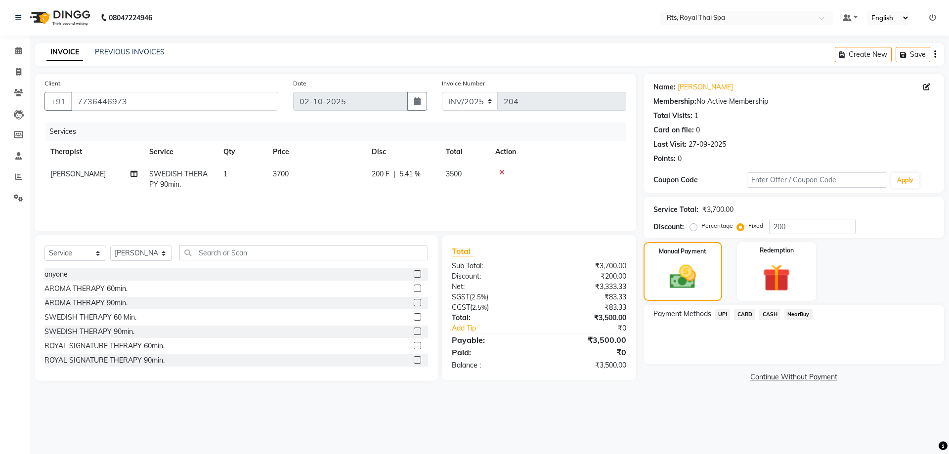
click at [773, 312] on span "CASH" at bounding box center [769, 314] width 21 height 11
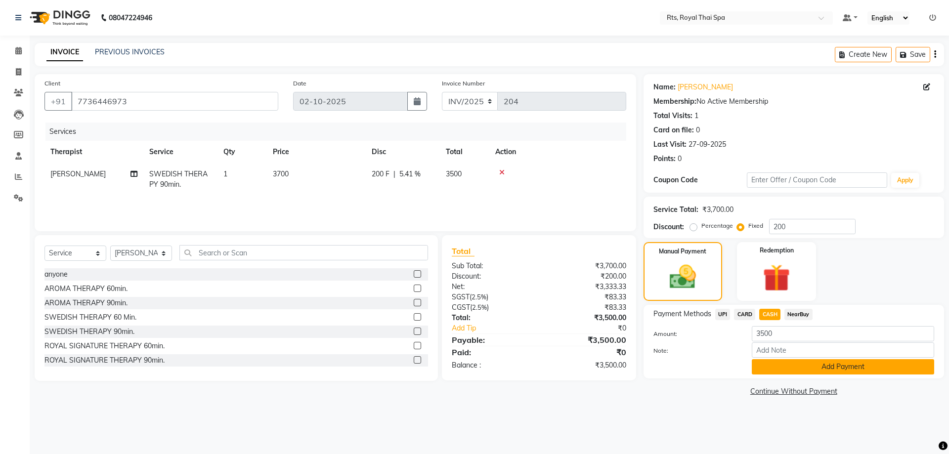
click at [781, 363] on button "Add Payment" at bounding box center [843, 366] width 182 height 15
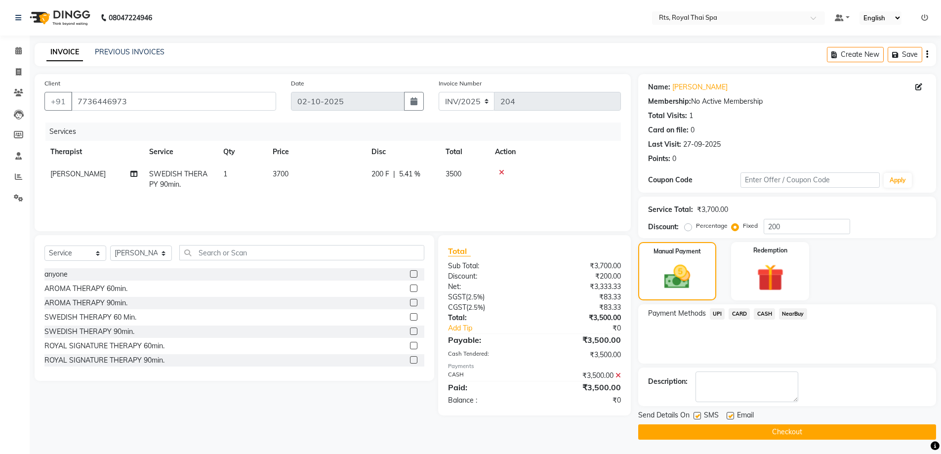
click at [698, 418] on label at bounding box center [697, 415] width 7 height 7
click at [698, 418] on input "checkbox" at bounding box center [697, 416] width 6 height 6
click at [701, 426] on button "Checkout" at bounding box center [787, 431] width 298 height 15
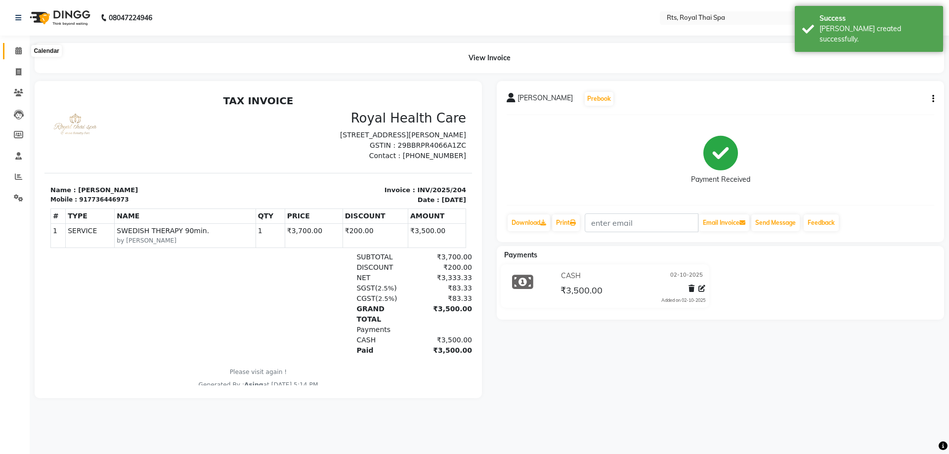
click at [19, 53] on icon at bounding box center [18, 50] width 6 height 7
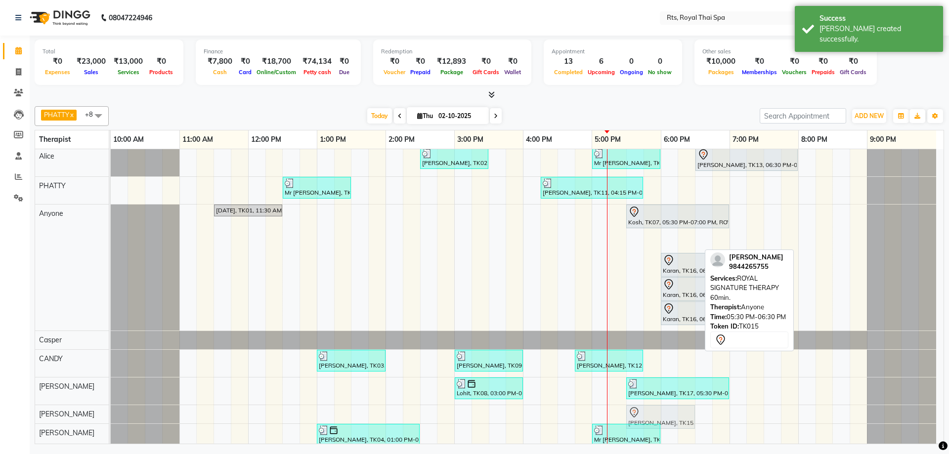
scroll to position [3, 0]
drag, startPoint x: 644, startPoint y: 246, endPoint x: 636, endPoint y: 417, distance: 171.2
click at [636, 417] on tbody "[PERSON_NAME], TK02, 02:30 PM-03:30 PM, ROYAL SIGNATURE THERAPY 60min. Mr [PERS…" at bounding box center [523, 312] width 825 height 332
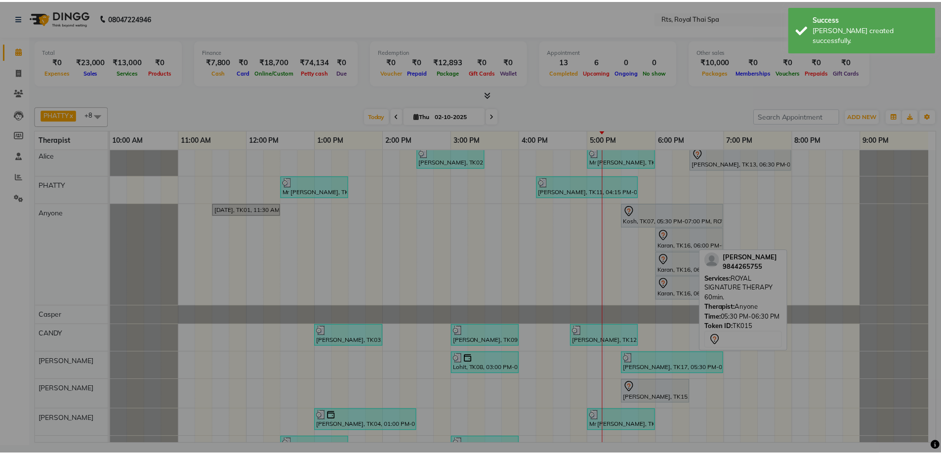
scroll to position [3, 0]
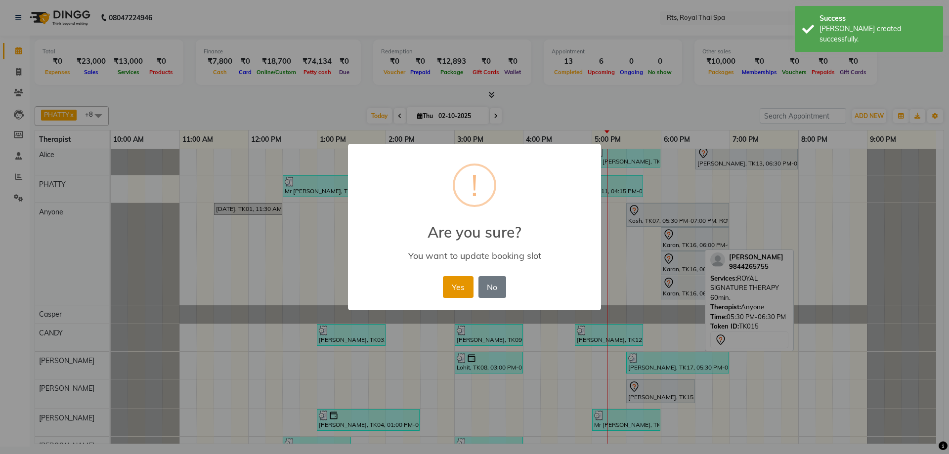
click at [459, 283] on button "Yes" at bounding box center [458, 287] width 30 height 22
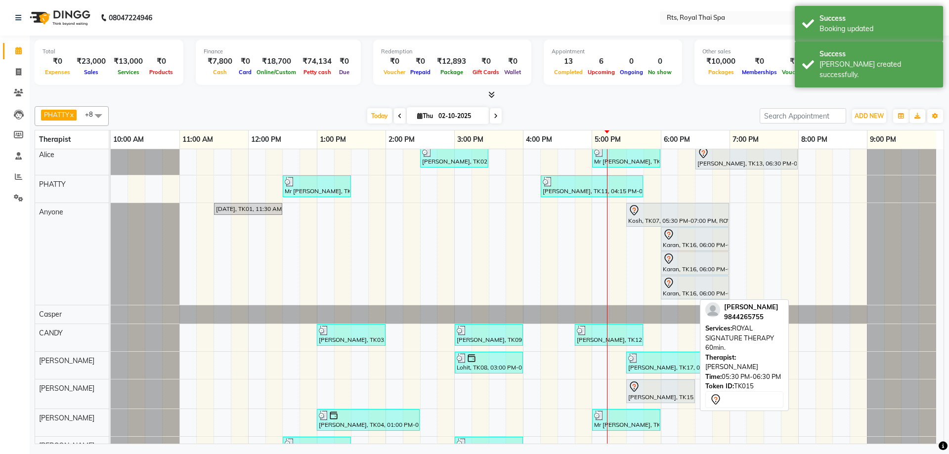
click at [656, 387] on div at bounding box center [660, 387] width 65 height 12
click at [657, 387] on div at bounding box center [660, 387] width 65 height 12
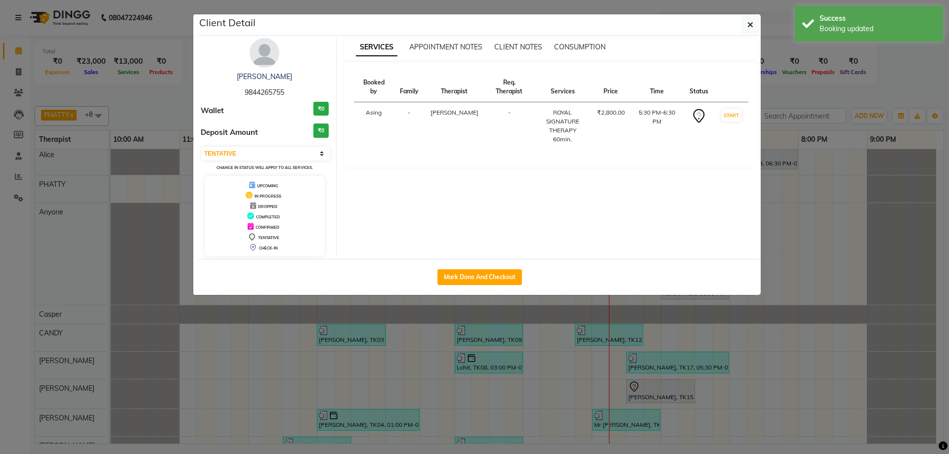
click at [270, 57] on img at bounding box center [265, 53] width 30 height 30
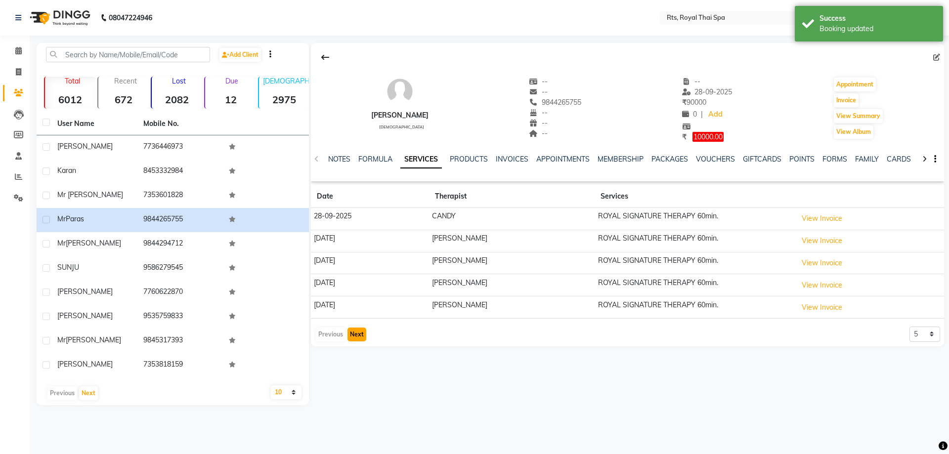
click at [363, 332] on button "Next" at bounding box center [356, 335] width 19 height 14
click at [361, 334] on button "Next" at bounding box center [356, 335] width 19 height 14
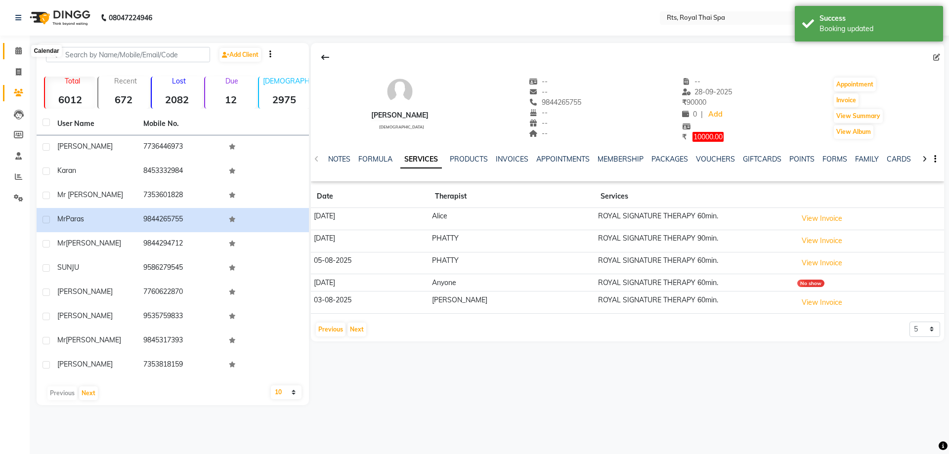
click at [21, 50] on icon at bounding box center [18, 50] width 6 height 7
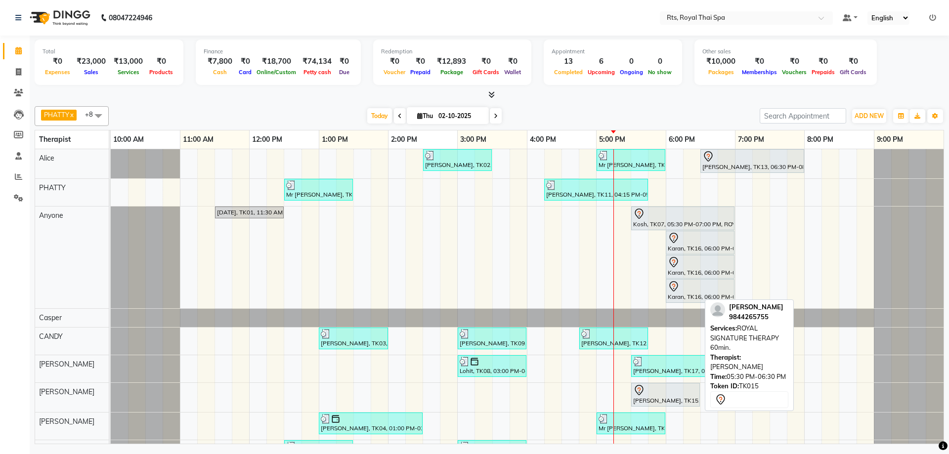
click at [646, 397] on div "[PERSON_NAME], TK15, 05:30 PM-06:30 PM, ROYAL SIGNATURE THERAPY 60min." at bounding box center [665, 394] width 67 height 21
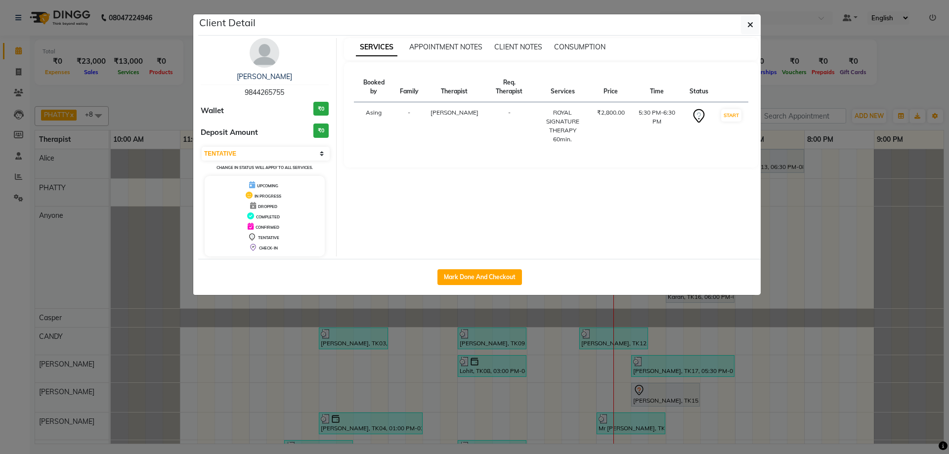
click at [263, 57] on img at bounding box center [265, 53] width 30 height 30
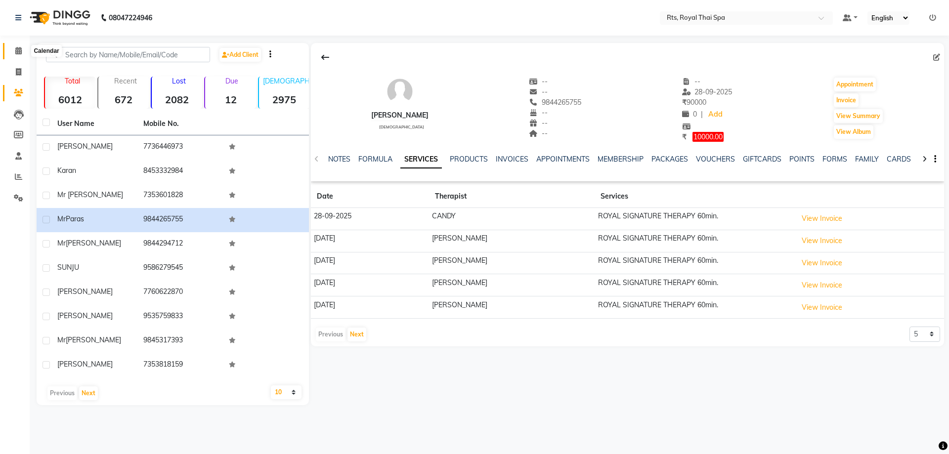
click at [18, 50] on icon at bounding box center [18, 50] width 6 height 7
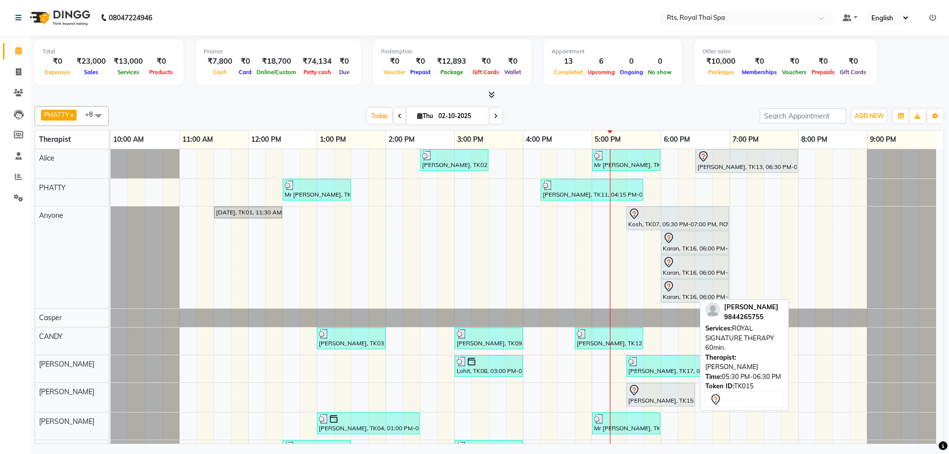
click at [644, 394] on div at bounding box center [660, 390] width 65 height 12
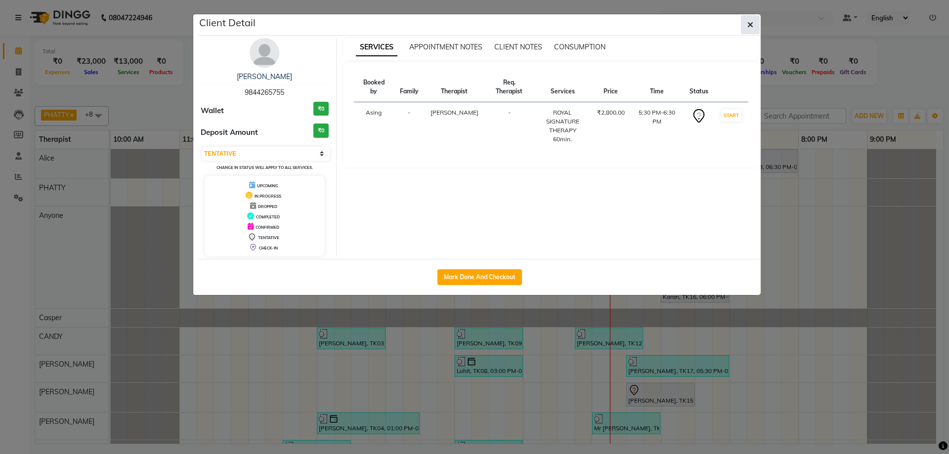
click at [749, 27] on icon "button" at bounding box center [750, 25] width 6 height 8
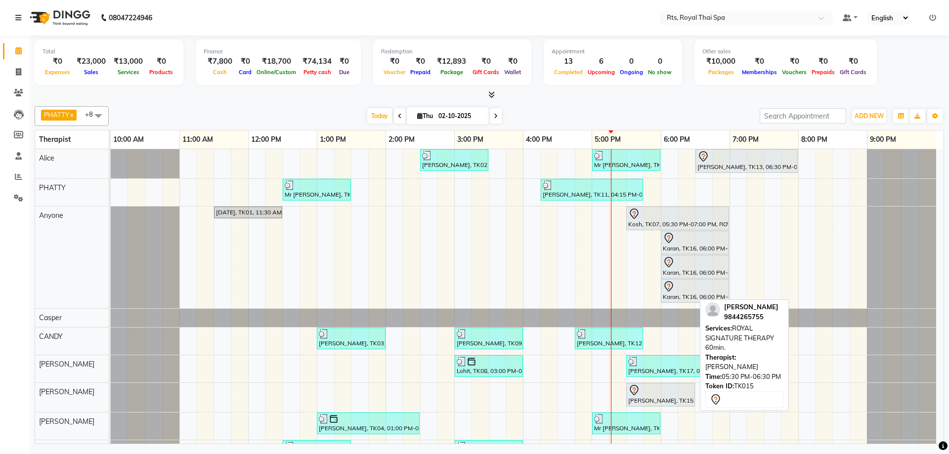
click at [647, 397] on div "[PERSON_NAME], TK15, 05:30 PM-06:30 PM, ROYAL SIGNATURE THERAPY 60min." at bounding box center [660, 394] width 67 height 21
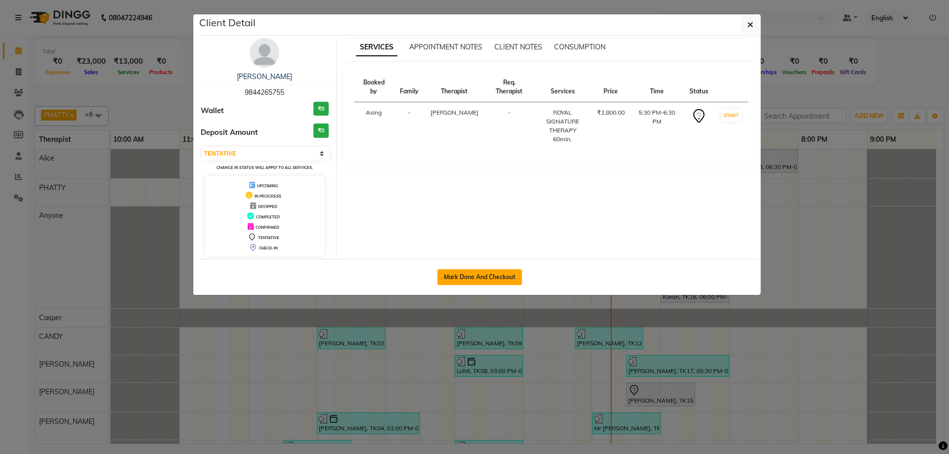
click at [503, 277] on button "Mark Done And Checkout" at bounding box center [479, 277] width 85 height 16
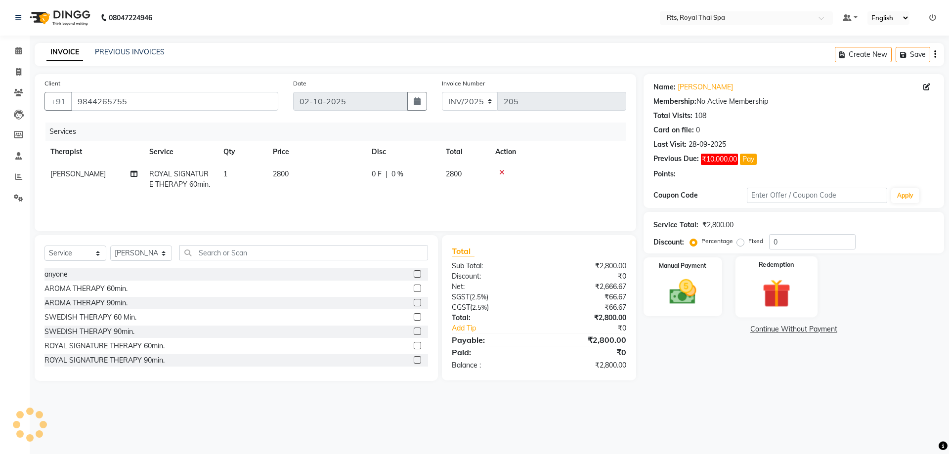
click at [756, 286] on img at bounding box center [776, 293] width 46 height 35
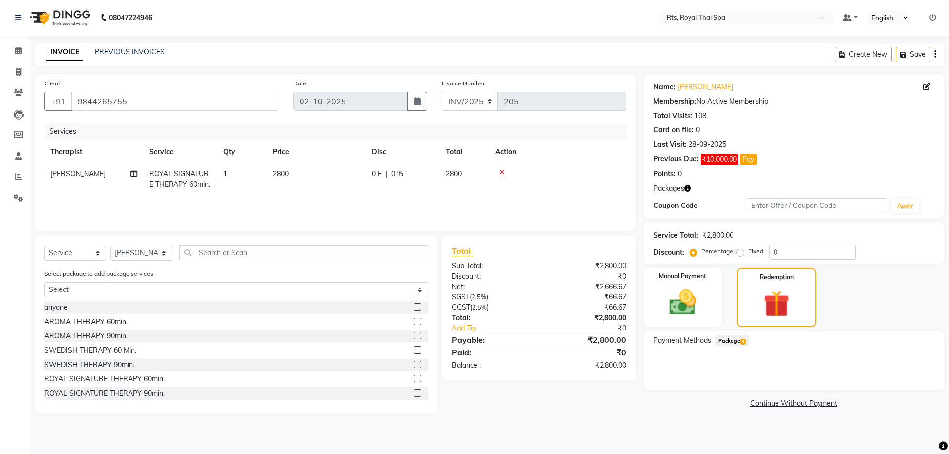
click at [735, 342] on span "Package 4" at bounding box center [732, 340] width 34 height 11
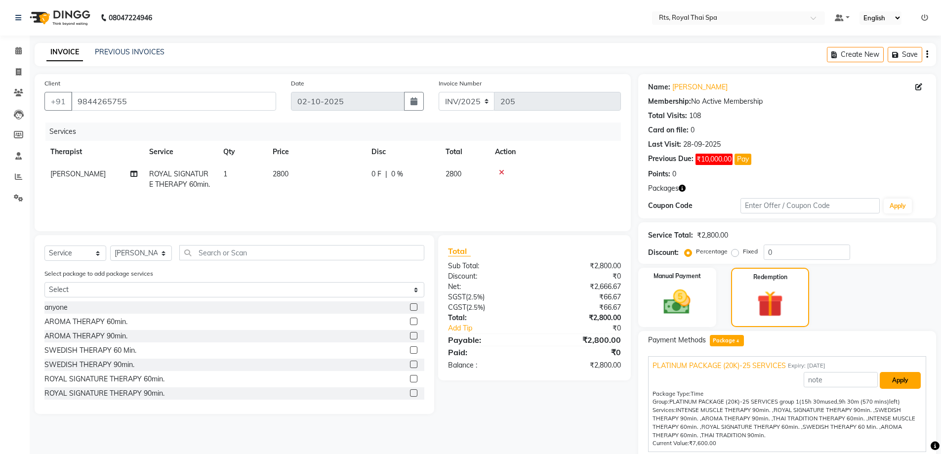
click at [880, 381] on button "Apply" at bounding box center [900, 380] width 41 height 17
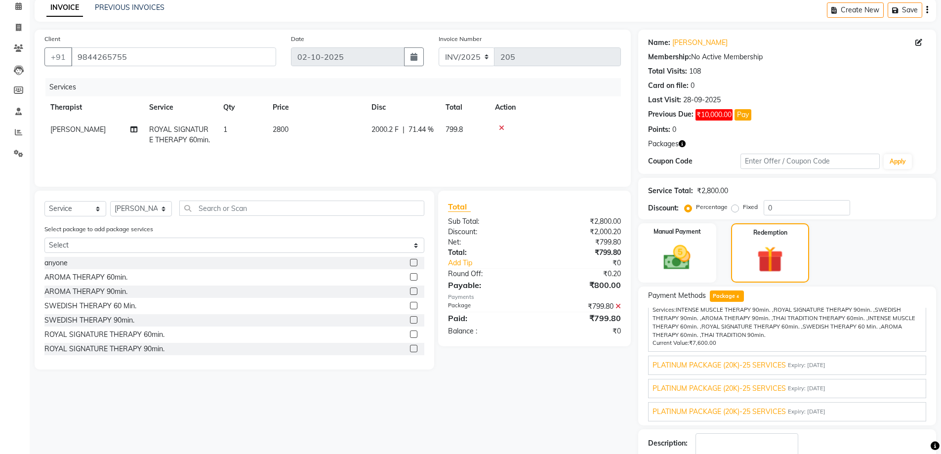
scroll to position [107, 0]
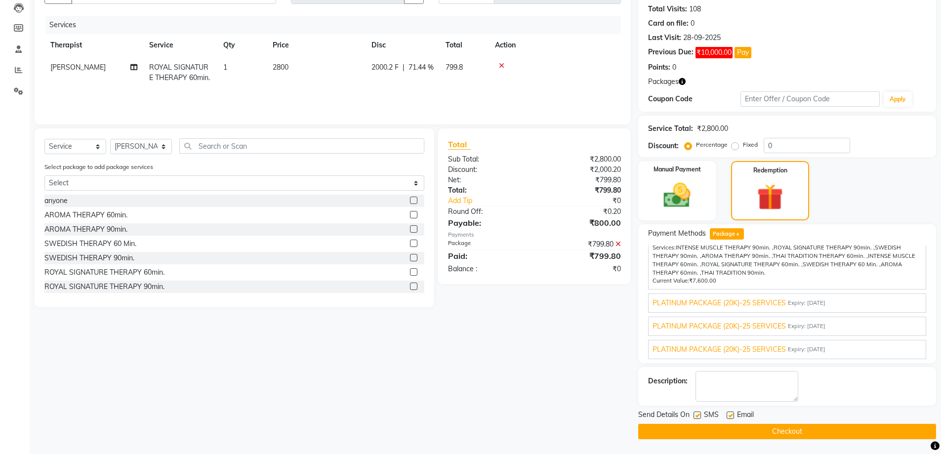
click at [698, 415] on label at bounding box center [697, 415] width 7 height 7
click at [698, 415] on input "checkbox" at bounding box center [697, 416] width 6 height 6
click at [698, 427] on button "Checkout" at bounding box center [787, 431] width 298 height 15
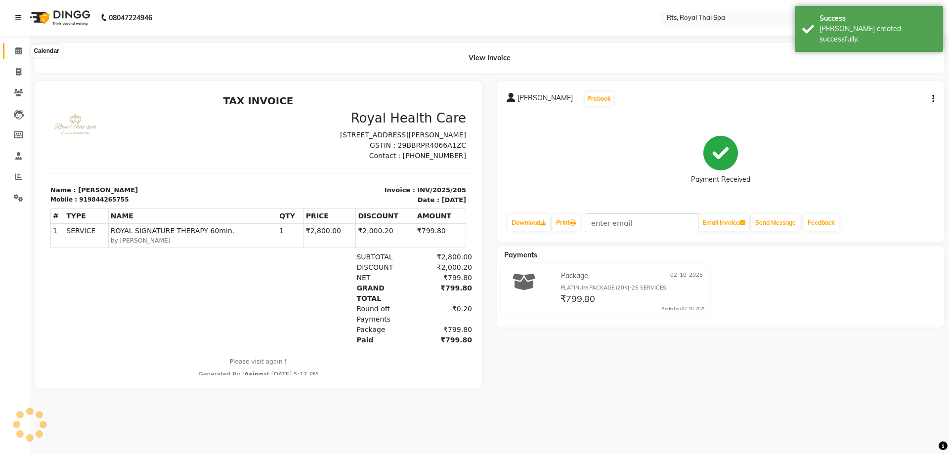
click at [16, 52] on icon at bounding box center [18, 50] width 6 height 7
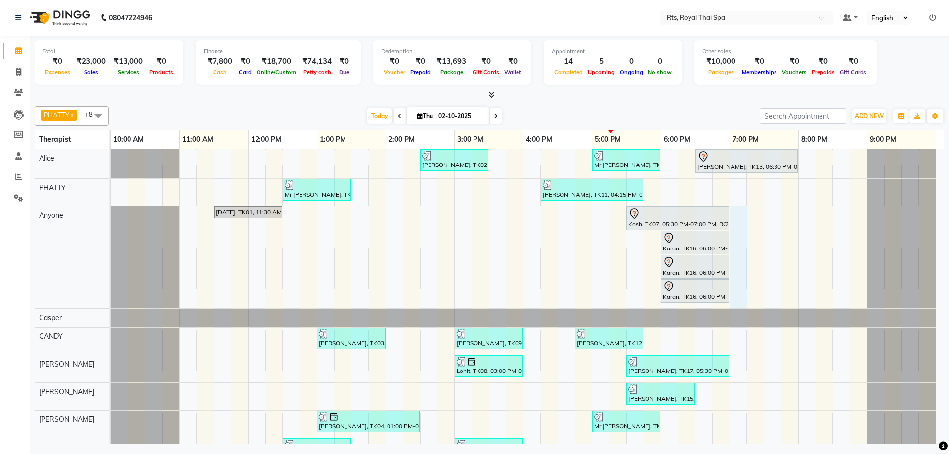
click at [737, 222] on div "[PERSON_NAME], TK02, 02:30 PM-03:30 PM, ROYAL SIGNATURE THERAPY 60min. Mr [PERS…" at bounding box center [527, 307] width 833 height 316
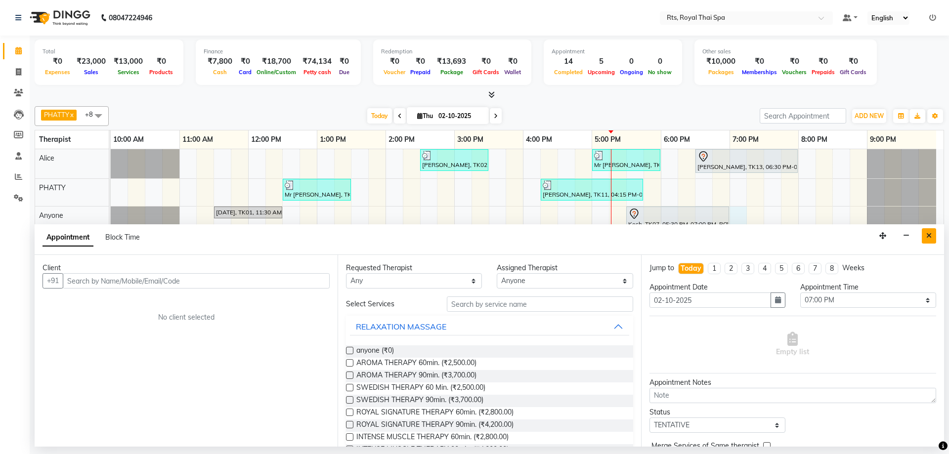
click at [927, 236] on button "Close" at bounding box center [929, 235] width 14 height 15
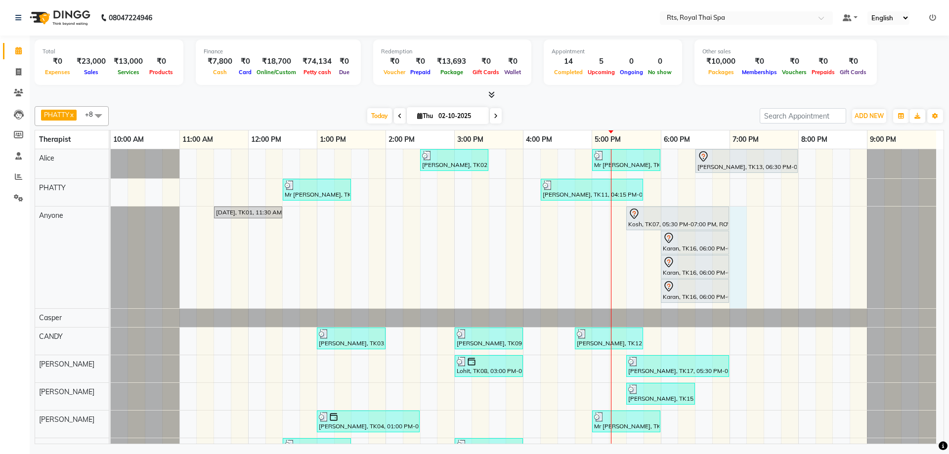
click at [742, 230] on div "[PERSON_NAME], TK02, 02:30 PM-03:30 PM, ROYAL SIGNATURE THERAPY 60min. Mr [PERS…" at bounding box center [527, 307] width 833 height 316
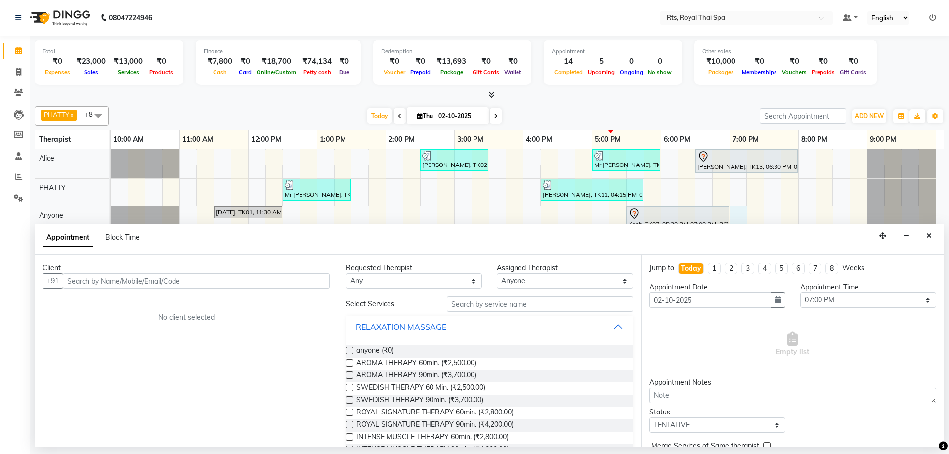
click at [182, 282] on input "text" at bounding box center [196, 280] width 267 height 15
drag, startPoint x: 136, startPoint y: 299, endPoint x: 148, endPoint y: 309, distance: 15.4
click at [138, 299] on span "97421715" at bounding box center [138, 302] width 40 height 10
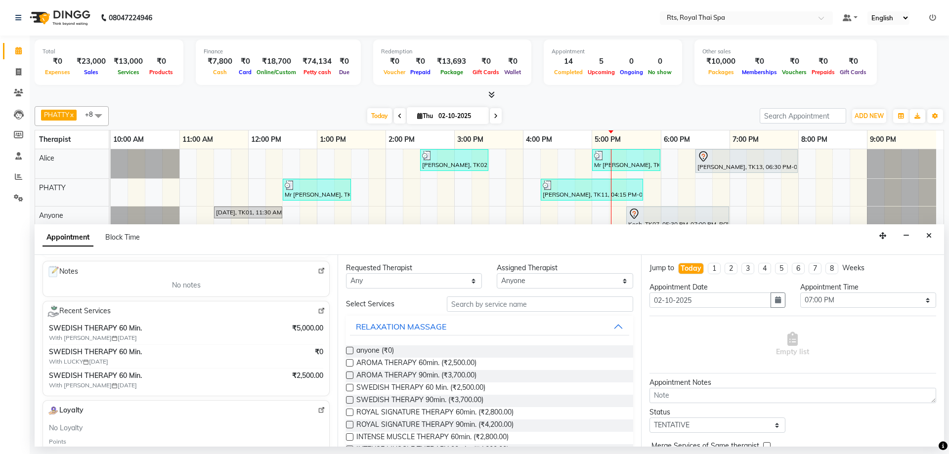
scroll to position [148, 0]
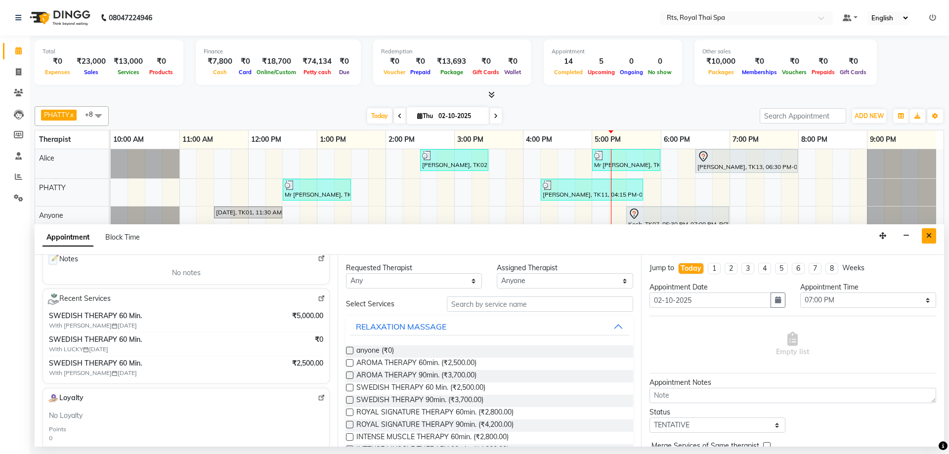
click at [927, 235] on icon "Close" at bounding box center [928, 235] width 5 height 7
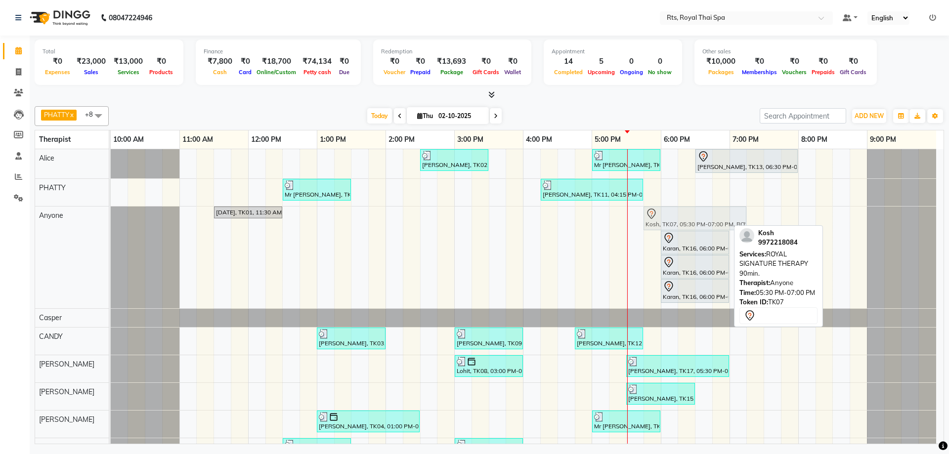
drag, startPoint x: 636, startPoint y: 223, endPoint x: 641, endPoint y: 222, distance: 5.0
click at [111, 222] on div "[DATE], TK01, 11:30 AM-12:30 PM, ROYAL SIGNATURE THERAPY 60min. Kosh, TK07, 05:…" at bounding box center [111, 258] width 0 height 102
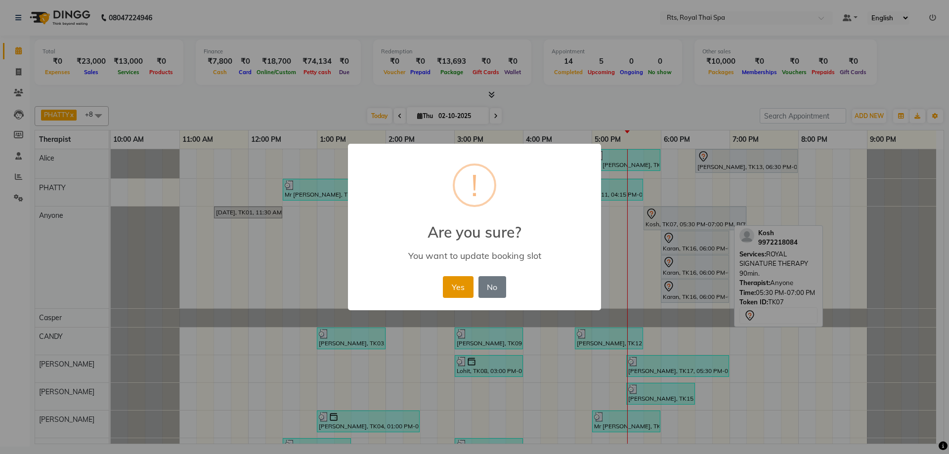
click at [450, 287] on button "Yes" at bounding box center [458, 287] width 30 height 22
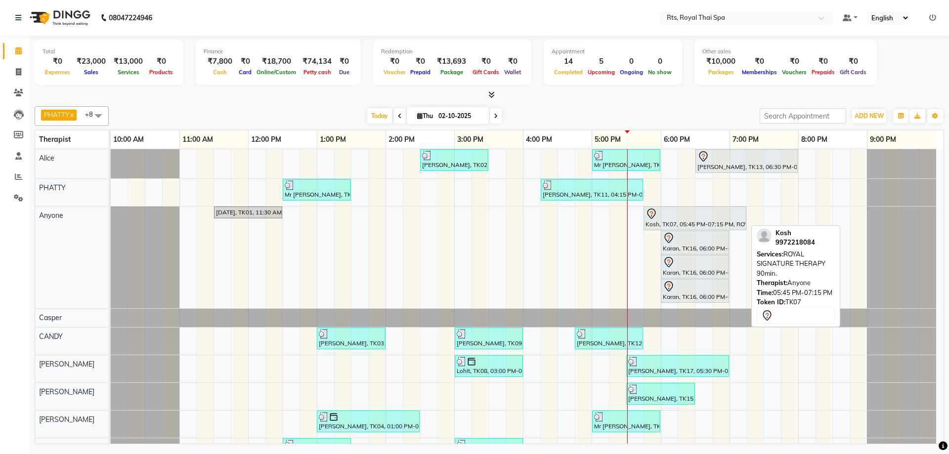
click at [665, 219] on div "Kosh, TK07, 05:45 PM-07:15 PM, ROYAL SIGNATURE THERAPY 90min." at bounding box center [694, 218] width 101 height 21
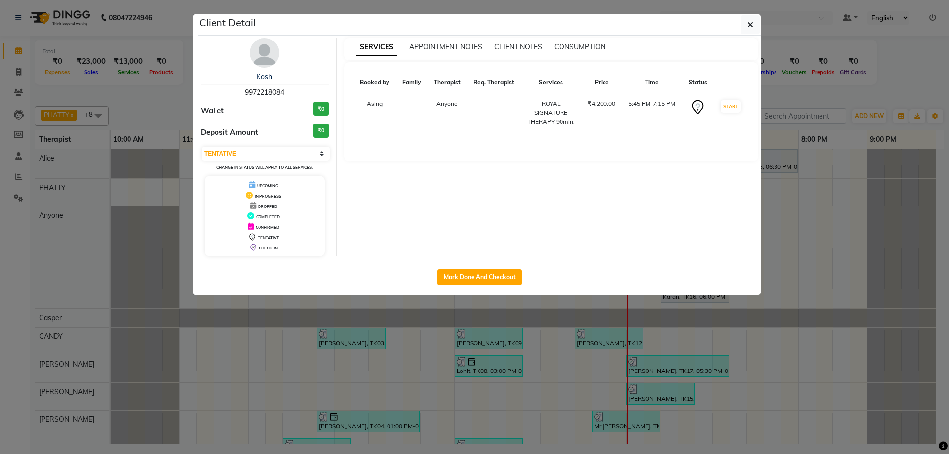
click at [275, 58] on img at bounding box center [265, 53] width 30 height 30
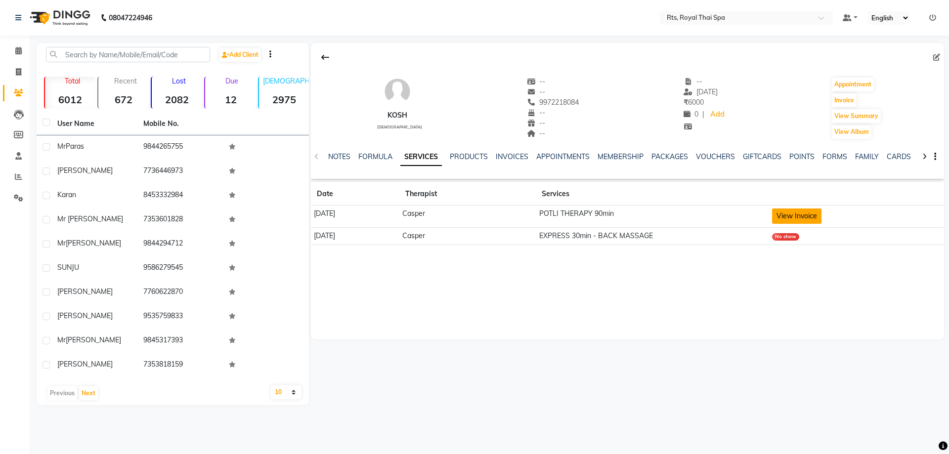
click at [808, 217] on button "View Invoice" at bounding box center [796, 216] width 49 height 15
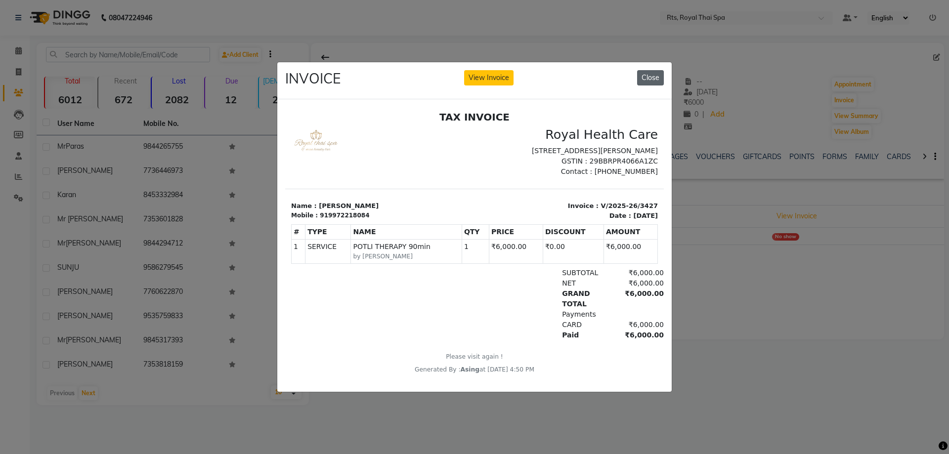
click at [662, 80] on button "Close" at bounding box center [650, 77] width 27 height 15
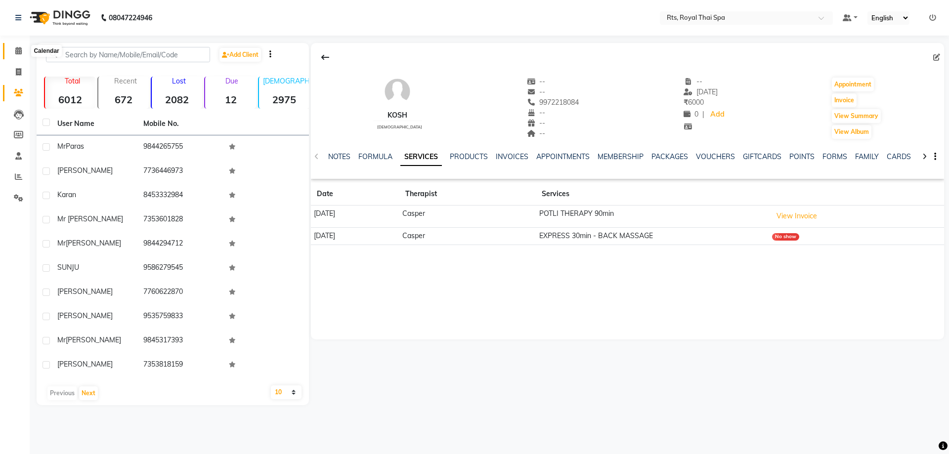
click at [17, 51] on icon at bounding box center [18, 50] width 6 height 7
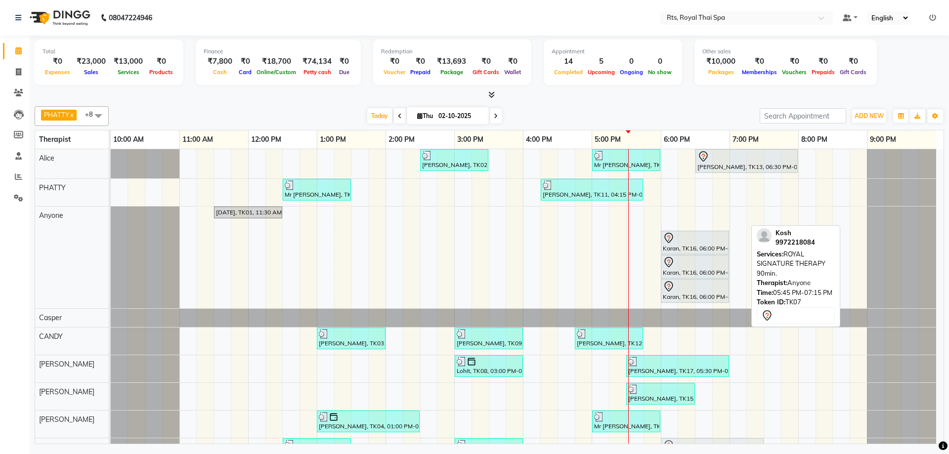
scroll to position [22, 0]
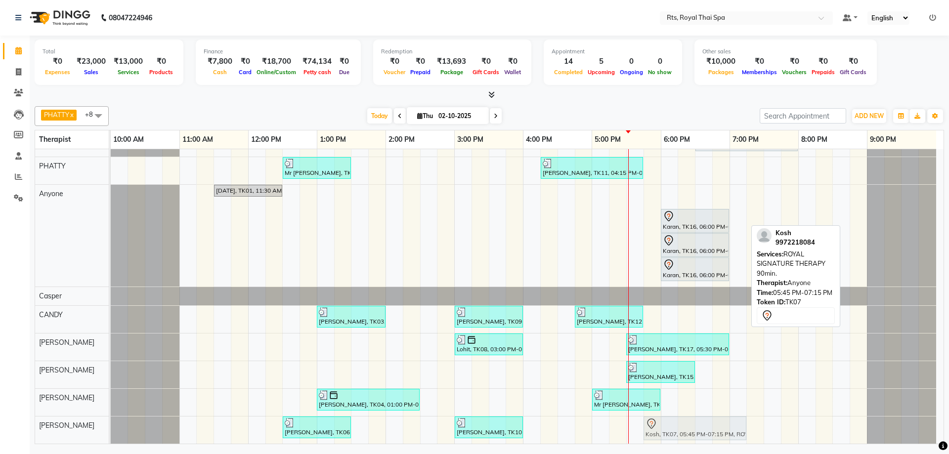
drag, startPoint x: 661, startPoint y: 218, endPoint x: 663, endPoint y: 432, distance: 213.5
click at [663, 432] on tbody "[PERSON_NAME], TK02, 02:30 PM-03:30 PM, ROYAL SIGNATURE THERAPY 60min. Mr [PERS…" at bounding box center [523, 285] width 825 height 316
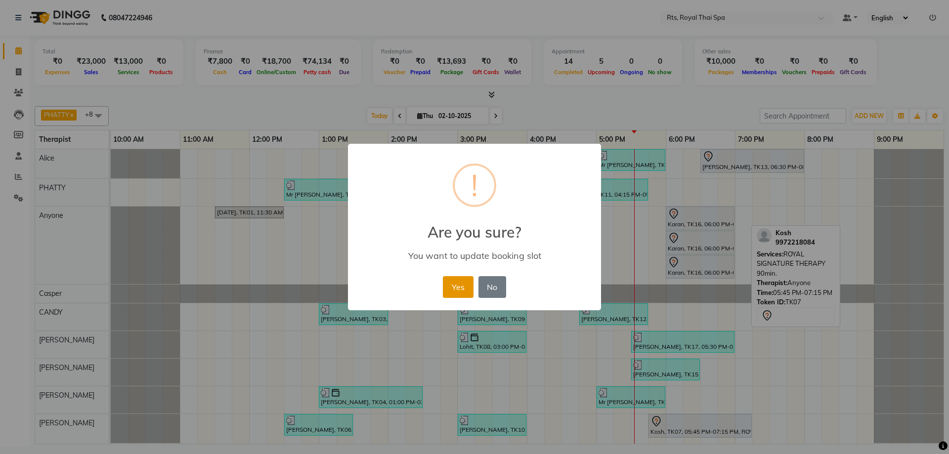
click at [466, 289] on button "Yes" at bounding box center [458, 287] width 30 height 22
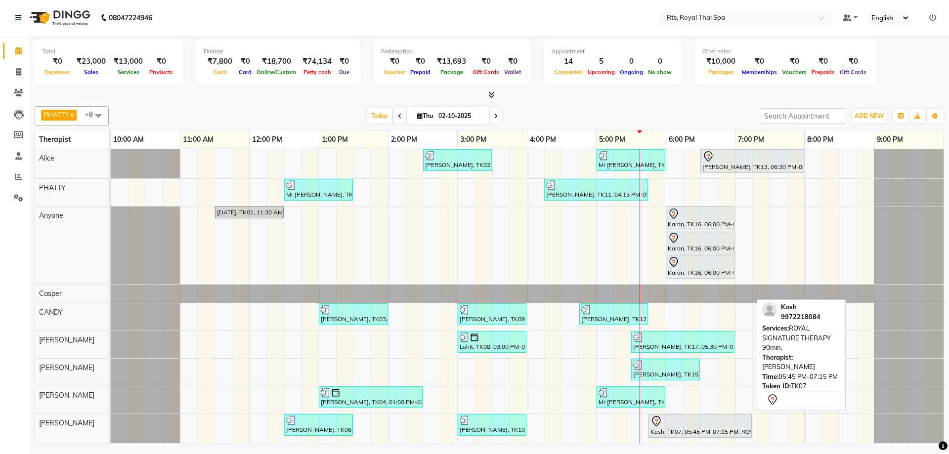
click at [661, 431] on div "Kosh, TK07, 05:45 PM-07:15 PM, ROYAL SIGNATURE THERAPY 90min." at bounding box center [699, 426] width 101 height 21
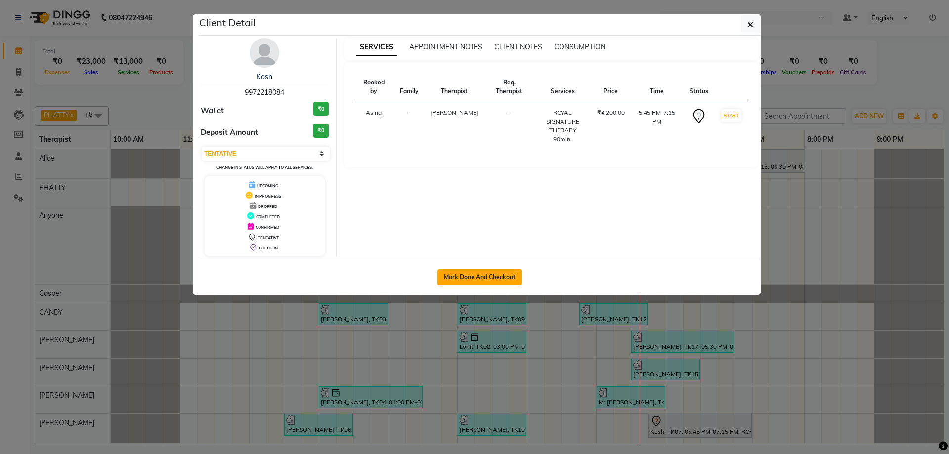
click at [506, 284] on button "Mark Done And Checkout" at bounding box center [479, 277] width 85 height 16
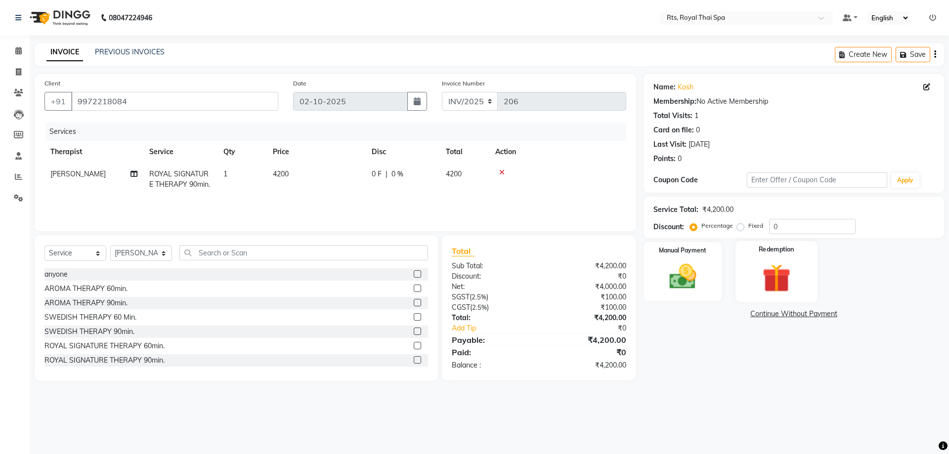
click at [788, 282] on img at bounding box center [776, 277] width 46 height 35
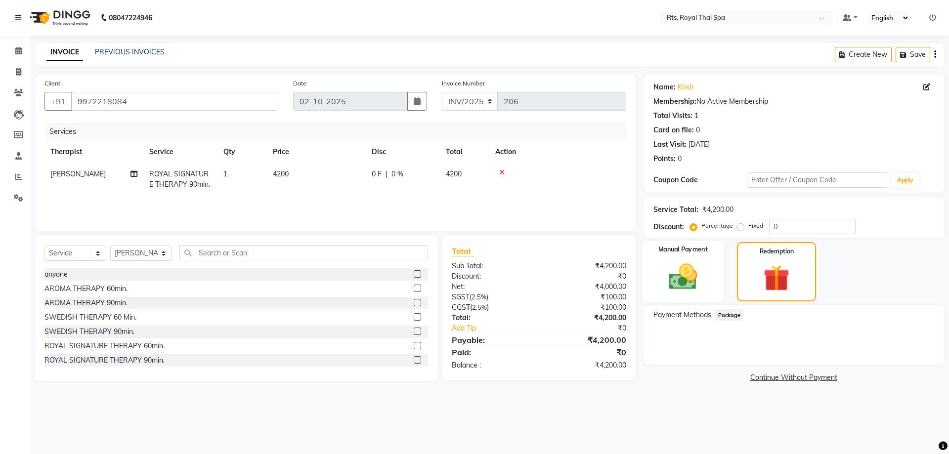
click at [702, 274] on img at bounding box center [683, 276] width 46 height 33
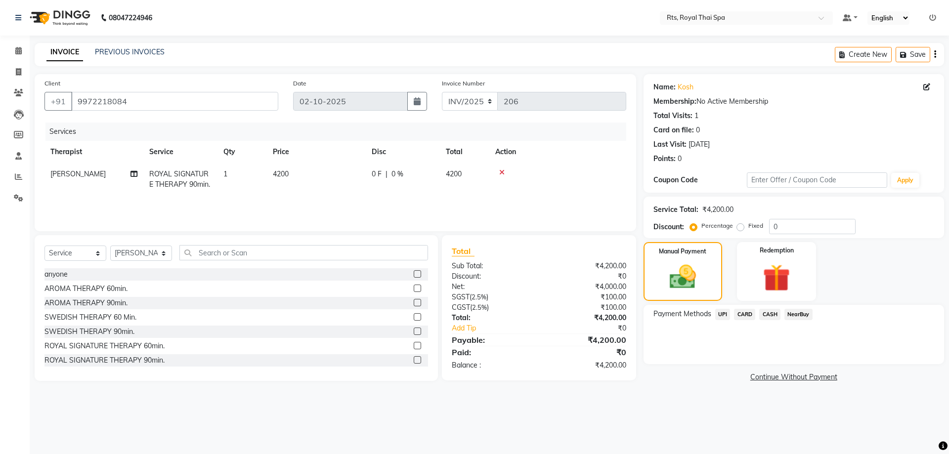
click at [723, 313] on span "UPI" at bounding box center [722, 314] width 15 height 11
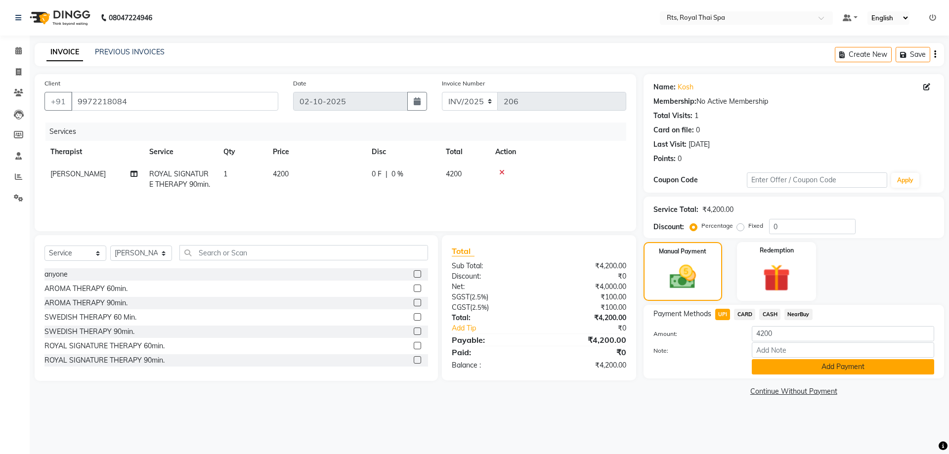
click at [797, 370] on button "Add Payment" at bounding box center [843, 366] width 182 height 15
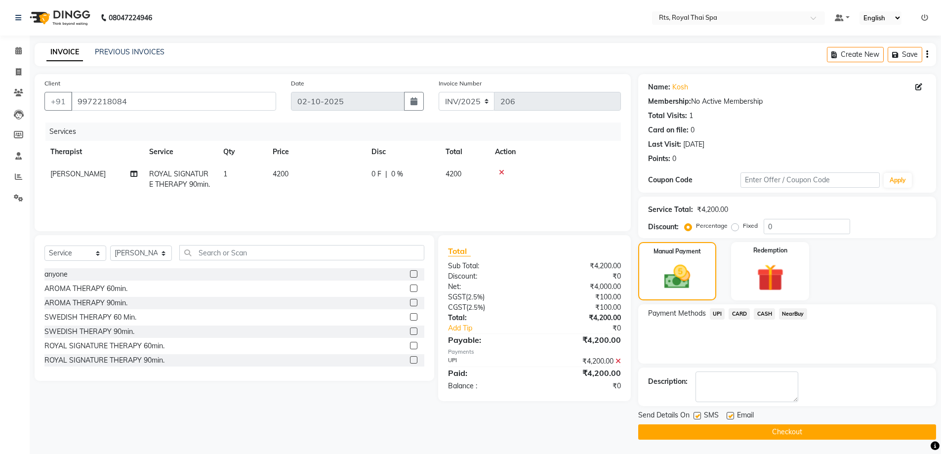
click at [698, 417] on label at bounding box center [697, 415] width 7 height 7
click at [698, 417] on input "checkbox" at bounding box center [697, 416] width 6 height 6
drag, startPoint x: 698, startPoint y: 428, endPoint x: 708, endPoint y: 431, distance: 10.2
click at [699, 428] on button "Checkout" at bounding box center [787, 431] width 298 height 15
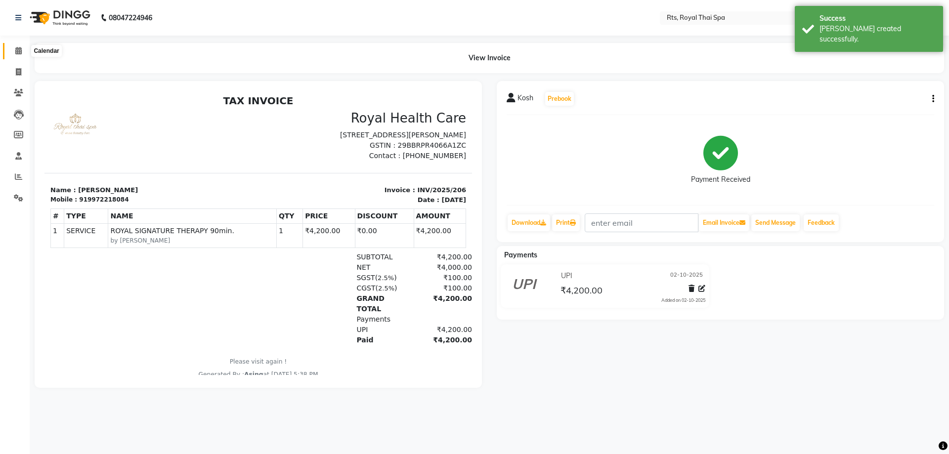
click at [18, 51] on icon at bounding box center [18, 50] width 6 height 7
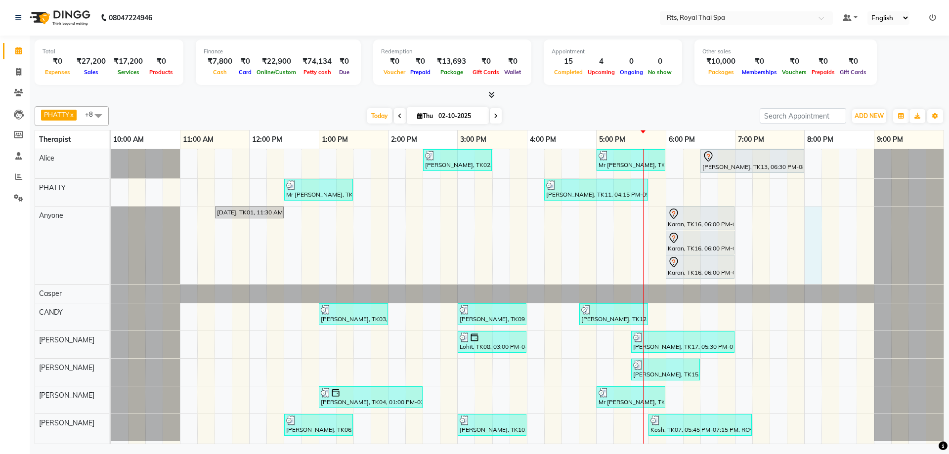
click at [806, 218] on div "[PERSON_NAME], TK02, 02:30 PM-03:30 PM, ROYAL SIGNATURE THERAPY 60min. Mr [PERS…" at bounding box center [527, 296] width 833 height 295
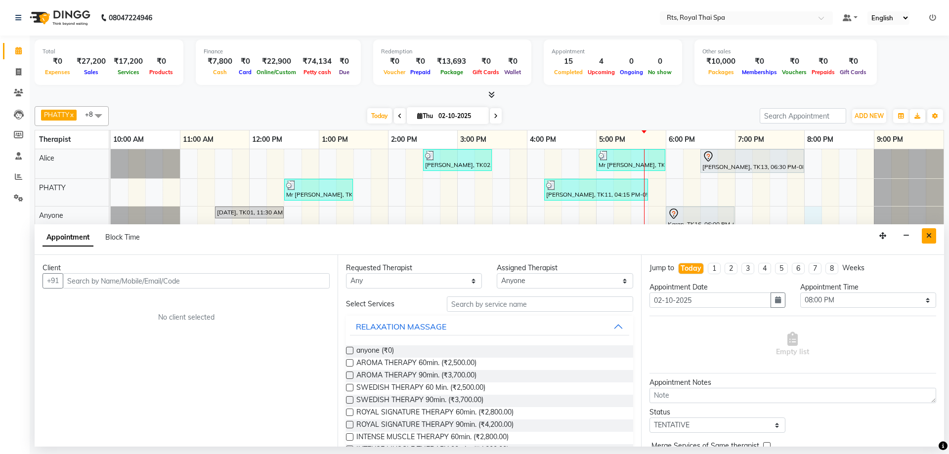
click at [929, 238] on icon "Close" at bounding box center [928, 235] width 5 height 7
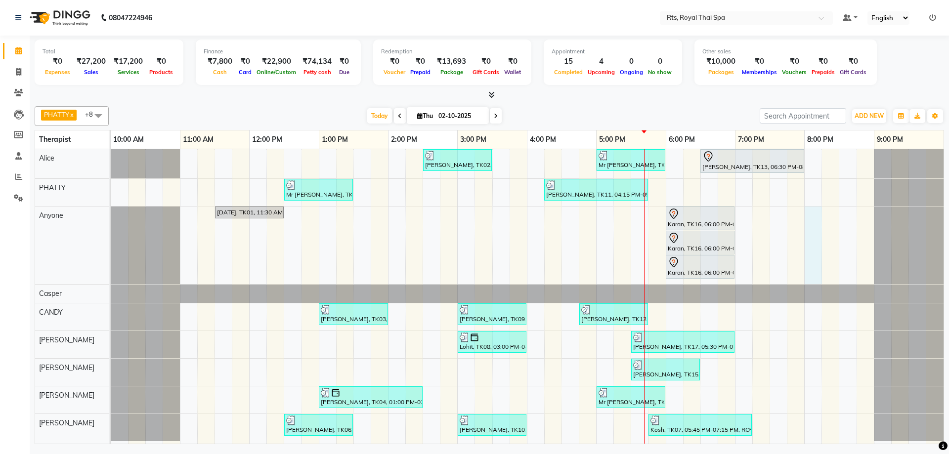
click at [809, 234] on div "[PERSON_NAME], TK02, 02:30 PM-03:30 PM, ROYAL SIGNATURE THERAPY 60min. Mr [PERS…" at bounding box center [527, 296] width 833 height 295
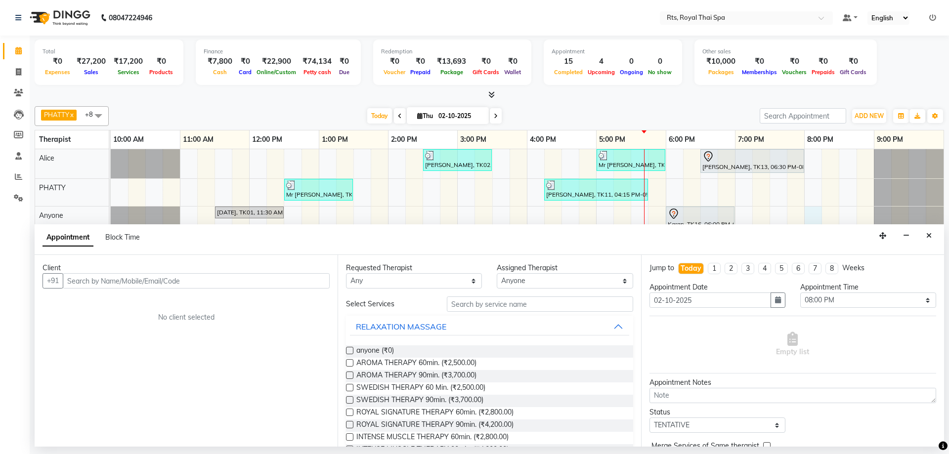
click at [175, 277] on input "text" at bounding box center [196, 280] width 267 height 15
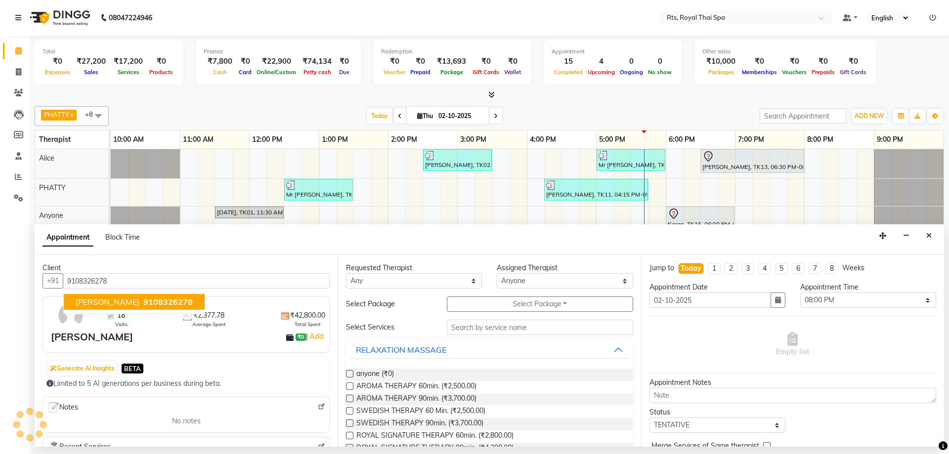
click at [148, 308] on button "[PERSON_NAME] 9108326278" at bounding box center [134, 302] width 141 height 16
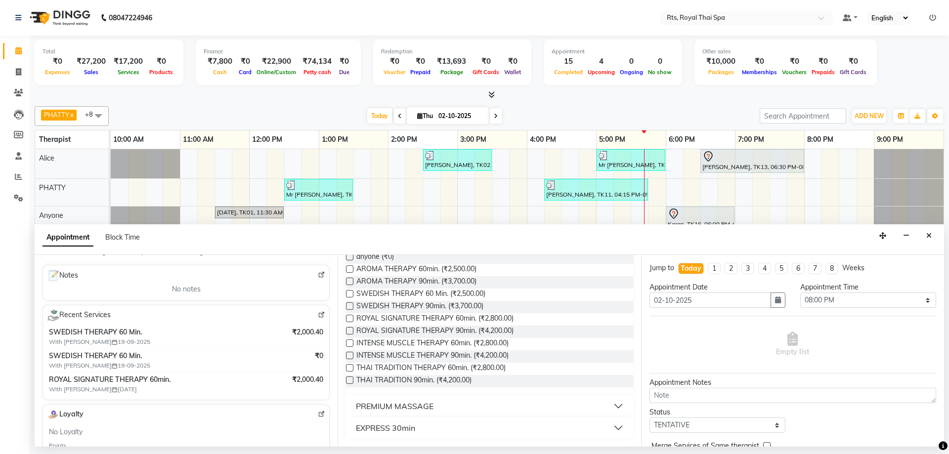
scroll to position [148, 0]
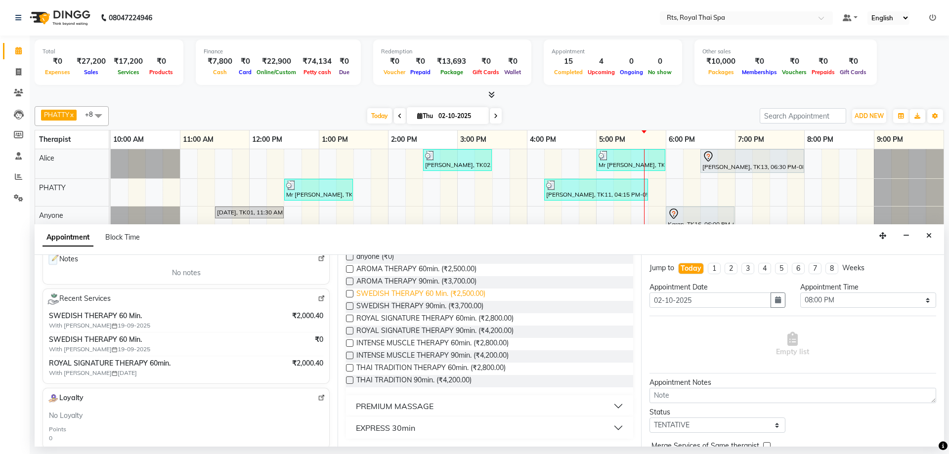
click at [467, 294] on span "SWEDISH THERAPY 60 Min. (₹2,500.00)" at bounding box center [420, 295] width 129 height 12
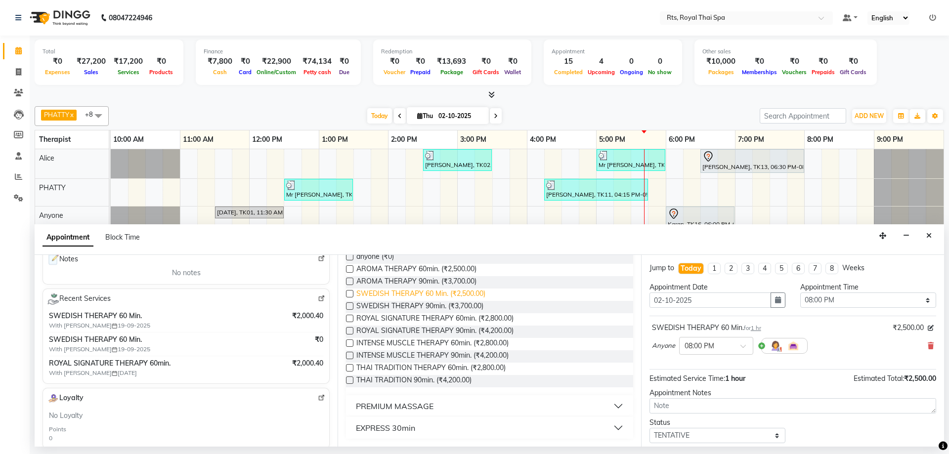
click at [467, 295] on span "SWEDISH THERAPY 60 Min. (₹2,500.00)" at bounding box center [420, 295] width 129 height 12
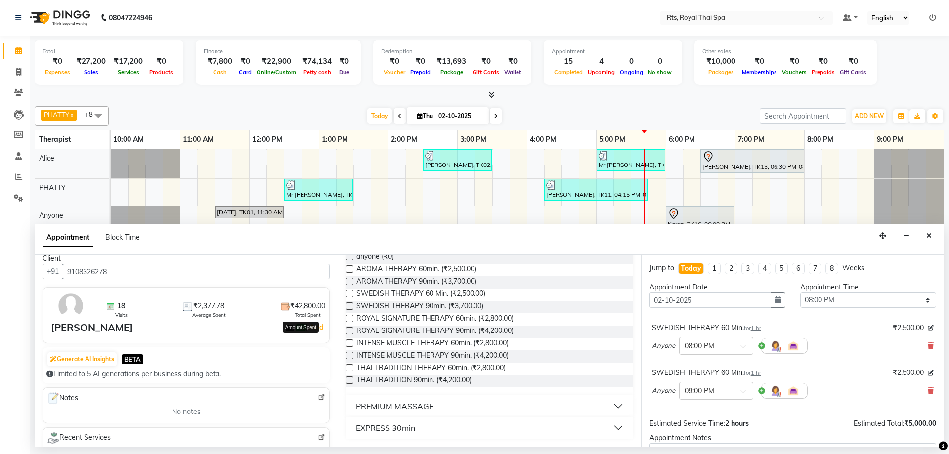
scroll to position [0, 0]
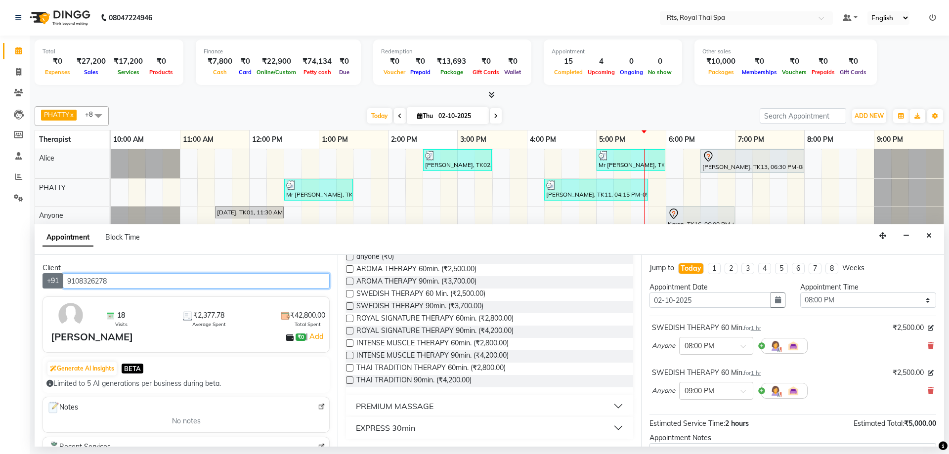
drag, startPoint x: 111, startPoint y: 281, endPoint x: 63, endPoint y: 275, distance: 48.8
click at [63, 275] on div "[PHONE_NUMBER]" at bounding box center [185, 280] width 287 height 15
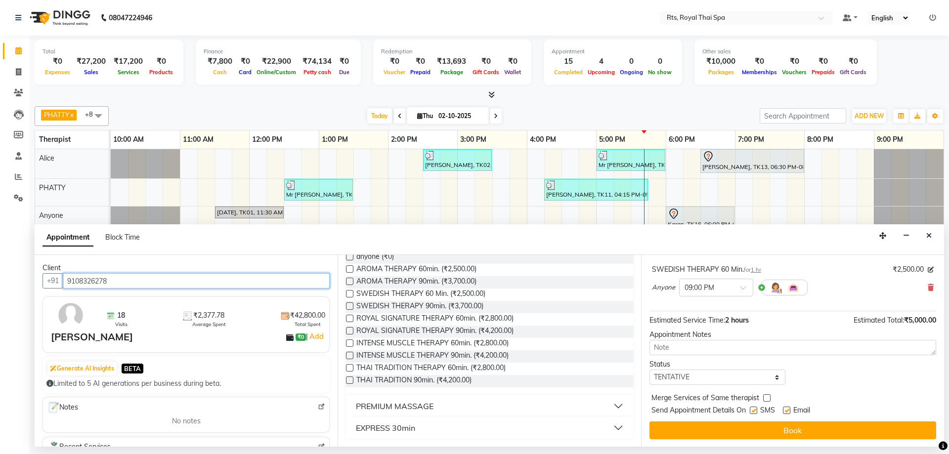
scroll to position [104, 0]
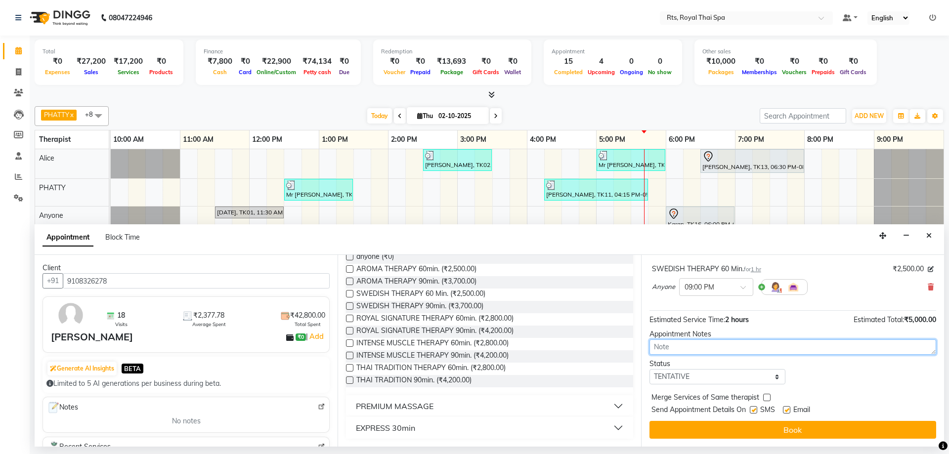
click at [707, 347] on textarea at bounding box center [792, 346] width 287 height 15
click at [756, 411] on label at bounding box center [753, 409] width 7 height 7
click at [756, 411] on input "checkbox" at bounding box center [753, 411] width 6 height 6
click at [757, 419] on div "Jump to [DATE] 1 2 3 4 5 6 7 8 Weeks Appointment Date [DATE] Appointment Time S…" at bounding box center [792, 351] width 303 height 192
click at [774, 448] on div "08047224946 Select Location × Rts, Royal Thai Spa Default Panel My Panel Englis…" at bounding box center [474, 227] width 949 height 454
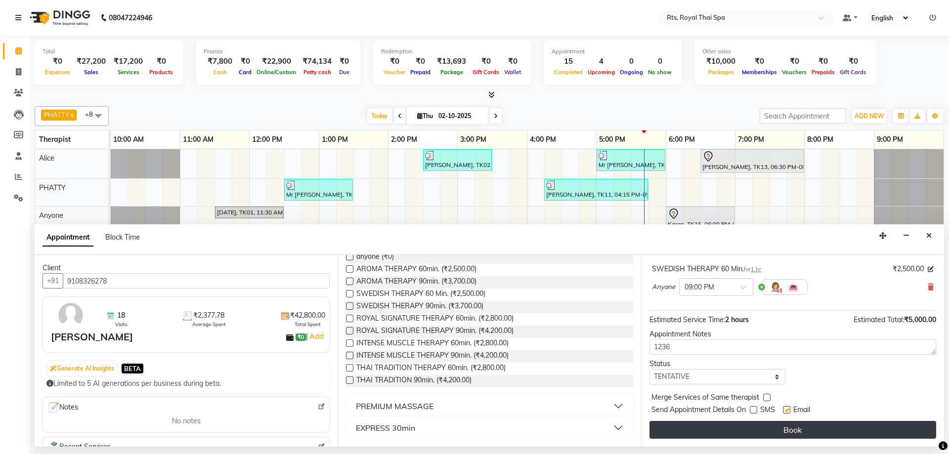
click at [781, 432] on button "Book" at bounding box center [792, 430] width 287 height 18
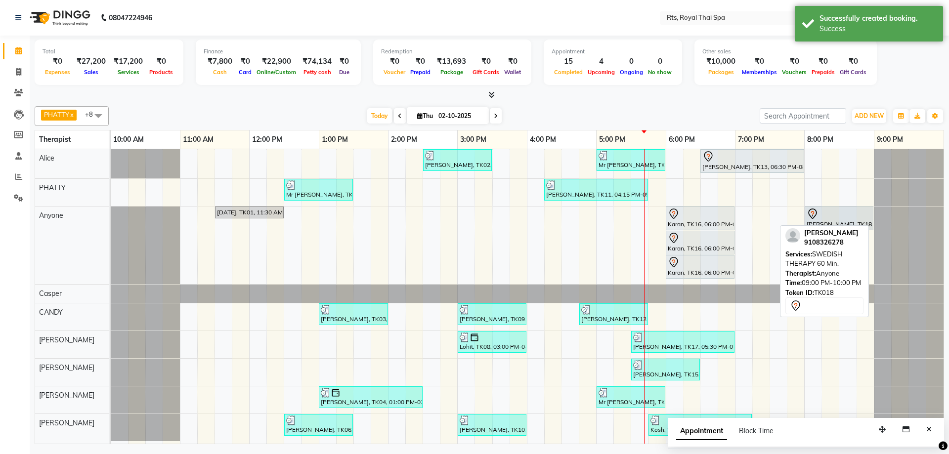
drag, startPoint x: 891, startPoint y: 219, endPoint x: 830, endPoint y: 219, distance: 61.8
click at [111, 219] on div "[DATE], TK01, 11:30 AM-12:30 PM, ROYAL SIGNATURE THERAPY 60min. Karan, TK16, 06…" at bounding box center [111, 246] width 0 height 78
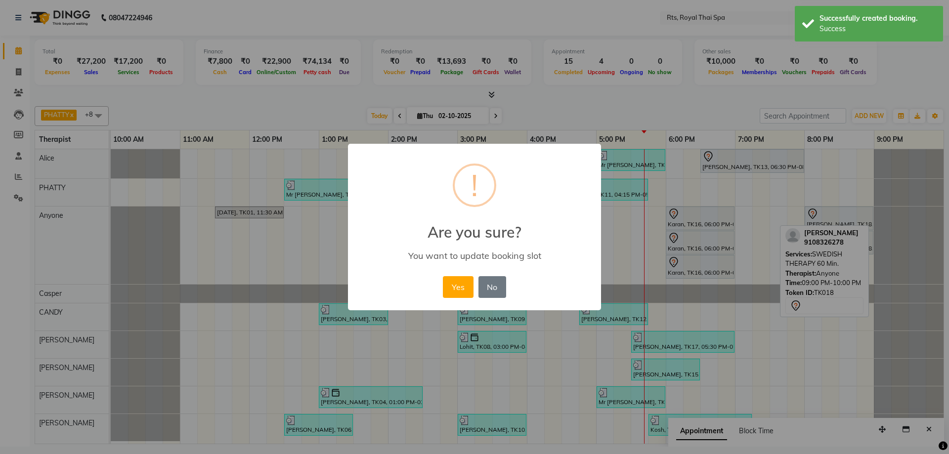
click at [473, 287] on div "Yes No No" at bounding box center [474, 287] width 68 height 27
click at [454, 287] on button "Yes" at bounding box center [458, 287] width 30 height 22
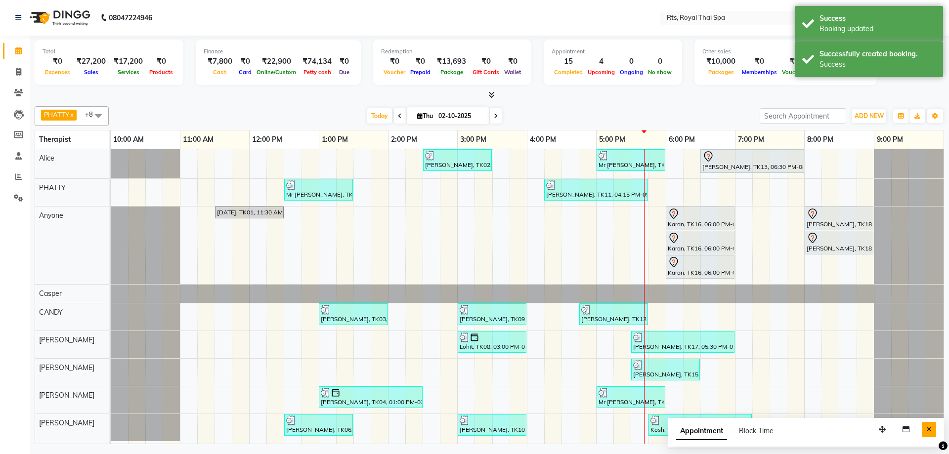
click at [928, 425] on button "Close" at bounding box center [929, 429] width 14 height 15
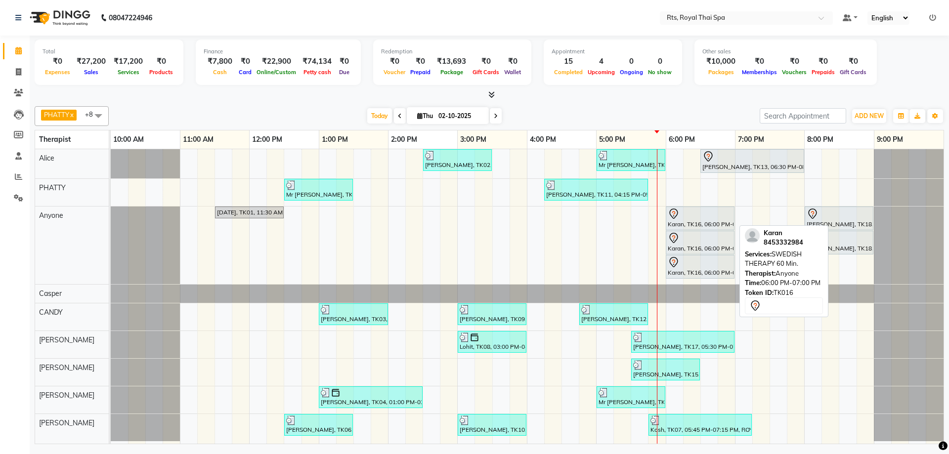
click at [684, 221] on div "Karan, TK16, 06:00 PM-07:00 PM, SWEDISH THERAPY 60 Min." at bounding box center [700, 218] width 67 height 21
drag, startPoint x: 683, startPoint y: 218, endPoint x: 683, endPoint y: 195, distance: 23.2
click at [683, 195] on tbody "[PERSON_NAME], TK02, 02:30 PM-03:30 PM, ROYAL SIGNATURE THERAPY 60min. Mr [PERS…" at bounding box center [527, 295] width 833 height 292
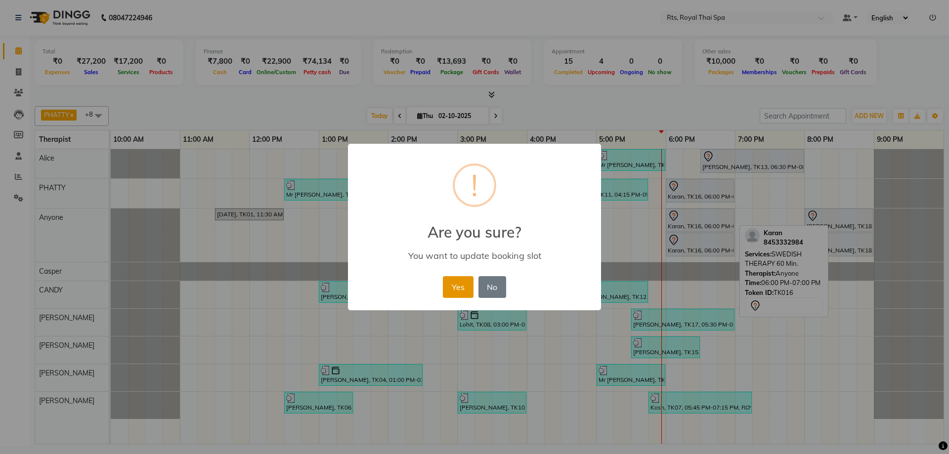
click at [459, 291] on button "Yes" at bounding box center [458, 287] width 30 height 22
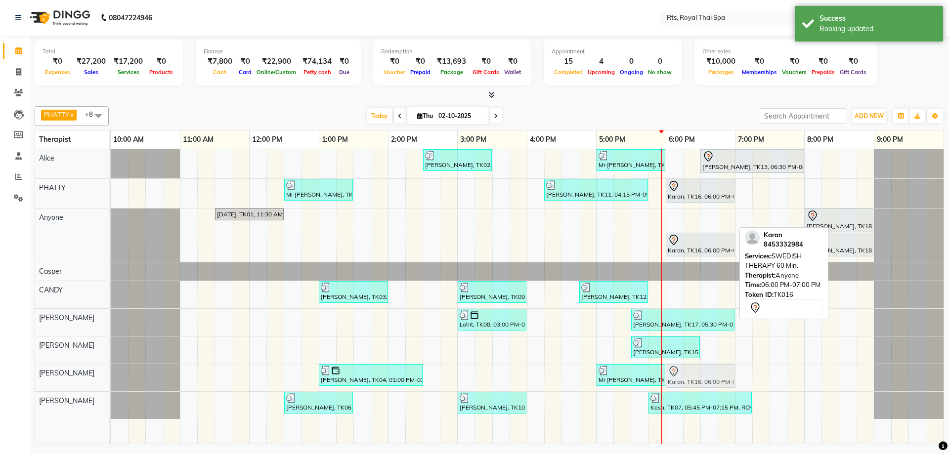
drag, startPoint x: 677, startPoint y: 219, endPoint x: 682, endPoint y: 370, distance: 150.3
click at [682, 370] on tbody "[PERSON_NAME], TK02, 02:30 PM-03:30 PM, ROYAL SIGNATURE THERAPY 60min. Mr [PERS…" at bounding box center [527, 284] width 833 height 270
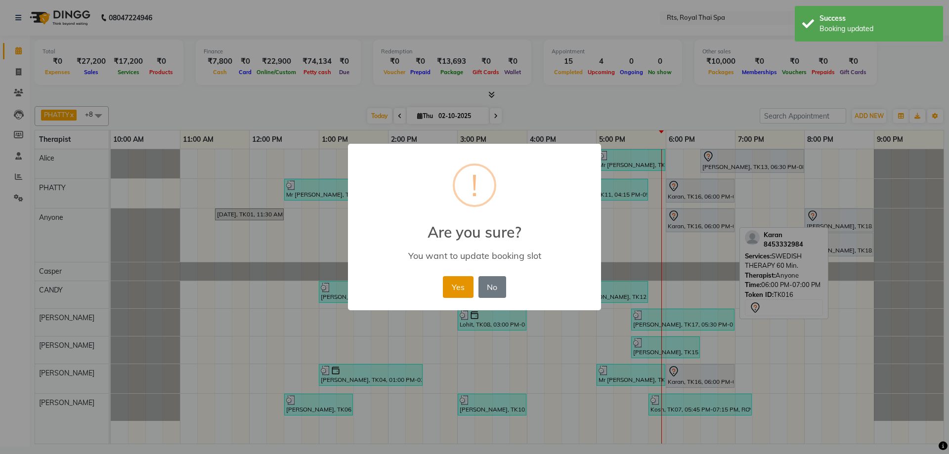
drag, startPoint x: 453, startPoint y: 286, endPoint x: 466, endPoint y: 277, distance: 16.7
click at [453, 286] on button "Yes" at bounding box center [458, 287] width 30 height 22
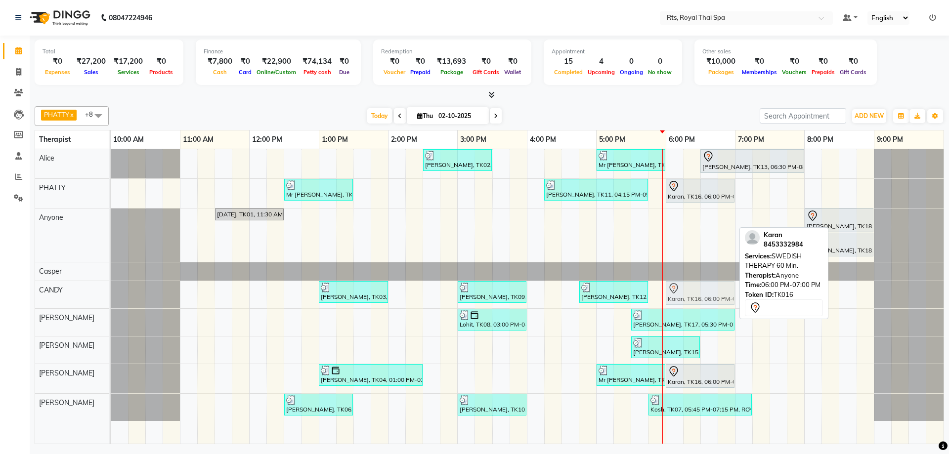
drag, startPoint x: 680, startPoint y: 222, endPoint x: 679, endPoint y: 306, distance: 84.0
click at [679, 303] on tbody "[PERSON_NAME], TK02, 02:30 PM-03:30 PM, ROYAL SIGNATURE THERAPY 60min. Mr [PERS…" at bounding box center [527, 285] width 833 height 272
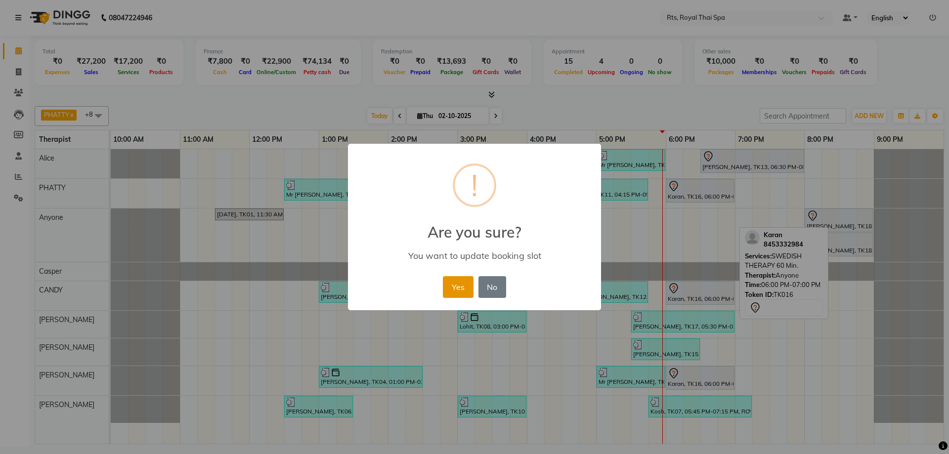
click at [460, 285] on button "Yes" at bounding box center [458, 287] width 30 height 22
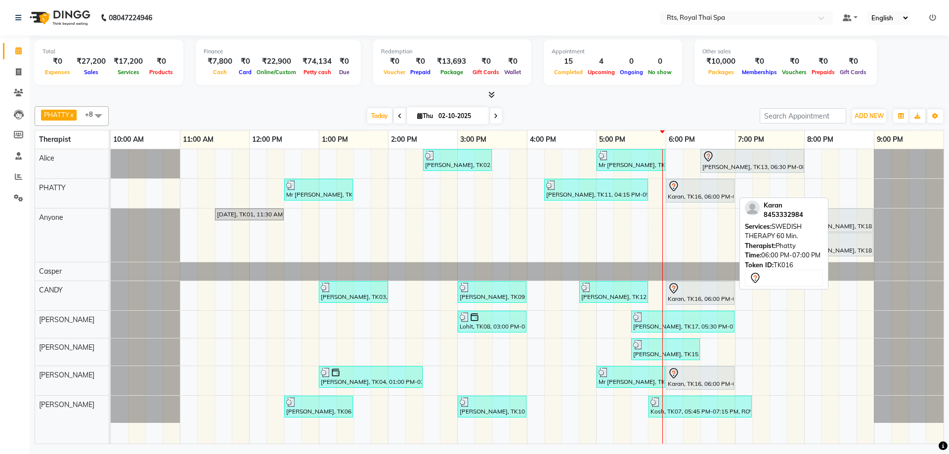
click at [688, 194] on div "Karan, TK16, 06:00 PM-07:00 PM, SWEDISH THERAPY 60 Min." at bounding box center [700, 190] width 67 height 21
click at [686, 194] on div "Karan, TK16, 06:00 PM-07:00 PM, SWEDISH THERAPY 60 Min." at bounding box center [700, 190] width 67 height 21
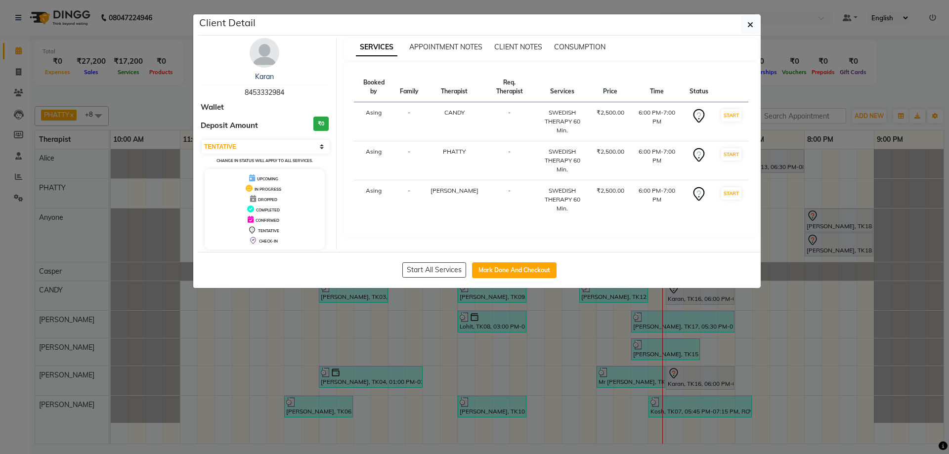
drag, startPoint x: 231, startPoint y: 92, endPoint x: 312, endPoint y: 97, distance: 81.7
click at [312, 97] on div "Karan 8453332984" at bounding box center [265, 85] width 128 height 26
copy span "8453332984"
click at [748, 23] on icon "button" at bounding box center [750, 25] width 6 height 8
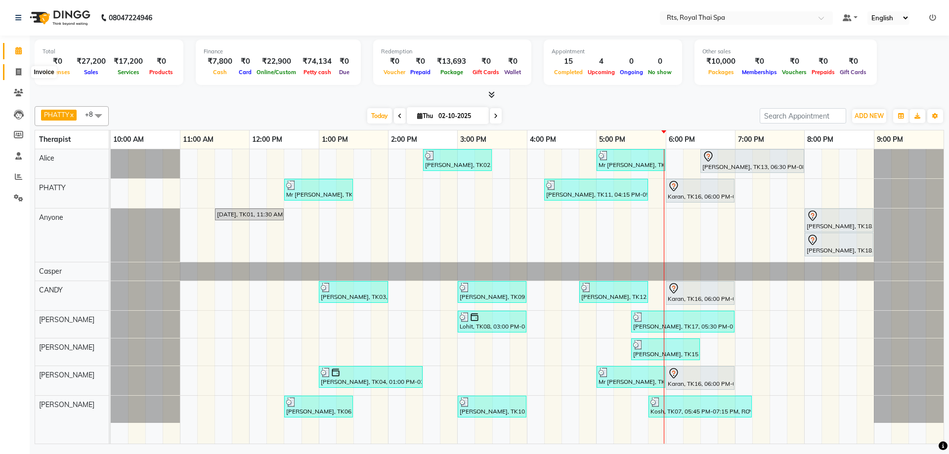
click at [21, 72] on icon at bounding box center [18, 71] width 5 height 7
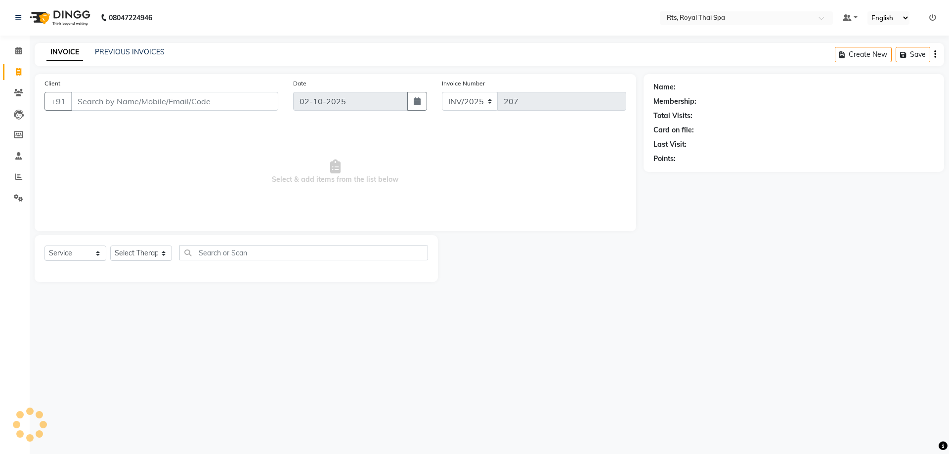
click at [98, 101] on input "Client" at bounding box center [174, 101] width 207 height 19
click at [146, 256] on select "Select Therapist [PERSON_NAME] APPLE N [PERSON_NAME] [PERSON_NAME] [PERSON_NAME…" at bounding box center [141, 253] width 62 height 15
click at [110, 246] on select "Select Therapist [PERSON_NAME] APPLE N [PERSON_NAME] [PERSON_NAME] [PERSON_NAME…" at bounding box center [141, 253] width 62 height 15
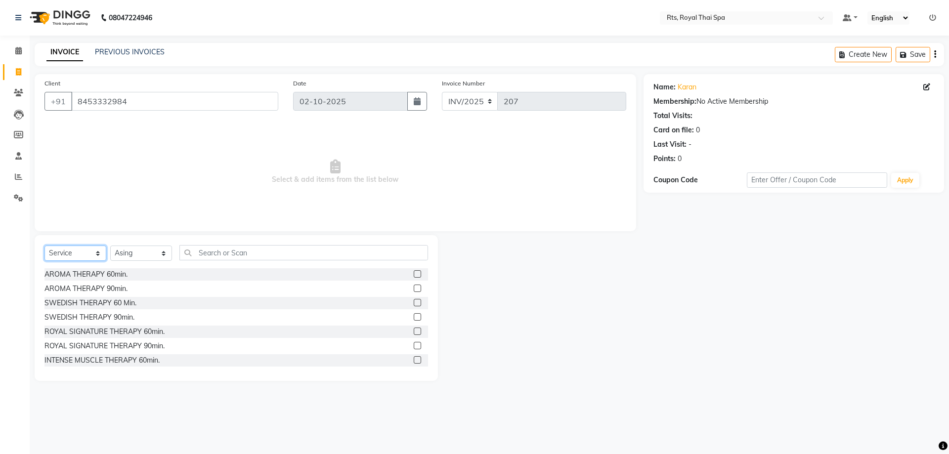
click at [67, 251] on select "Select Service Product Membership Package Voucher Prepaid Gift Card" at bounding box center [75, 253] width 62 height 15
click at [44, 246] on select "Select Service Product Membership Package Voucher Prepaid Gift Card" at bounding box center [75, 253] width 62 height 15
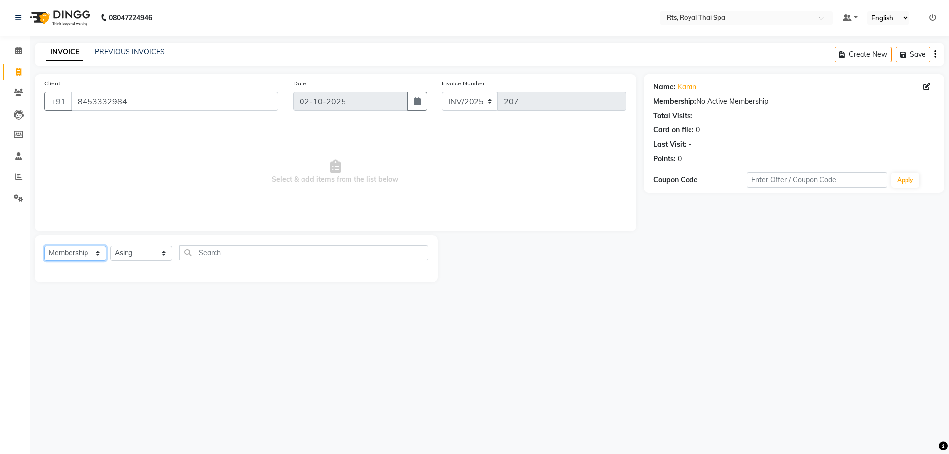
drag, startPoint x: 90, startPoint y: 252, endPoint x: 87, endPoint y: 257, distance: 6.2
click at [89, 252] on select "Select Service Product Membership Package Voucher Prepaid Gift Card" at bounding box center [75, 253] width 62 height 15
click at [44, 246] on select "Select Service Product Membership Package Voucher Prepaid Gift Card" at bounding box center [75, 253] width 62 height 15
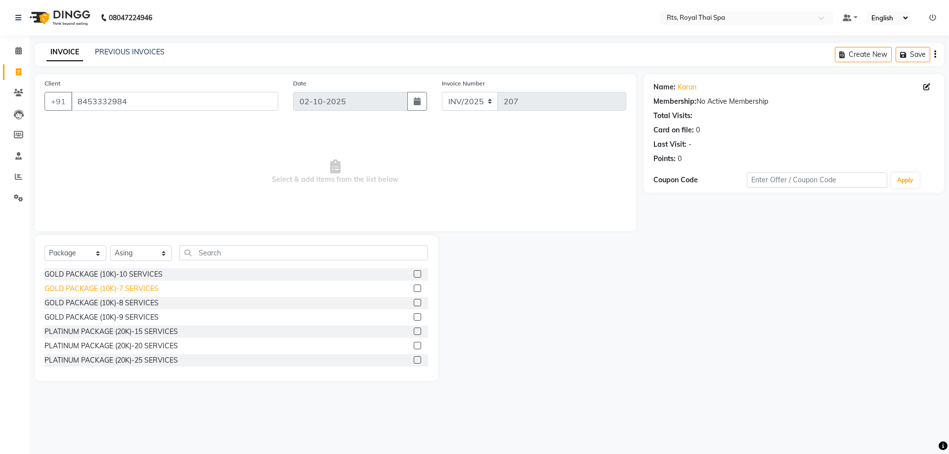
click at [147, 287] on div "GOLD PACKAGE (10K)-7 SERVICES" at bounding box center [101, 289] width 114 height 10
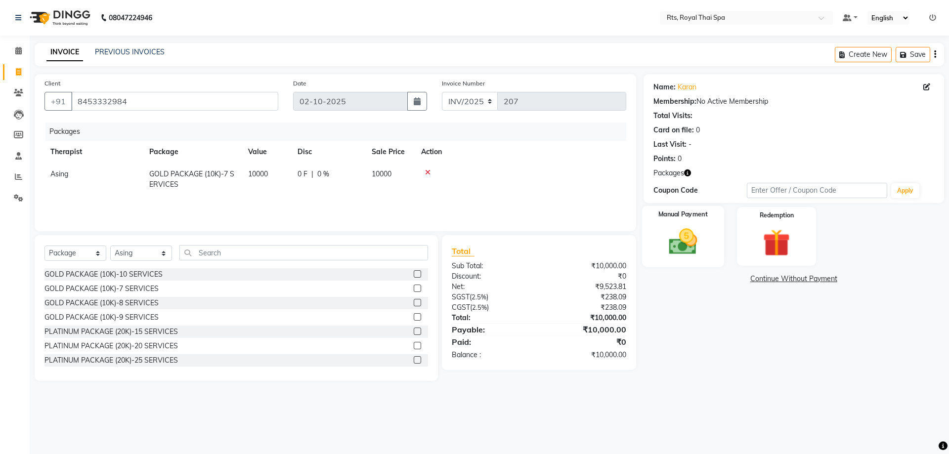
click at [660, 242] on img at bounding box center [683, 241] width 46 height 33
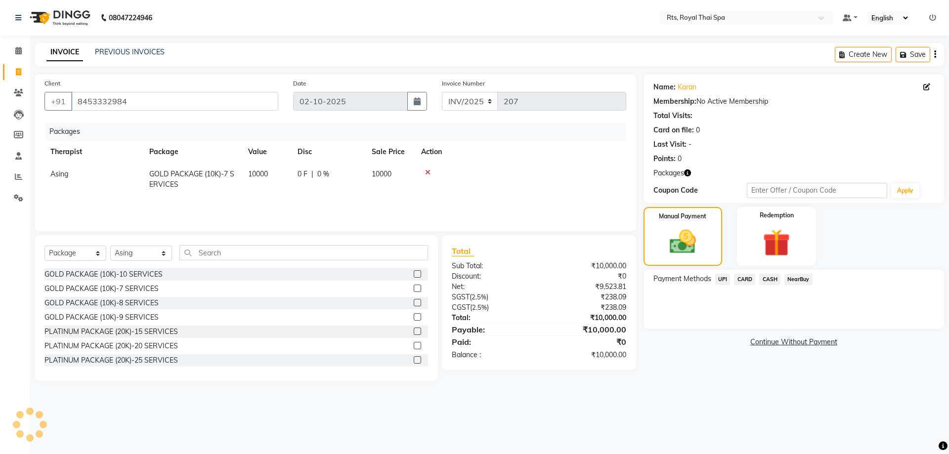
click at [718, 279] on span "UPI" at bounding box center [722, 279] width 15 height 11
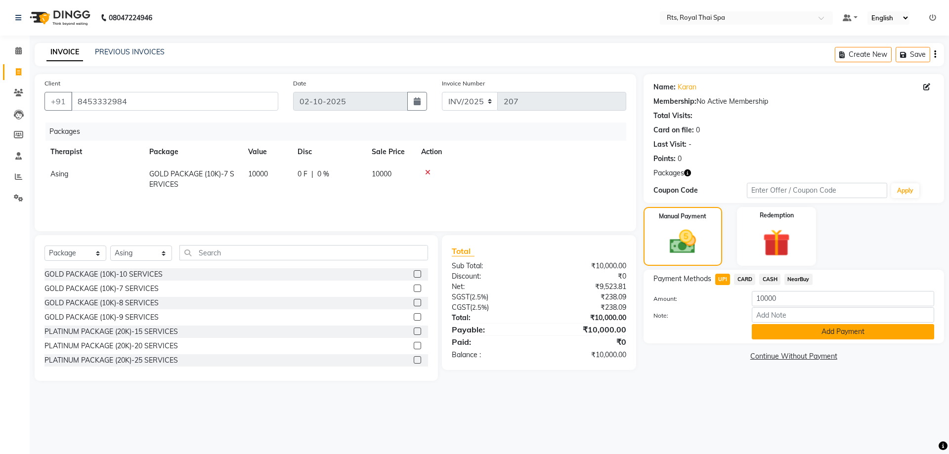
click at [771, 335] on button "Add Payment" at bounding box center [843, 331] width 182 height 15
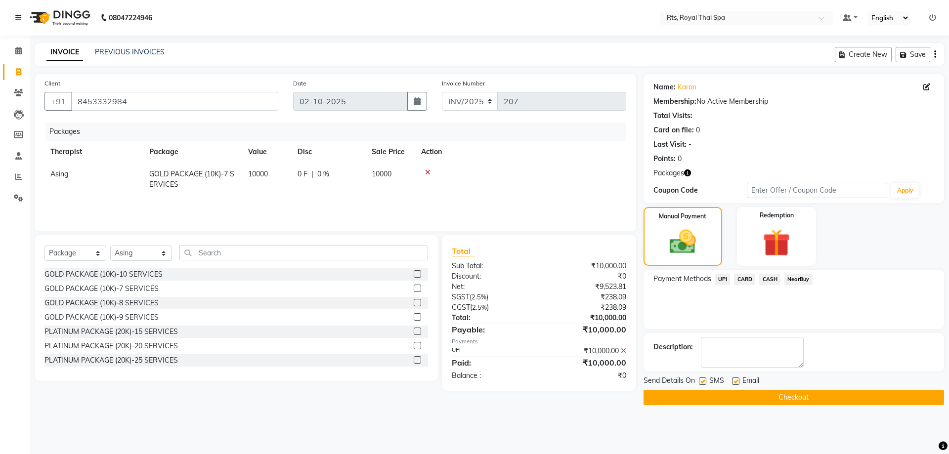
click at [703, 381] on label at bounding box center [702, 381] width 7 height 7
click at [703, 381] on input "checkbox" at bounding box center [702, 382] width 6 height 6
click at [715, 400] on button "Checkout" at bounding box center [793, 397] width 300 height 15
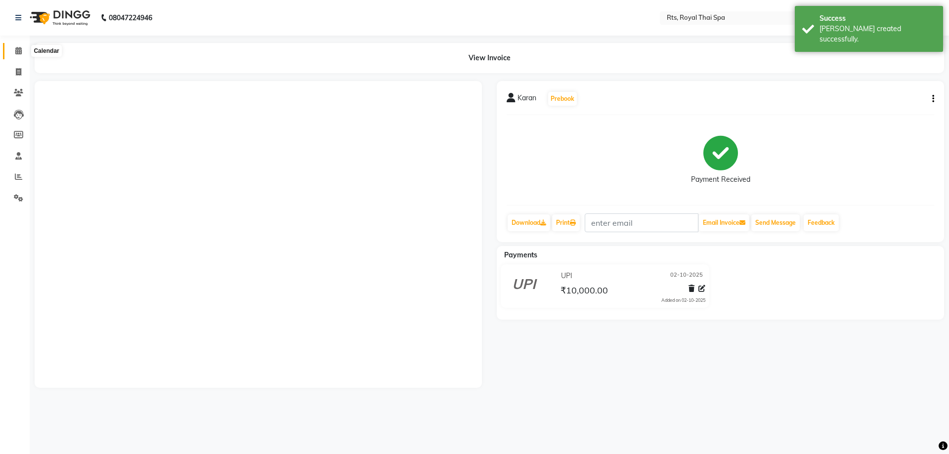
click at [19, 49] on icon at bounding box center [18, 50] width 6 height 7
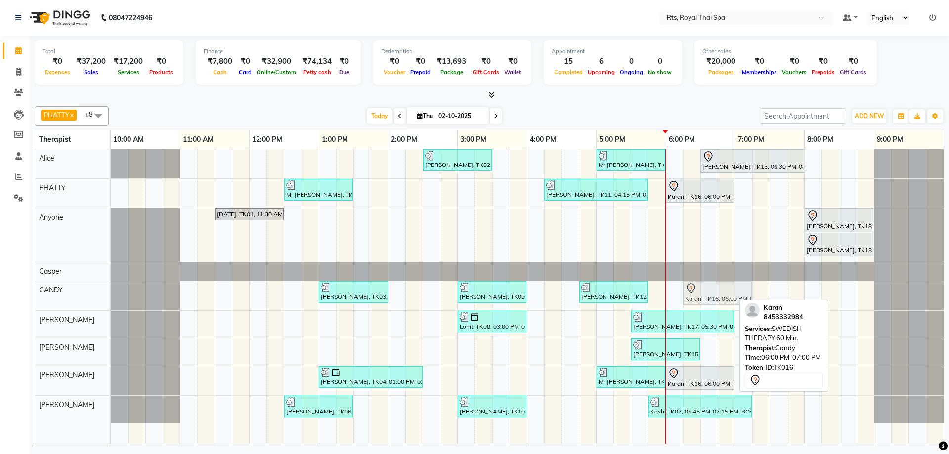
drag, startPoint x: 678, startPoint y: 293, endPoint x: 683, endPoint y: 293, distance: 5.9
click at [111, 293] on div "[PERSON_NAME], TK03, 01:00 PM-02:00 PM, SWEDISH THERAPY 60 Min. [PERSON_NAME], …" at bounding box center [111, 295] width 0 height 29
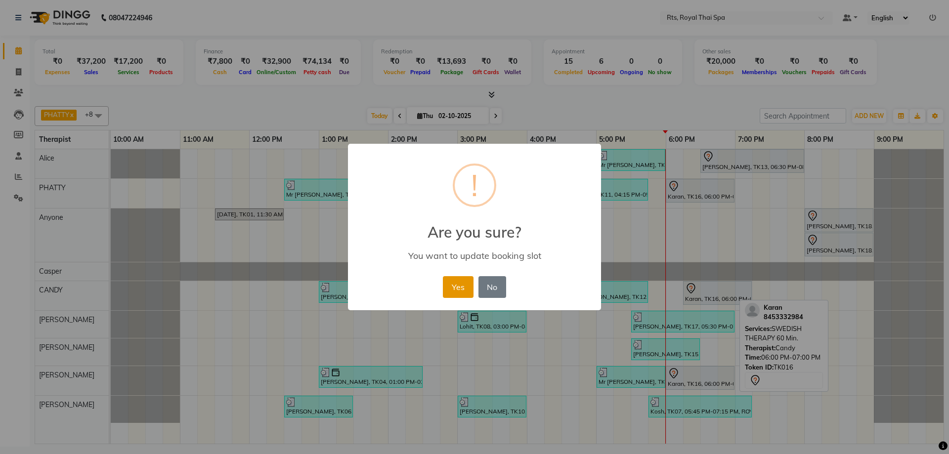
click at [462, 289] on button "Yes" at bounding box center [458, 287] width 30 height 22
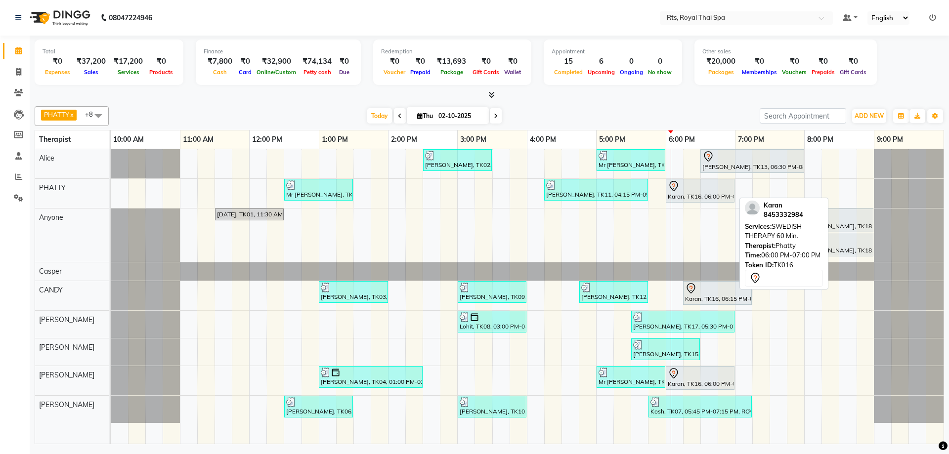
click at [705, 196] on div "Karan, TK16, 06:00 PM-07:00 PM, SWEDISH THERAPY 60 Min." at bounding box center [700, 190] width 67 height 21
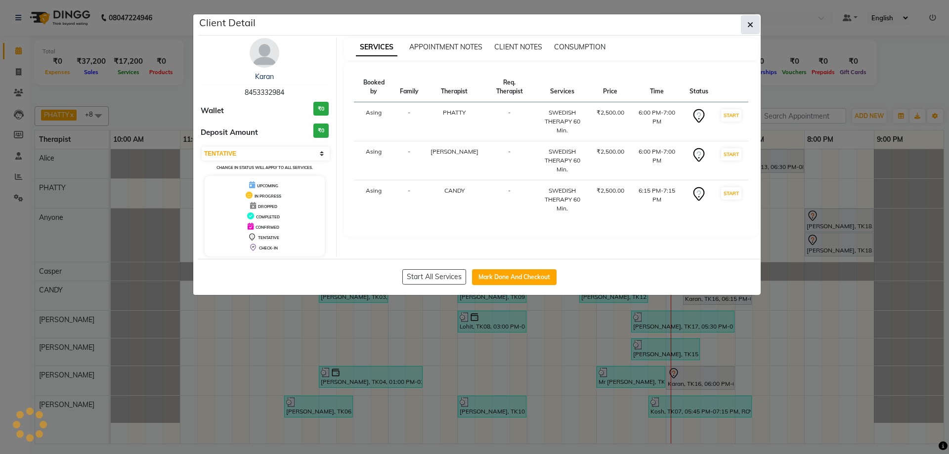
click at [747, 27] on icon "button" at bounding box center [750, 25] width 6 height 8
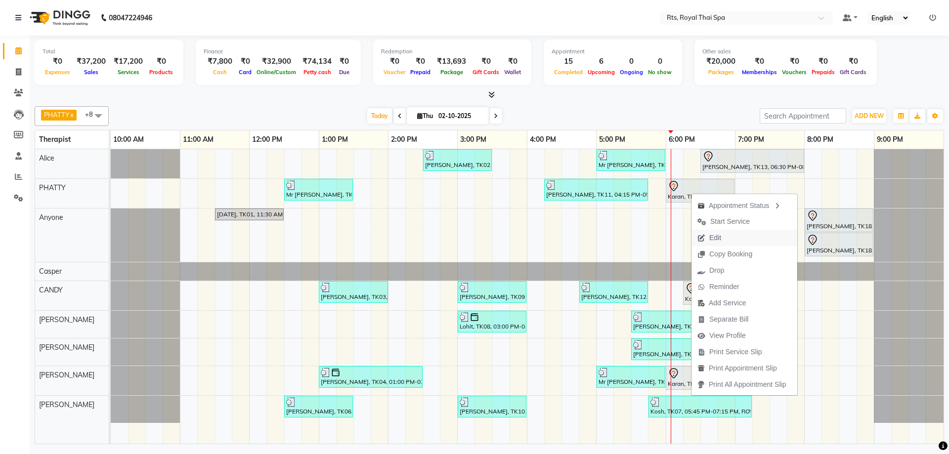
click at [713, 238] on span "Edit" at bounding box center [715, 238] width 12 height 10
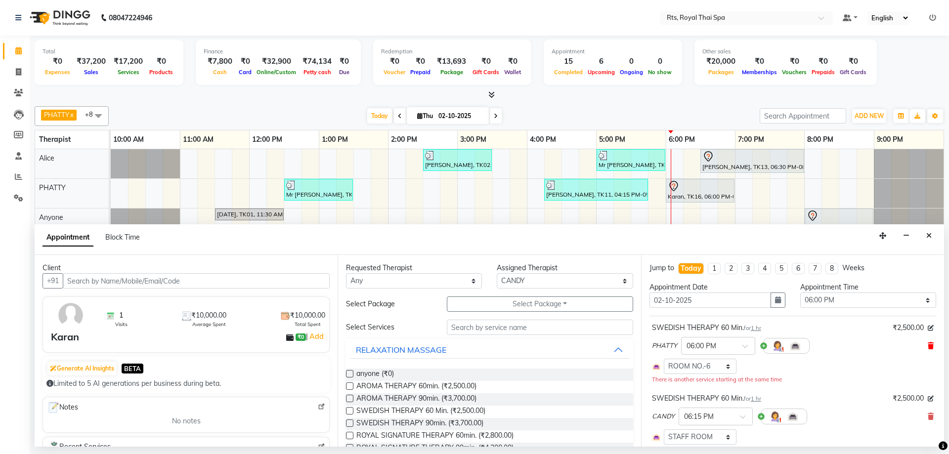
click at [928, 347] on icon at bounding box center [931, 345] width 6 height 7
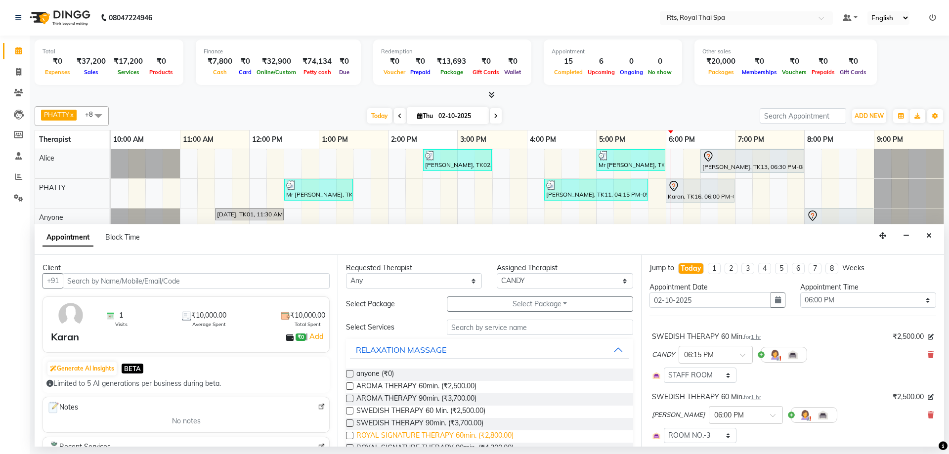
click at [477, 436] on span "ROYAL SIGNATURE THERAPY 60min. (₹2,800.00)" at bounding box center [434, 436] width 157 height 12
click at [928, 353] on icon at bounding box center [931, 354] width 6 height 7
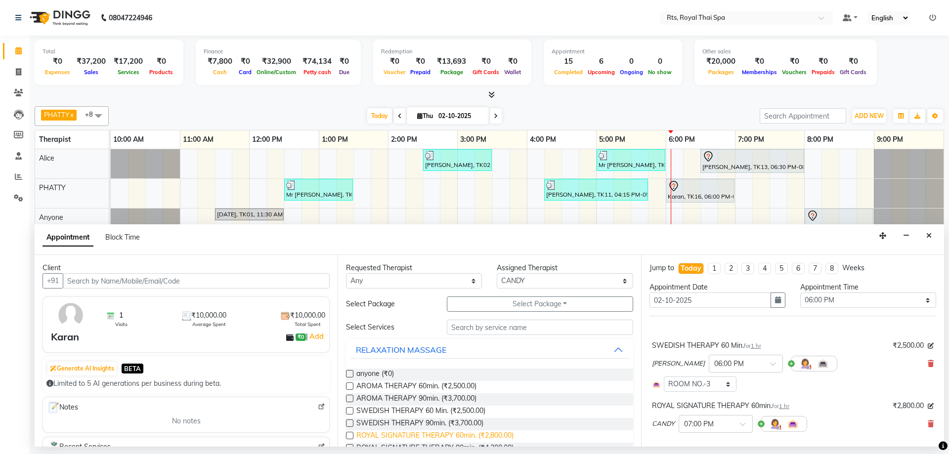
click at [499, 435] on span "ROYAL SIGNATURE THERAPY 60min. (₹2,800.00)" at bounding box center [434, 436] width 157 height 12
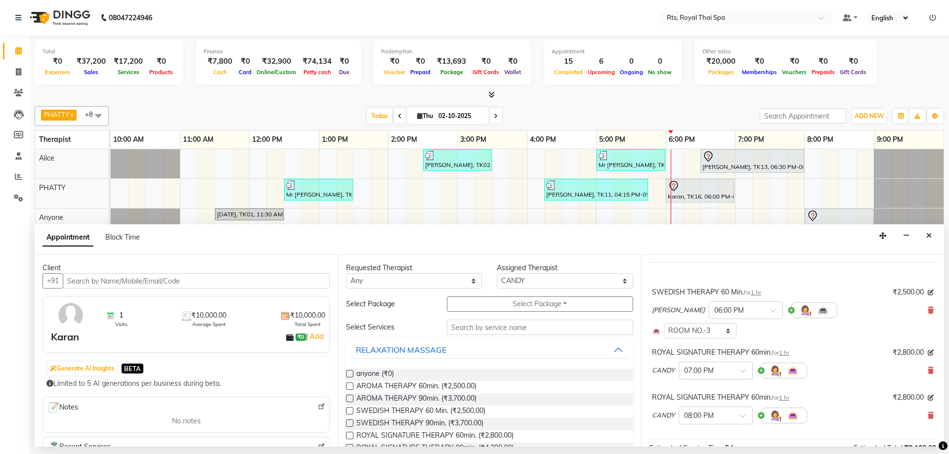
scroll to position [49, 0]
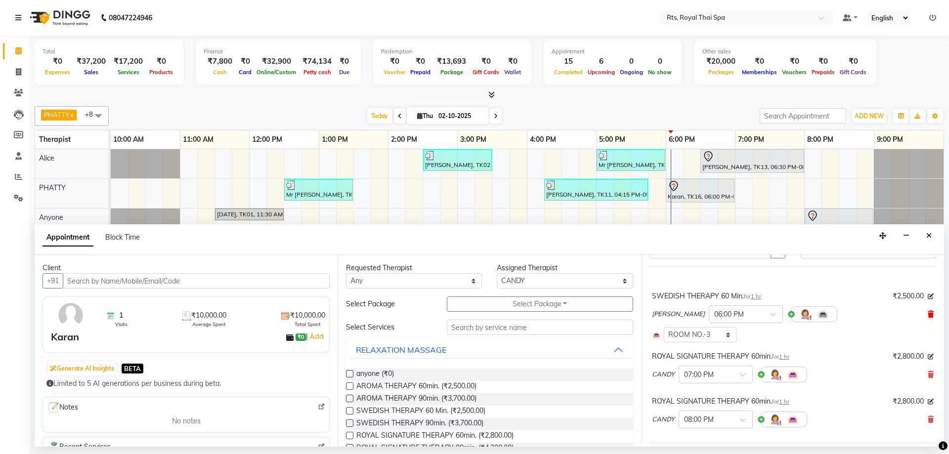
click at [928, 314] on icon at bounding box center [931, 314] width 6 height 7
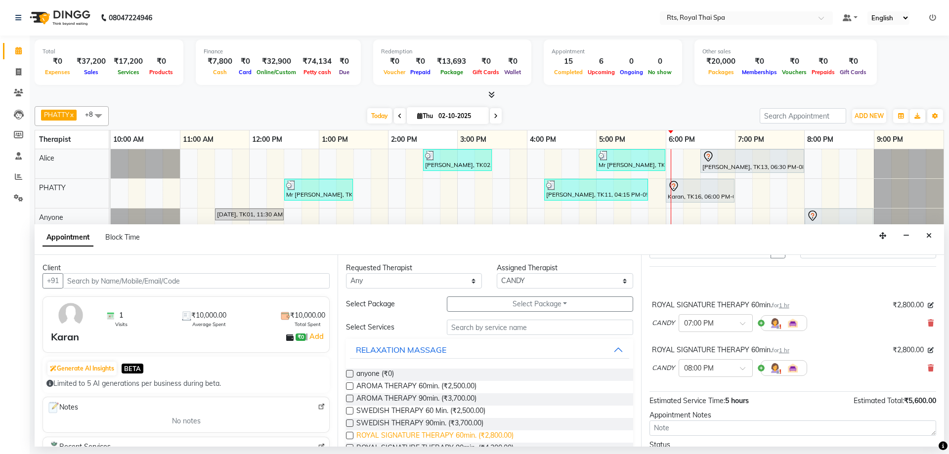
click at [494, 436] on span "ROYAL SIGNATURE THERAPY 60min. (₹2,800.00)" at bounding box center [434, 436] width 157 height 12
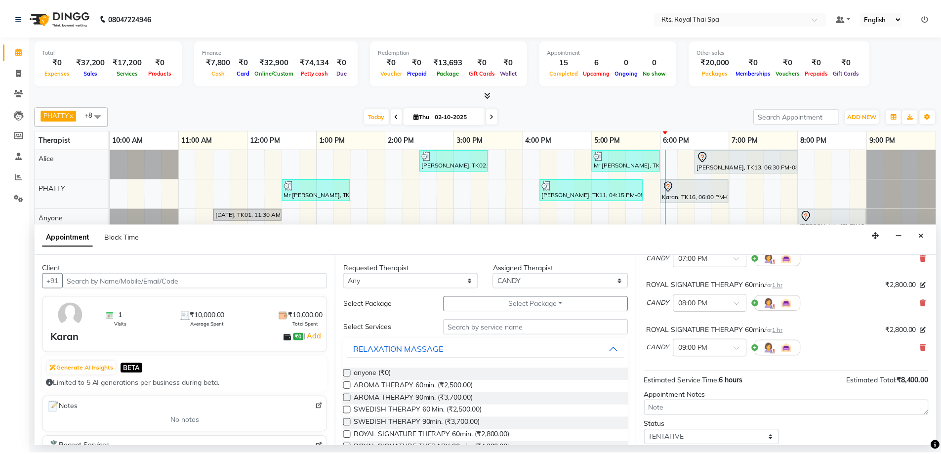
scroll to position [147, 0]
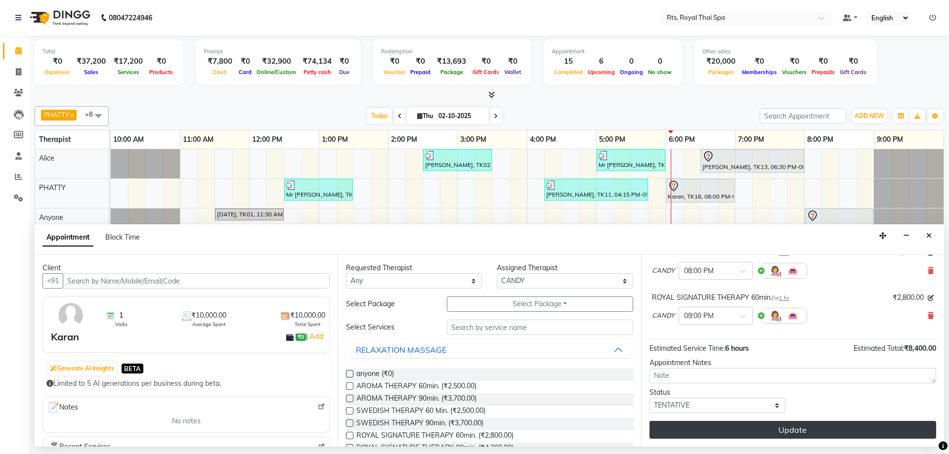
click at [731, 424] on button "Update" at bounding box center [792, 430] width 287 height 18
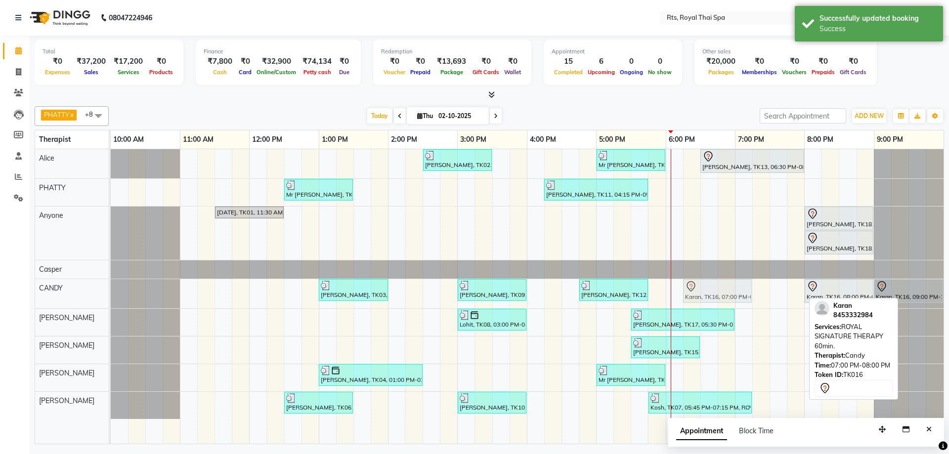
drag, startPoint x: 756, startPoint y: 292, endPoint x: 703, endPoint y: 292, distance: 52.9
click at [111, 292] on div "[PERSON_NAME], TK03, 01:00 PM-02:00 PM, SWEDISH THERAPY 60 Min. [PERSON_NAME], …" at bounding box center [111, 293] width 0 height 29
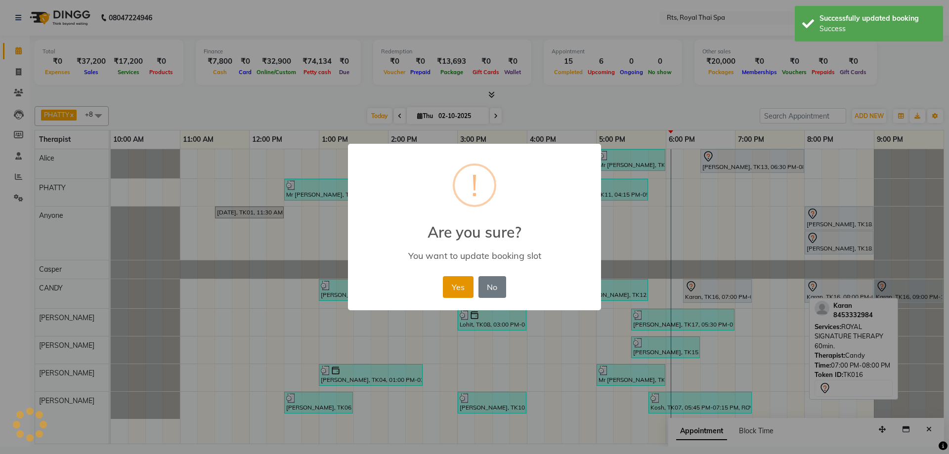
drag, startPoint x: 461, startPoint y: 285, endPoint x: 505, endPoint y: 282, distance: 43.6
click at [461, 285] on button "Yes" at bounding box center [458, 287] width 30 height 22
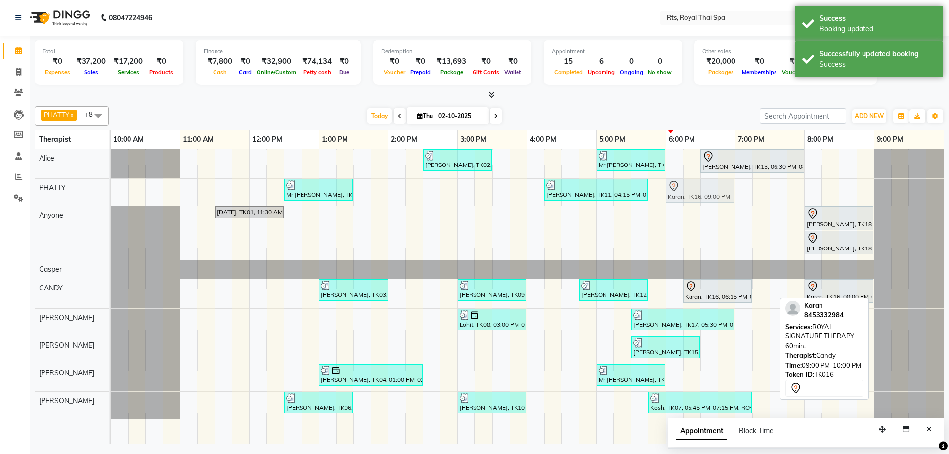
drag, startPoint x: 906, startPoint y: 290, endPoint x: 706, endPoint y: 189, distance: 223.7
click at [706, 189] on tbody "[PERSON_NAME], TK02, 02:30 PM-03:30 PM, ROYAL SIGNATURE THERAPY 60min. Mr [PERS…" at bounding box center [527, 284] width 833 height 270
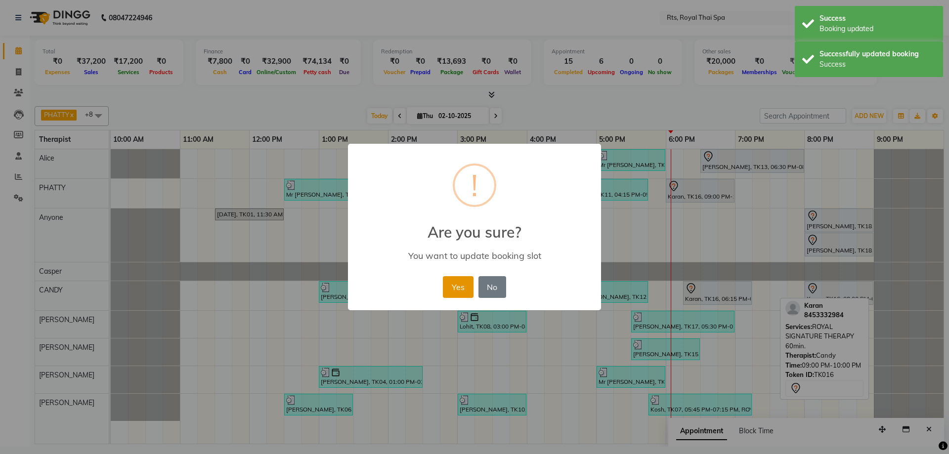
click at [460, 287] on button "Yes" at bounding box center [458, 287] width 30 height 22
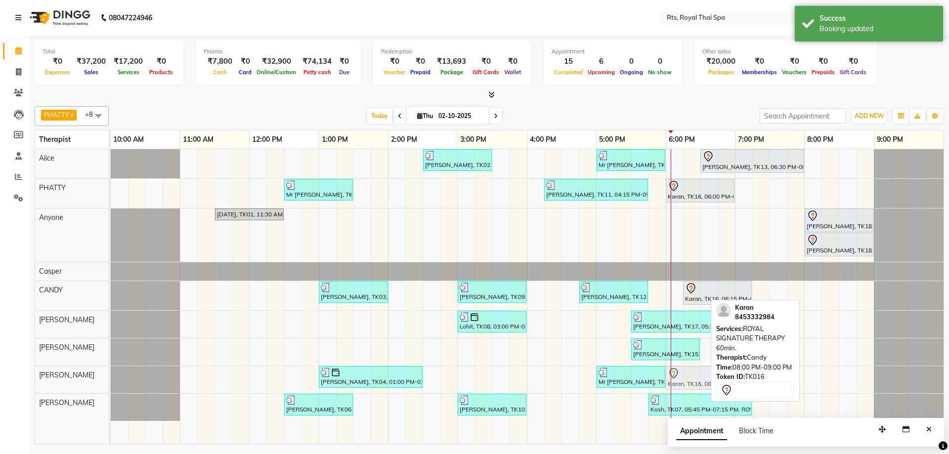
drag, startPoint x: 842, startPoint y: 295, endPoint x: 706, endPoint y: 375, distance: 157.5
click at [706, 375] on tbody "[PERSON_NAME], TK02, 02:30 PM-03:30 PM, ROYAL SIGNATURE THERAPY 60min. Mr [PERS…" at bounding box center [527, 285] width 833 height 272
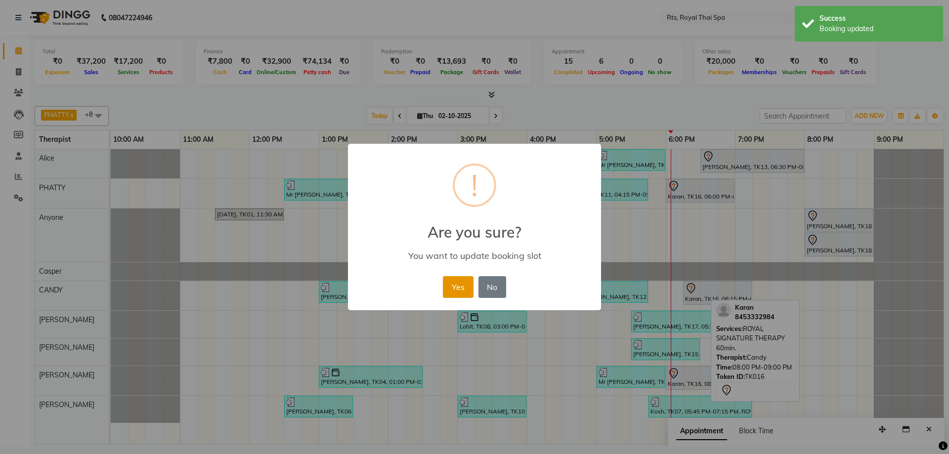
click at [459, 286] on button "Yes" at bounding box center [458, 287] width 30 height 22
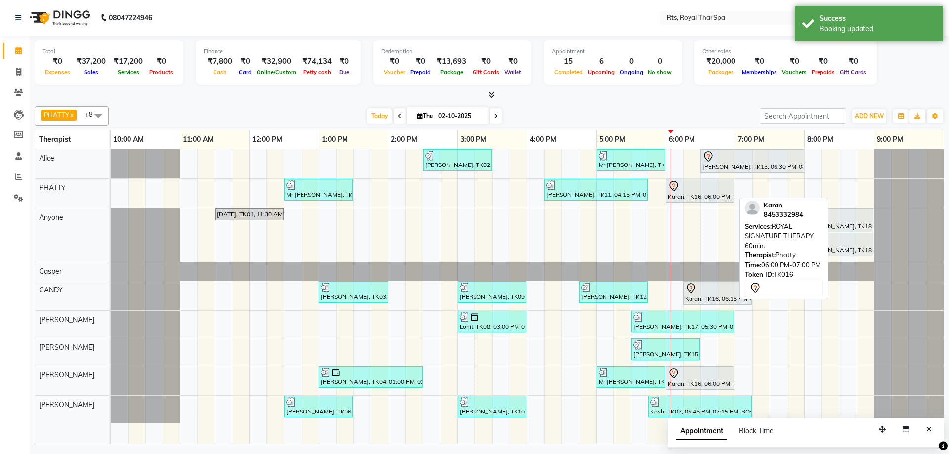
click at [693, 186] on div at bounding box center [700, 186] width 65 height 12
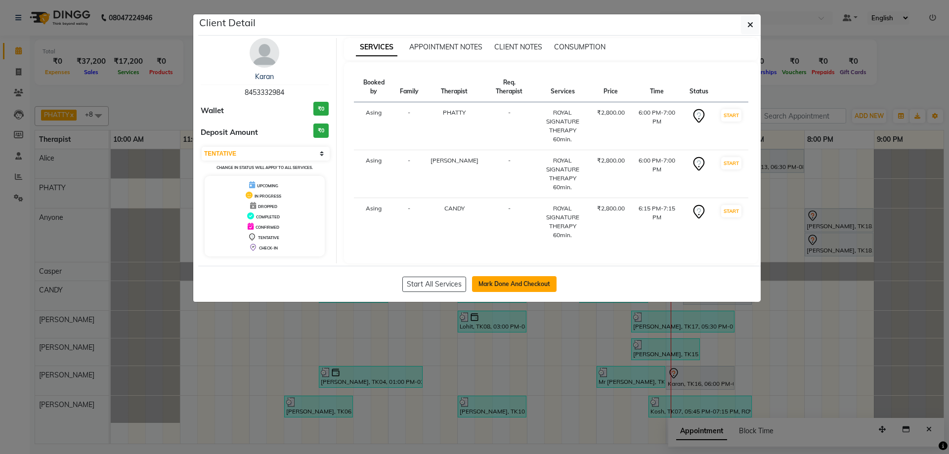
click at [534, 277] on button "Mark Done And Checkout" at bounding box center [514, 284] width 85 height 16
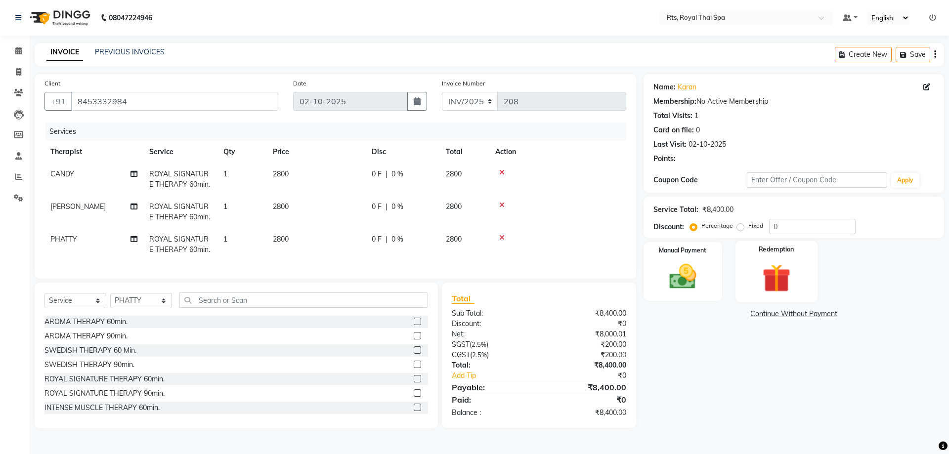
click at [783, 262] on div "Redemption" at bounding box center [776, 271] width 82 height 61
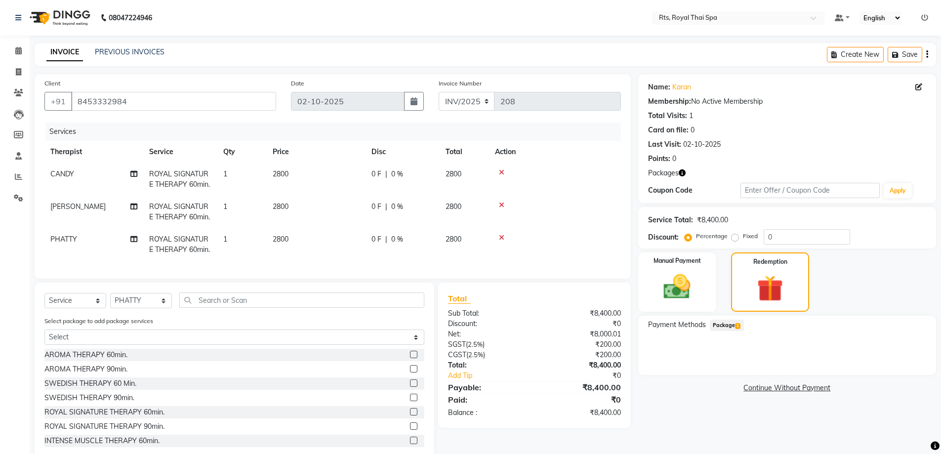
click at [733, 326] on span "Package 1" at bounding box center [727, 325] width 34 height 11
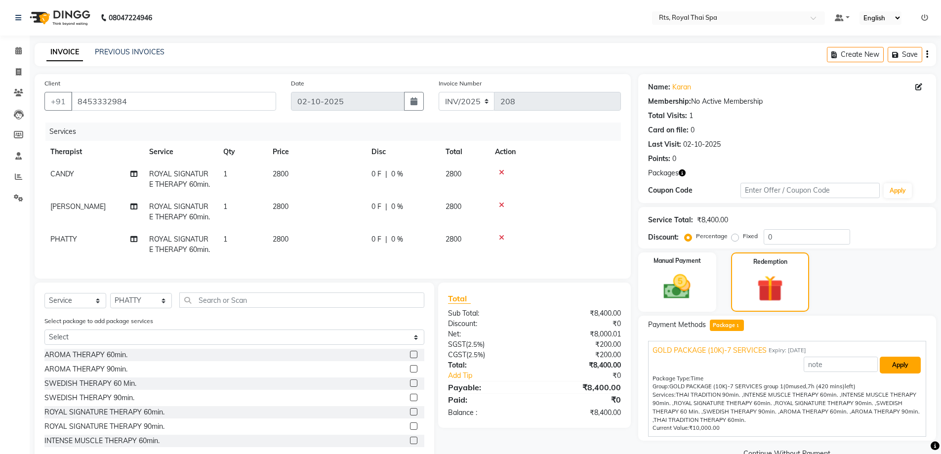
click at [897, 364] on button "Apply" at bounding box center [900, 365] width 41 height 17
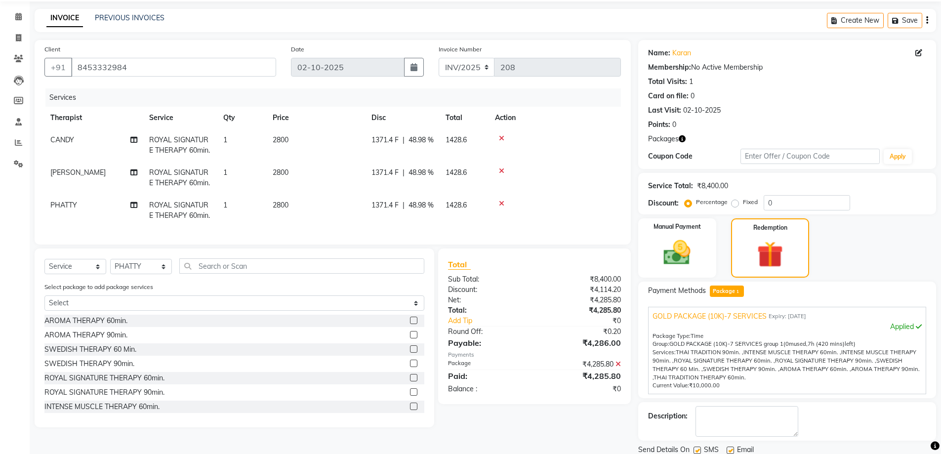
scroll to position [69, 0]
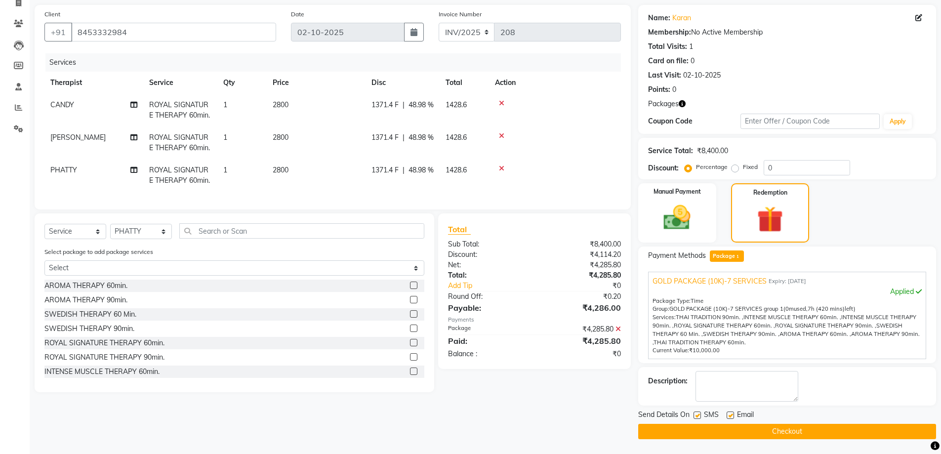
click at [700, 414] on label at bounding box center [697, 415] width 7 height 7
click at [700, 414] on input "checkbox" at bounding box center [697, 416] width 6 height 6
drag, startPoint x: 706, startPoint y: 428, endPoint x: 716, endPoint y: 428, distance: 10.4
click at [706, 428] on button "Checkout" at bounding box center [787, 431] width 298 height 15
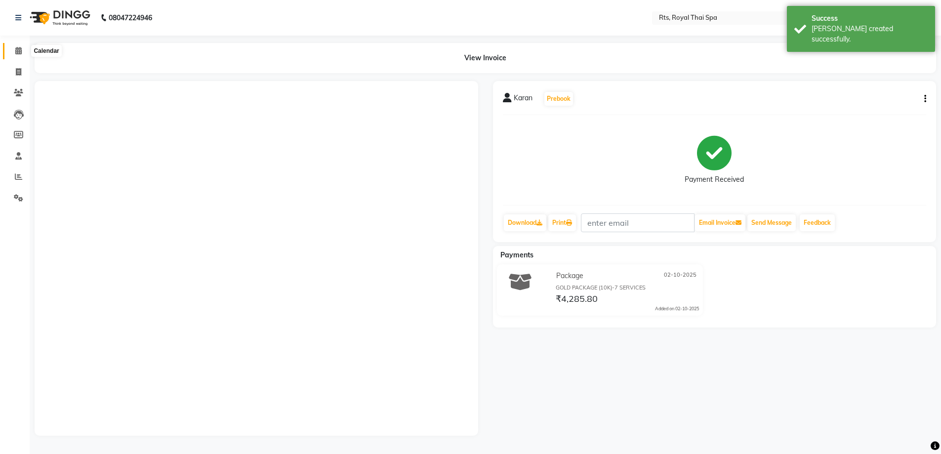
click at [19, 53] on icon at bounding box center [18, 50] width 6 height 7
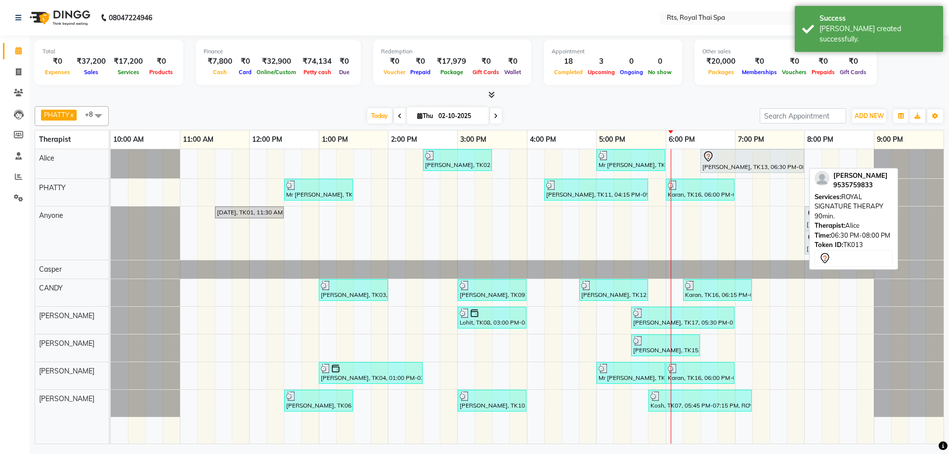
click at [727, 165] on div "[PERSON_NAME], TK13, 06:30 PM-08:00 PM, ROYAL SIGNATURE THERAPY 90min." at bounding box center [752, 161] width 102 height 21
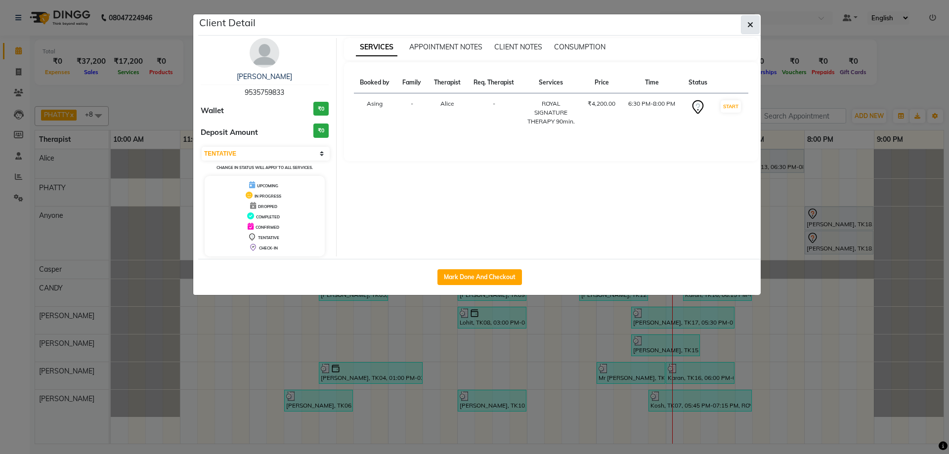
click at [753, 24] on button "button" at bounding box center [750, 24] width 19 height 19
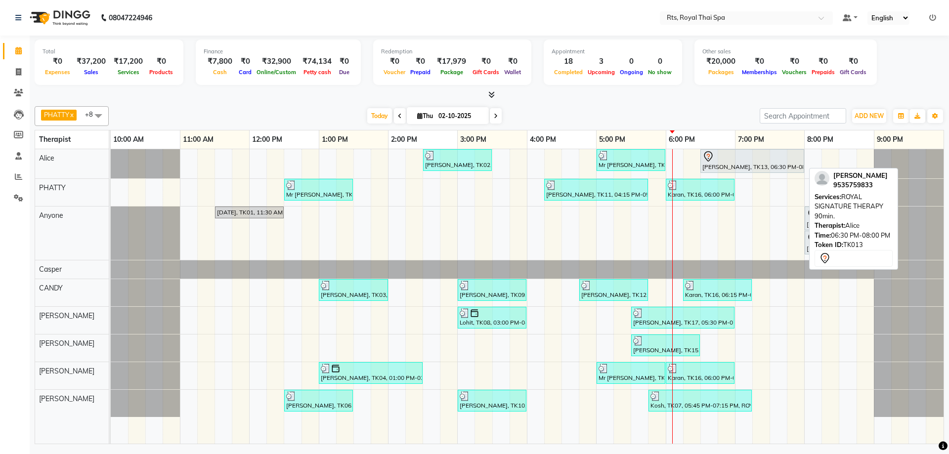
click at [716, 167] on div "[PERSON_NAME], TK13, 06:30 PM-08:00 PM, ROYAL SIGNATURE THERAPY 90min." at bounding box center [752, 161] width 102 height 21
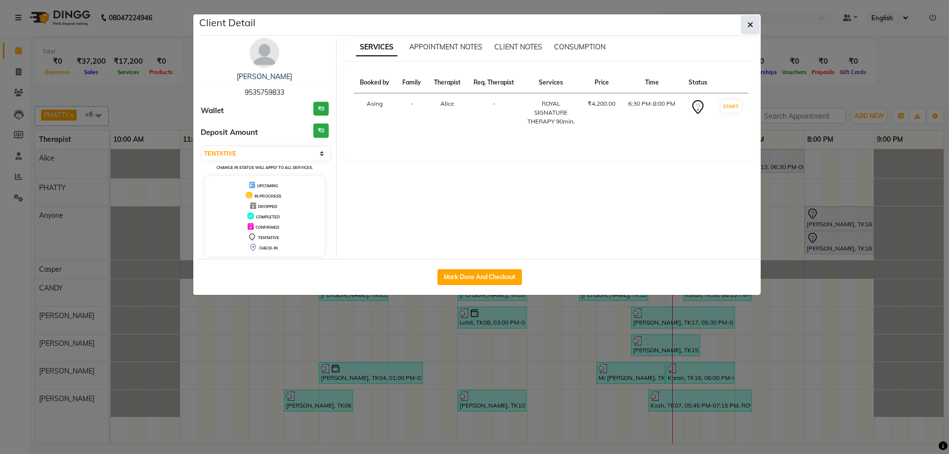
click at [746, 25] on button "button" at bounding box center [750, 24] width 19 height 19
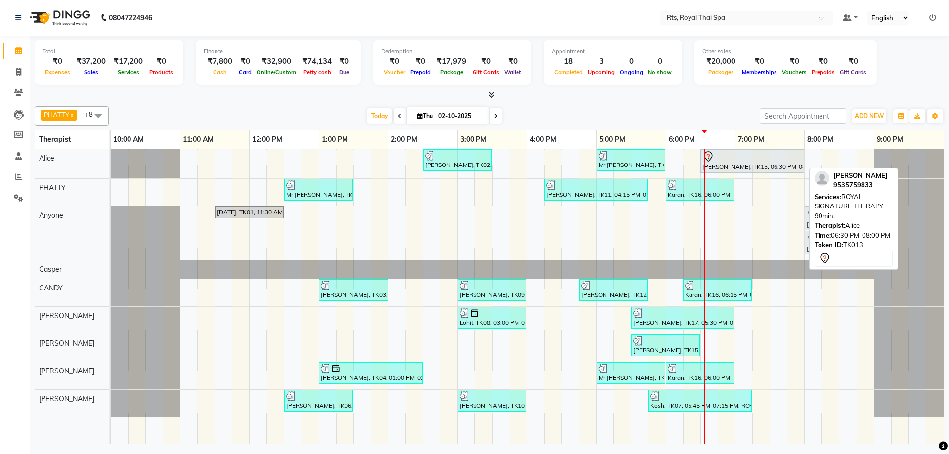
click at [721, 162] on div "[PERSON_NAME], TK13, 06:30 PM-08:00 PM, ROYAL SIGNATURE THERAPY 90min." at bounding box center [752, 161] width 102 height 21
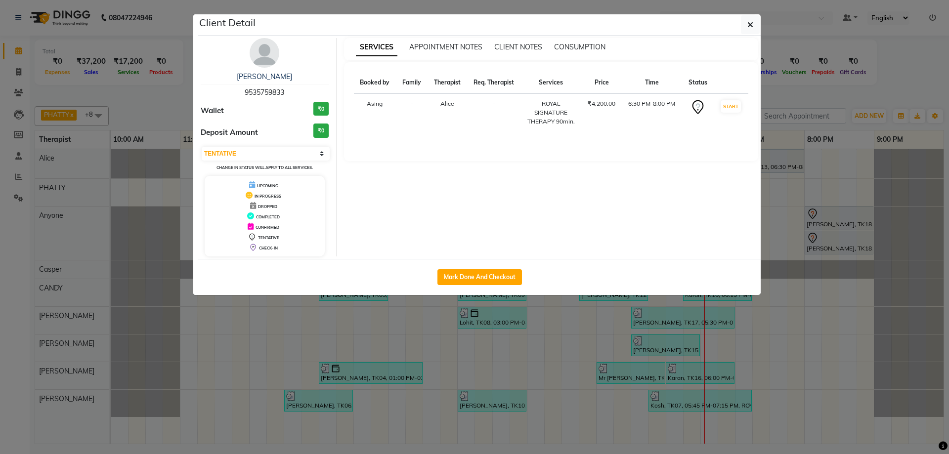
drag, startPoint x: 890, startPoint y: 189, endPoint x: 896, endPoint y: 188, distance: 6.0
click at [892, 188] on ngb-modal-window "Client Detail [PERSON_NAME] 9535759833 Wallet ₹0 Deposit Amount ₹0 Select IN SE…" at bounding box center [474, 227] width 949 height 454
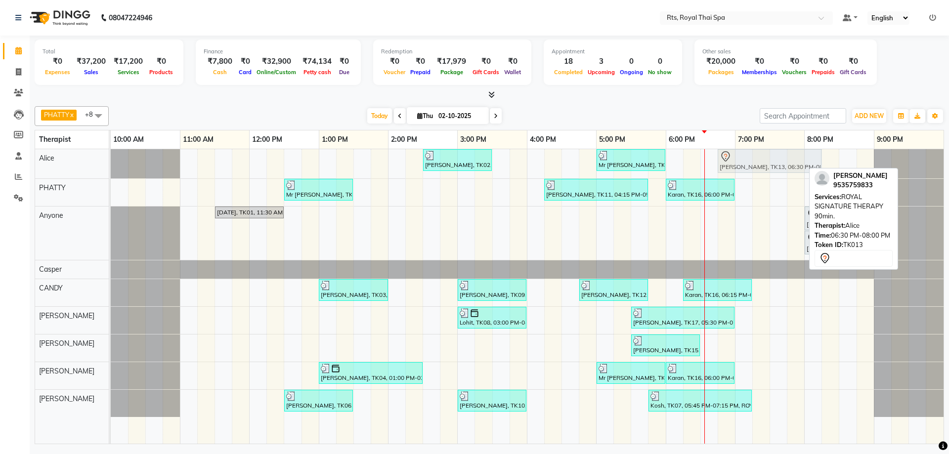
drag, startPoint x: 718, startPoint y: 163, endPoint x: 728, endPoint y: 163, distance: 10.4
click at [111, 163] on div "[PERSON_NAME], TK02, 02:30 PM-03:30 PM, ROYAL SIGNATURE THERAPY 60min. Mr [PERS…" at bounding box center [111, 163] width 0 height 29
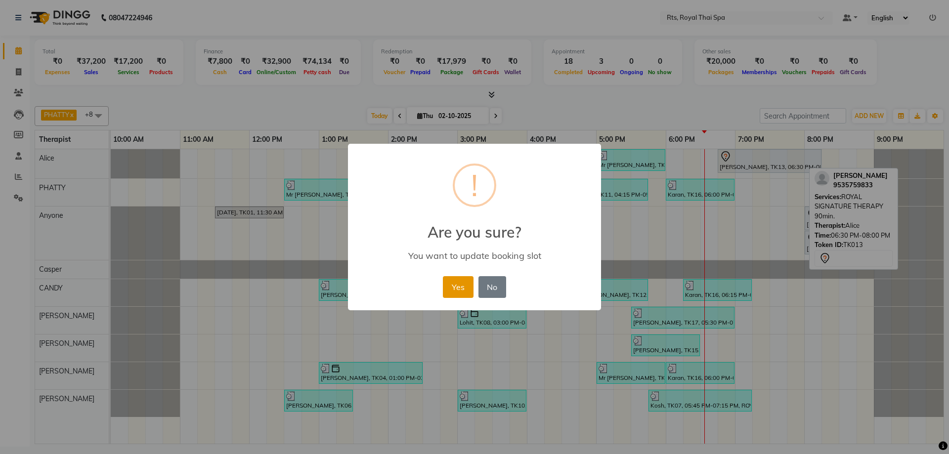
click at [451, 289] on button "Yes" at bounding box center [458, 287] width 30 height 22
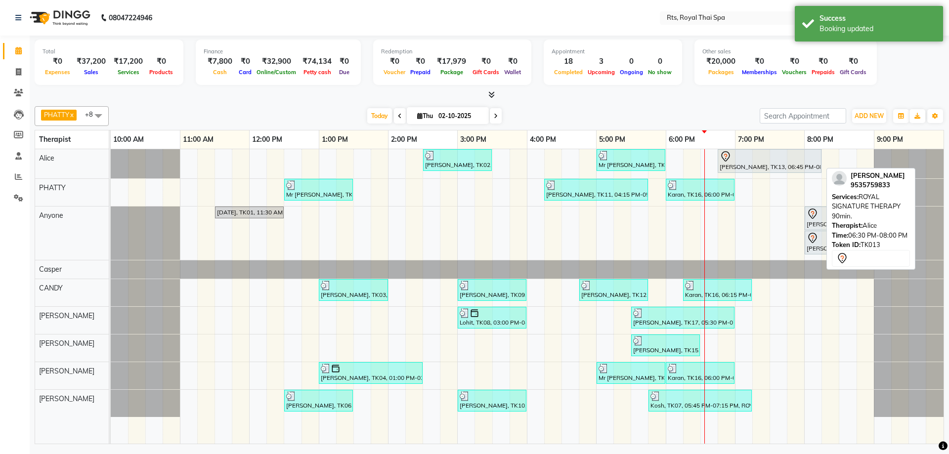
click at [739, 158] on div at bounding box center [770, 157] width 100 height 12
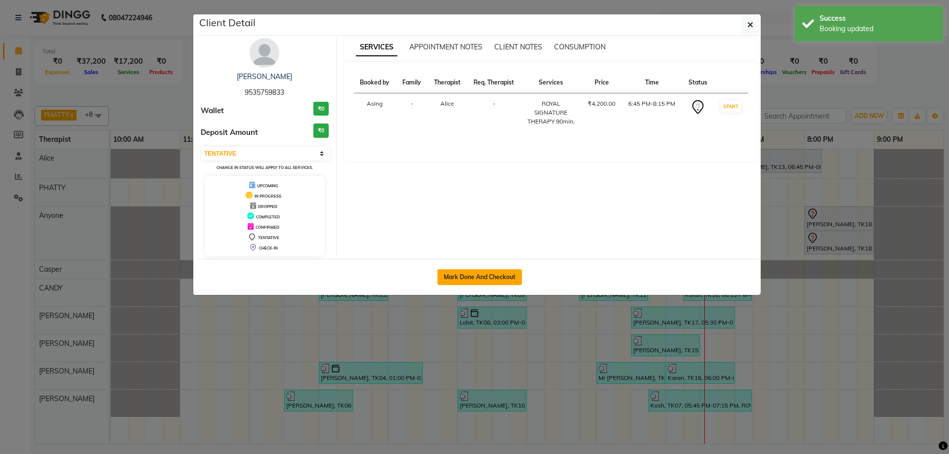
drag, startPoint x: 476, startPoint y: 278, endPoint x: 481, endPoint y: 271, distance: 8.2
click at [478, 278] on button "Mark Done And Checkout" at bounding box center [479, 277] width 85 height 16
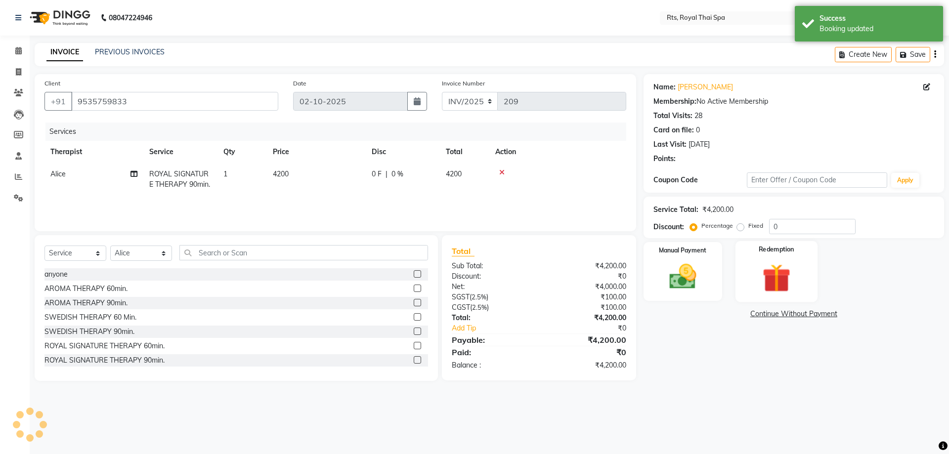
click at [746, 279] on div "Redemption" at bounding box center [776, 271] width 82 height 61
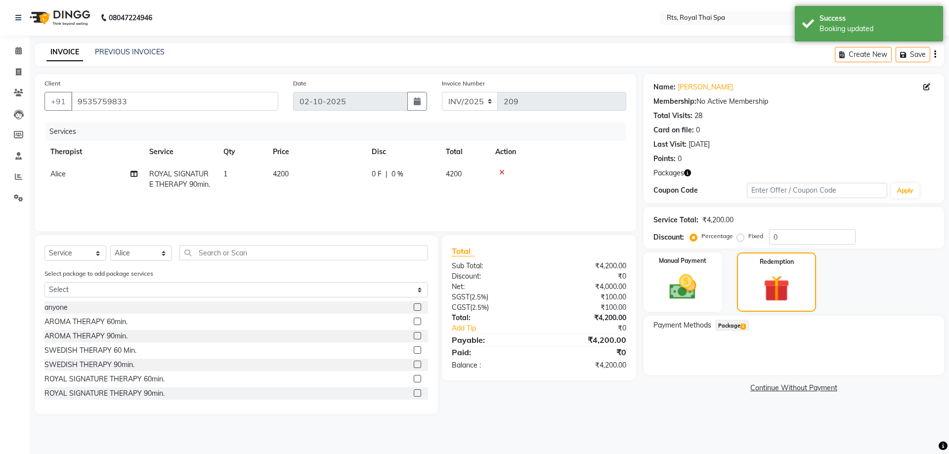
click at [733, 324] on span "Package 3" at bounding box center [732, 325] width 34 height 11
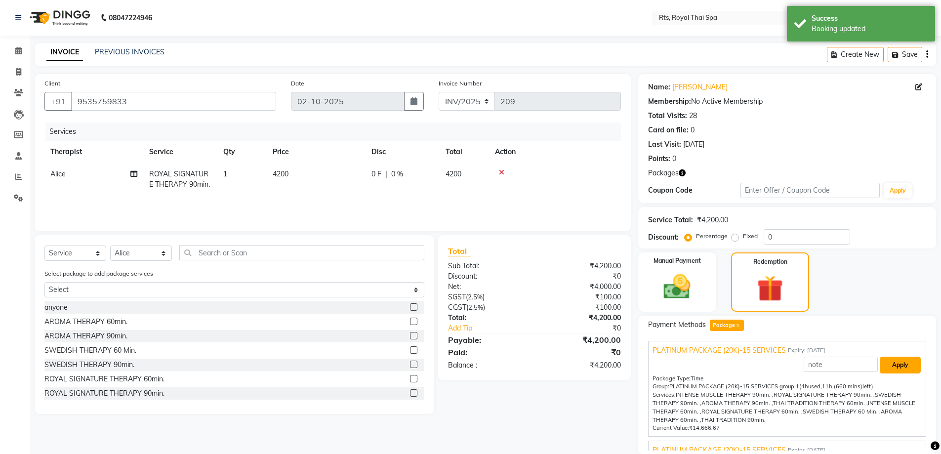
click at [882, 360] on button "Apply" at bounding box center [900, 365] width 41 height 17
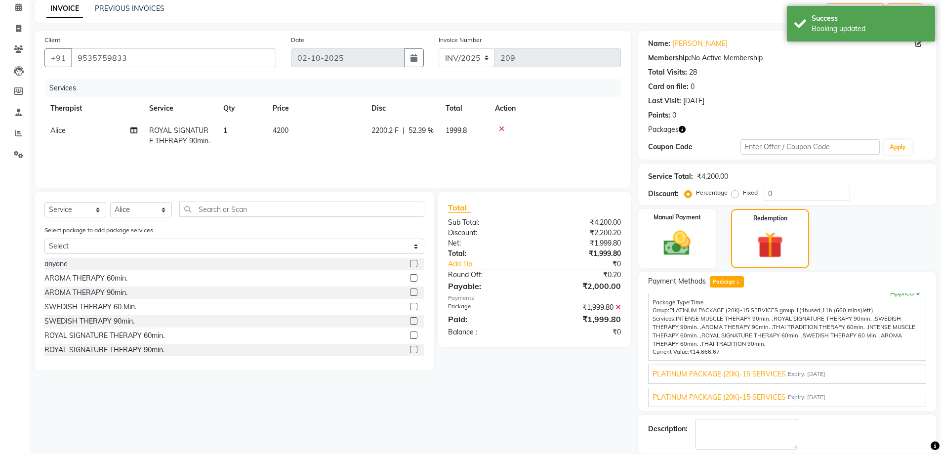
scroll to position [91, 0]
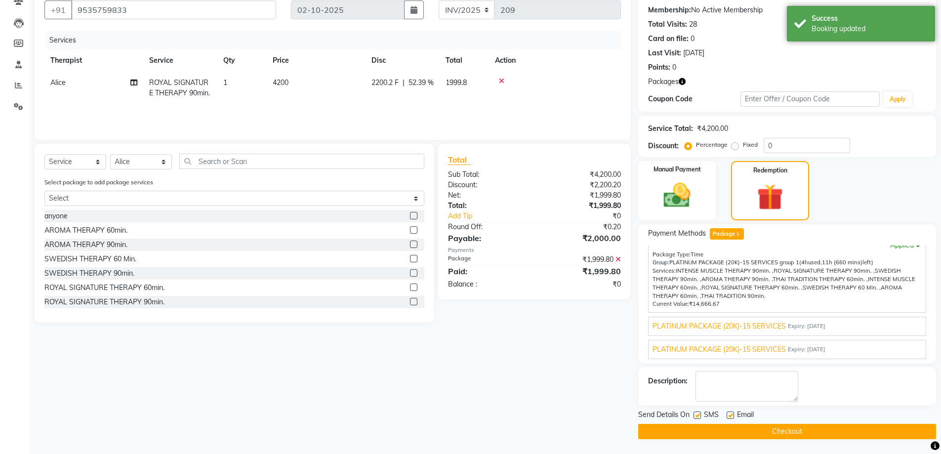
click at [698, 416] on label at bounding box center [697, 415] width 7 height 7
click at [698, 416] on input "checkbox" at bounding box center [697, 416] width 6 height 6
click at [697, 429] on button "Checkout" at bounding box center [787, 431] width 298 height 15
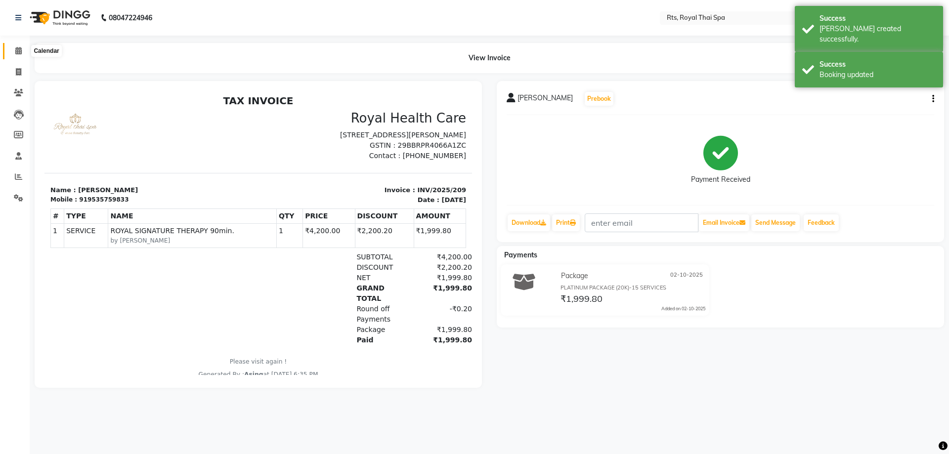
click at [17, 55] on span at bounding box center [18, 50] width 17 height 11
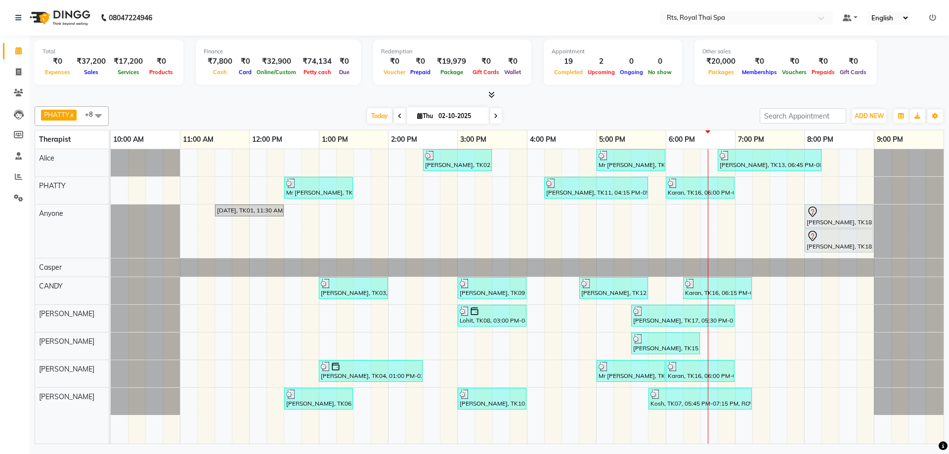
click at [496, 115] on icon at bounding box center [496, 116] width 4 height 6
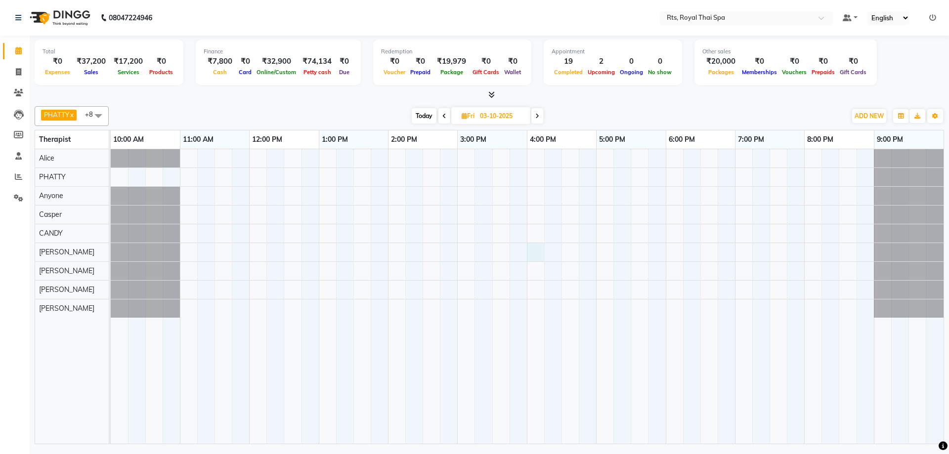
click at [537, 253] on div at bounding box center [527, 296] width 833 height 295
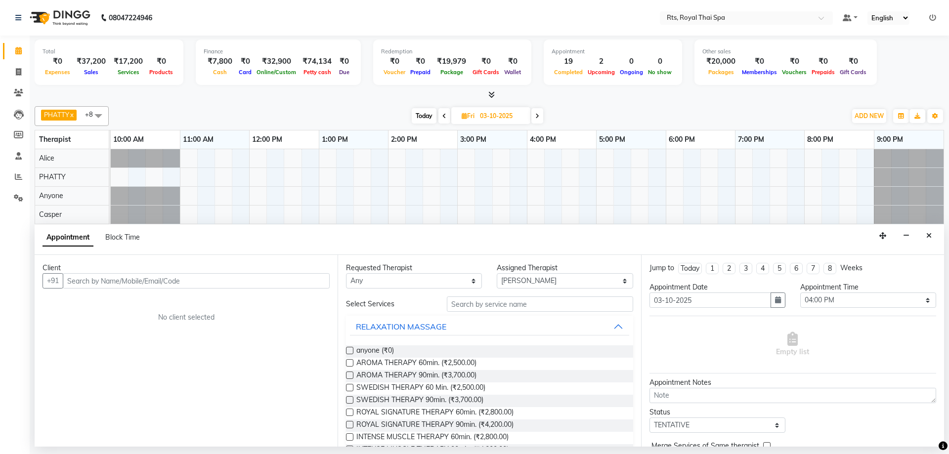
click at [219, 278] on input "text" at bounding box center [196, 280] width 267 height 15
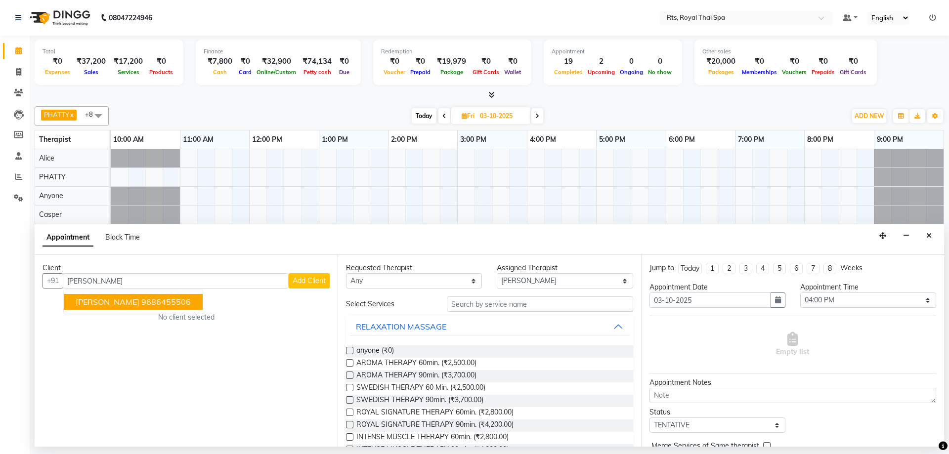
click at [142, 303] on ngb-highlight "9686455506" at bounding box center [165, 302] width 49 height 10
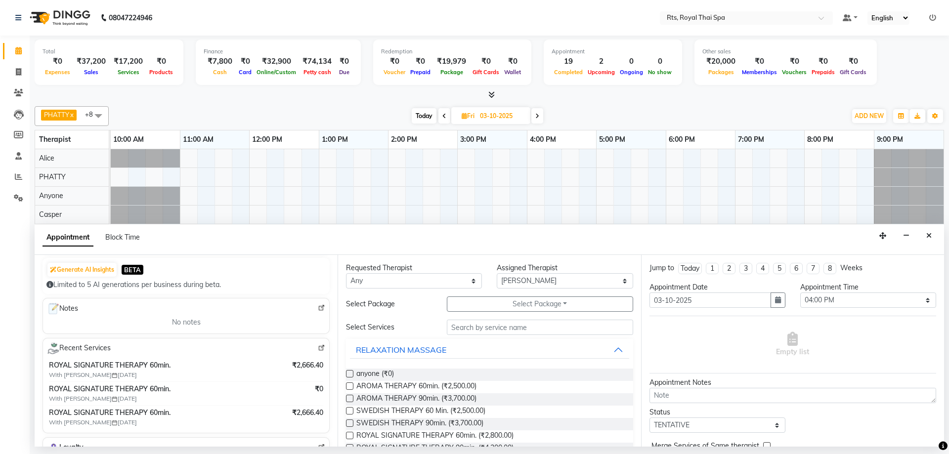
scroll to position [49, 0]
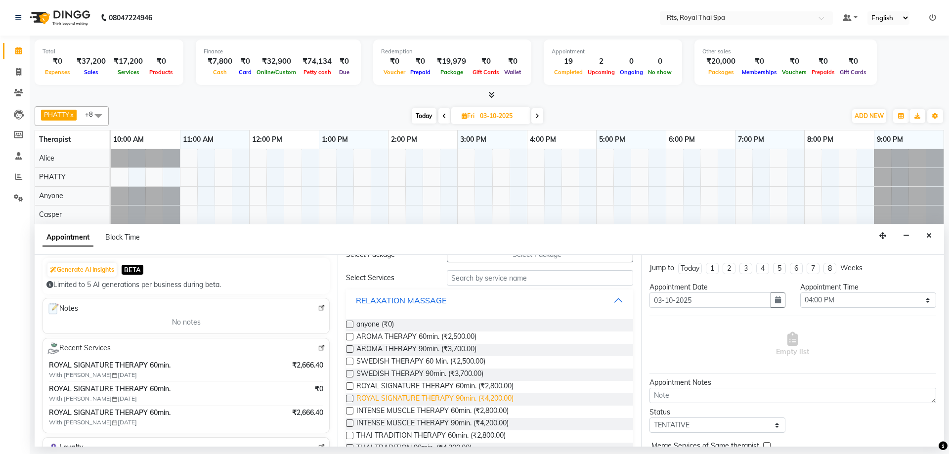
click at [510, 399] on span "ROYAL SIGNATURE THERAPY 90min. (₹4,200.00)" at bounding box center [434, 399] width 157 height 12
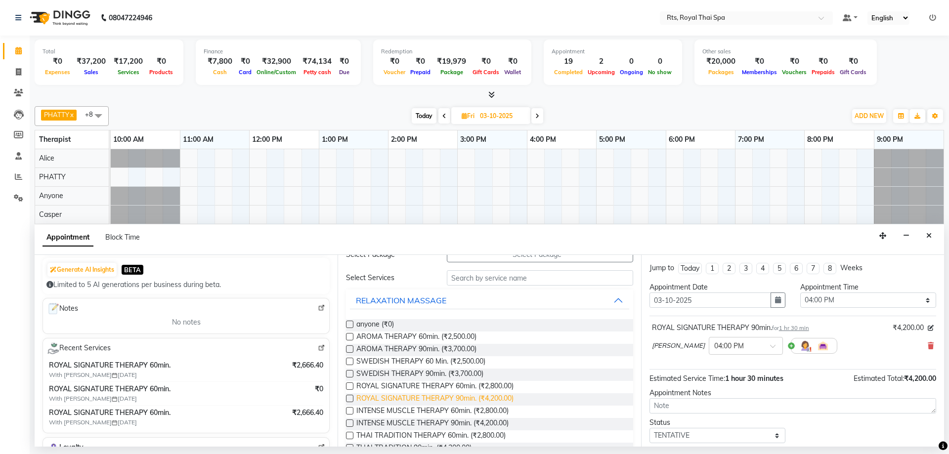
click at [501, 399] on span "ROYAL SIGNATURE THERAPY 90min. (₹4,200.00)" at bounding box center [434, 399] width 157 height 12
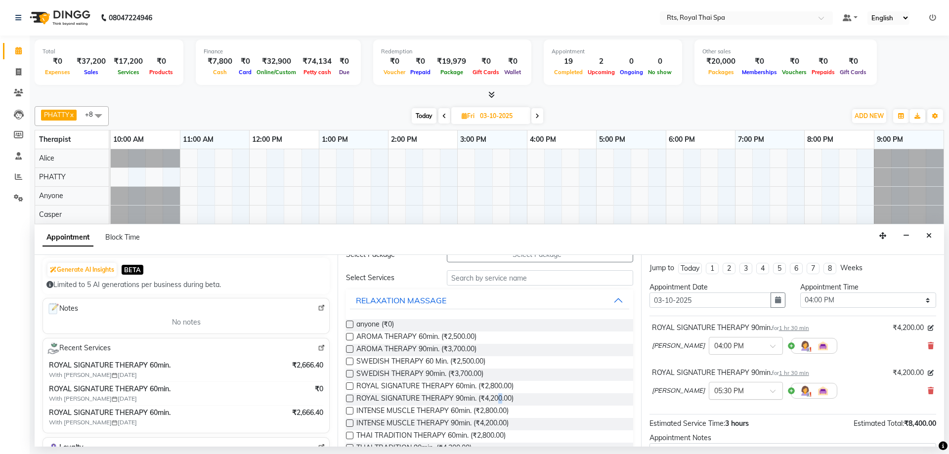
scroll to position [104, 0]
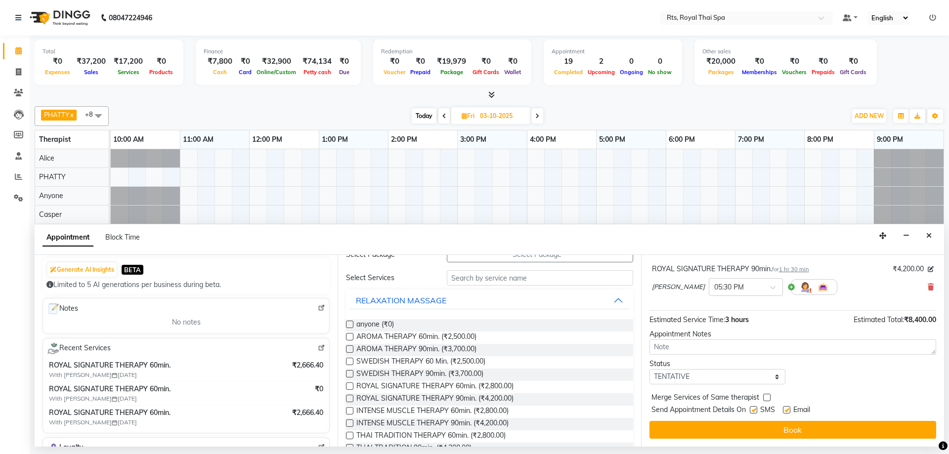
click at [752, 412] on label at bounding box center [753, 409] width 7 height 7
click at [752, 412] on input "checkbox" at bounding box center [753, 411] width 6 height 6
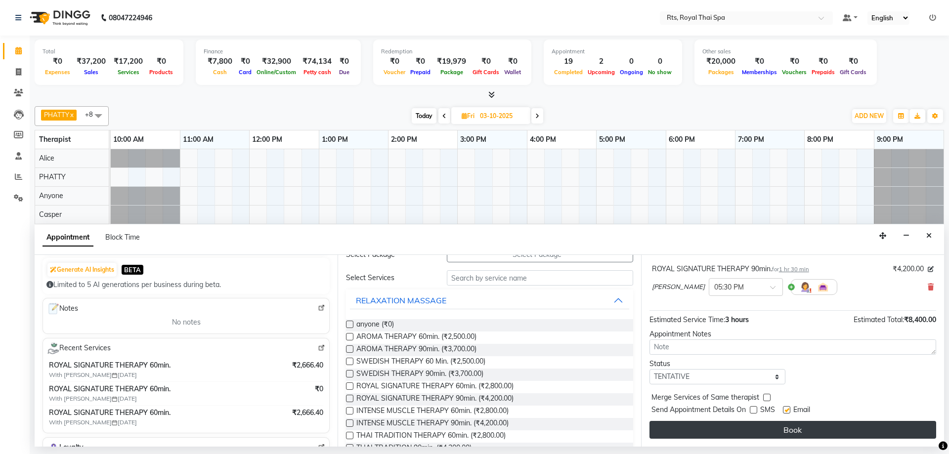
click at [755, 427] on button "Book" at bounding box center [792, 430] width 287 height 18
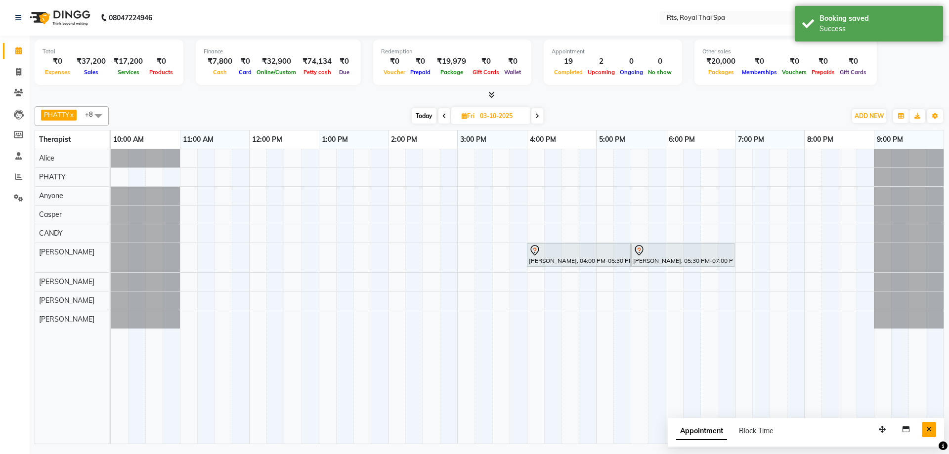
click at [925, 427] on button "Close" at bounding box center [929, 429] width 14 height 15
click at [426, 116] on span "Today" at bounding box center [424, 115] width 25 height 15
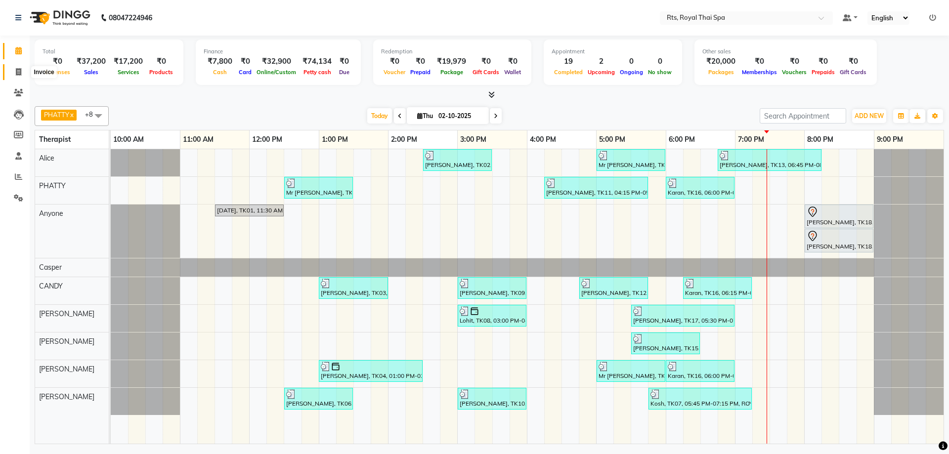
click at [18, 72] on icon at bounding box center [18, 71] width 5 height 7
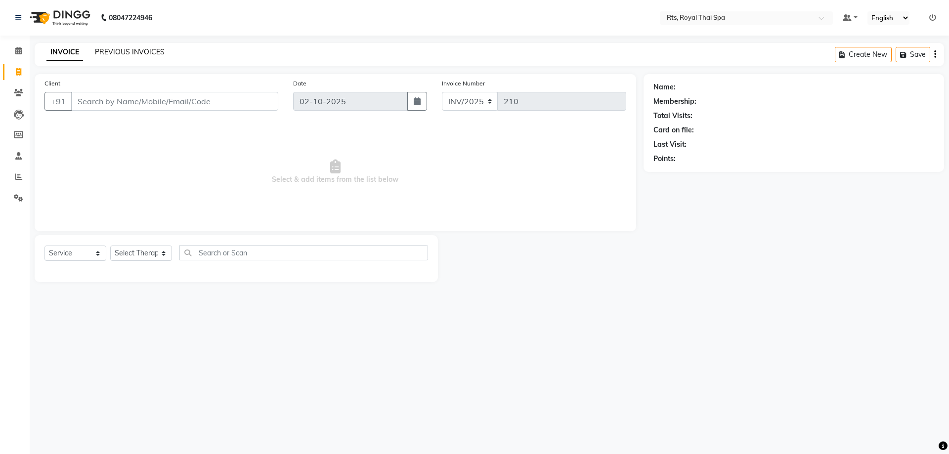
click at [139, 51] on link "PREVIOUS INVOICES" at bounding box center [130, 51] width 70 height 9
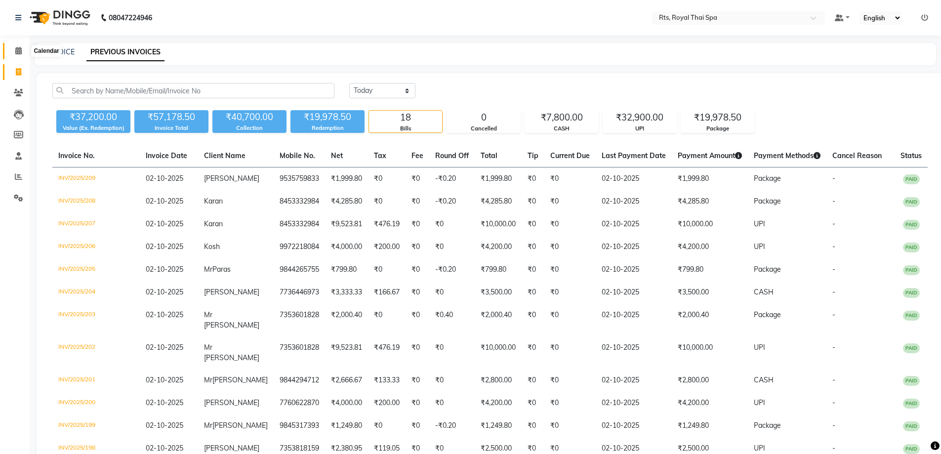
click at [17, 52] on icon at bounding box center [18, 50] width 6 height 7
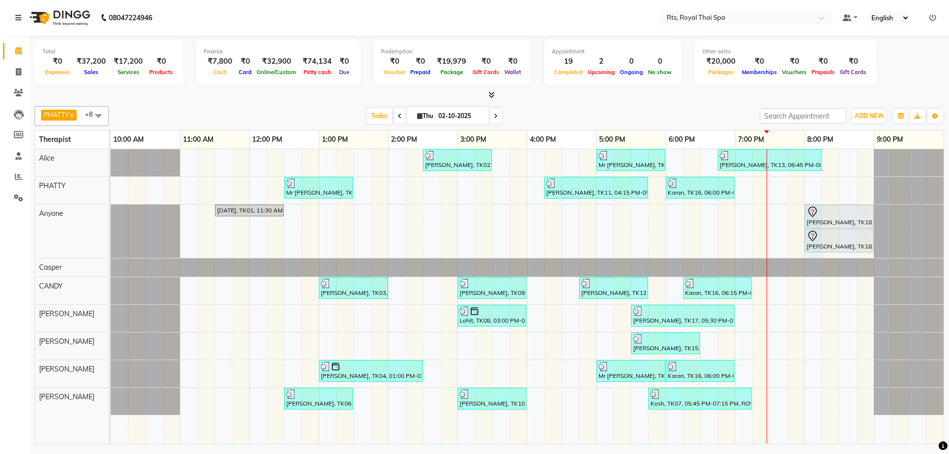
click at [813, 254] on div "[PERSON_NAME], TK02, 02:30 PM-03:30 PM, ROYAL SIGNATURE THERAPY 60min. Mr [PERS…" at bounding box center [527, 296] width 833 height 295
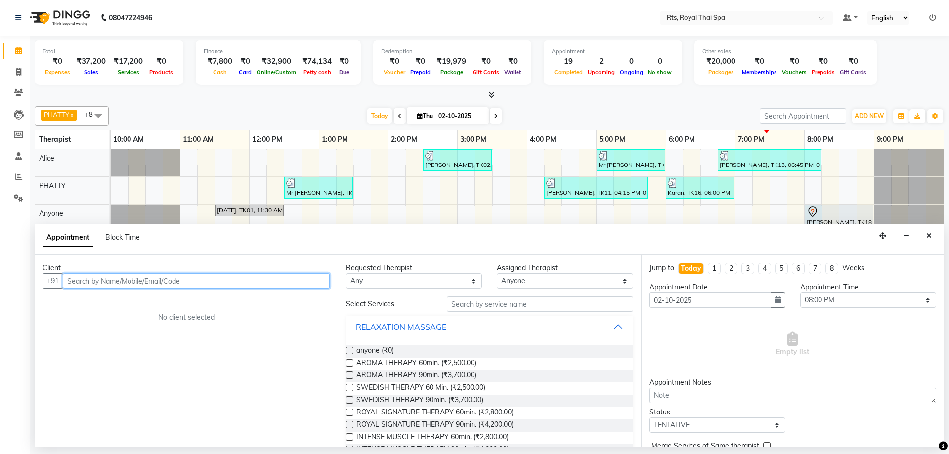
click at [302, 282] on input "text" at bounding box center [196, 280] width 267 height 15
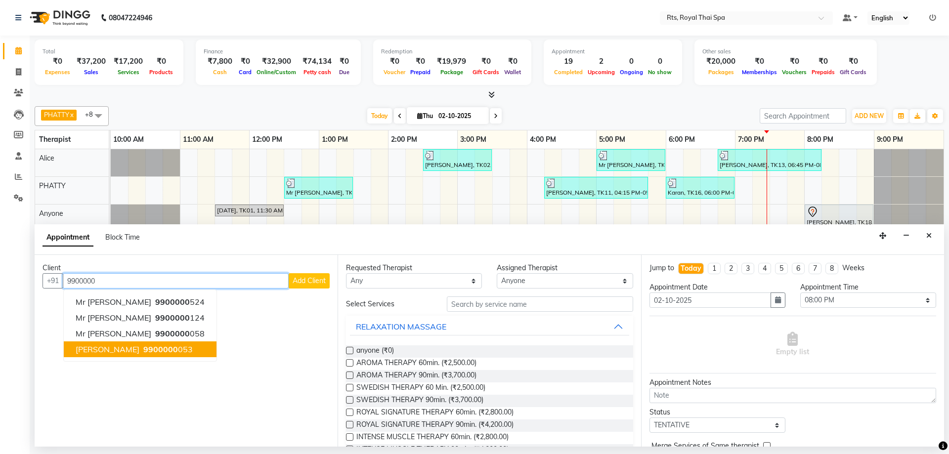
click at [148, 348] on ngb-highlight "9900000 053" at bounding box center [166, 349] width 51 height 10
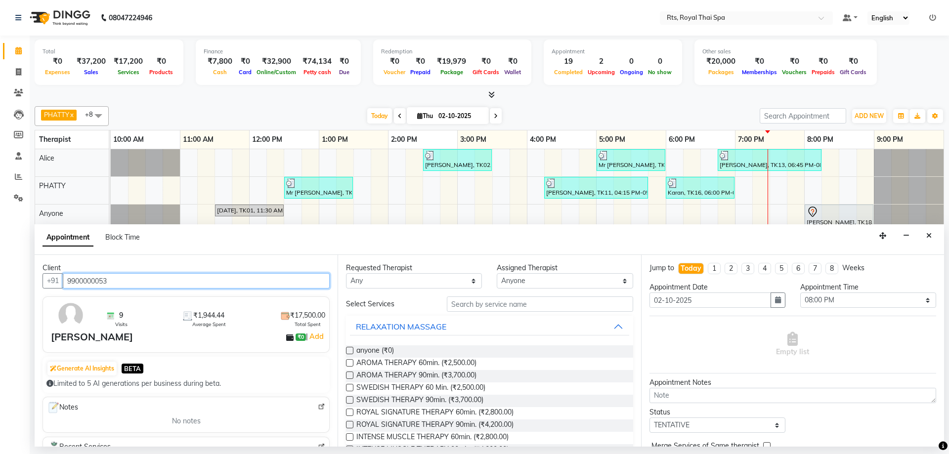
drag, startPoint x: 129, startPoint y: 280, endPoint x: 68, endPoint y: 269, distance: 62.1
click at [68, 269] on div "Client +91 9900000053 9 Visits ₹1,944.44 Average Spent ₹17,500.00 Total Spent […" at bounding box center [186, 351] width 303 height 192
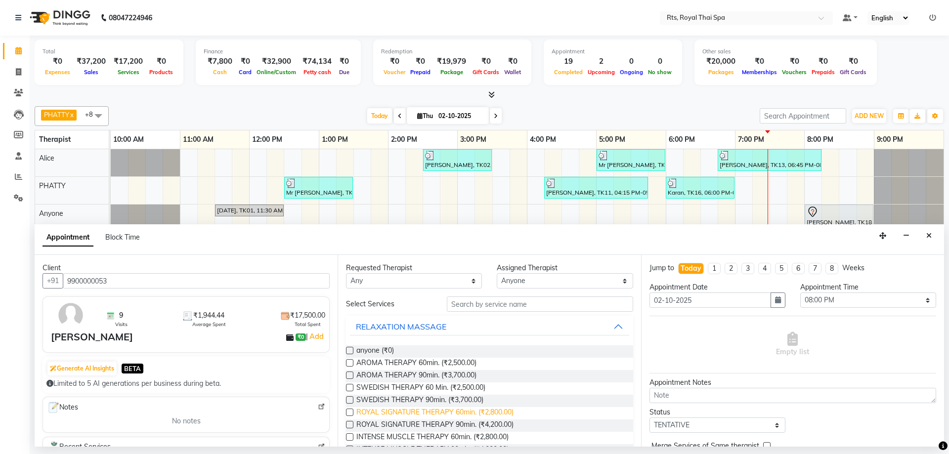
click at [465, 410] on span "ROYAL SIGNATURE THERAPY 60min. (₹2,800.00)" at bounding box center [434, 413] width 157 height 12
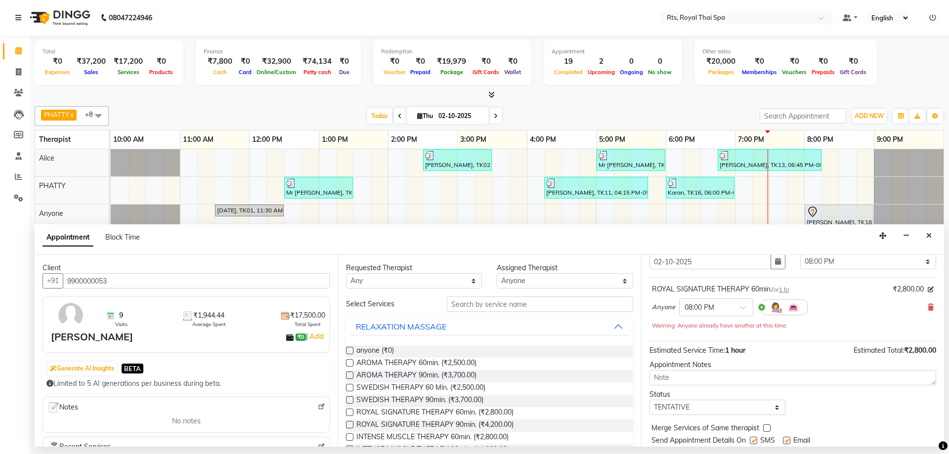
scroll to position [69, 0]
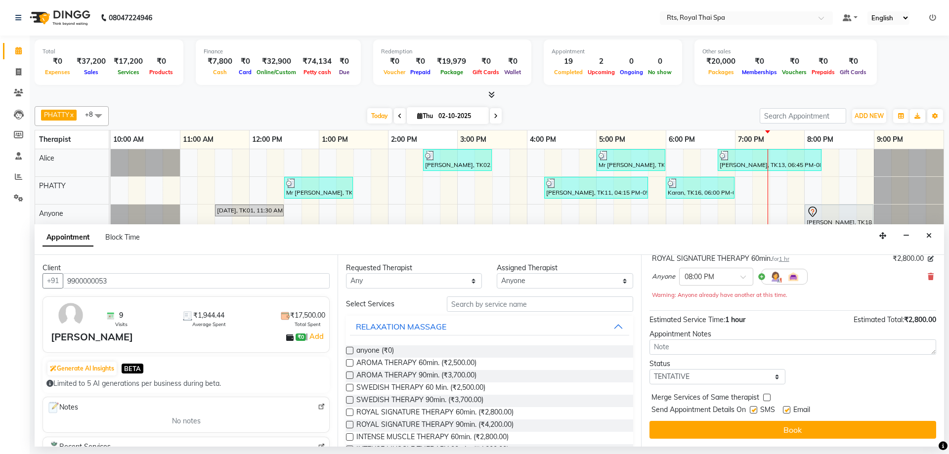
click at [755, 409] on label at bounding box center [753, 409] width 7 height 7
click at [755, 409] on input "checkbox" at bounding box center [753, 411] width 6 height 6
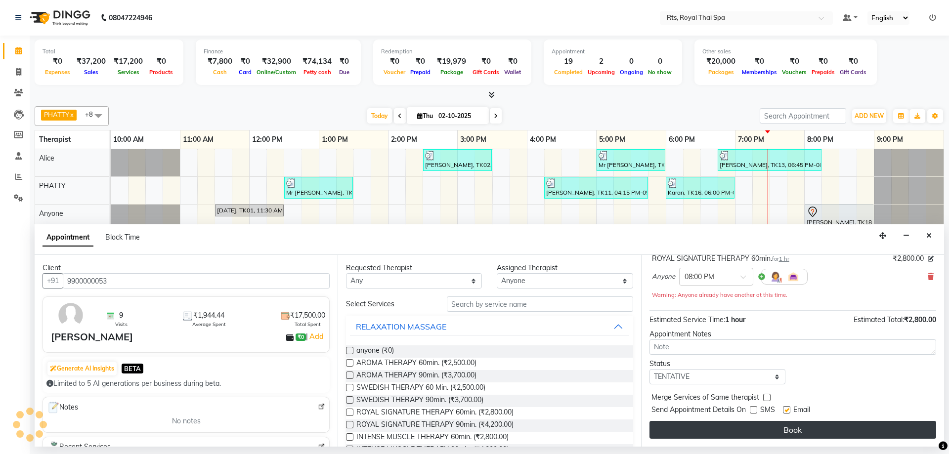
click at [759, 434] on button "Book" at bounding box center [792, 430] width 287 height 18
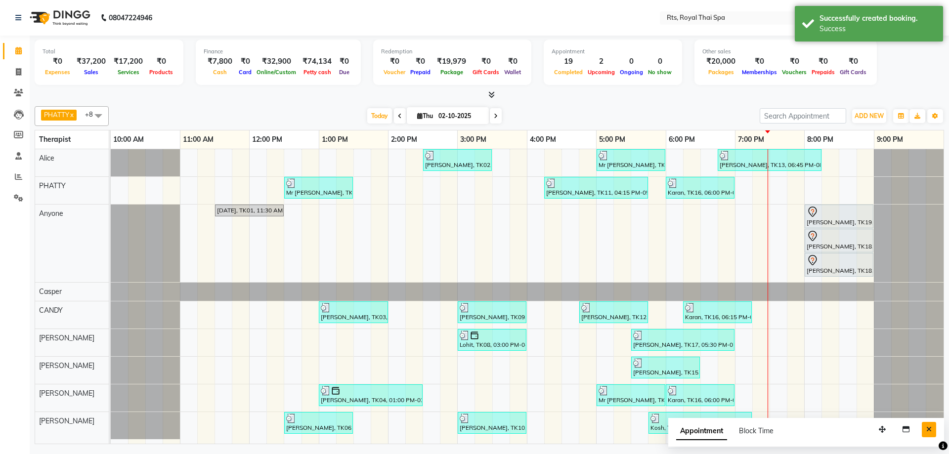
click at [929, 431] on icon "Close" at bounding box center [928, 429] width 5 height 7
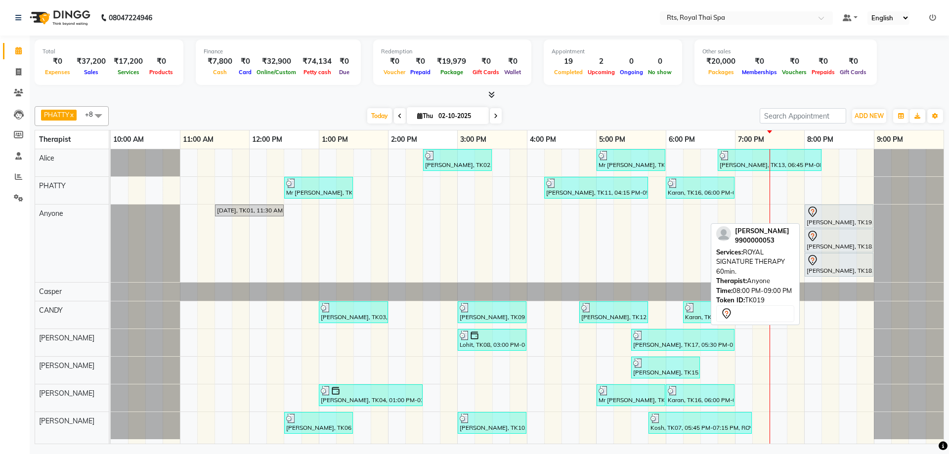
click at [827, 214] on div at bounding box center [838, 212] width 65 height 12
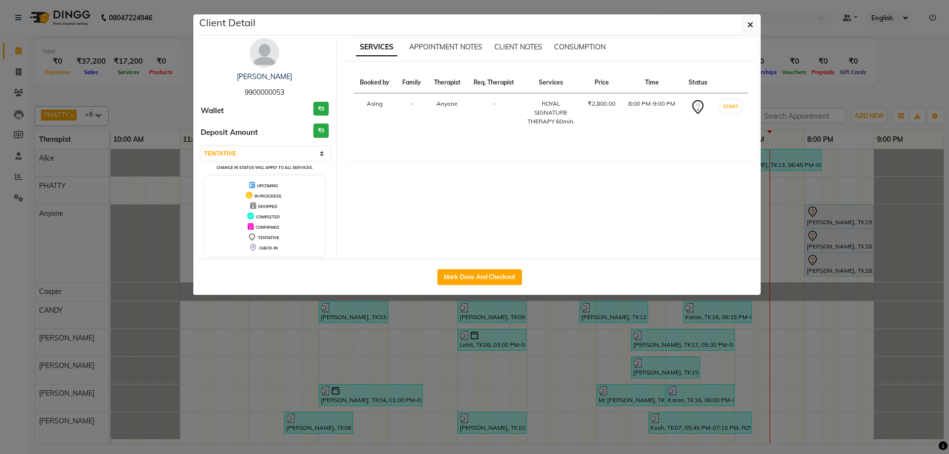
click at [265, 57] on img at bounding box center [265, 53] width 30 height 30
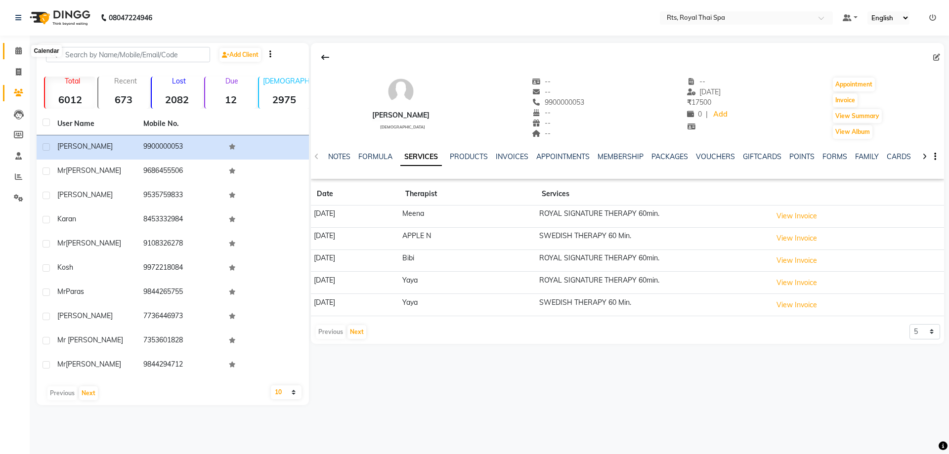
click at [13, 49] on span at bounding box center [18, 50] width 17 height 11
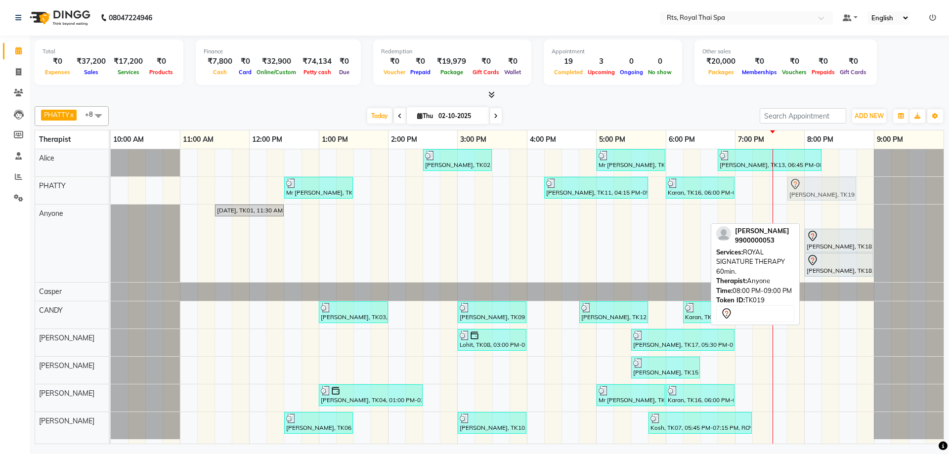
drag, startPoint x: 823, startPoint y: 219, endPoint x: 801, endPoint y: 198, distance: 31.1
click at [801, 198] on tbody "[PERSON_NAME], TK02, 02:30 PM-03:30 PM, ROYAL SIGNATURE THERAPY 60min. Mr [PERS…" at bounding box center [527, 294] width 833 height 290
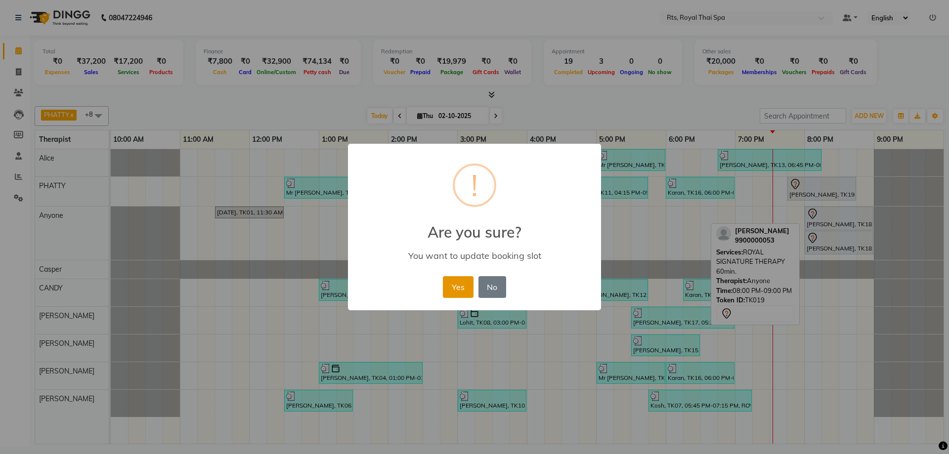
click at [460, 284] on button "Yes" at bounding box center [458, 287] width 30 height 22
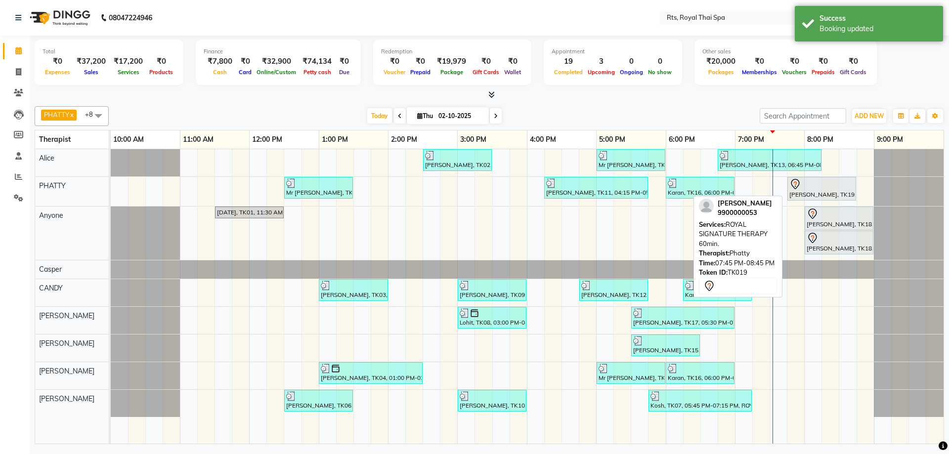
click at [804, 192] on div "[PERSON_NAME], TK19, 07:45 PM-08:45 PM, ROYAL SIGNATURE THERAPY 60min." at bounding box center [821, 188] width 67 height 21
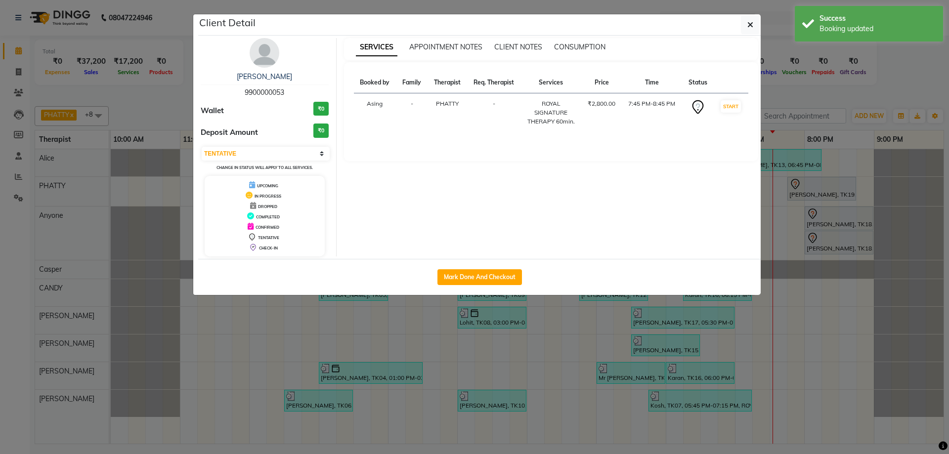
drag, startPoint x: 238, startPoint y: 90, endPoint x: 316, endPoint y: 93, distance: 78.6
click at [316, 93] on div "[PERSON_NAME] 9900000053" at bounding box center [265, 85] width 128 height 26
copy span "9900000053"
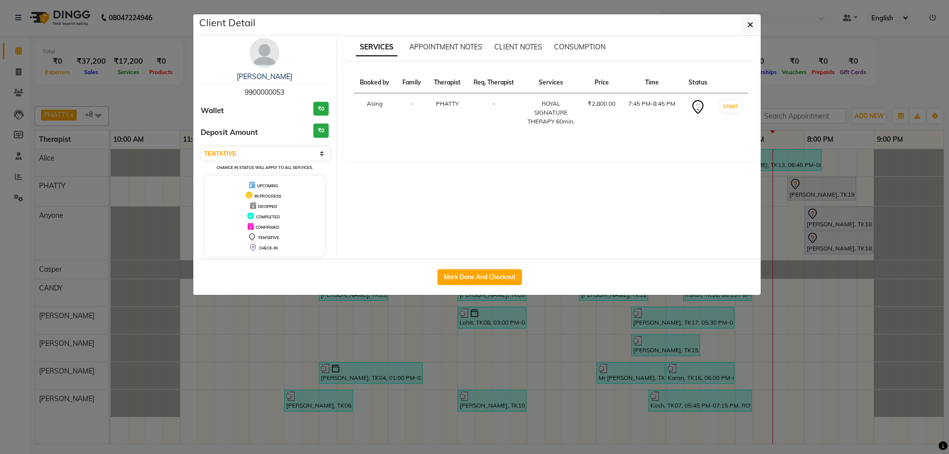
drag, startPoint x: 11, startPoint y: 63, endPoint x: 12, endPoint y: 68, distance: 5.0
click at [12, 67] on ngb-modal-window "Client Detail [PERSON_NAME] 9900000053 Wallet ₹0 Deposit Amount ₹0 Select IN SE…" at bounding box center [474, 227] width 949 height 454
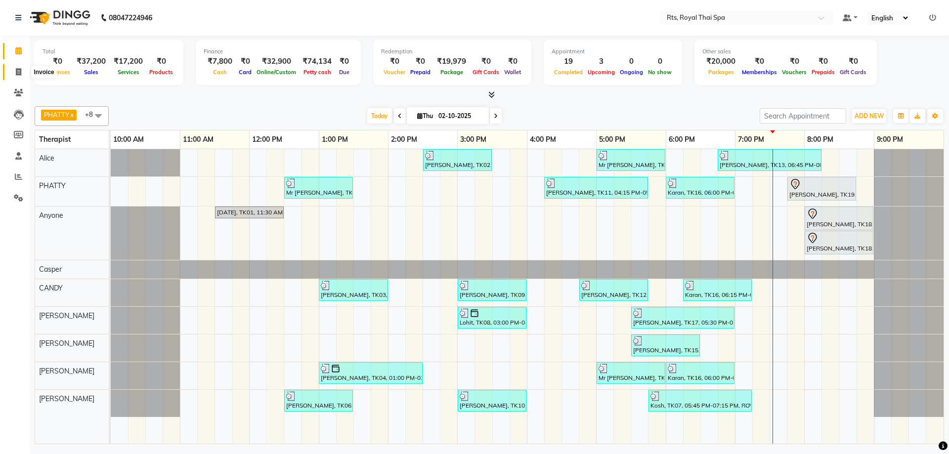
click at [17, 71] on icon at bounding box center [18, 71] width 5 height 7
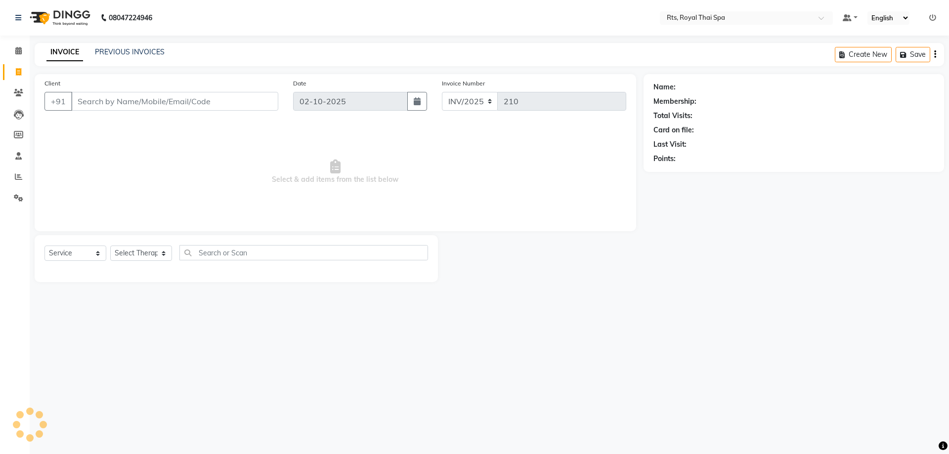
click at [99, 100] on input "Client" at bounding box center [174, 101] width 207 height 19
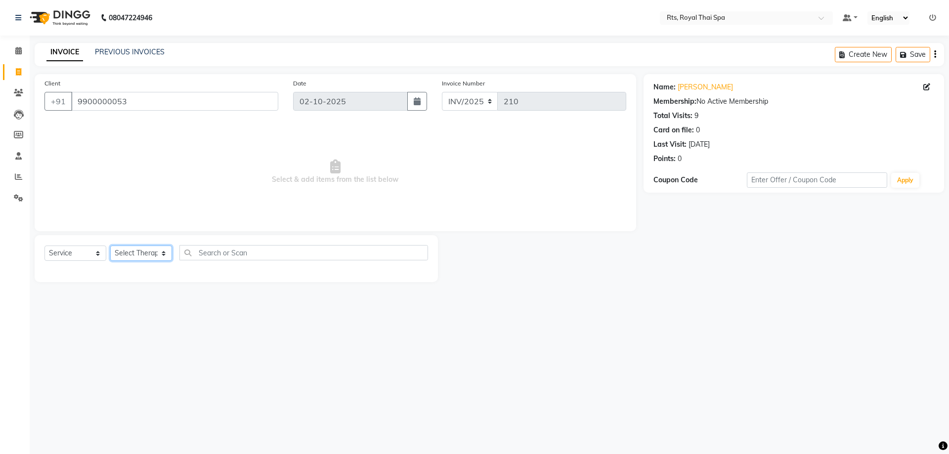
drag, startPoint x: 147, startPoint y: 253, endPoint x: 148, endPoint y: 246, distance: 7.1
click at [147, 253] on select "Select Therapist [PERSON_NAME] APPLE N [PERSON_NAME] [PERSON_NAME] [PERSON_NAME…" at bounding box center [141, 253] width 62 height 15
click at [110, 246] on select "Select Therapist [PERSON_NAME] APPLE N [PERSON_NAME] [PERSON_NAME] [PERSON_NAME…" at bounding box center [141, 253] width 62 height 15
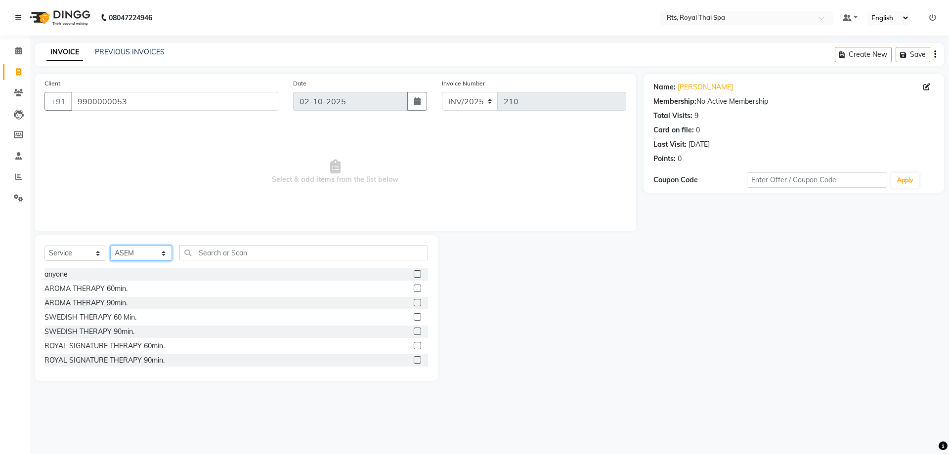
click at [131, 249] on select "Select Therapist [PERSON_NAME] APPLE N [PERSON_NAME] [PERSON_NAME] [PERSON_NAME…" at bounding box center [141, 253] width 62 height 15
click at [110, 246] on select "Select Therapist [PERSON_NAME] APPLE N [PERSON_NAME] [PERSON_NAME] [PERSON_NAME…" at bounding box center [141, 253] width 62 height 15
drag, startPoint x: 77, startPoint y: 254, endPoint x: 82, endPoint y: 247, distance: 9.2
click at [78, 251] on select "Select Service Product Membership Package Voucher Prepaid Gift Card" at bounding box center [75, 253] width 62 height 15
click at [44, 246] on select "Select Service Product Membership Package Voucher Prepaid Gift Card" at bounding box center [75, 253] width 62 height 15
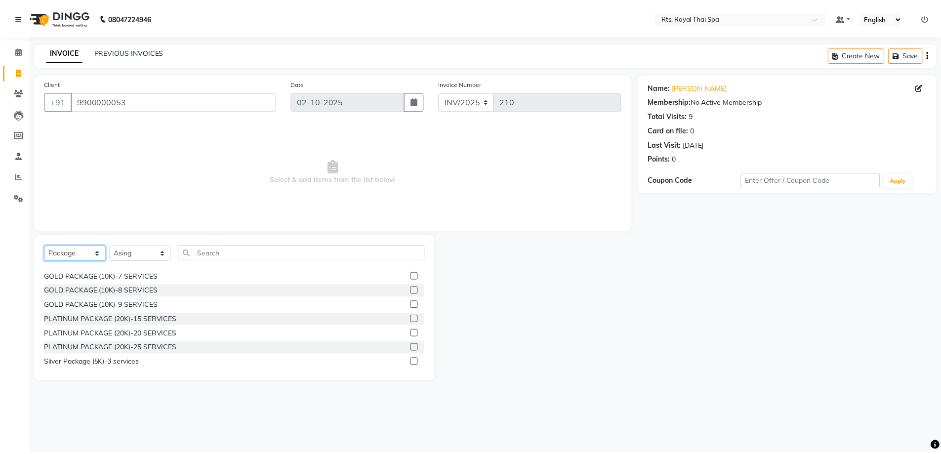
scroll to position [16, 0]
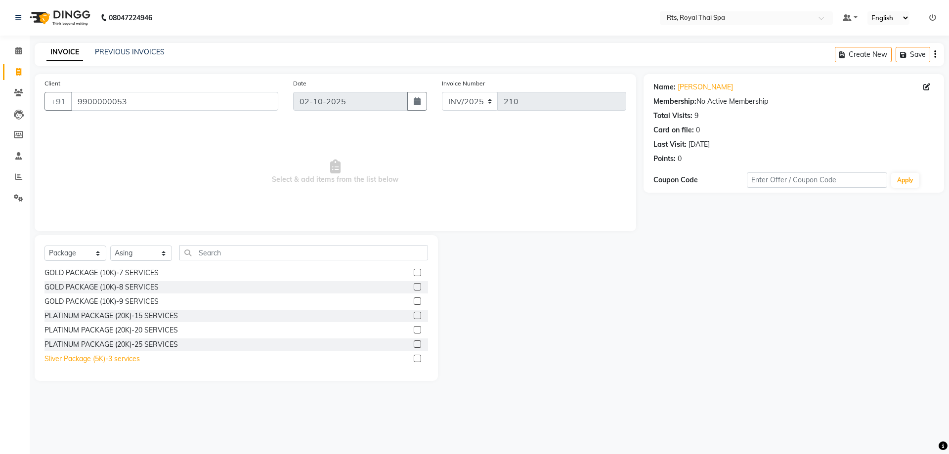
click at [133, 359] on div "Sliver Package (5K)-3 services" at bounding box center [91, 359] width 95 height 10
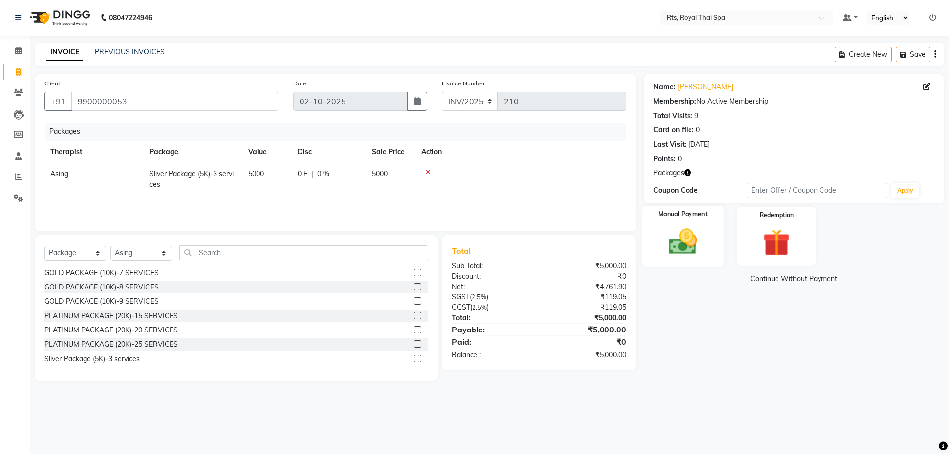
click at [676, 256] on img at bounding box center [683, 241] width 46 height 33
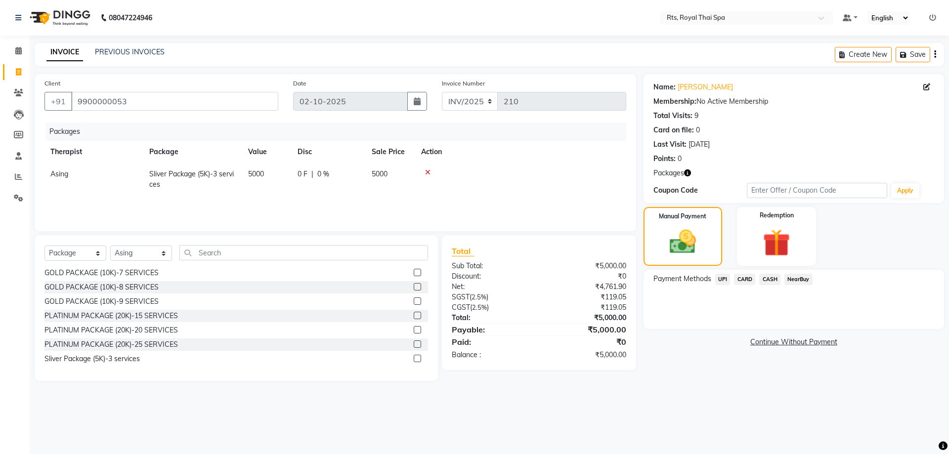
click at [773, 279] on span "CASH" at bounding box center [769, 279] width 21 height 11
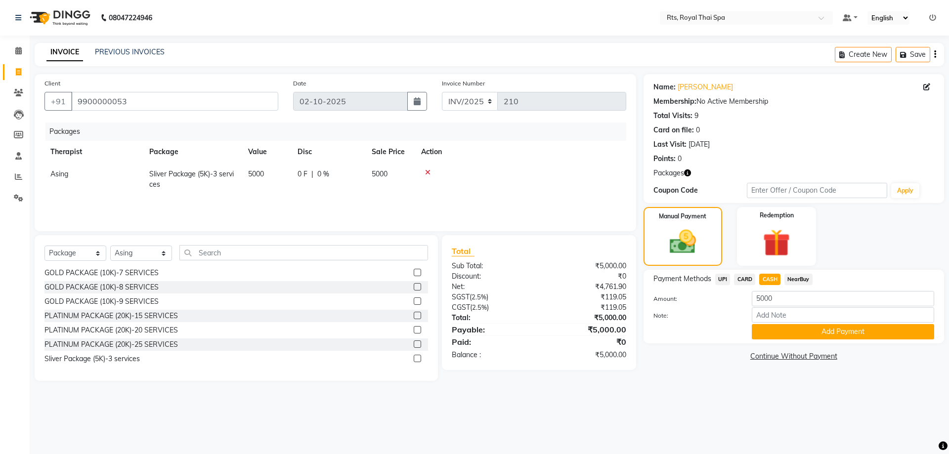
click at [722, 281] on span "UPI" at bounding box center [722, 279] width 15 height 11
click at [762, 330] on button "Add Payment" at bounding box center [843, 331] width 182 height 15
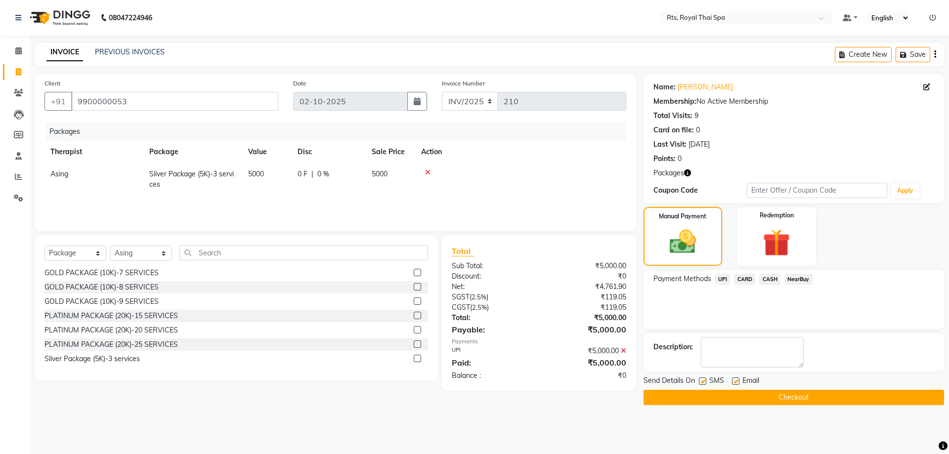
click at [702, 382] on label at bounding box center [702, 381] width 7 height 7
click at [702, 382] on input "checkbox" at bounding box center [702, 382] width 6 height 6
click at [701, 394] on button "Checkout" at bounding box center [793, 397] width 300 height 15
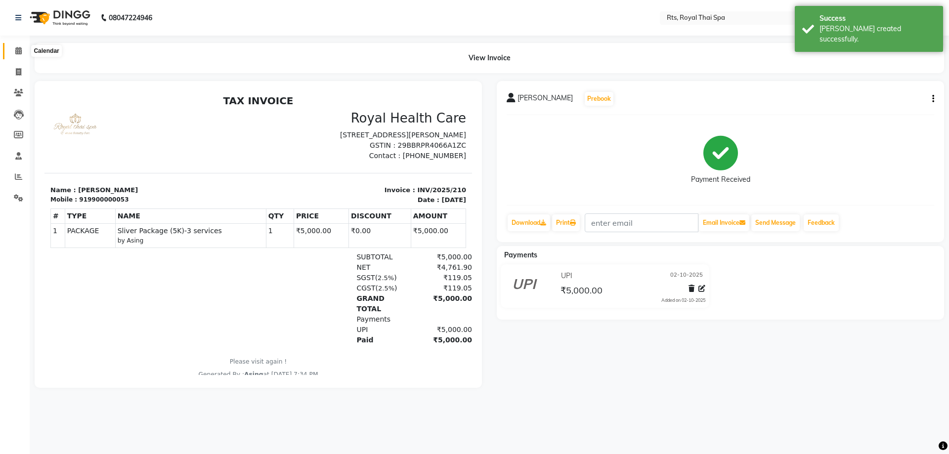
click at [19, 50] on icon at bounding box center [18, 50] width 6 height 7
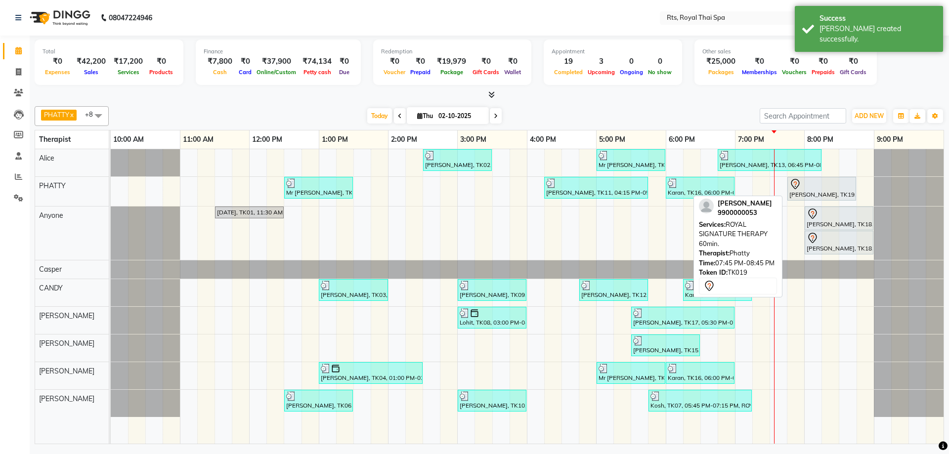
click at [797, 194] on div "[PERSON_NAME], TK19, 07:45 PM-08:45 PM, ROYAL SIGNATURE THERAPY 60min." at bounding box center [821, 188] width 67 height 21
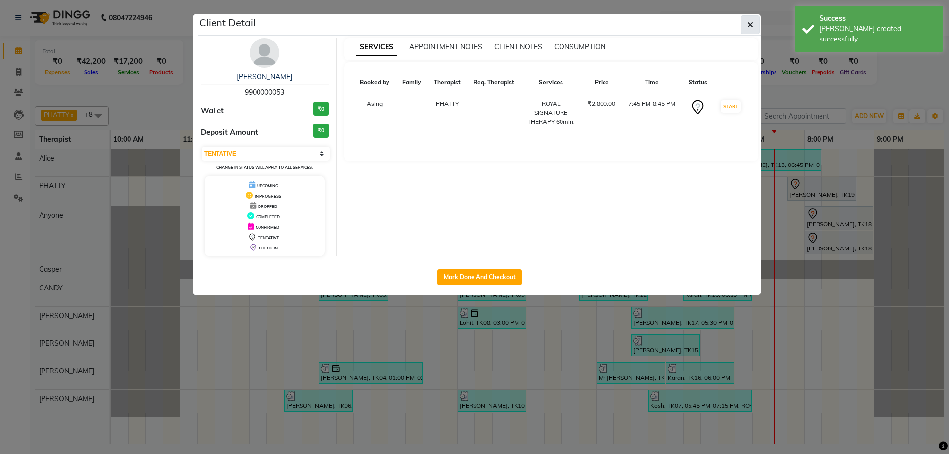
click at [749, 24] on icon "button" at bounding box center [750, 25] width 6 height 8
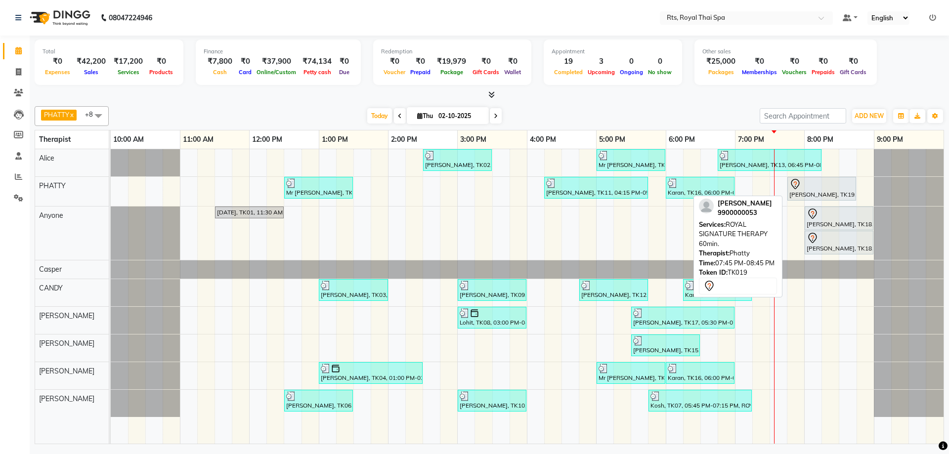
click at [804, 190] on div "[PERSON_NAME], TK19, 07:45 PM-08:45 PM, ROYAL SIGNATURE THERAPY 60min." at bounding box center [821, 188] width 67 height 21
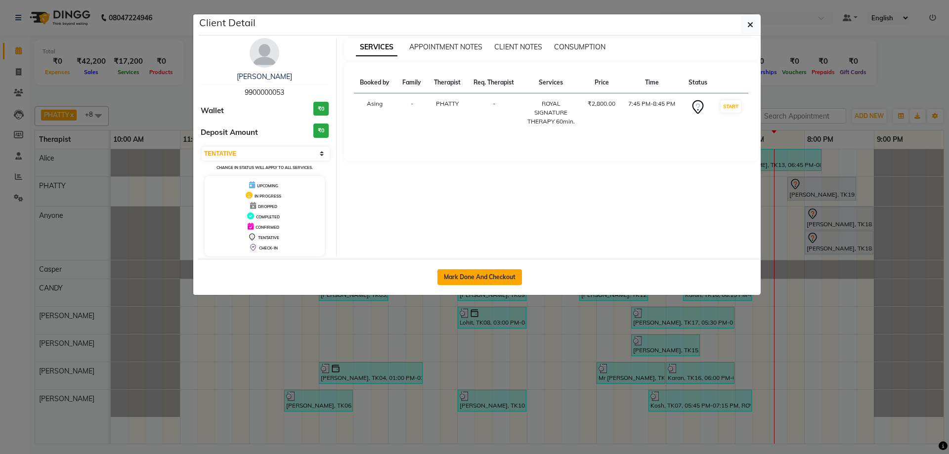
click at [469, 277] on button "Mark Done And Checkout" at bounding box center [479, 277] width 85 height 16
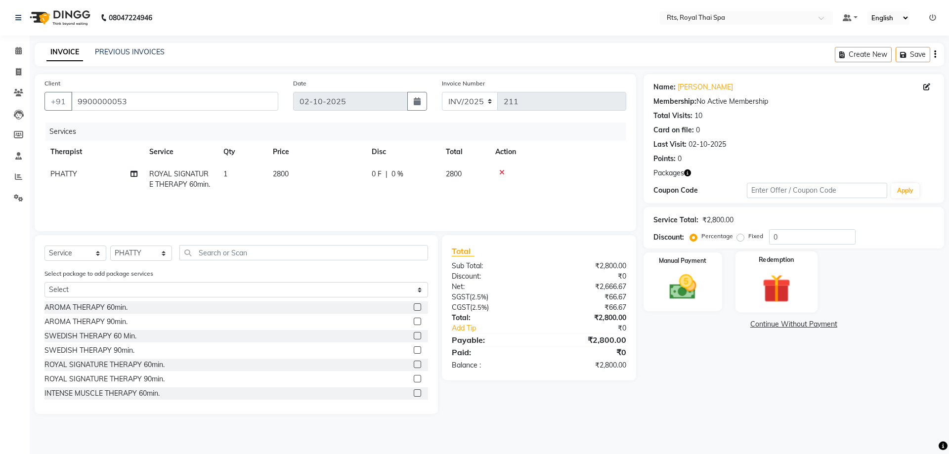
click at [764, 276] on img at bounding box center [776, 288] width 46 height 35
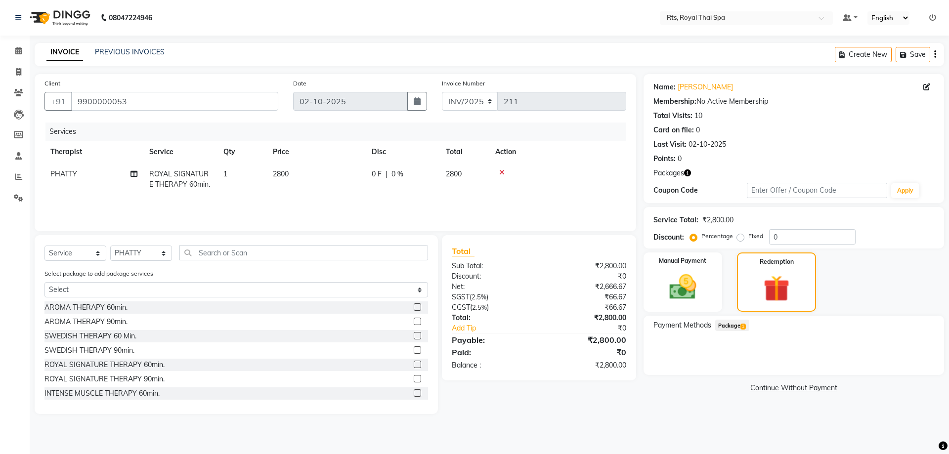
click at [736, 329] on span "Package 1" at bounding box center [732, 325] width 34 height 11
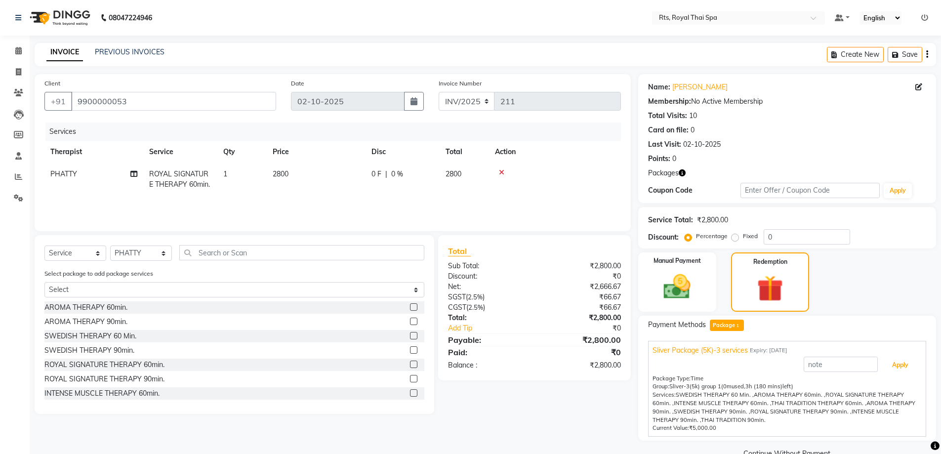
drag, startPoint x: 887, startPoint y: 361, endPoint x: 876, endPoint y: 374, distance: 16.8
click at [887, 361] on button "Apply" at bounding box center [900, 365] width 41 height 17
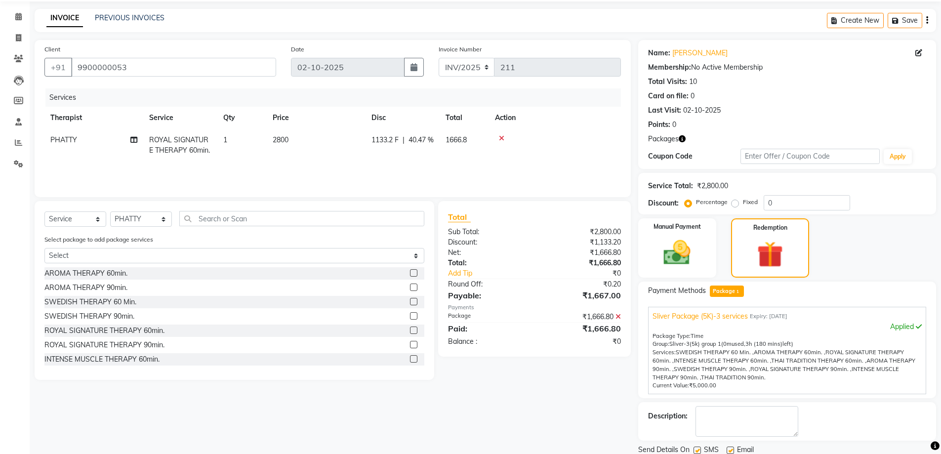
scroll to position [69, 0]
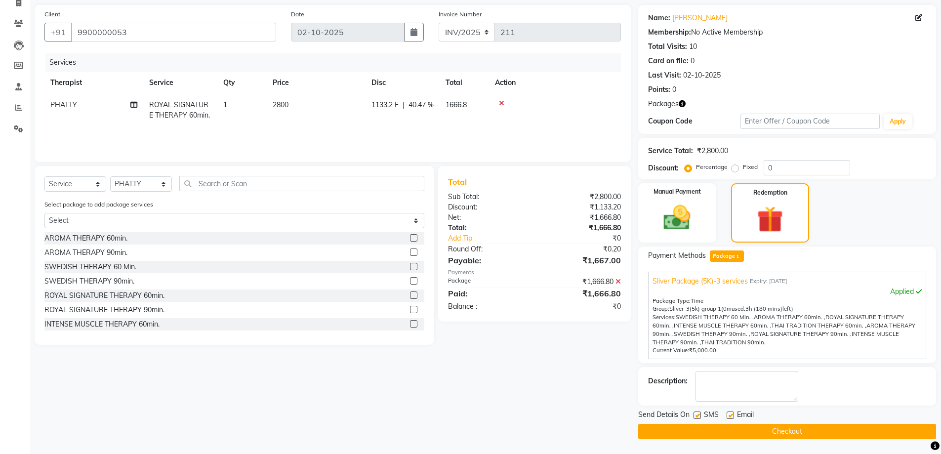
click at [697, 415] on label at bounding box center [697, 415] width 7 height 7
click at [697, 415] on input "checkbox" at bounding box center [697, 416] width 6 height 6
click at [696, 427] on button "Checkout" at bounding box center [787, 431] width 298 height 15
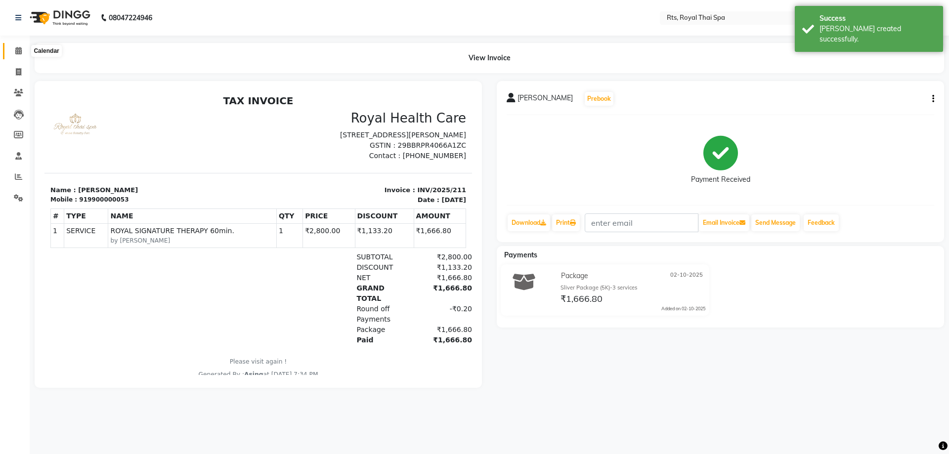
click at [18, 54] on span at bounding box center [18, 50] width 17 height 11
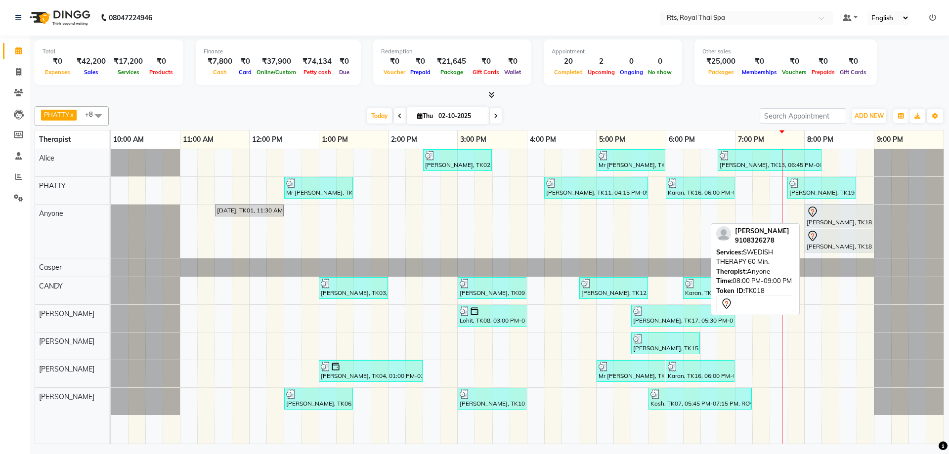
click at [850, 220] on div "[PERSON_NAME], TK18, 08:00 PM-09:00 PM, SWEDISH THERAPY 60 Min." at bounding box center [838, 216] width 67 height 21
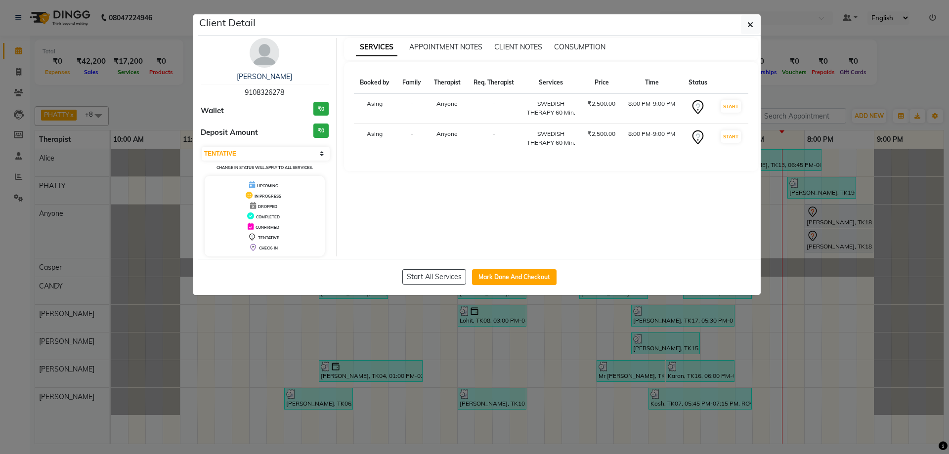
drag, startPoint x: 245, startPoint y: 91, endPoint x: 307, endPoint y: 91, distance: 61.8
click at [307, 91] on div "[PERSON_NAME] 9108326278" at bounding box center [265, 85] width 128 height 26
copy span "9108326278"
click at [749, 25] on icon "button" at bounding box center [750, 25] width 6 height 8
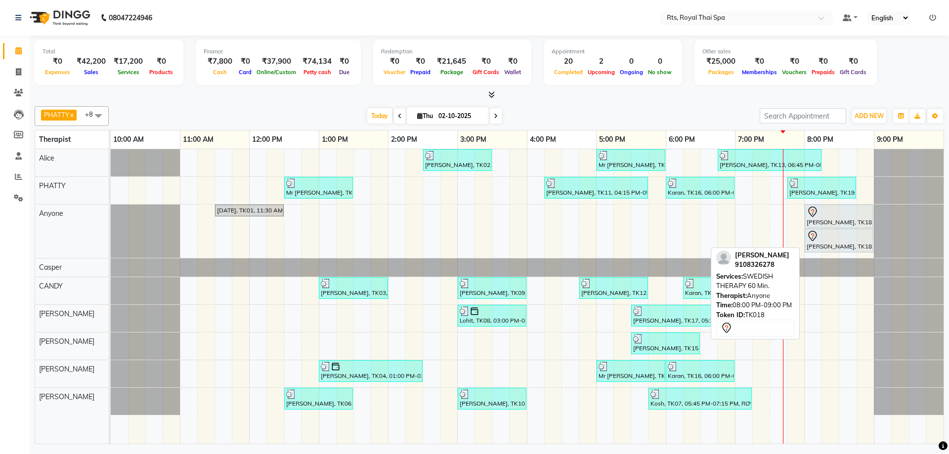
click at [815, 243] on div "[PERSON_NAME], TK18, 08:00 PM-09:00 PM, SWEDISH THERAPY 60 Min." at bounding box center [838, 240] width 67 height 21
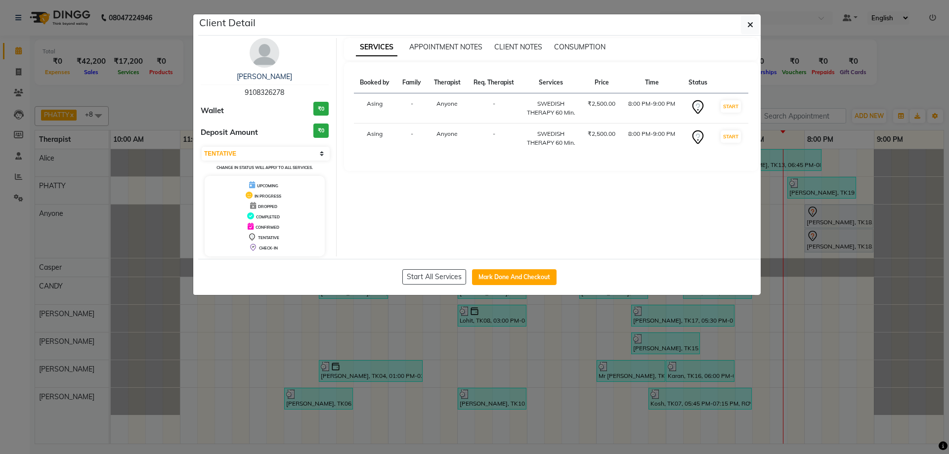
click at [271, 56] on img at bounding box center [265, 53] width 30 height 30
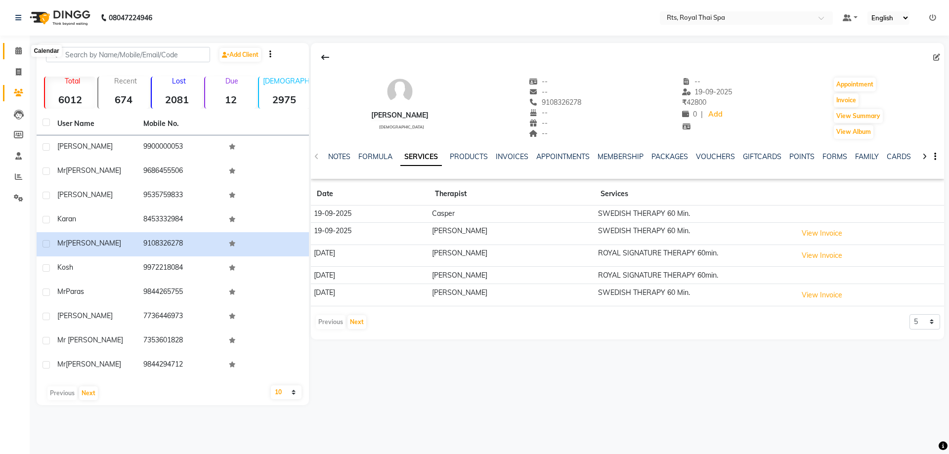
click at [18, 51] on icon at bounding box center [18, 50] width 6 height 7
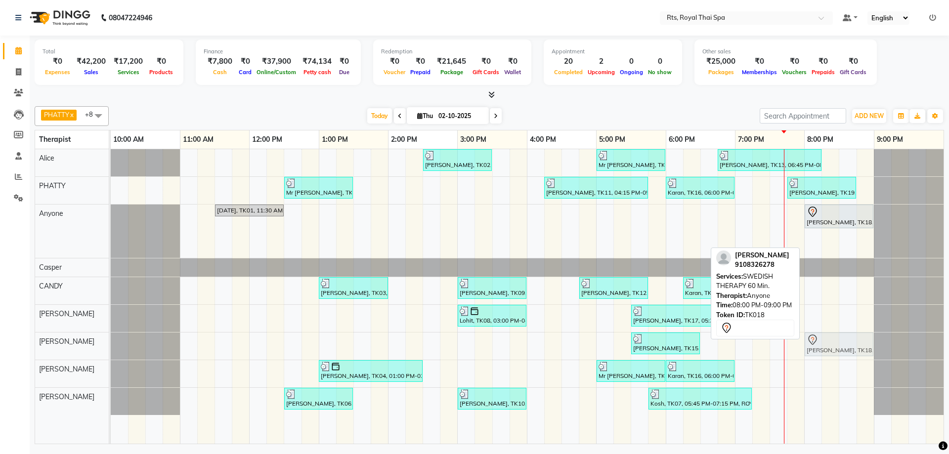
drag, startPoint x: 812, startPoint y: 242, endPoint x: 804, endPoint y: 353, distance: 112.0
click at [804, 353] on tbody "[PERSON_NAME], TK02, 02:30 PM-03:30 PM, ROYAL SIGNATURE THERAPY 60min. Mr [PERS…" at bounding box center [527, 282] width 833 height 266
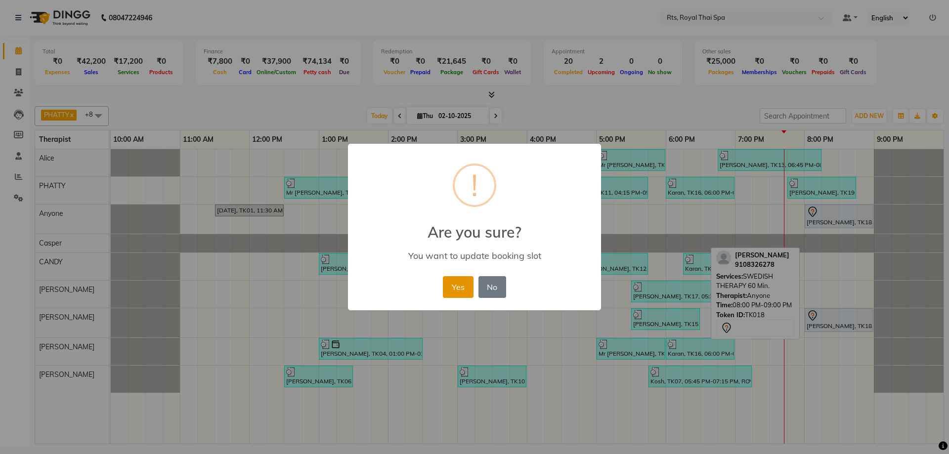
click at [453, 289] on button "Yes" at bounding box center [458, 287] width 30 height 22
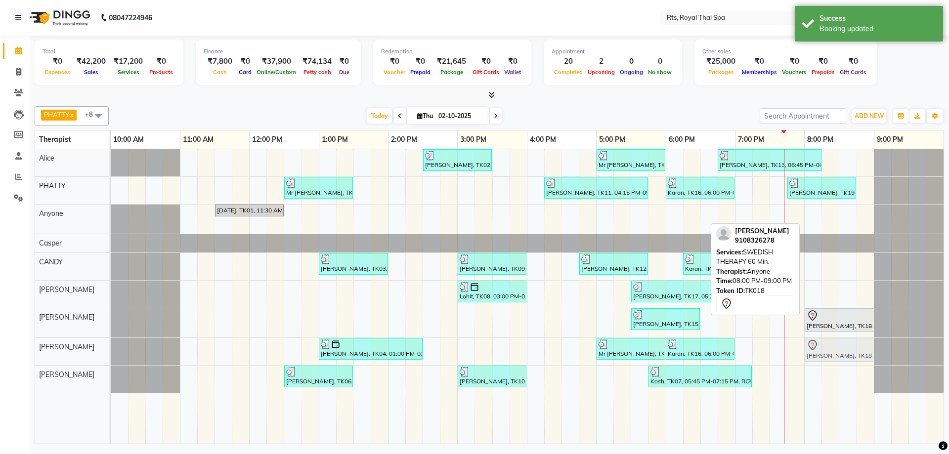
drag, startPoint x: 826, startPoint y: 217, endPoint x: 819, endPoint y: 349, distance: 131.6
click at [819, 349] on tbody "[PERSON_NAME], TK02, 02:30 PM-03:30 PM, ROYAL SIGNATURE THERAPY 60min. Mr [PERS…" at bounding box center [527, 271] width 833 height 244
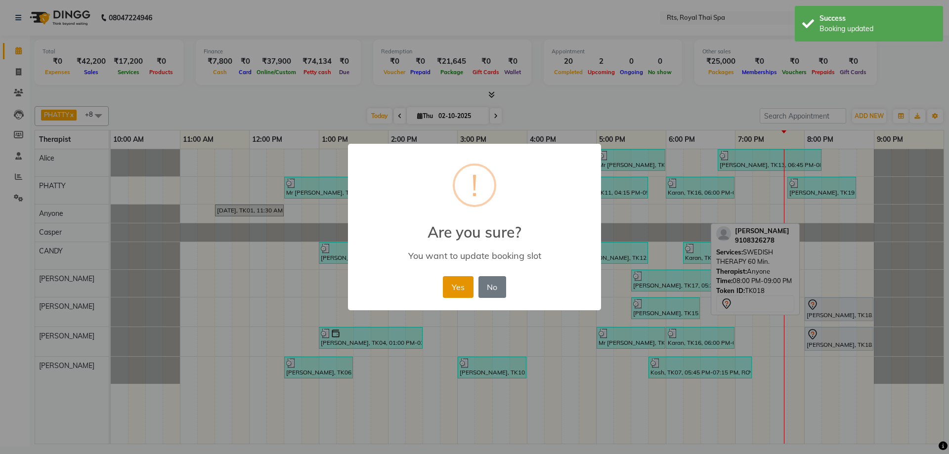
click at [462, 290] on button "Yes" at bounding box center [458, 287] width 30 height 22
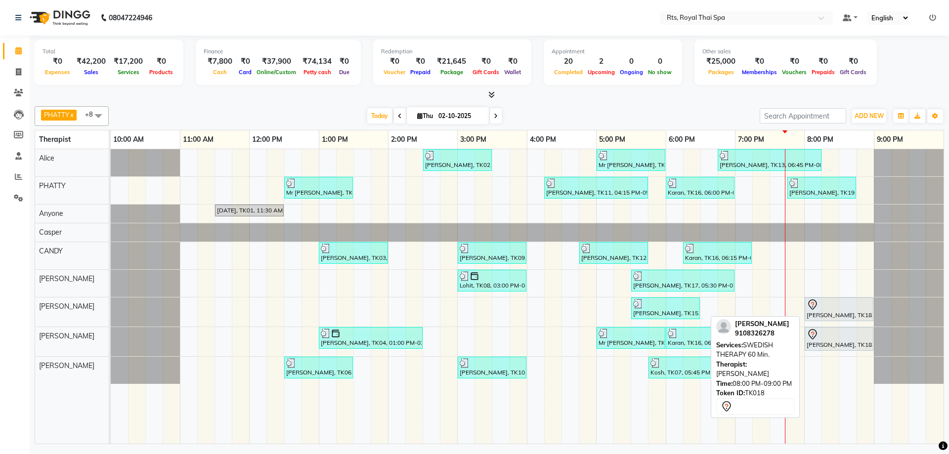
click at [822, 310] on div at bounding box center [838, 305] width 65 height 12
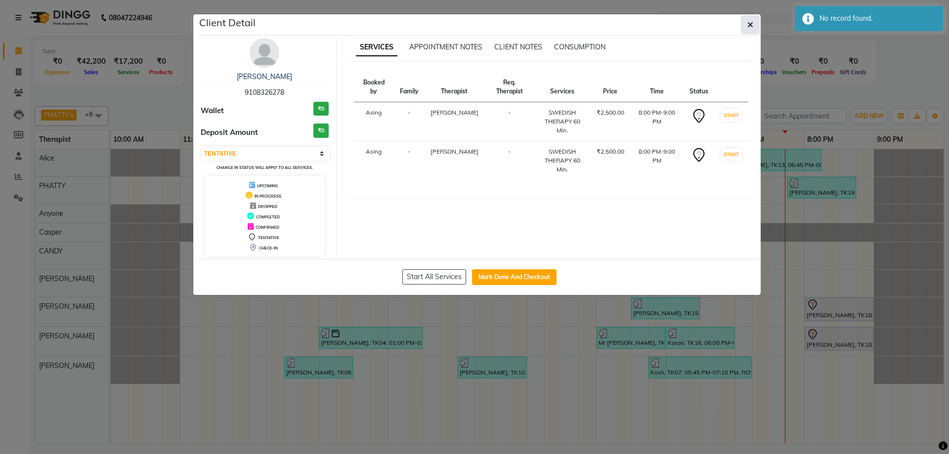
click at [751, 25] on icon "button" at bounding box center [750, 25] width 6 height 8
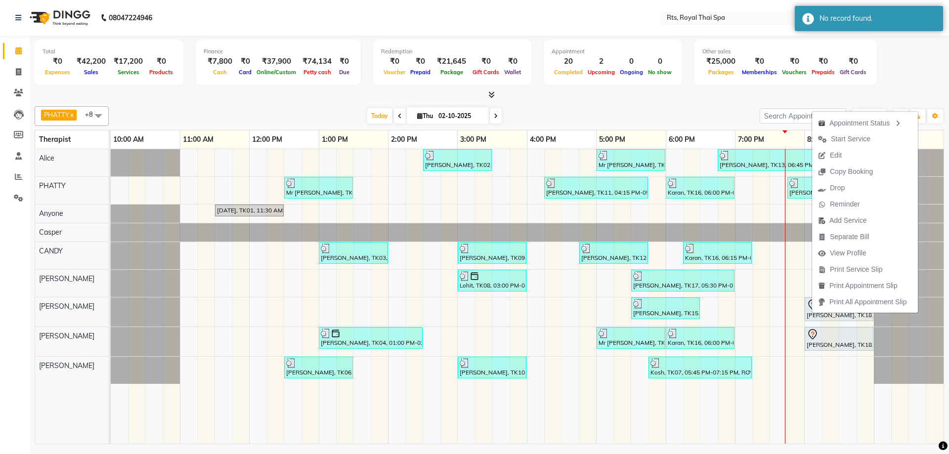
click at [843, 156] on span "Edit" at bounding box center [830, 155] width 36 height 16
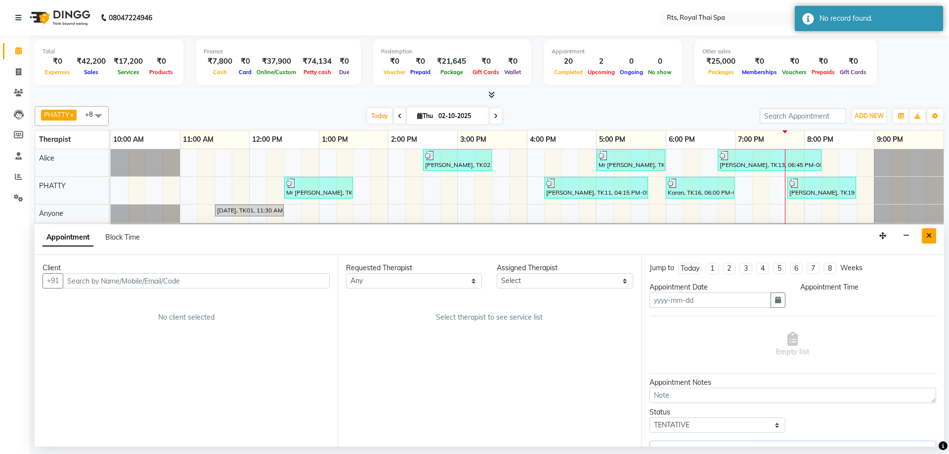
click at [928, 235] on icon "Close" at bounding box center [928, 235] width 5 height 7
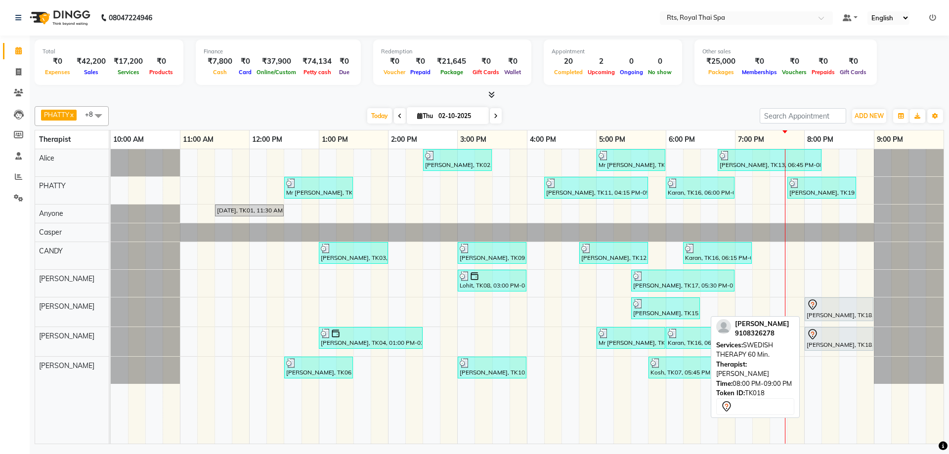
click at [825, 314] on div "[PERSON_NAME], TK18, 08:00 PM-09:00 PM, SWEDISH THERAPY 60 Min." at bounding box center [838, 309] width 67 height 21
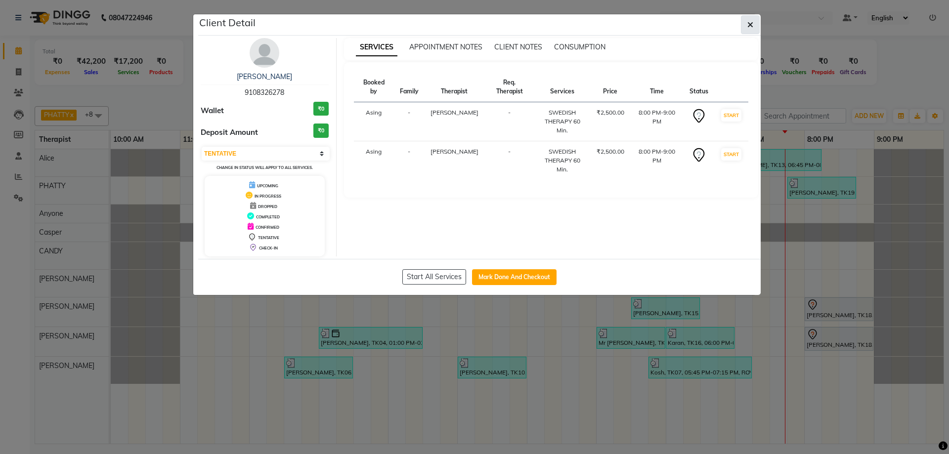
click at [750, 26] on icon "button" at bounding box center [750, 25] width 6 height 8
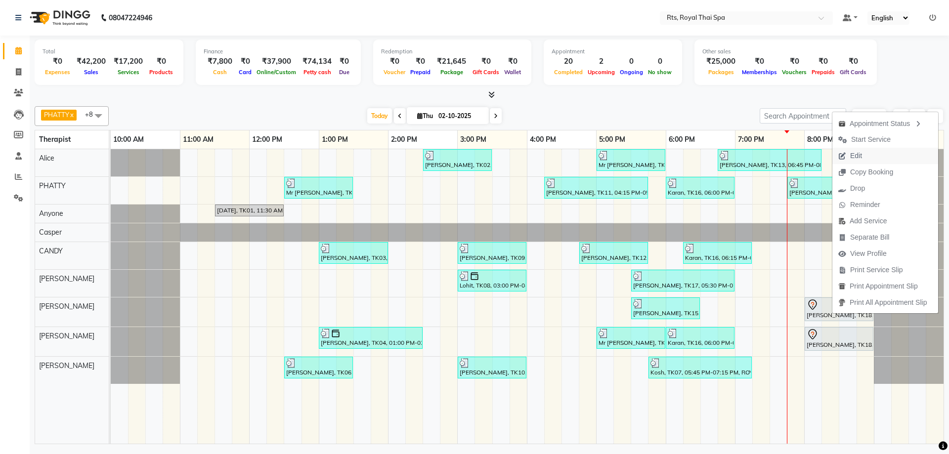
click at [854, 158] on span "Edit" at bounding box center [856, 156] width 12 height 10
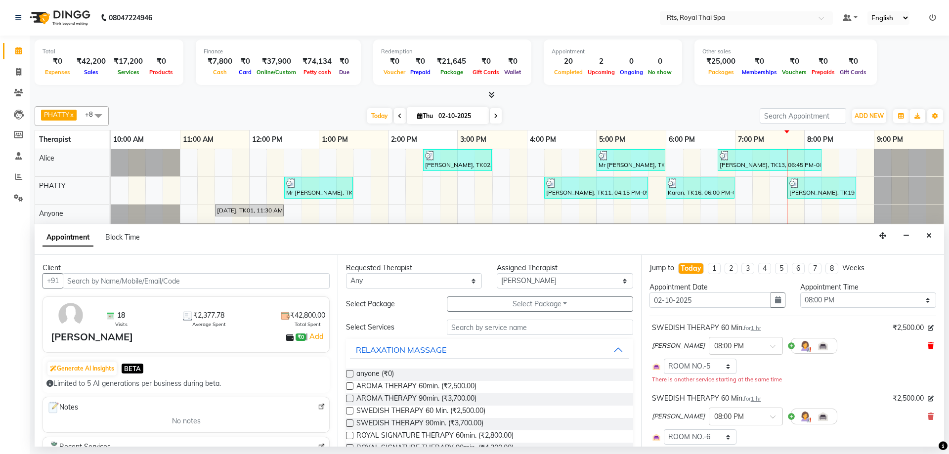
click at [928, 347] on icon at bounding box center [931, 345] width 6 height 7
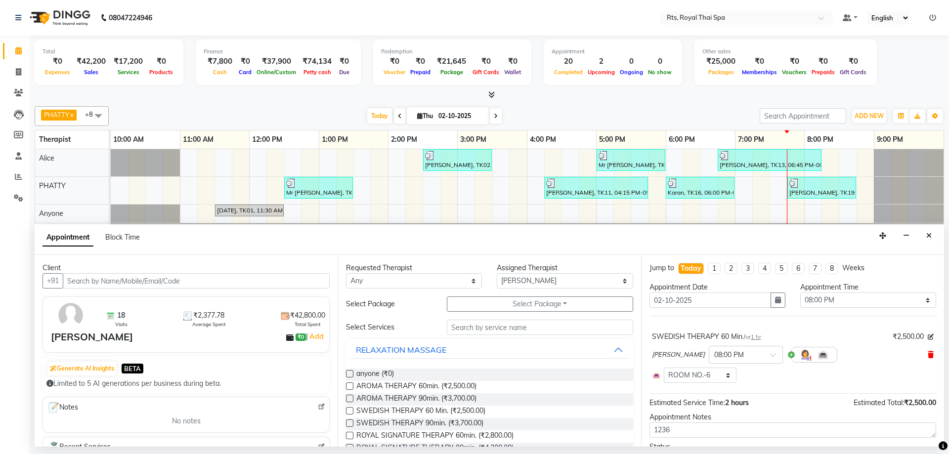
click at [928, 355] on icon at bounding box center [931, 354] width 6 height 7
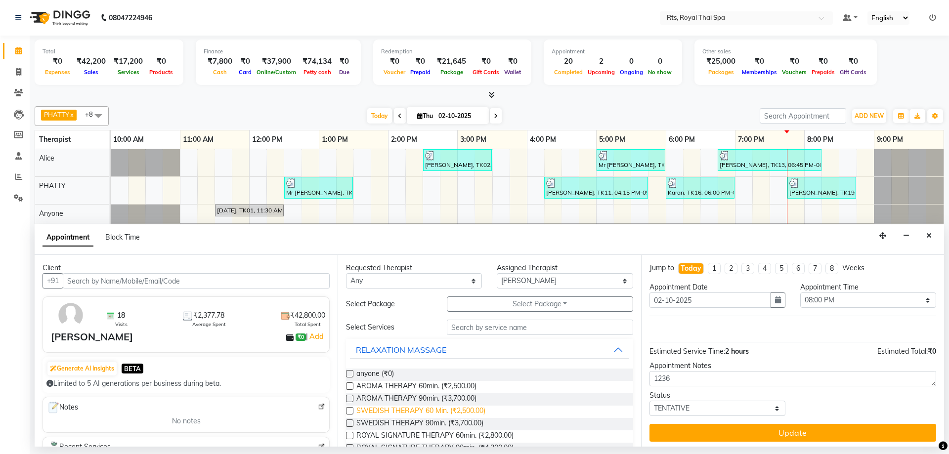
click at [461, 413] on span "SWEDISH THERAPY 60 Min. (₹2,500.00)" at bounding box center [420, 412] width 129 height 12
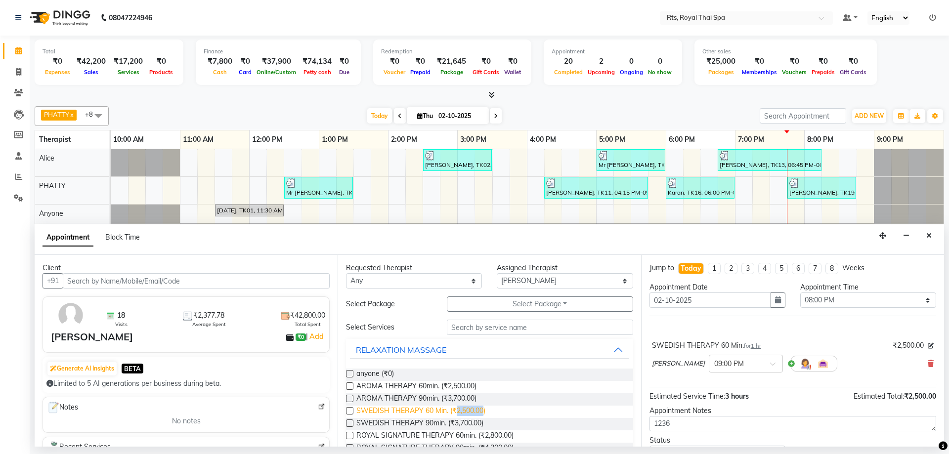
click at [461, 412] on span "SWEDISH THERAPY 60 Min. (₹2,500.00)" at bounding box center [420, 412] width 129 height 12
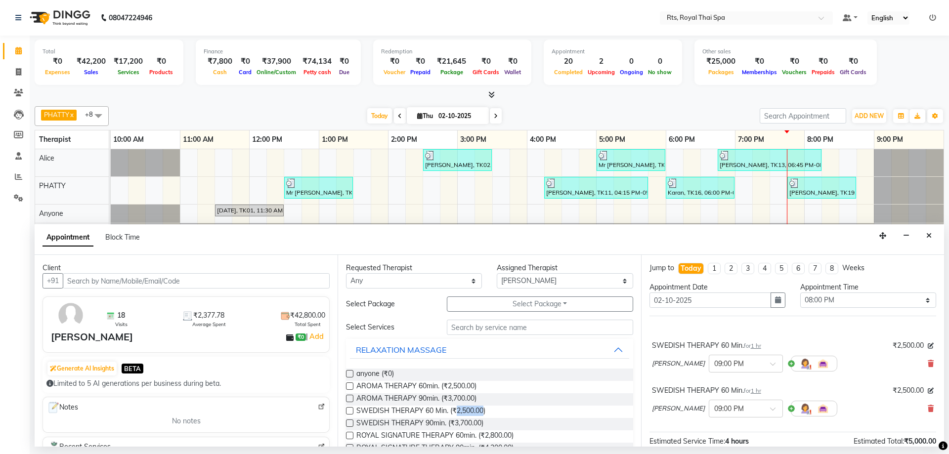
click at [930, 238] on icon "Close" at bounding box center [928, 235] width 5 height 7
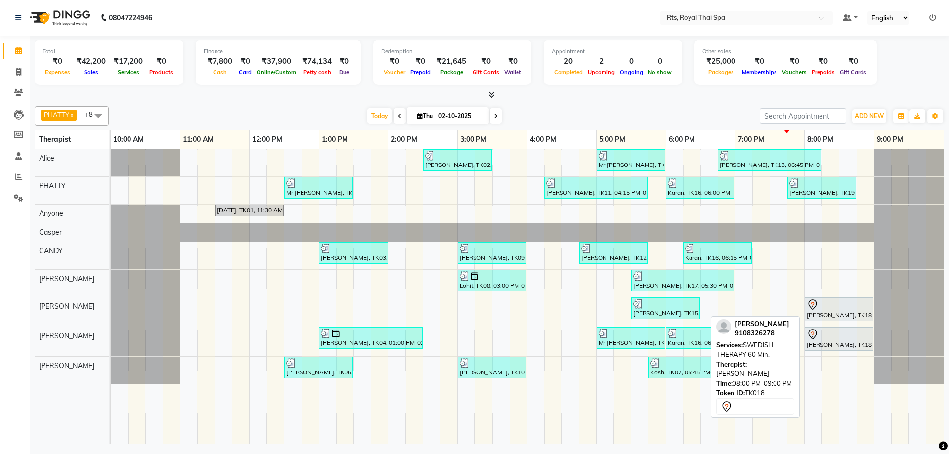
click at [826, 306] on div at bounding box center [838, 305] width 65 height 12
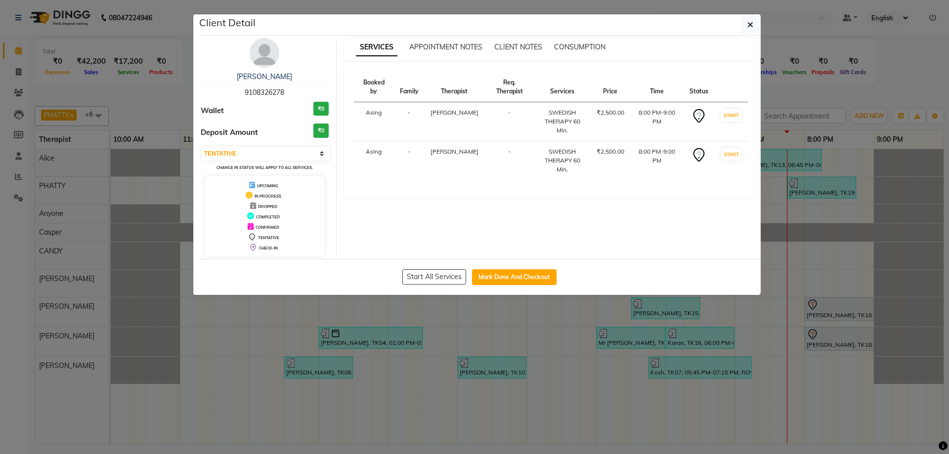
drag, startPoint x: 538, startPoint y: 273, endPoint x: 903, endPoint y: 186, distance: 375.4
click at [893, 188] on ngb-modal-window "Client Detail [PERSON_NAME] 9108326278 Wallet ₹0 Deposit Amount ₹0 Select IN SE…" at bounding box center [474, 227] width 949 height 454
click at [904, 186] on ngb-modal-window "Client Detail [PERSON_NAME] 9108326278 Wallet ₹0 Deposit Amount ₹0 Select IN SE…" at bounding box center [474, 227] width 949 height 454
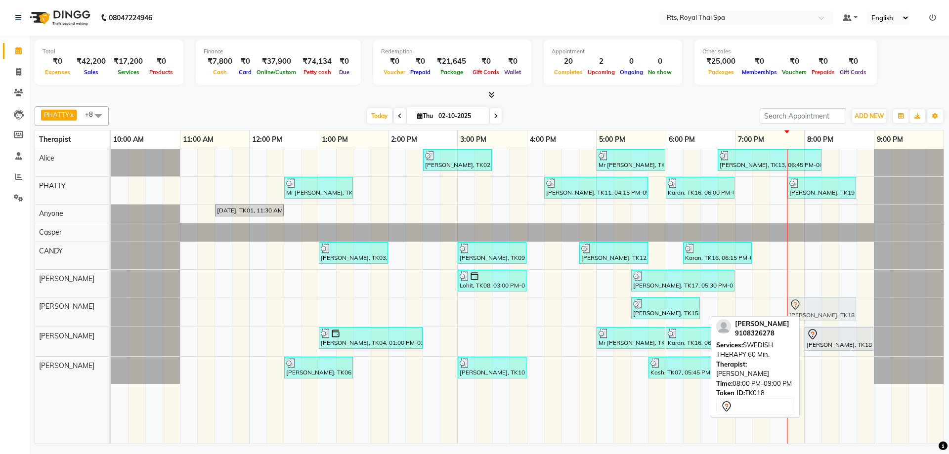
drag, startPoint x: 839, startPoint y: 306, endPoint x: 813, endPoint y: 310, distance: 26.0
click at [111, 310] on div "[PERSON_NAME], TK15, 05:30 PM-06:30 PM, ROYAL SIGNATURE THERAPY 60min. [PERSON_…" at bounding box center [111, 311] width 0 height 29
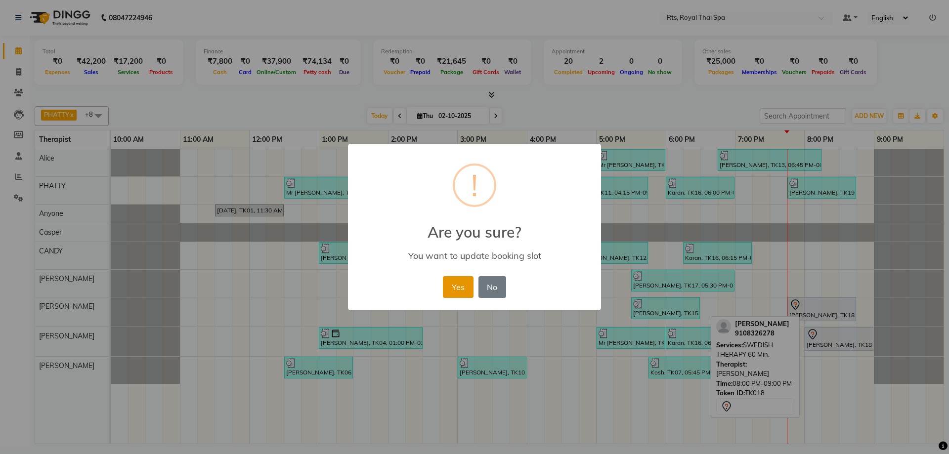
click at [460, 286] on button "Yes" at bounding box center [458, 287] width 30 height 22
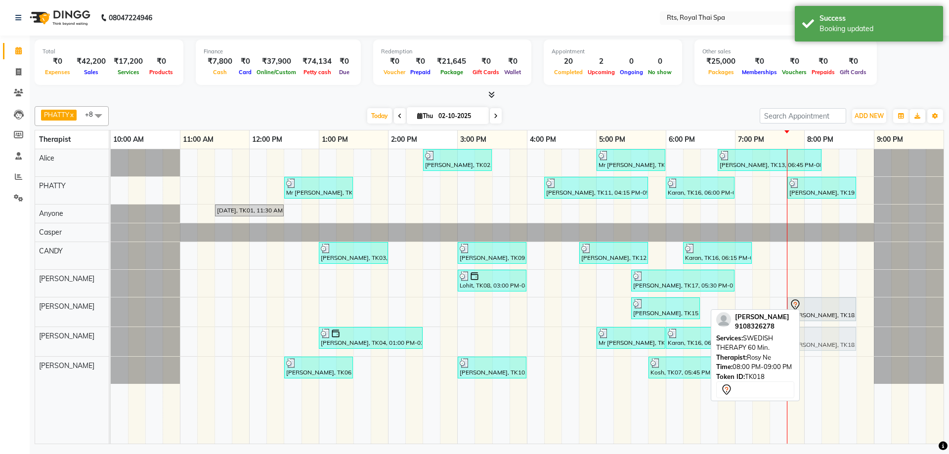
drag, startPoint x: 822, startPoint y: 337, endPoint x: 806, endPoint y: 342, distance: 17.2
click at [111, 342] on div "[PERSON_NAME], TK04, 01:00 PM-02:30 PM, ROYAL SIGNATURE THERAPY 90min. Mr [PERS…" at bounding box center [111, 341] width 0 height 29
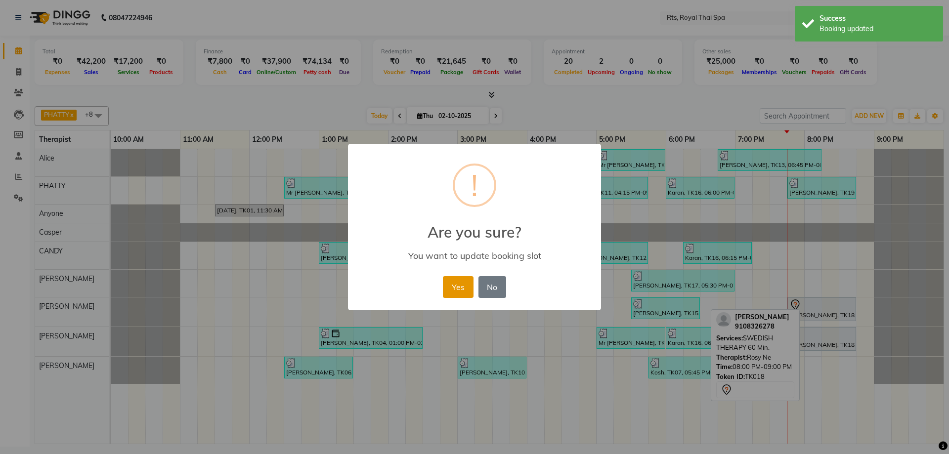
click at [472, 287] on button "Yes" at bounding box center [458, 287] width 30 height 22
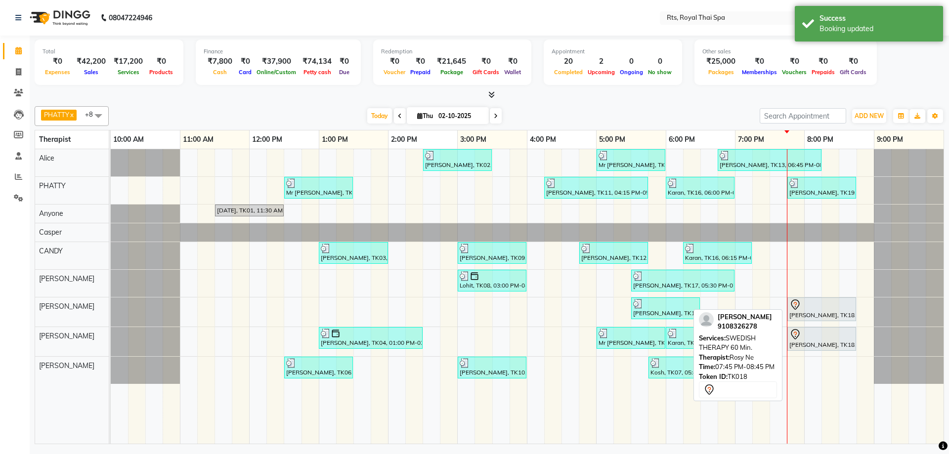
click at [823, 331] on div at bounding box center [821, 335] width 65 height 12
click at [821, 335] on div at bounding box center [821, 335] width 65 height 12
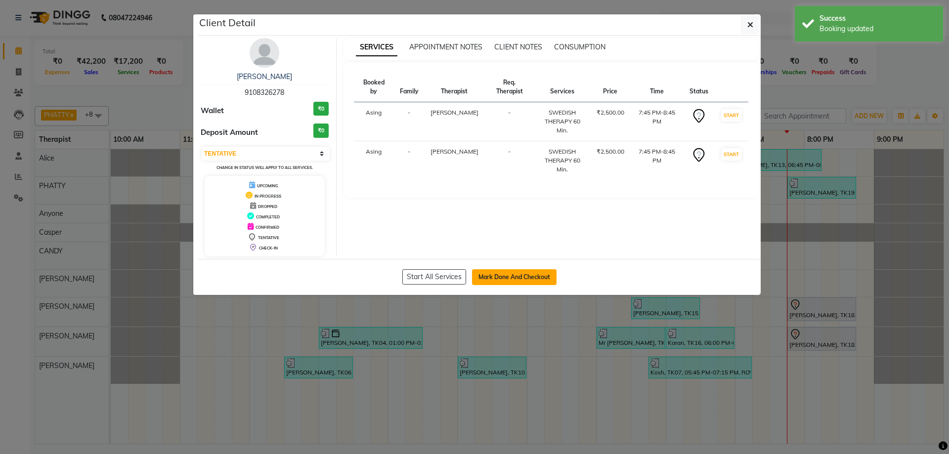
click at [545, 278] on button "Mark Done And Checkout" at bounding box center [514, 277] width 85 height 16
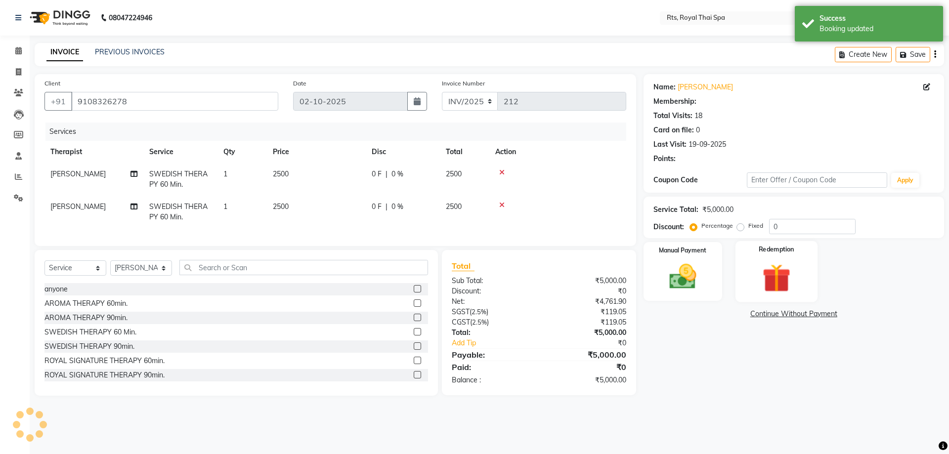
click at [775, 272] on img at bounding box center [776, 277] width 46 height 35
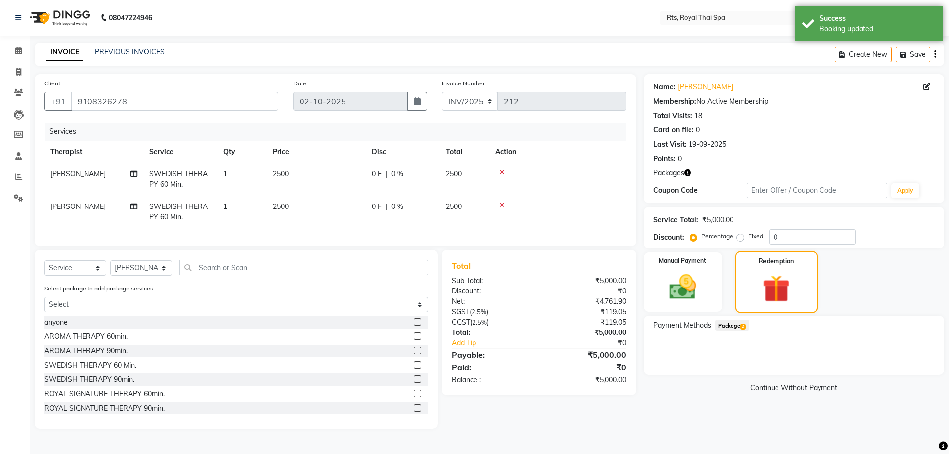
click at [753, 281] on div "Redemption" at bounding box center [776, 283] width 82 height 62
click at [734, 323] on span "Package 2" at bounding box center [732, 325] width 34 height 11
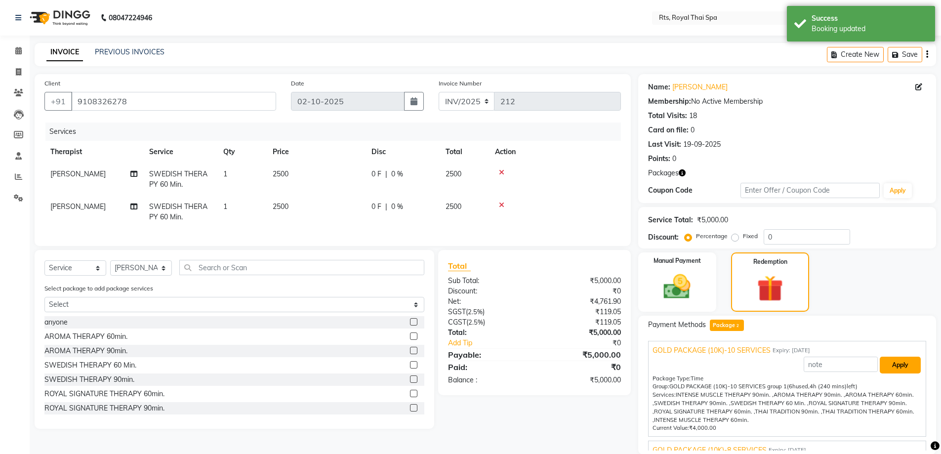
click at [880, 364] on button "Apply" at bounding box center [900, 365] width 41 height 17
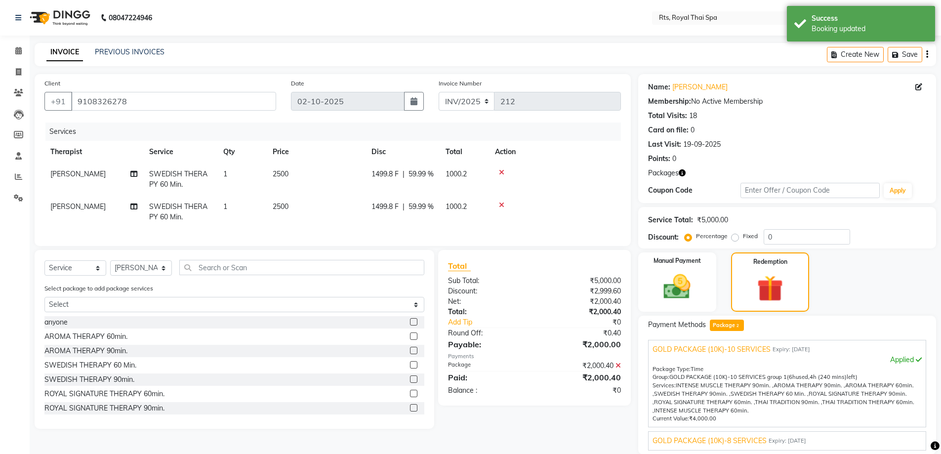
scroll to position [91, 0]
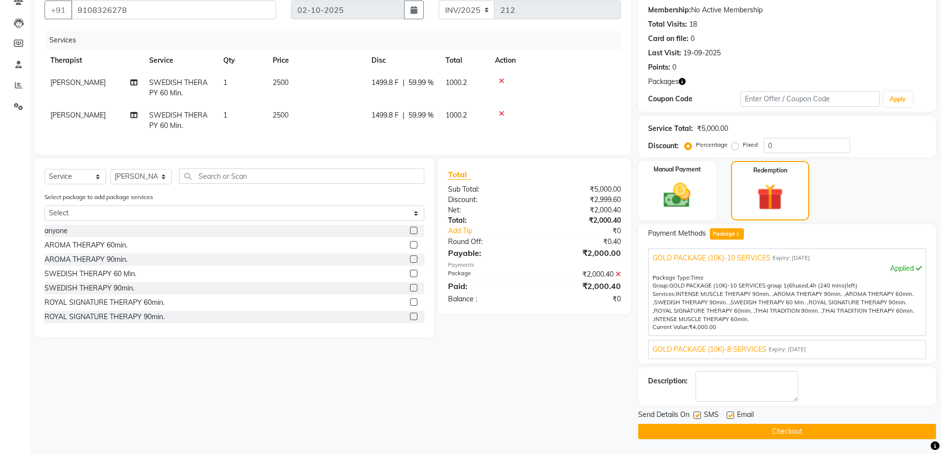
click at [696, 415] on label at bounding box center [697, 415] width 7 height 7
click at [696, 415] on input "checkbox" at bounding box center [697, 416] width 6 height 6
click at [697, 426] on button "Checkout" at bounding box center [787, 431] width 298 height 15
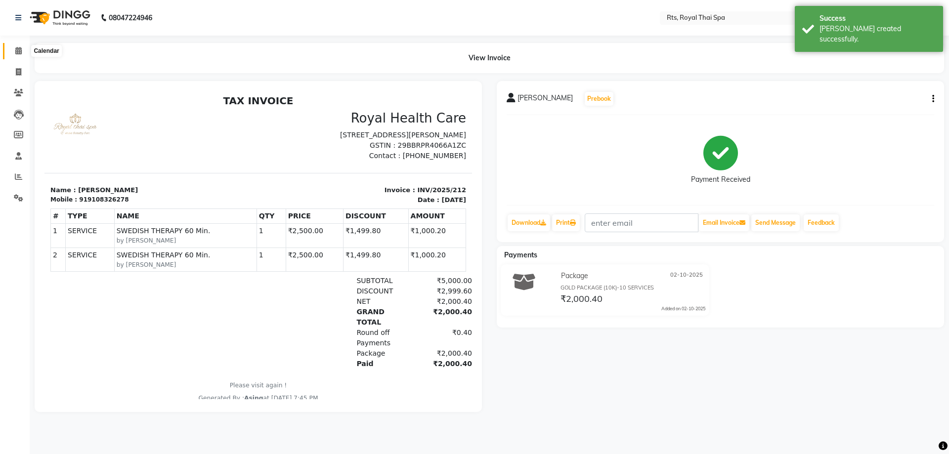
click at [18, 50] on icon at bounding box center [18, 50] width 6 height 7
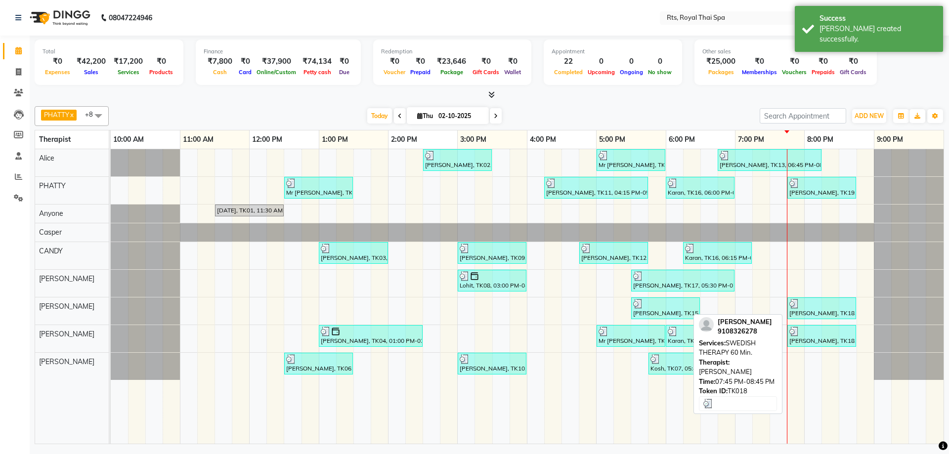
click at [805, 308] on div at bounding box center [821, 304] width 65 height 10
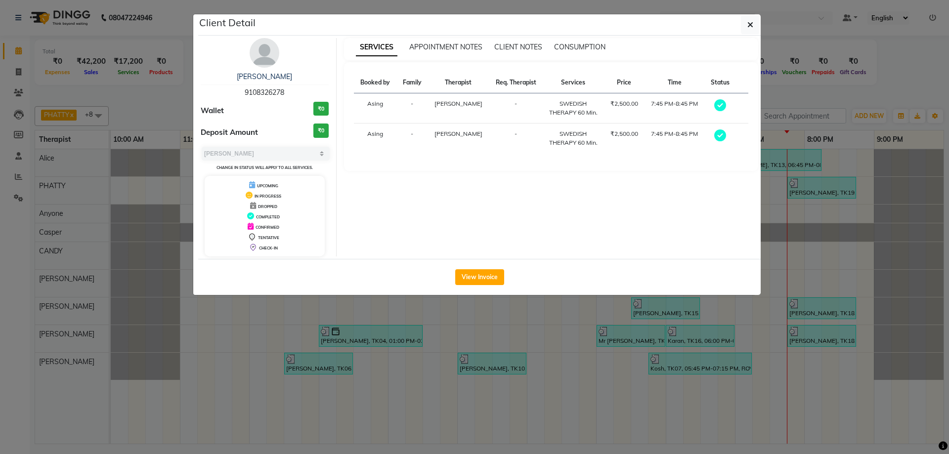
drag, startPoint x: 238, startPoint y: 90, endPoint x: 315, endPoint y: 91, distance: 77.1
click at [315, 91] on div "[PERSON_NAME] 9108326278" at bounding box center [265, 85] width 128 height 26
copy span "9108326278"
click at [750, 24] on icon "button" at bounding box center [750, 25] width 6 height 8
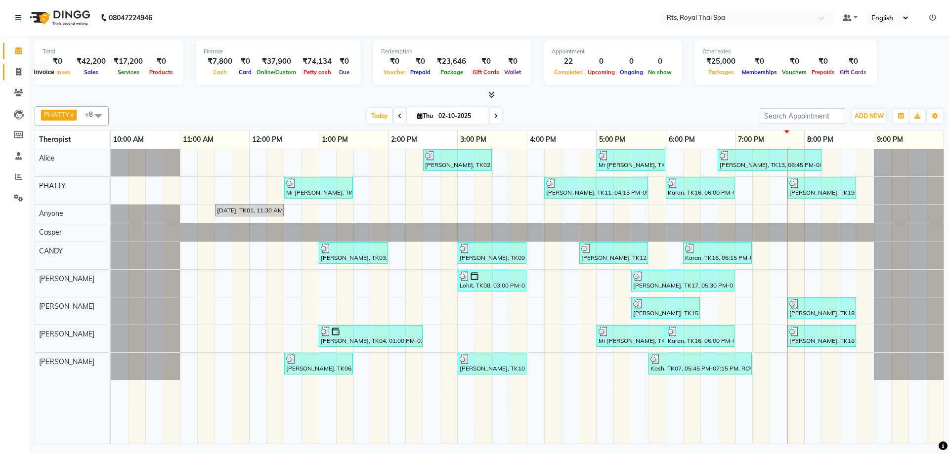
click at [19, 74] on icon at bounding box center [18, 71] width 5 height 7
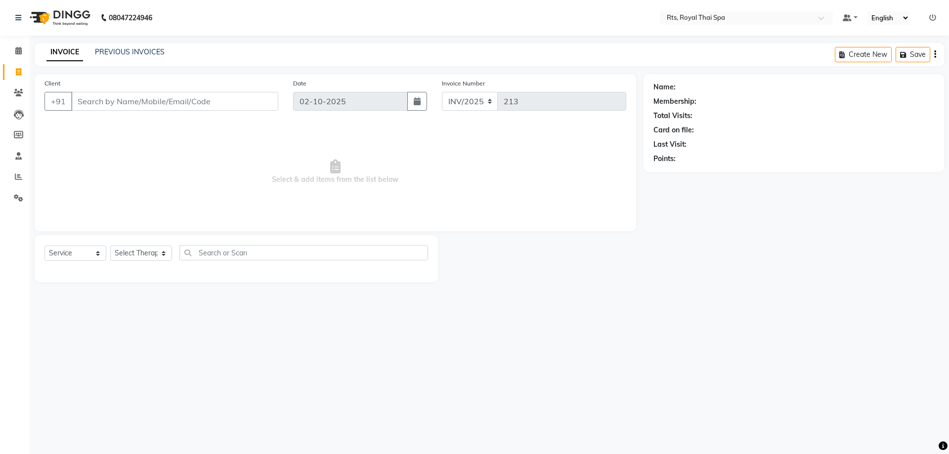
click at [114, 102] on input "Client" at bounding box center [174, 101] width 207 height 19
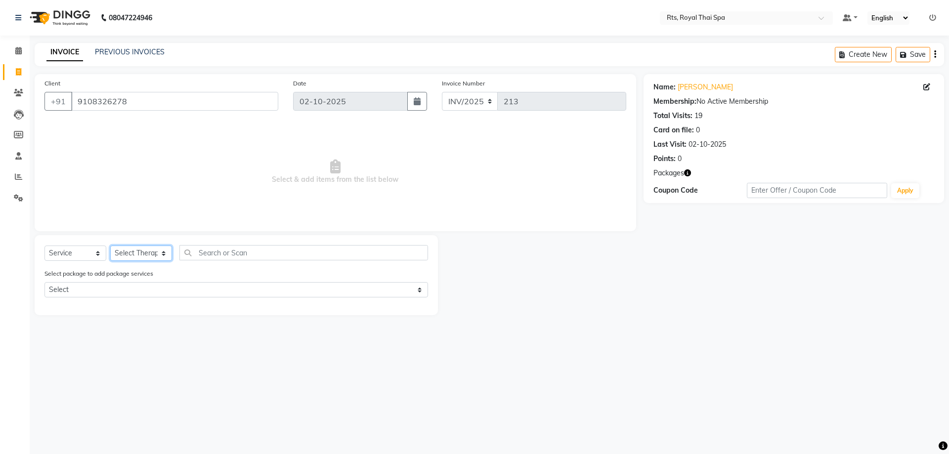
click at [163, 252] on select "Select Therapist [PERSON_NAME] APPLE N [PERSON_NAME] [PERSON_NAME] [PERSON_NAME…" at bounding box center [141, 253] width 62 height 15
click at [110, 246] on select "Select Therapist [PERSON_NAME] APPLE N [PERSON_NAME] [PERSON_NAME] [PERSON_NAME…" at bounding box center [141, 253] width 62 height 15
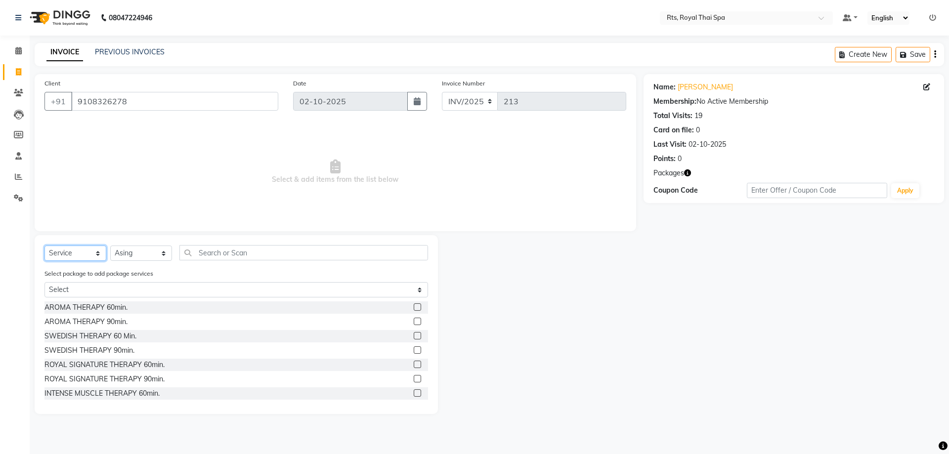
click at [99, 253] on select "Select Service Product Membership Package Voucher Prepaid Gift Card" at bounding box center [75, 253] width 62 height 15
click at [44, 246] on select "Select Service Product Membership Package Voucher Prepaid Gift Card" at bounding box center [75, 253] width 62 height 15
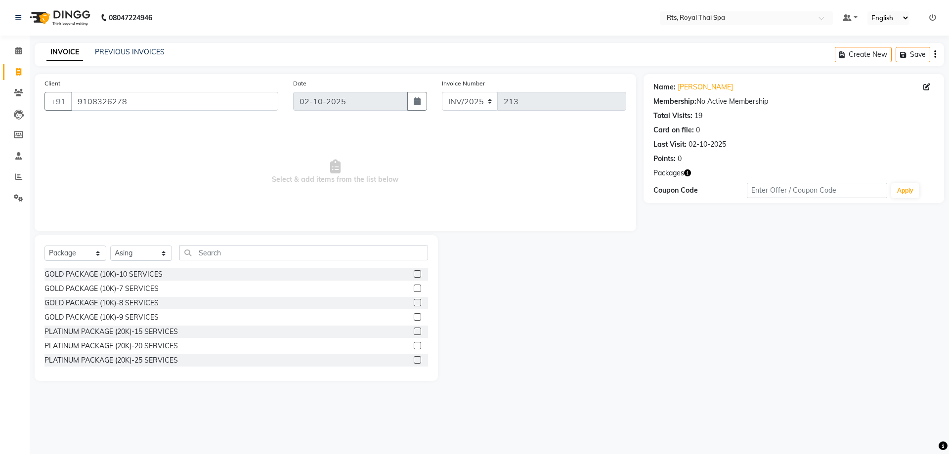
click at [163, 275] on div "GOLD PACKAGE (10K)-10 SERVICES" at bounding box center [235, 274] width 383 height 12
click at [146, 272] on div "GOLD PACKAGE (10K)-10 SERVICES" at bounding box center [103, 274] width 118 height 10
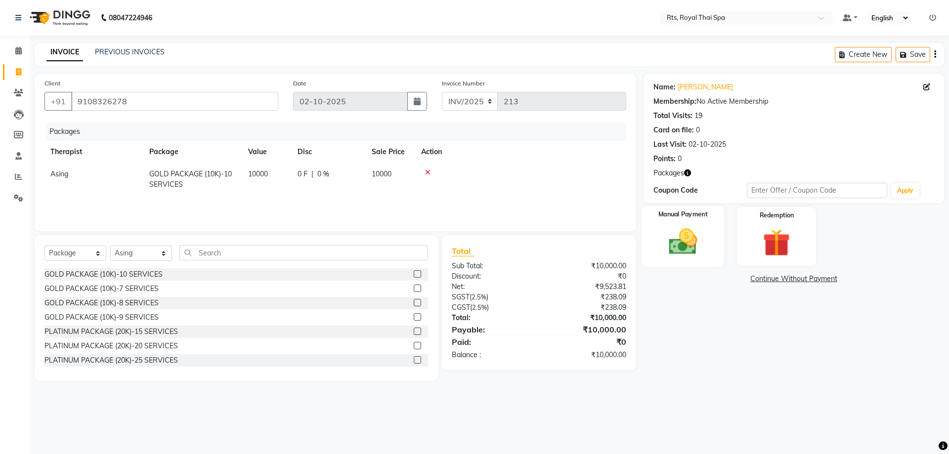
click at [684, 245] on img at bounding box center [683, 241] width 46 height 33
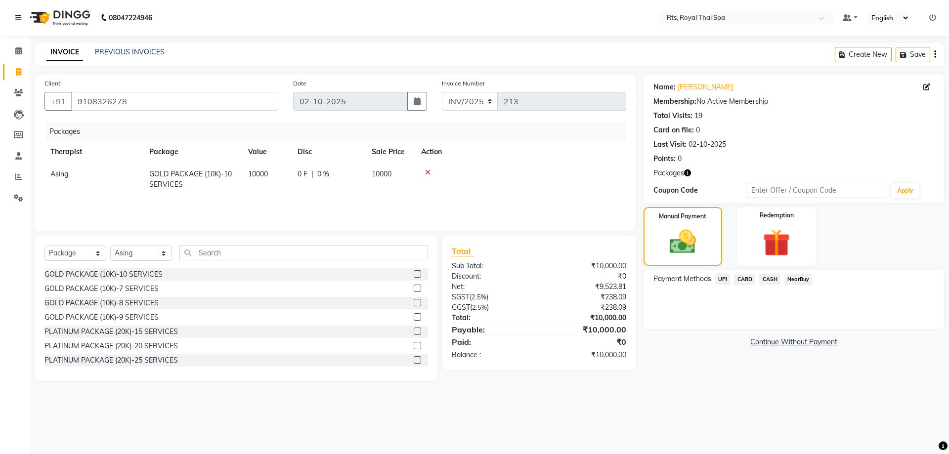
click at [748, 279] on span "CARD" at bounding box center [744, 279] width 21 height 11
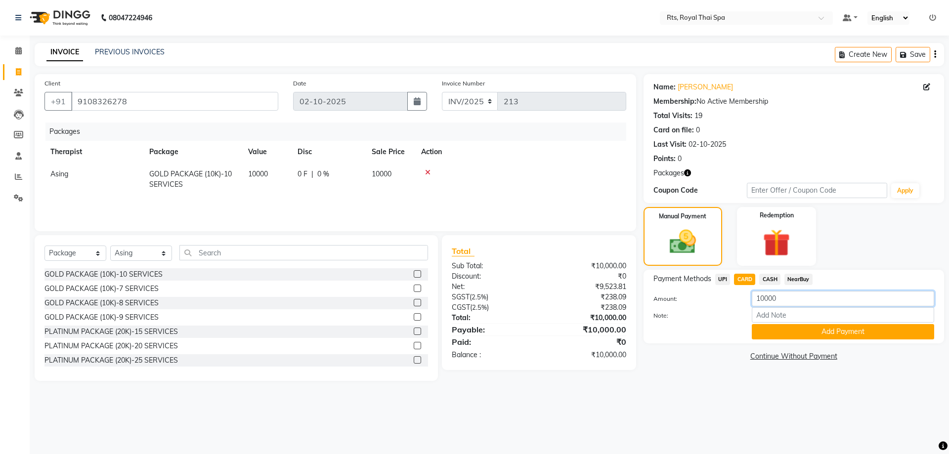
click at [781, 298] on input "10000" at bounding box center [843, 298] width 182 height 15
click at [876, 334] on button "Add Payment" at bounding box center [843, 331] width 182 height 15
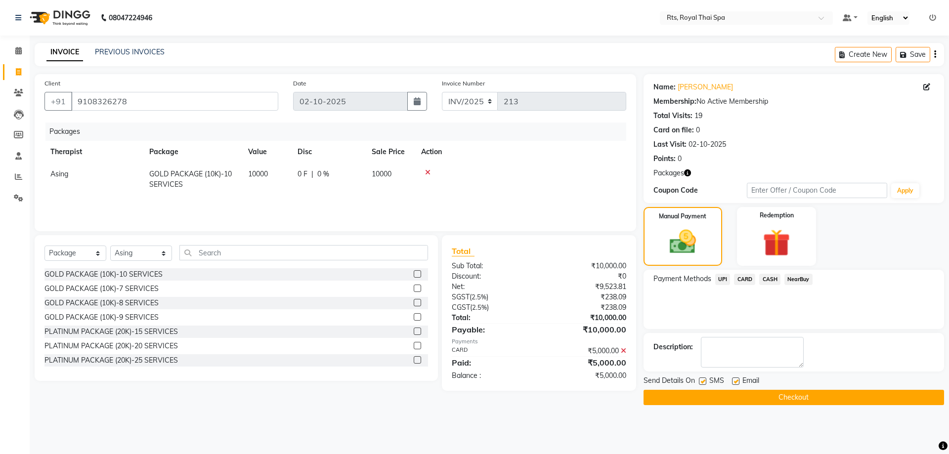
click at [705, 381] on label at bounding box center [702, 381] width 7 height 7
click at [705, 381] on input "checkbox" at bounding box center [702, 382] width 6 height 6
click at [724, 402] on button "Checkout" at bounding box center [793, 397] width 300 height 15
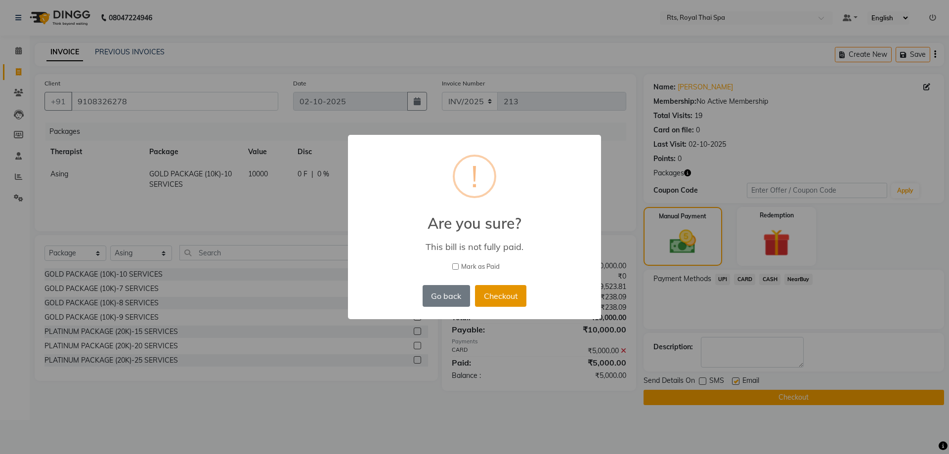
click at [515, 289] on button "Checkout" at bounding box center [500, 296] width 51 height 22
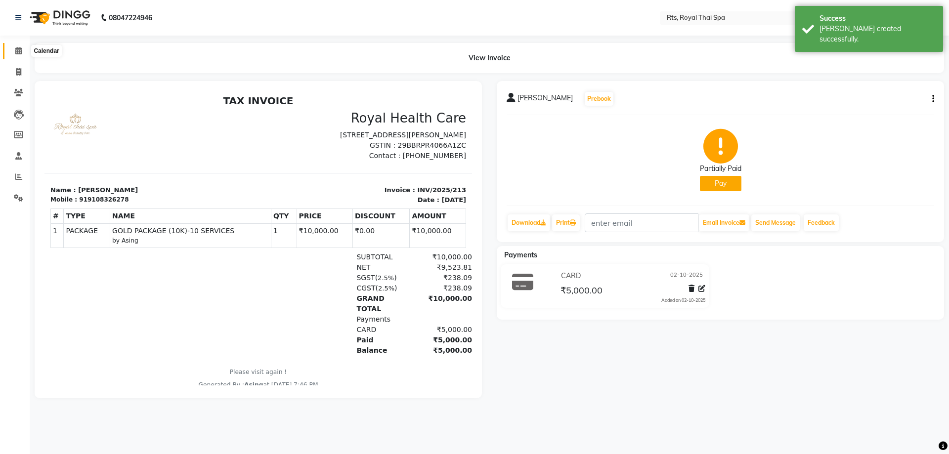
click at [18, 51] on icon at bounding box center [18, 50] width 6 height 7
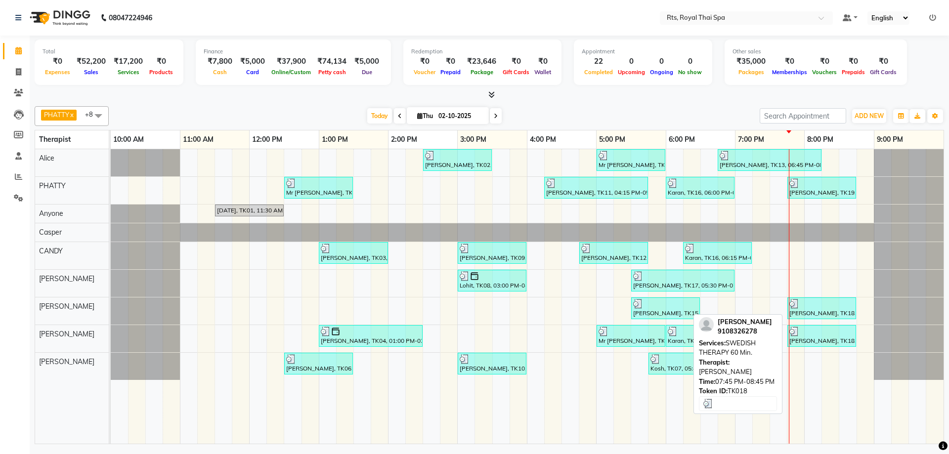
click at [824, 310] on div "[PERSON_NAME], TK18, 07:45 PM-08:45 PM, SWEDISH THERAPY 60 Min." at bounding box center [821, 308] width 67 height 19
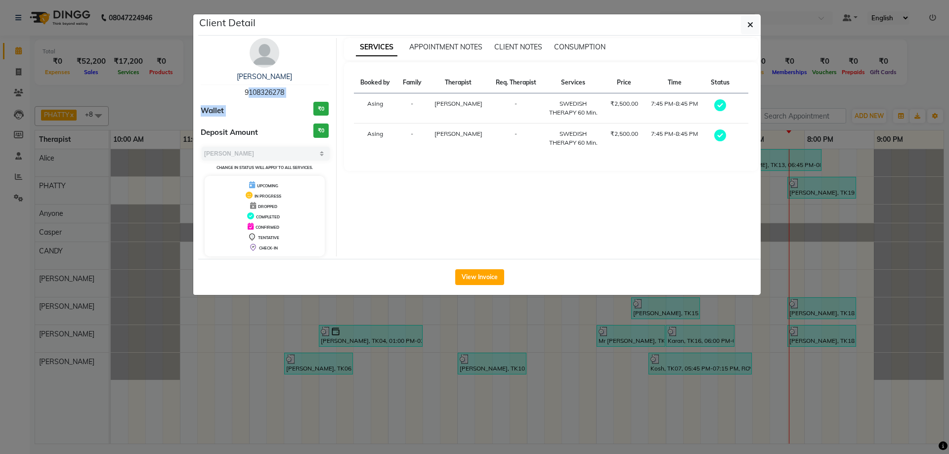
drag, startPoint x: 243, startPoint y: 92, endPoint x: 297, endPoint y: 98, distance: 53.7
click at [297, 98] on div "[PERSON_NAME] 9108326278 Wallet ₹0 Deposit Amount ₹0 Select MARK DONE UPCOMING …" at bounding box center [264, 147] width 143 height 218
copy div "9108326278 Wallet"
click at [270, 122] on div "[PERSON_NAME] 9108326278 Wallet ₹0 Deposit Amount ₹0 Select MARK DONE UPCOMING …" at bounding box center [264, 147] width 143 height 218
drag, startPoint x: 242, startPoint y: 92, endPoint x: 287, endPoint y: 93, distance: 45.5
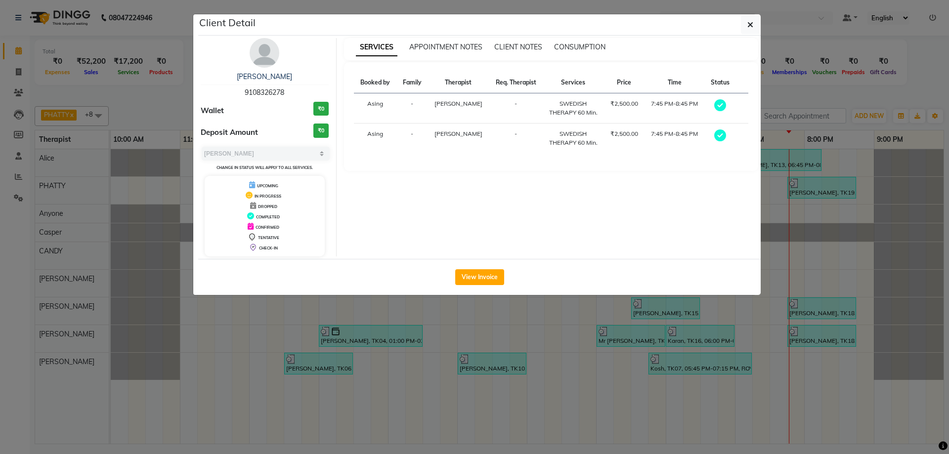
click at [287, 93] on div "[PERSON_NAME] 9108326278" at bounding box center [265, 85] width 128 height 26
copy span "9108326278"
click at [756, 29] on button "button" at bounding box center [750, 24] width 19 height 19
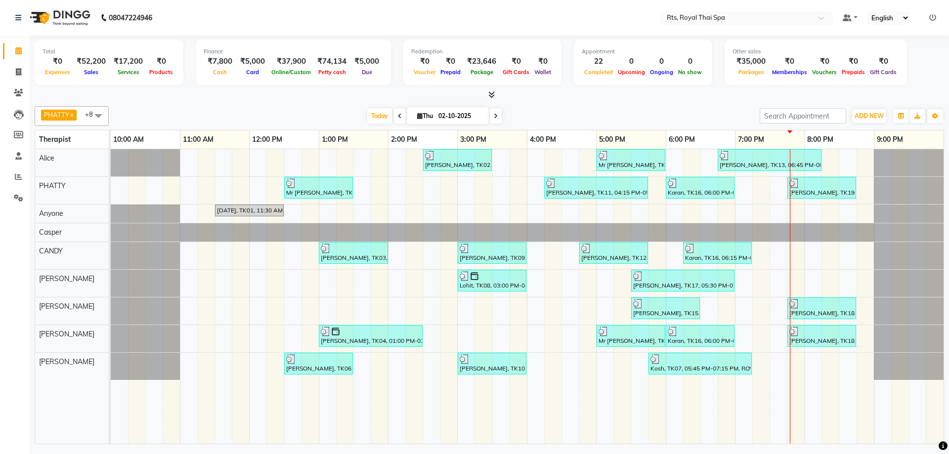
click at [0, 223] on div "Calendar Invoice Clients Leads Members Staff Reports Settings Completed InProgr…" at bounding box center [66, 233] width 133 height 411
click at [855, 121] on button "ADD NEW Toggle Dropdown" at bounding box center [869, 116] width 34 height 14
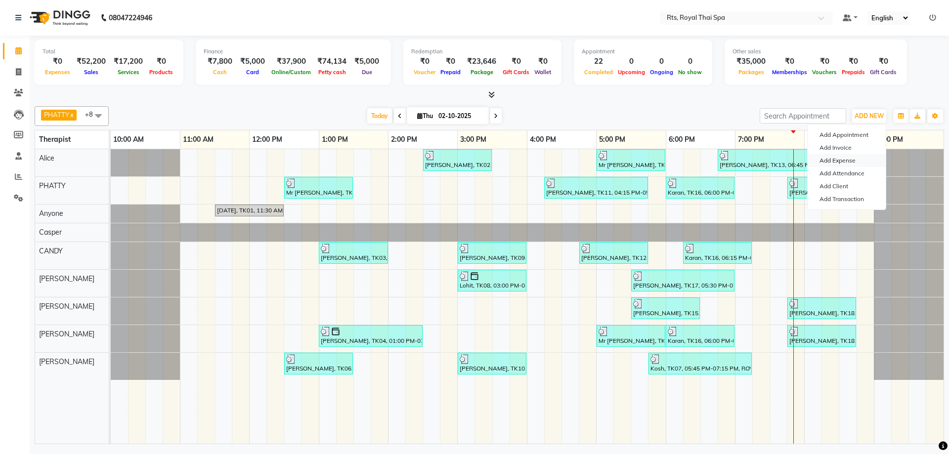
click at [843, 162] on link "Add Expense" at bounding box center [846, 160] width 78 height 13
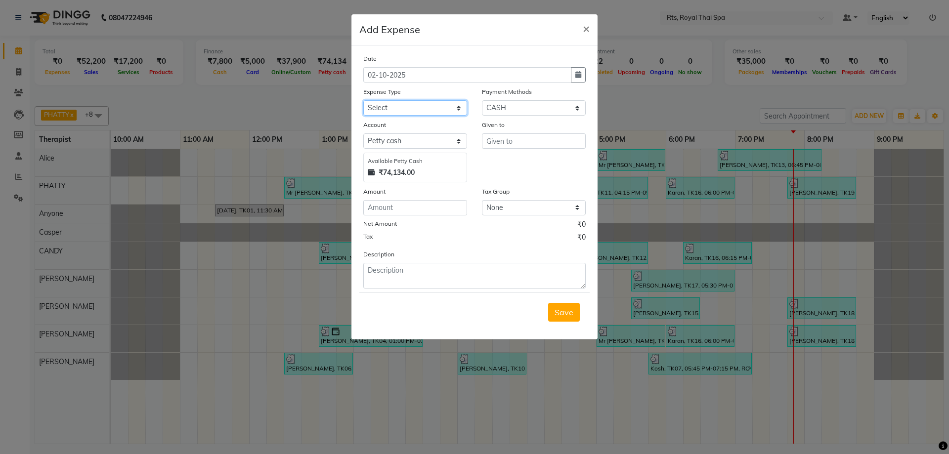
click at [436, 108] on select "Select Bank charges Cleaning and products Donation Electric and water charge In…" at bounding box center [415, 107] width 104 height 15
click at [521, 109] on select "Select UPI CARD CASH Package NearBuy" at bounding box center [534, 107] width 104 height 15
click at [482, 100] on select "Select UPI CARD CASH Package NearBuy" at bounding box center [534, 107] width 104 height 15
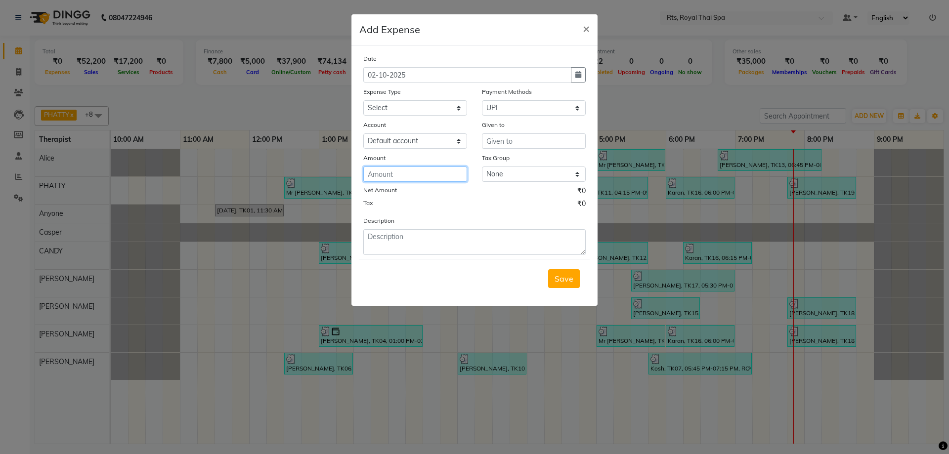
click at [426, 172] on input "number" at bounding box center [415, 174] width 104 height 15
click at [407, 105] on select "Select Bank charges Cleaning and products Donation Electric and water charge In…" at bounding box center [415, 107] width 104 height 15
click at [363, 100] on select "Select Bank charges Cleaning and products Donation Electric and water charge In…" at bounding box center [415, 107] width 104 height 15
click at [401, 247] on textarea at bounding box center [474, 242] width 222 height 26
click at [515, 141] on input "text" at bounding box center [534, 140] width 104 height 15
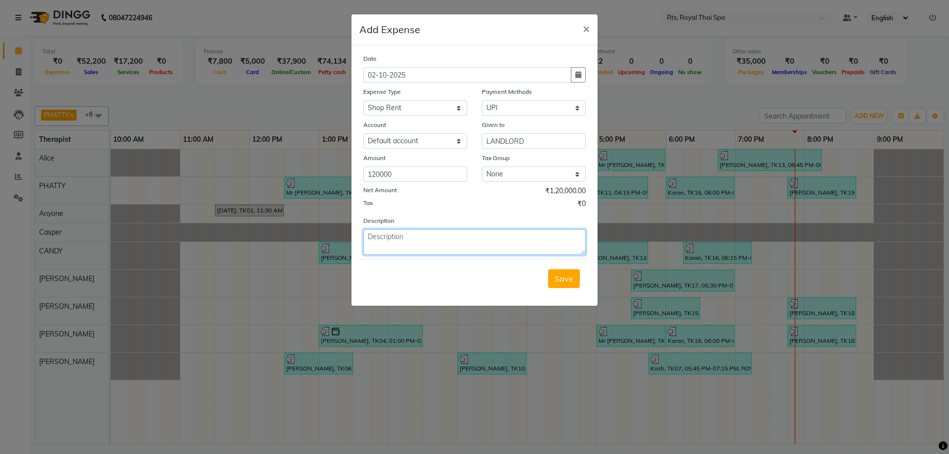
click at [464, 242] on textarea at bounding box center [474, 242] width 222 height 26
click at [560, 286] on button "Save" at bounding box center [564, 278] width 32 height 19
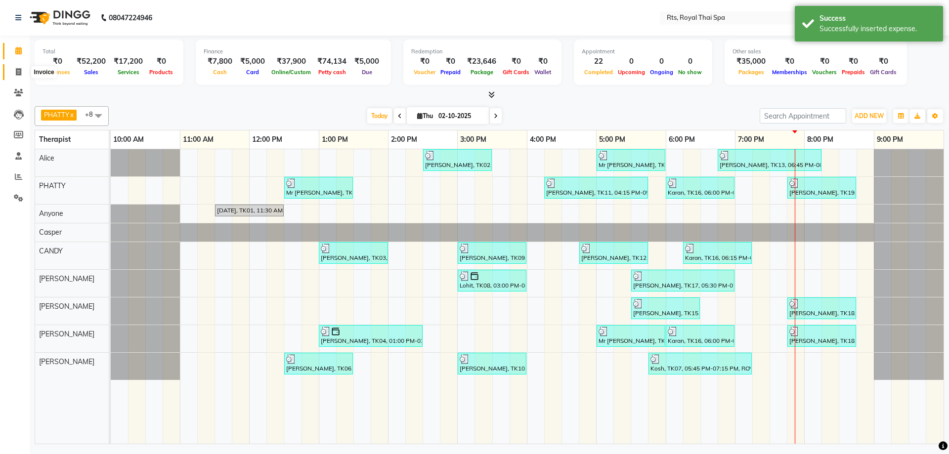
click at [14, 73] on span at bounding box center [18, 72] width 17 height 11
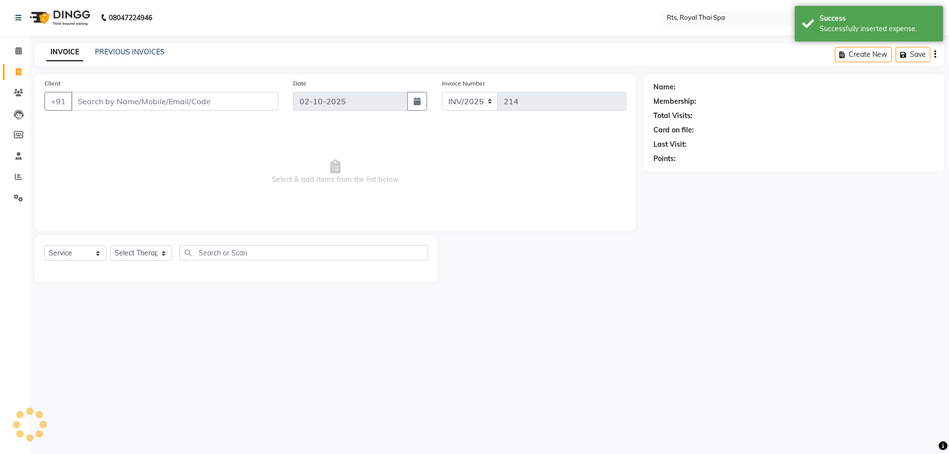
click at [18, 42] on div "Calendar Invoice Clients Leads Members Staff Reports Settings Completed InProgr…" at bounding box center [66, 233] width 133 height 411
click at [15, 46] on span at bounding box center [18, 50] width 17 height 11
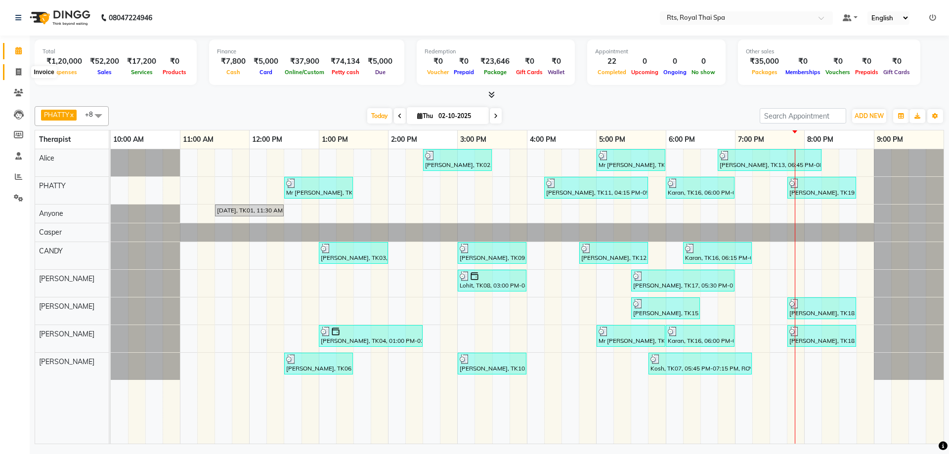
click at [19, 72] on icon at bounding box center [18, 71] width 5 height 7
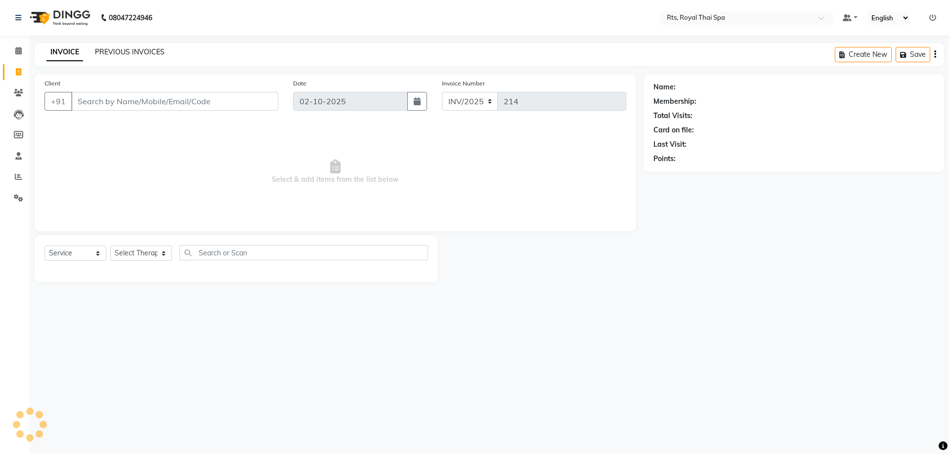
click at [133, 52] on link "PREVIOUS INVOICES" at bounding box center [130, 51] width 70 height 9
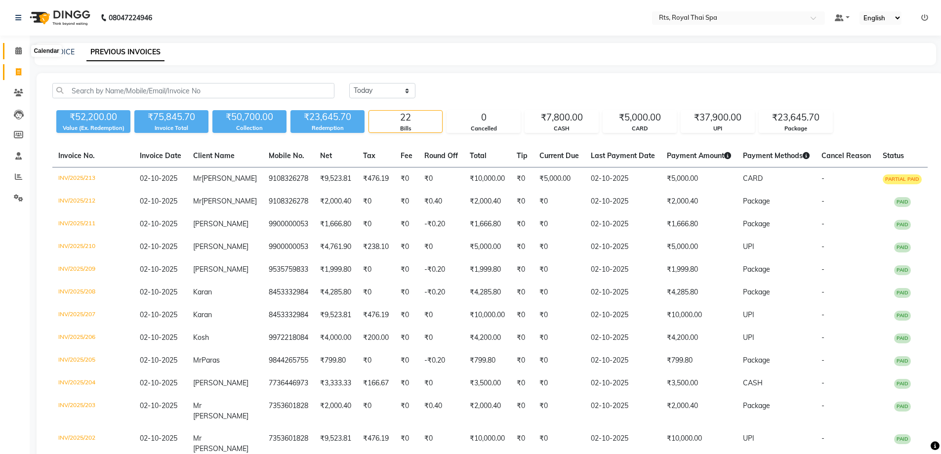
click at [15, 50] on icon at bounding box center [18, 50] width 6 height 7
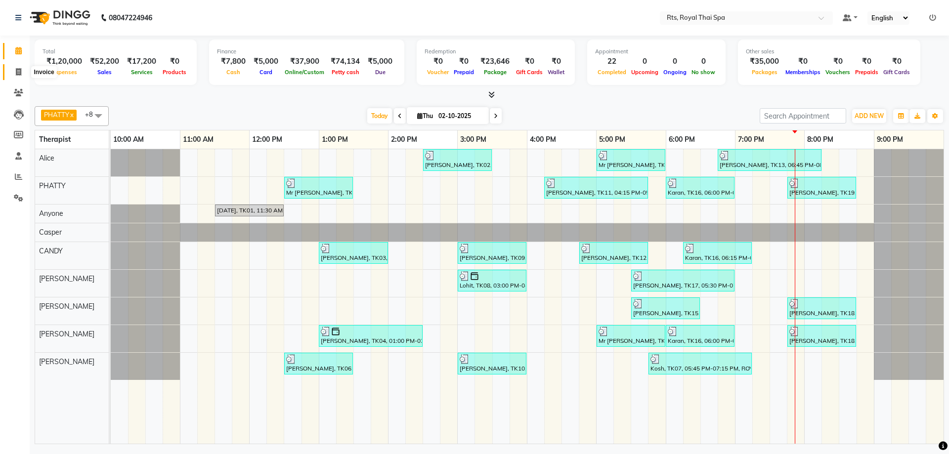
click at [14, 74] on span at bounding box center [18, 72] width 17 height 11
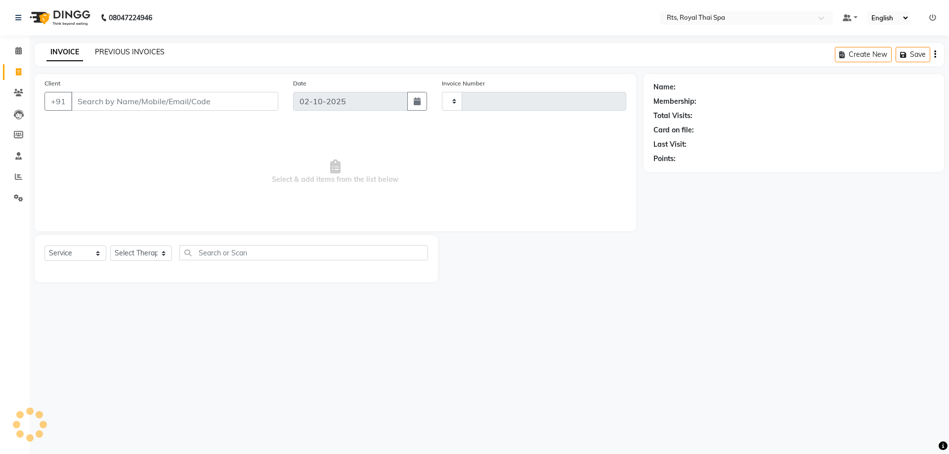
click at [120, 51] on link "PREVIOUS INVOICES" at bounding box center [130, 51] width 70 height 9
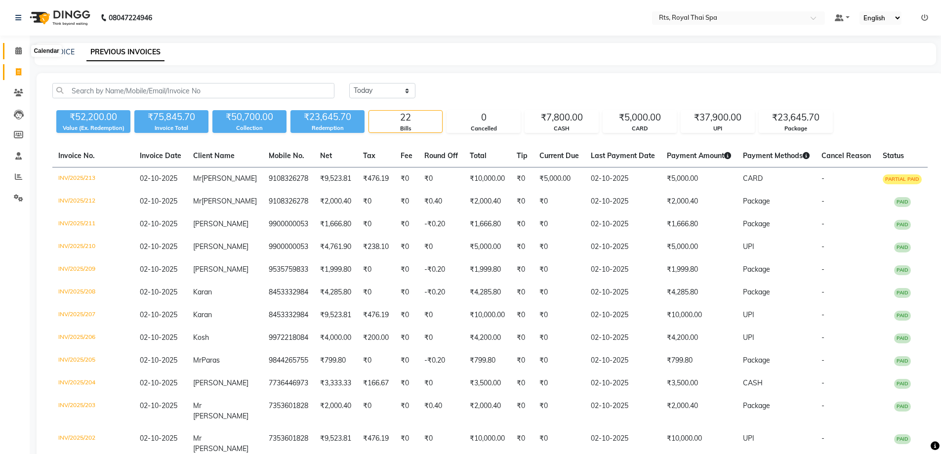
click at [17, 53] on icon at bounding box center [18, 50] width 6 height 7
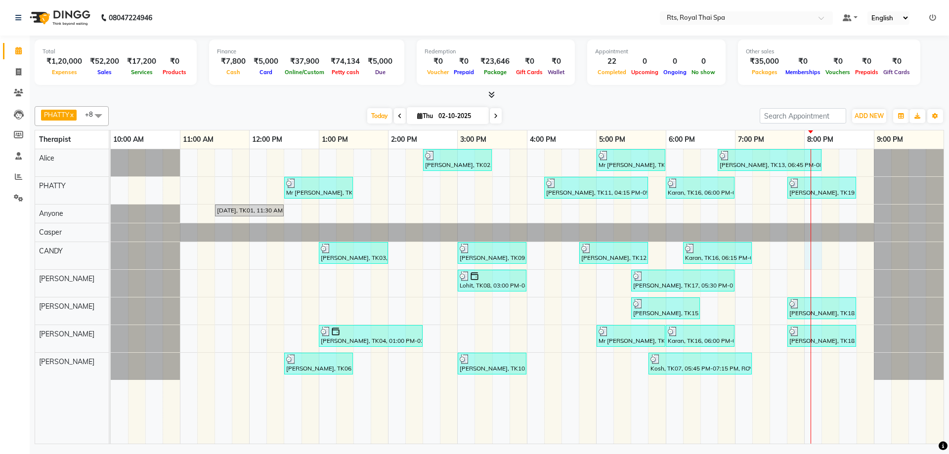
click at [815, 255] on div "[PERSON_NAME], TK02, 02:30 PM-03:30 PM, ROYAL SIGNATURE THERAPY 60min. Mr [PERS…" at bounding box center [527, 296] width 833 height 295
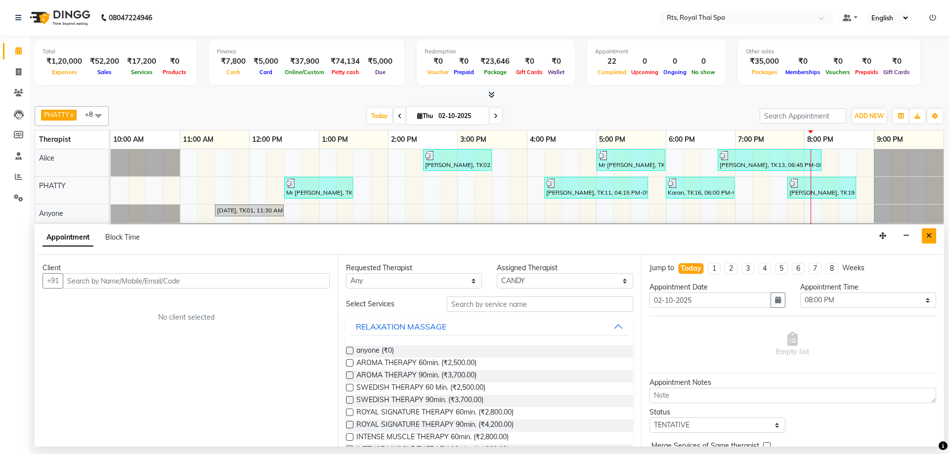
click at [924, 236] on button "Close" at bounding box center [929, 235] width 14 height 15
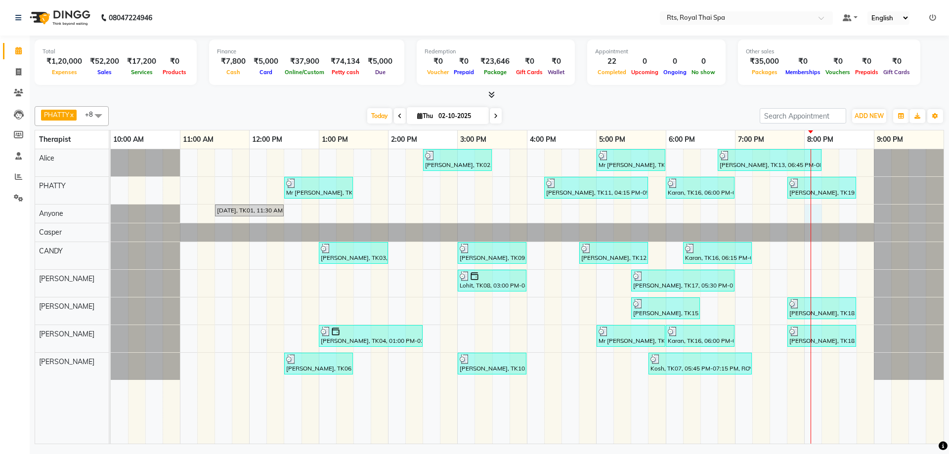
click at [813, 218] on div "[PERSON_NAME], TK02, 02:30 PM-03:30 PM, ROYAL SIGNATURE THERAPY 60min. Mr [PERS…" at bounding box center [527, 296] width 833 height 295
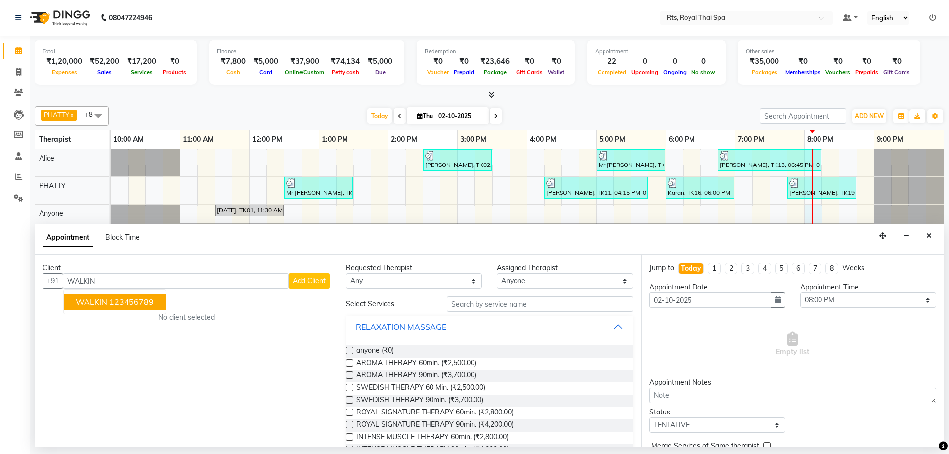
click at [133, 302] on ngb-highlight "123456789" at bounding box center [131, 302] width 44 height 10
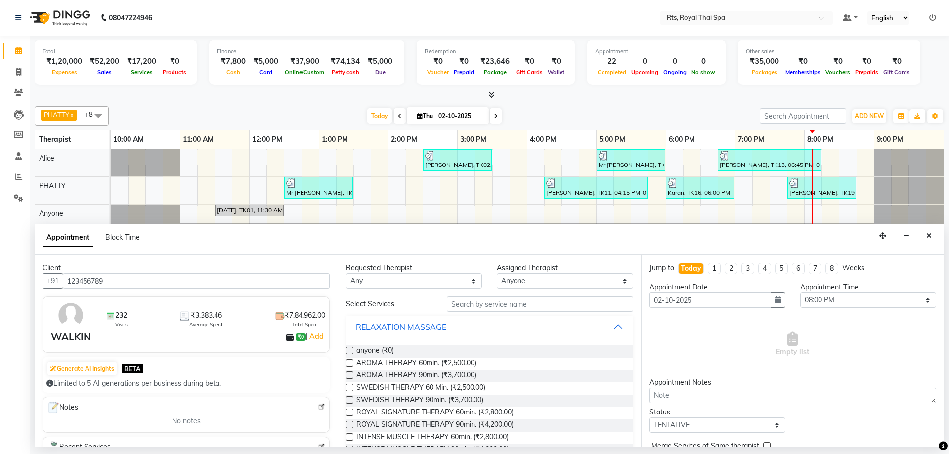
drag, startPoint x: 473, startPoint y: 364, endPoint x: 536, endPoint y: 359, distance: 63.0
click at [476, 363] on span "AROMA THERAPY 60min. (₹2,500.00)" at bounding box center [416, 364] width 120 height 12
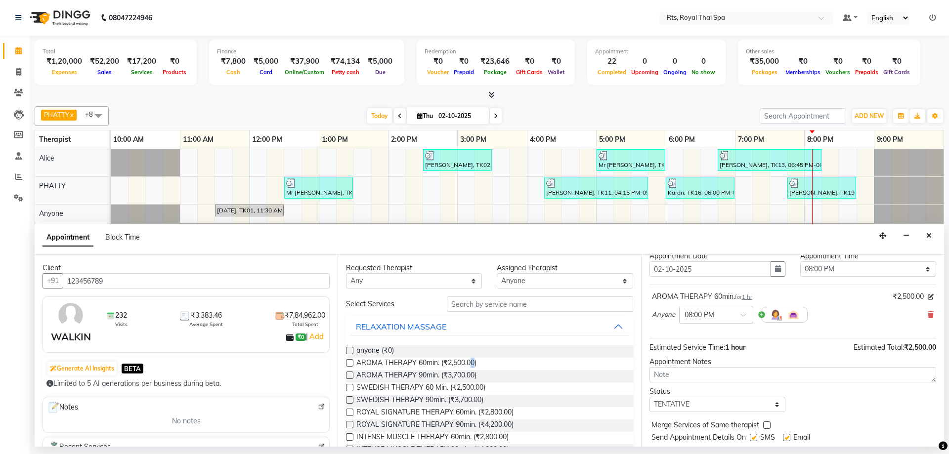
scroll to position [59, 0]
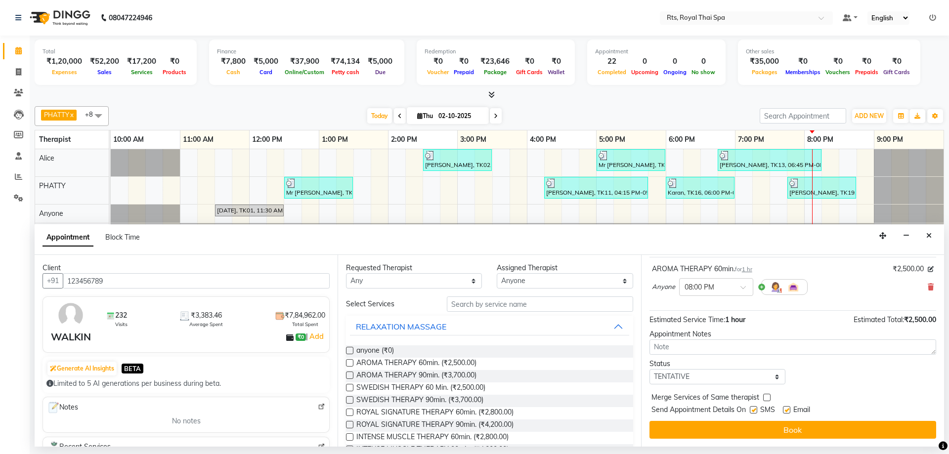
click at [753, 411] on label at bounding box center [753, 409] width 7 height 7
click at [753, 411] on input "checkbox" at bounding box center [753, 411] width 6 height 6
click at [751, 427] on button "Book" at bounding box center [792, 430] width 287 height 18
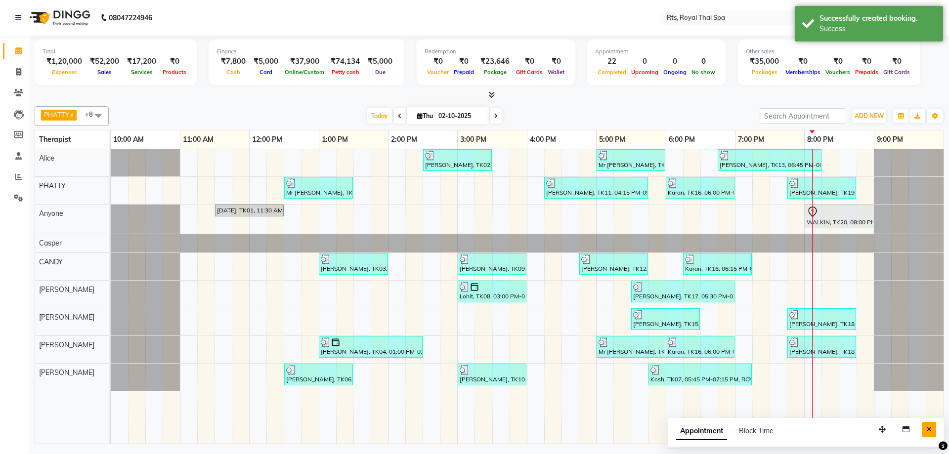
click at [927, 430] on icon "Close" at bounding box center [928, 429] width 5 height 7
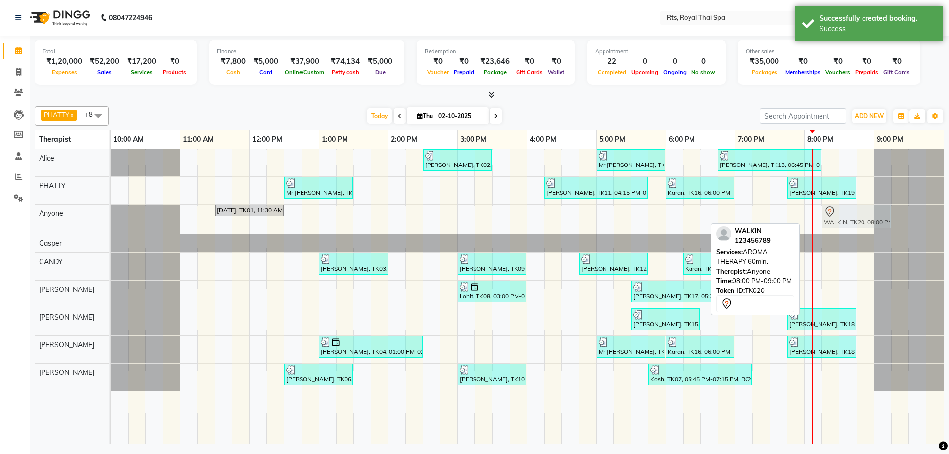
drag, startPoint x: 816, startPoint y: 220, endPoint x: 827, endPoint y: 218, distance: 11.0
click at [111, 218] on div "[DATE], TK01, 11:30 AM-12:30 PM, ROYAL SIGNATURE THERAPY 60min. WALKIN, TK20, 0…" at bounding box center [111, 219] width 0 height 29
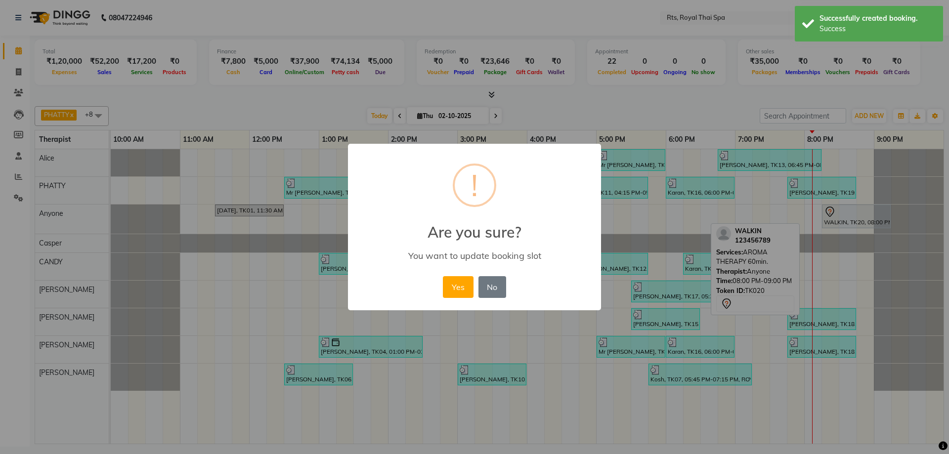
drag, startPoint x: 453, startPoint y: 290, endPoint x: 455, endPoint y: 212, distance: 78.6
click at [454, 288] on button "Yes" at bounding box center [458, 287] width 30 height 22
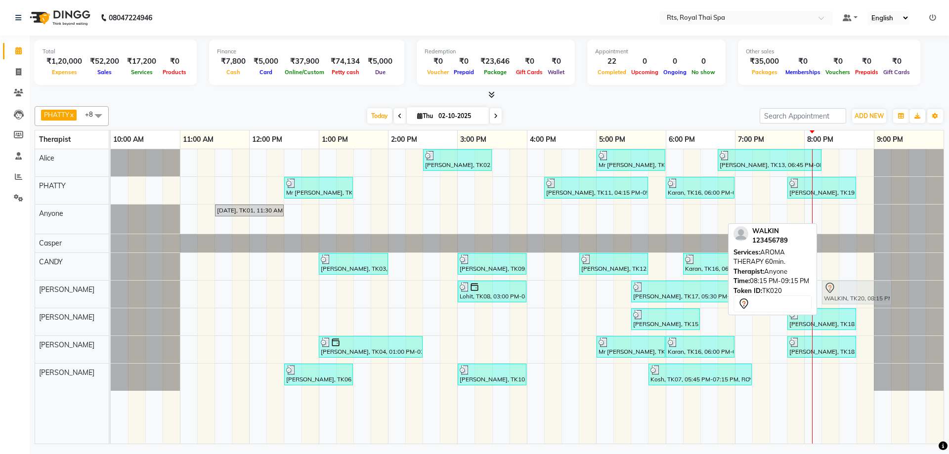
drag, startPoint x: 830, startPoint y: 222, endPoint x: 833, endPoint y: 291, distance: 68.8
click at [833, 291] on tbody "[PERSON_NAME], TK02, 02:30 PM-03:30 PM, ROYAL SIGNATURE THERAPY 60min. Mr [PERS…" at bounding box center [527, 270] width 833 height 242
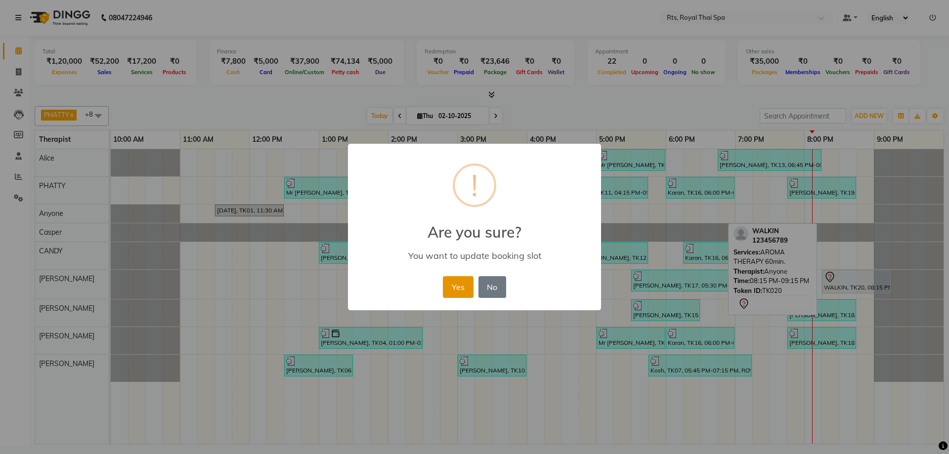
click at [454, 289] on button "Yes" at bounding box center [458, 287] width 30 height 22
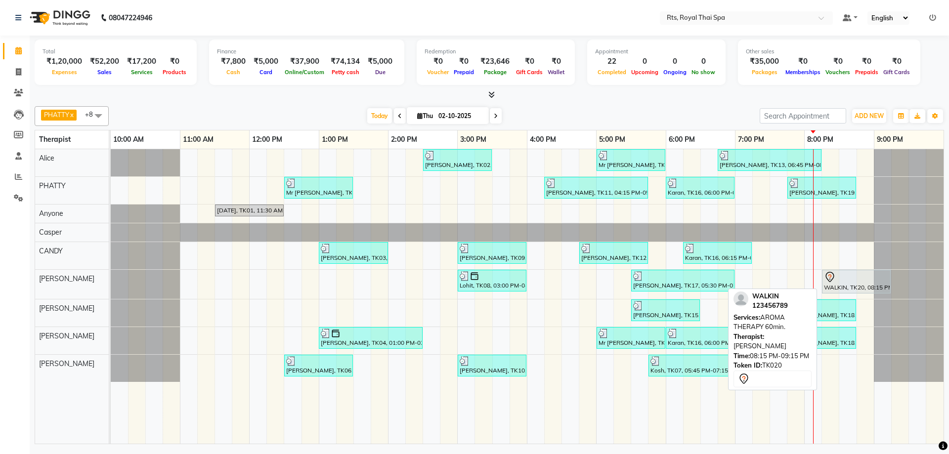
click at [840, 280] on div at bounding box center [856, 277] width 65 height 12
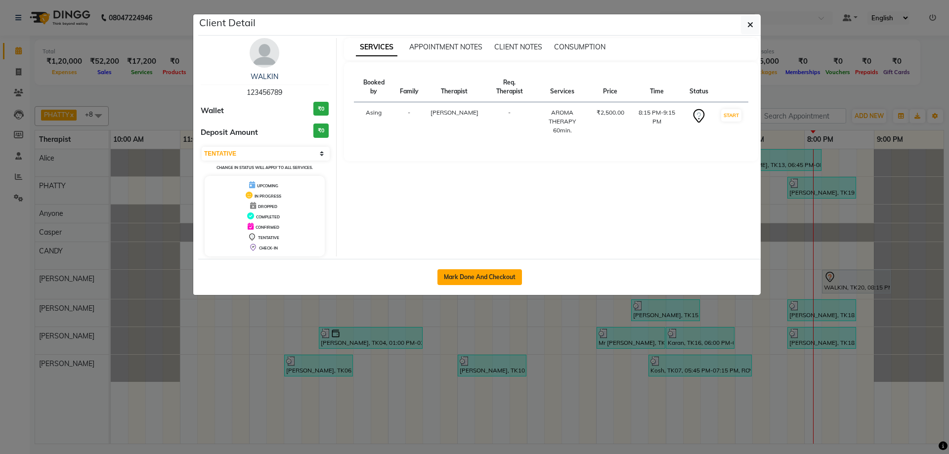
click at [510, 281] on button "Mark Done And Checkout" at bounding box center [479, 277] width 85 height 16
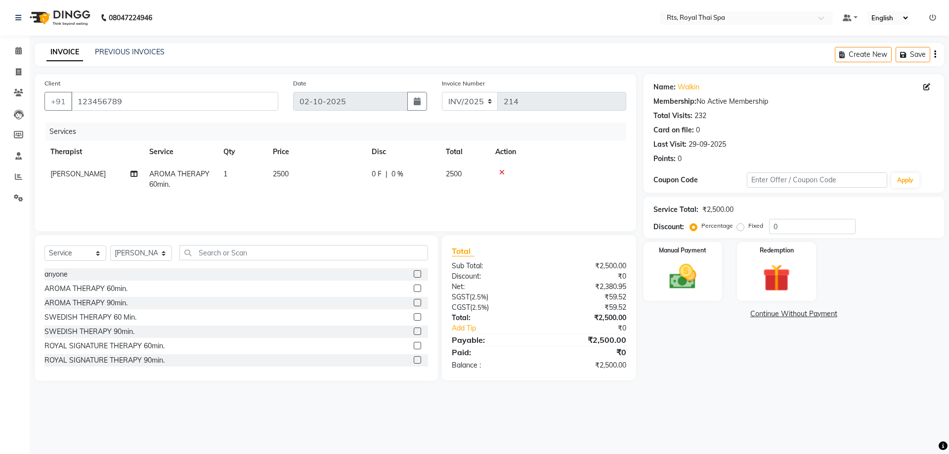
click at [748, 228] on label "Fixed" at bounding box center [755, 225] width 15 height 9
click at [742, 228] on input "Fixed" at bounding box center [742, 225] width 7 height 7
drag, startPoint x: 816, startPoint y: 228, endPoint x: 722, endPoint y: 228, distance: 93.4
click at [722, 228] on div "Percentage Fixed 0" at bounding box center [774, 226] width 164 height 15
drag, startPoint x: 694, startPoint y: 282, endPoint x: 706, endPoint y: 290, distance: 14.0
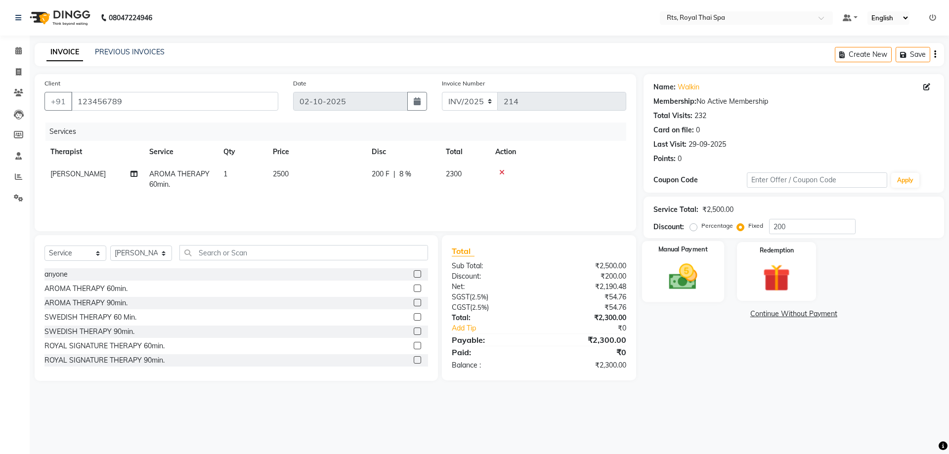
click at [694, 283] on img at bounding box center [683, 276] width 46 height 33
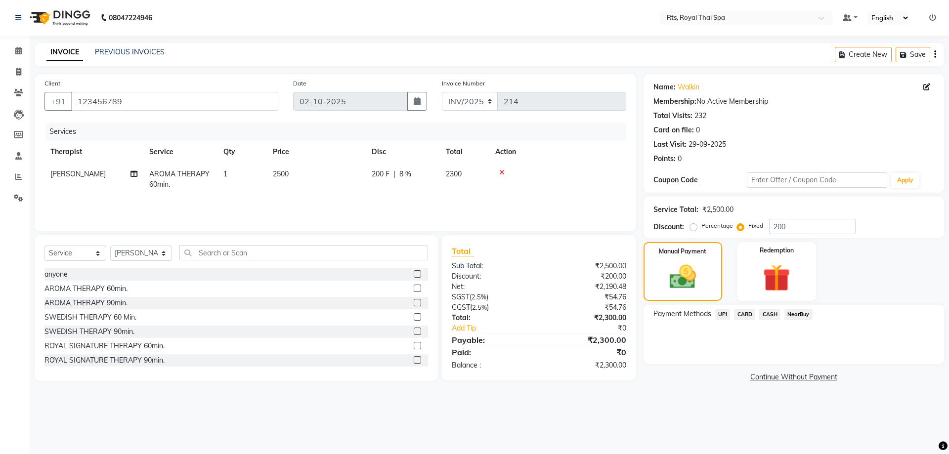
click at [726, 314] on span "UPI" at bounding box center [722, 314] width 15 height 11
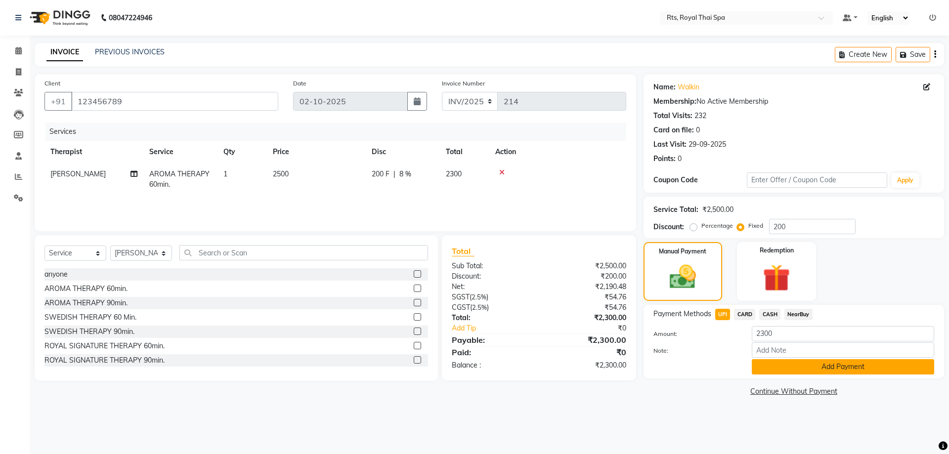
click at [757, 369] on button "Add Payment" at bounding box center [843, 366] width 182 height 15
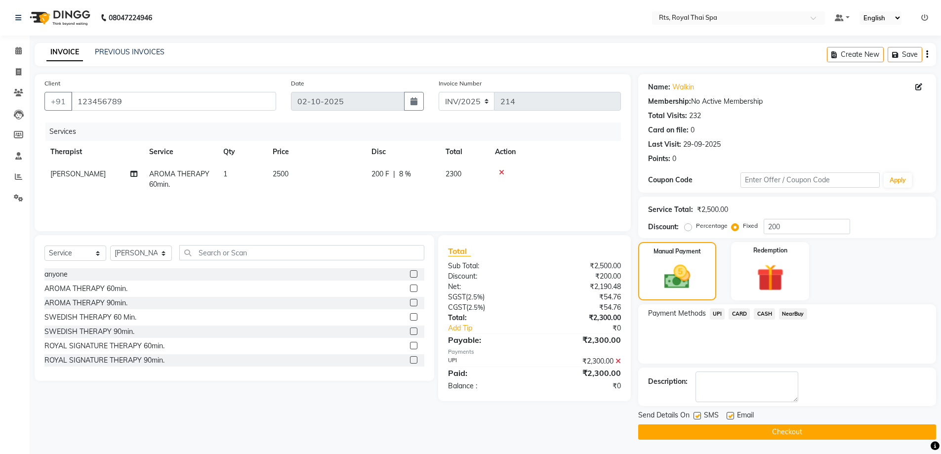
click at [694, 414] on label at bounding box center [697, 415] width 7 height 7
click at [694, 414] on input "checkbox" at bounding box center [697, 416] width 6 height 6
click at [700, 427] on button "Checkout" at bounding box center [787, 431] width 298 height 15
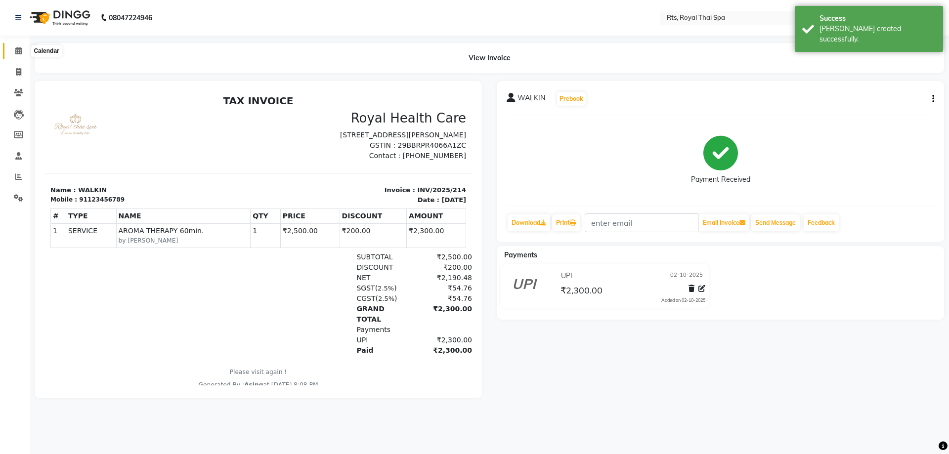
click at [23, 51] on span at bounding box center [18, 50] width 17 height 11
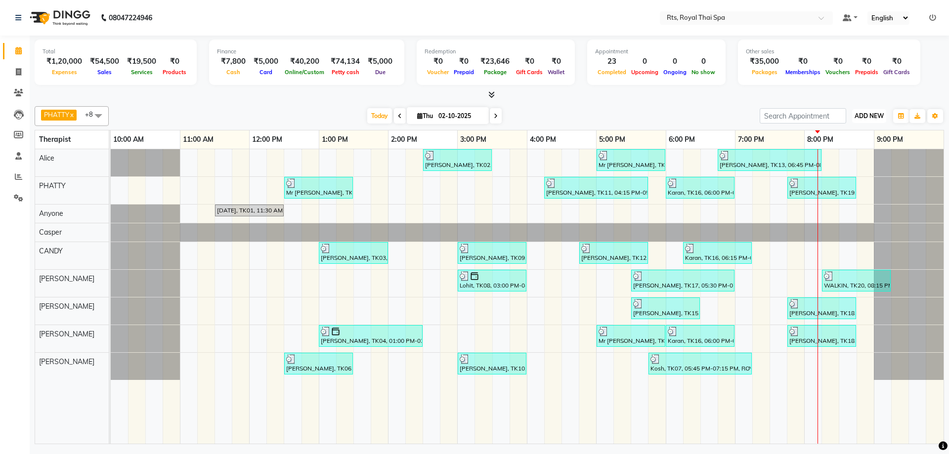
click at [863, 120] on button "ADD NEW Toggle Dropdown" at bounding box center [869, 116] width 34 height 14
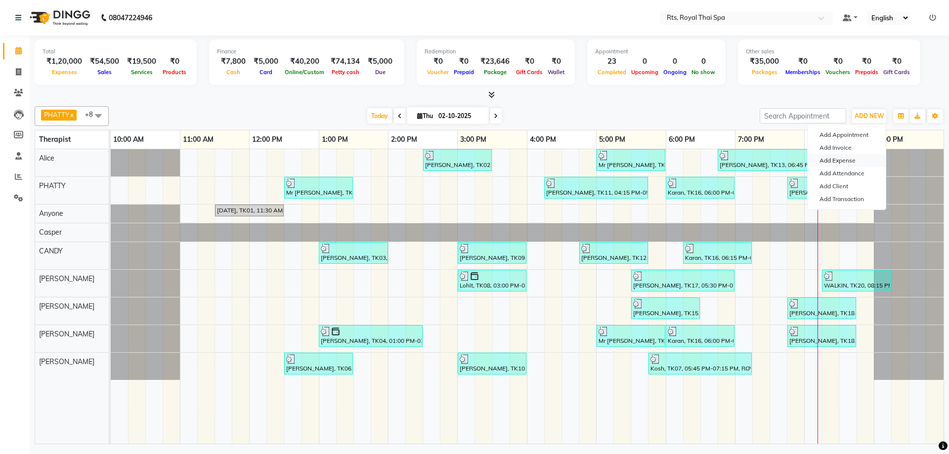
click at [844, 162] on link "Add Expense" at bounding box center [846, 160] width 78 height 13
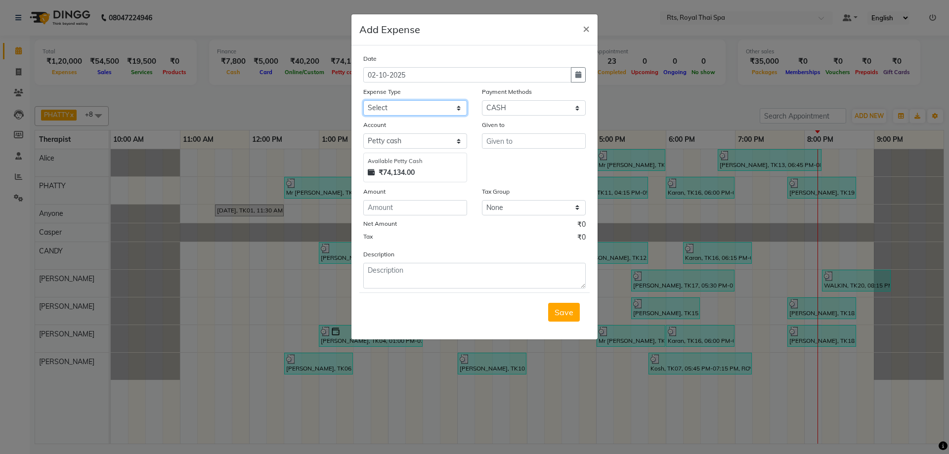
click at [414, 104] on select "Select Bank charges Cleaning and products Donation Electric and water charge In…" at bounding box center [415, 107] width 104 height 15
click at [363, 100] on select "Select Bank charges Cleaning and products Donation Electric and water charge In…" at bounding box center [415, 107] width 104 height 15
click at [411, 208] on input "number" at bounding box center [415, 207] width 104 height 15
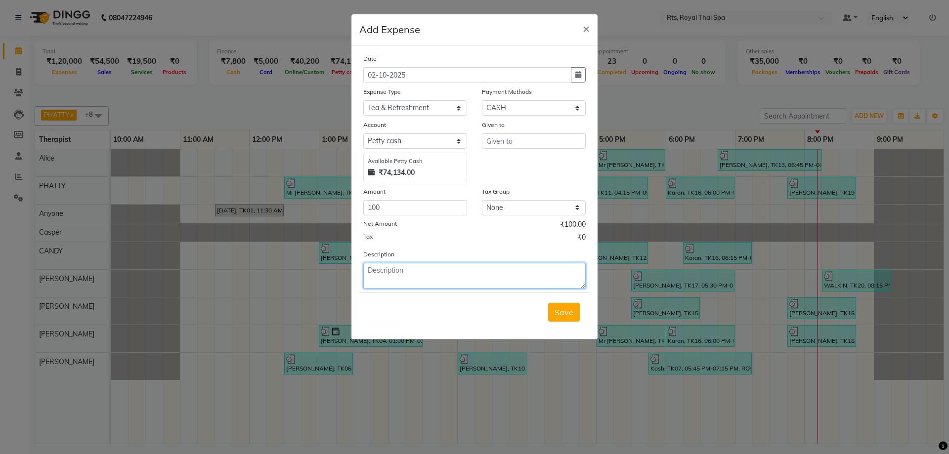
click at [402, 280] on textarea at bounding box center [474, 276] width 222 height 26
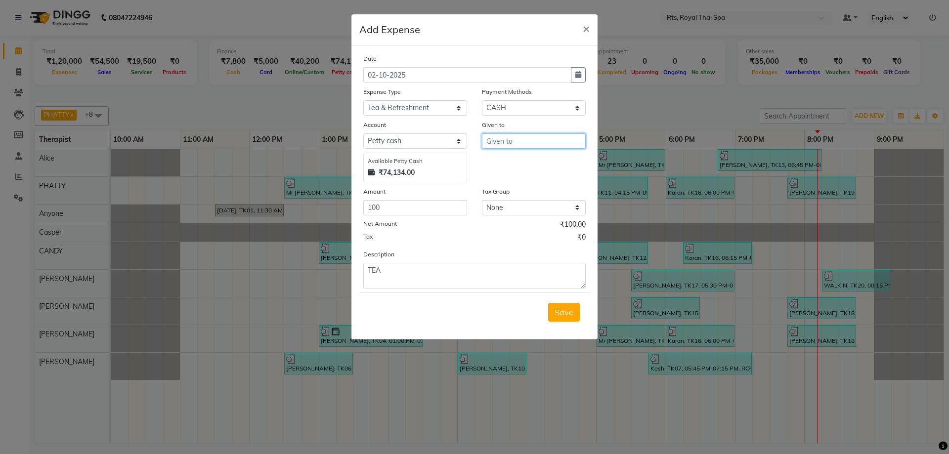
drag, startPoint x: 510, startPoint y: 145, endPoint x: 510, endPoint y: 151, distance: 6.4
click at [510, 151] on div "Given to" at bounding box center [533, 151] width 119 height 63
click at [561, 313] on span "Save" at bounding box center [563, 312] width 19 height 10
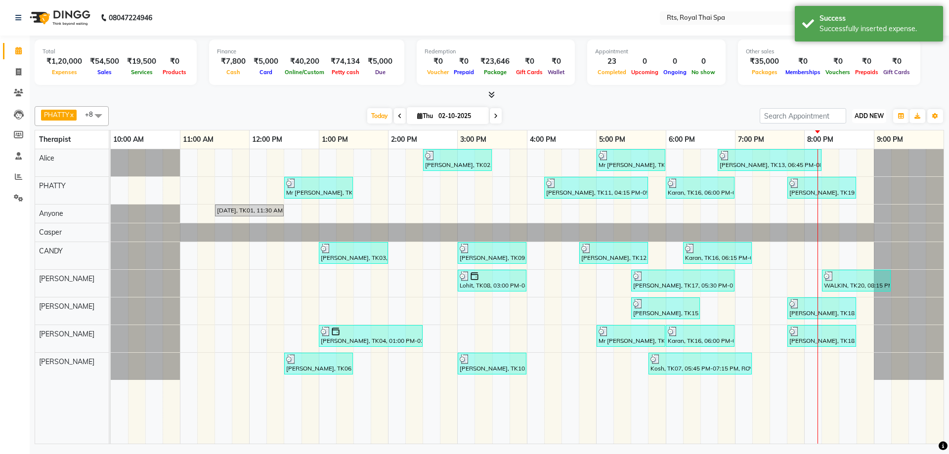
click at [872, 117] on span "ADD NEW" at bounding box center [868, 115] width 29 height 7
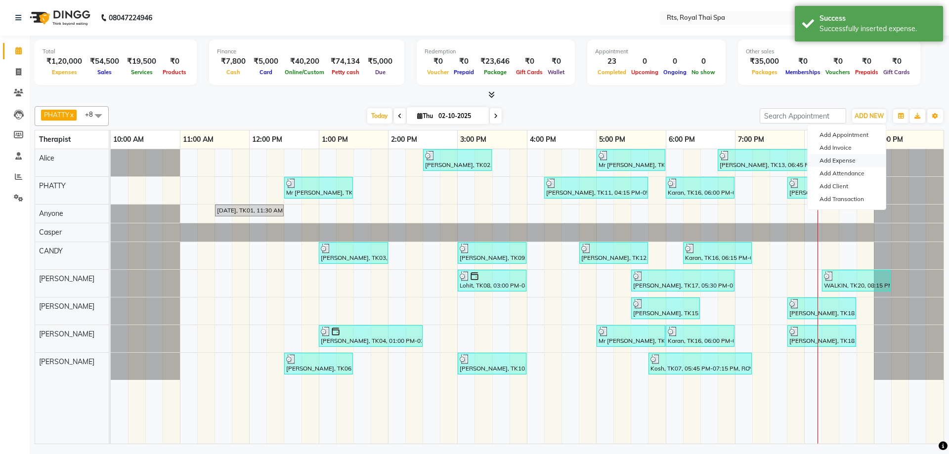
click at [846, 161] on link "Add Expense" at bounding box center [846, 160] width 78 height 13
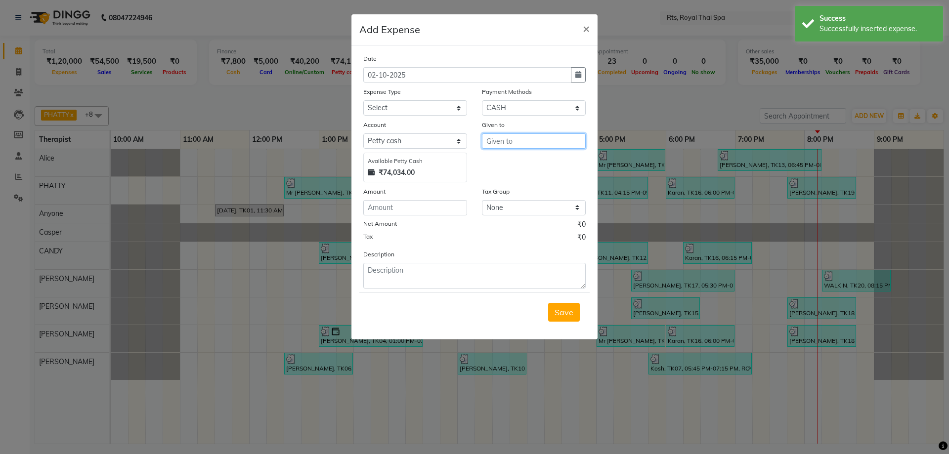
click at [503, 139] on input "text" at bounding box center [534, 140] width 104 height 15
click at [518, 168] on button "PRA VEEN" at bounding box center [521, 162] width 78 height 16
drag, startPoint x: 376, startPoint y: 209, endPoint x: 376, endPoint y: 202, distance: 7.4
click at [376, 204] on input "number" at bounding box center [415, 207] width 104 height 15
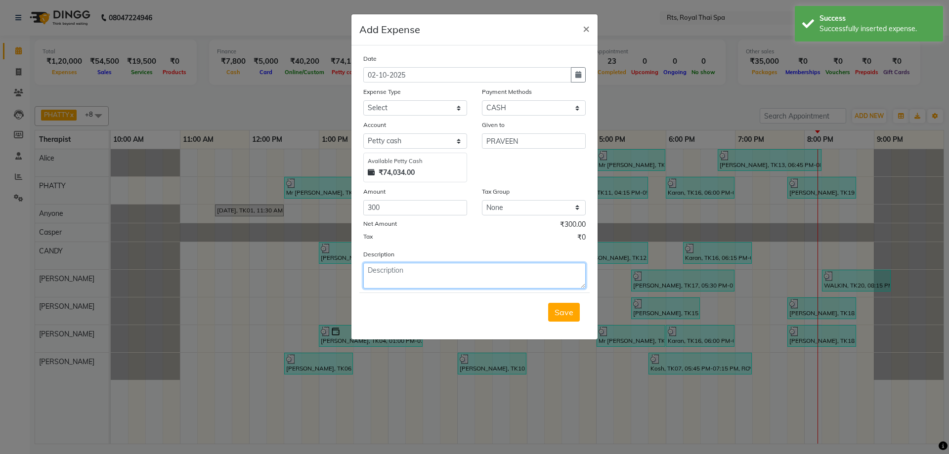
click at [406, 274] on textarea at bounding box center [474, 276] width 222 height 26
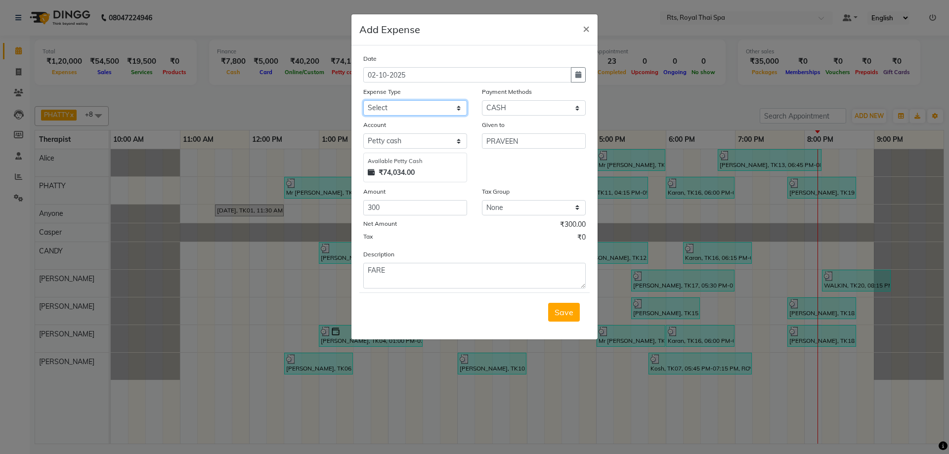
click at [451, 107] on select "Select Bank charges Cleaning and products Donation Electric and water charge In…" at bounding box center [415, 107] width 104 height 15
click at [363, 100] on select "Select Bank charges Cleaning and products Donation Electric and water charge In…" at bounding box center [415, 107] width 104 height 15
click at [565, 313] on span "Save" at bounding box center [563, 312] width 19 height 10
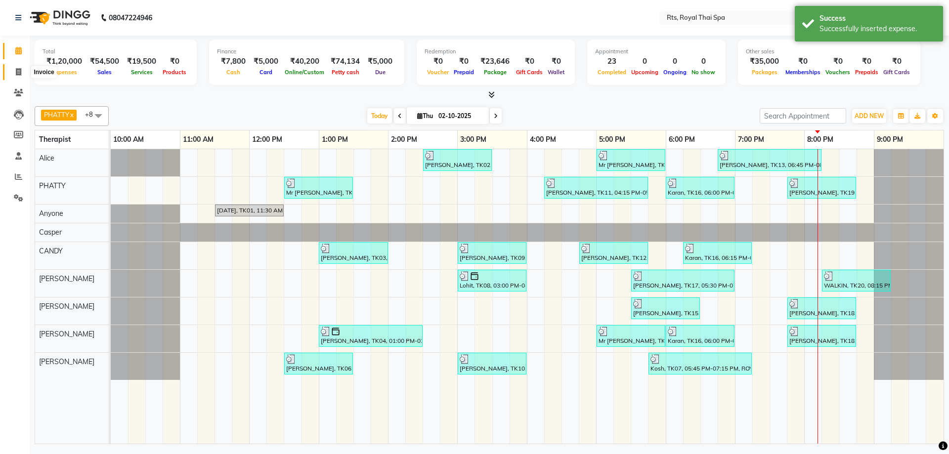
click at [16, 71] on icon at bounding box center [18, 71] width 5 height 7
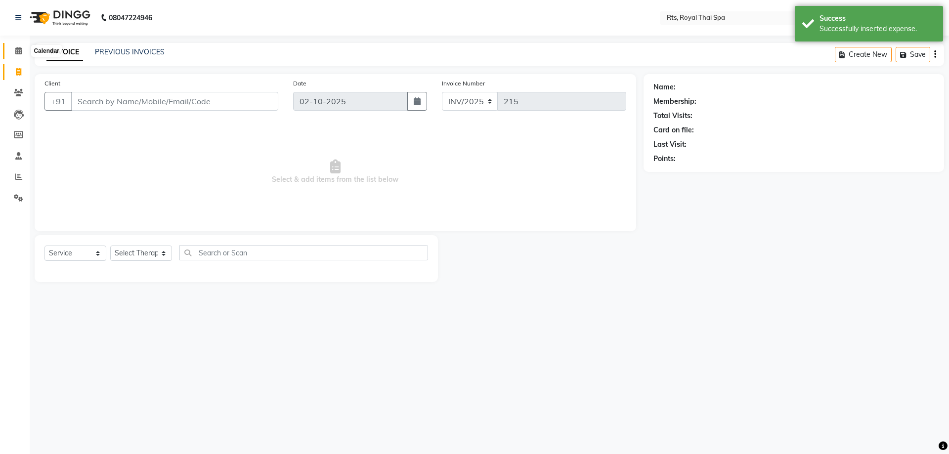
click at [25, 52] on span at bounding box center [18, 50] width 17 height 11
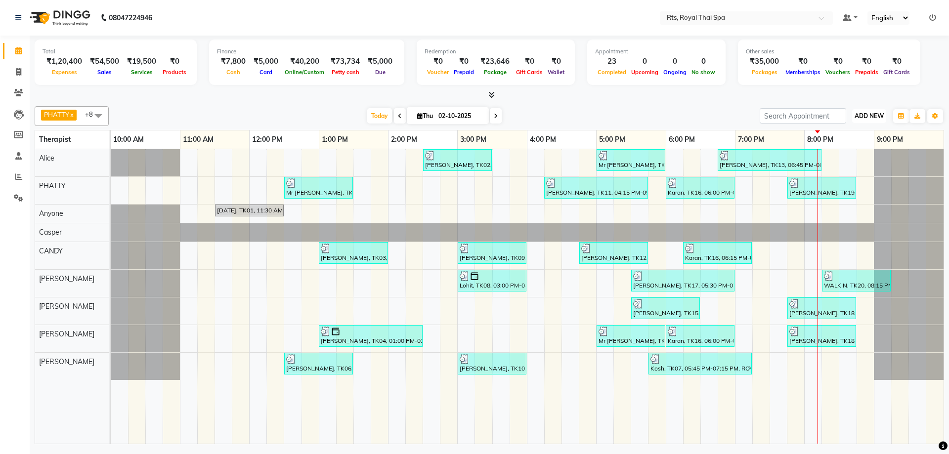
click at [867, 120] on button "ADD NEW Toggle Dropdown" at bounding box center [869, 116] width 34 height 14
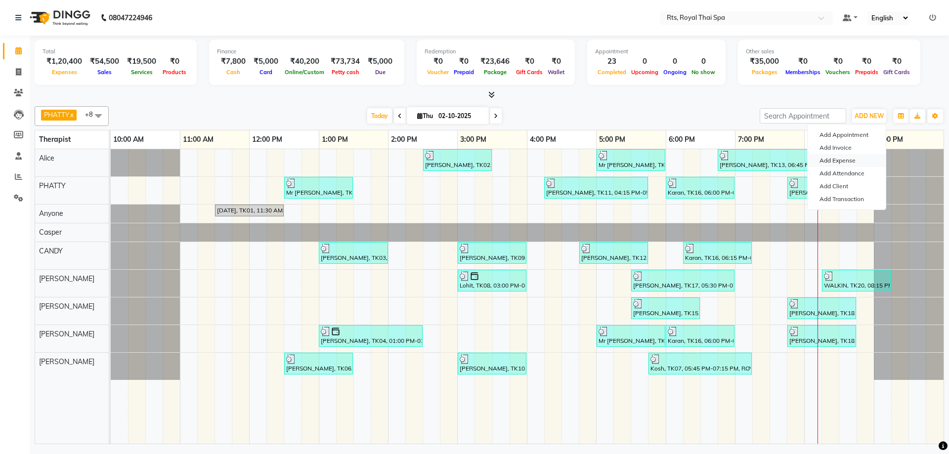
click at [847, 161] on link "Add Expense" at bounding box center [846, 160] width 78 height 13
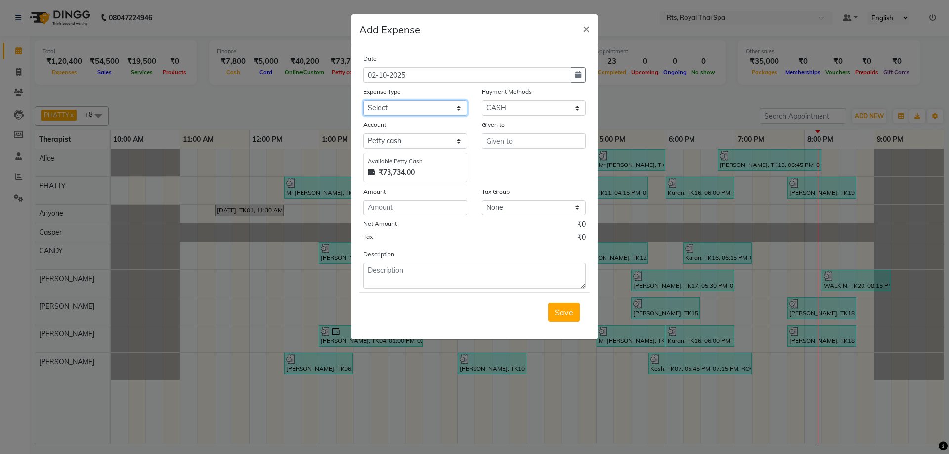
click at [441, 109] on select "Select Bank charges Cleaning and products Donation Electric and water charge In…" at bounding box center [415, 107] width 104 height 15
click at [363, 100] on select "Select Bank charges Cleaning and products Donation Electric and water charge In…" at bounding box center [415, 107] width 104 height 15
drag, startPoint x: 408, startPoint y: 212, endPoint x: 409, endPoint y: 204, distance: 7.4
click at [408, 206] on input "number" at bounding box center [415, 207] width 104 height 15
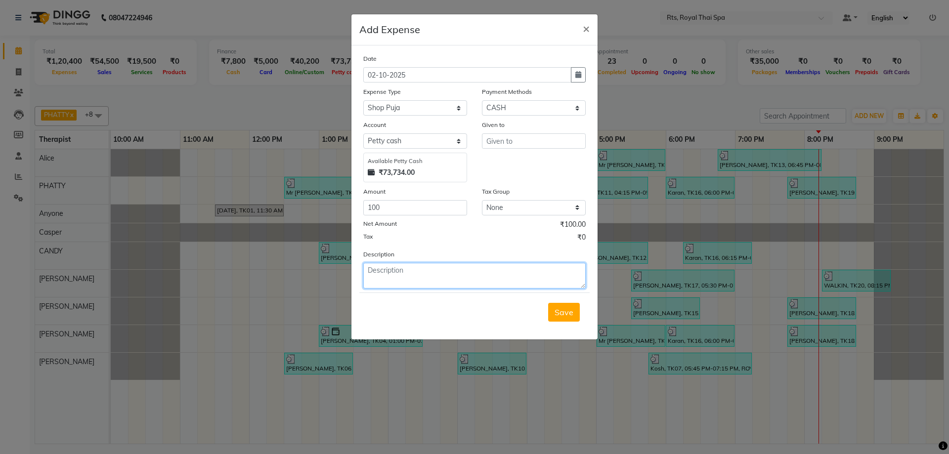
click at [413, 283] on textarea at bounding box center [474, 276] width 222 height 26
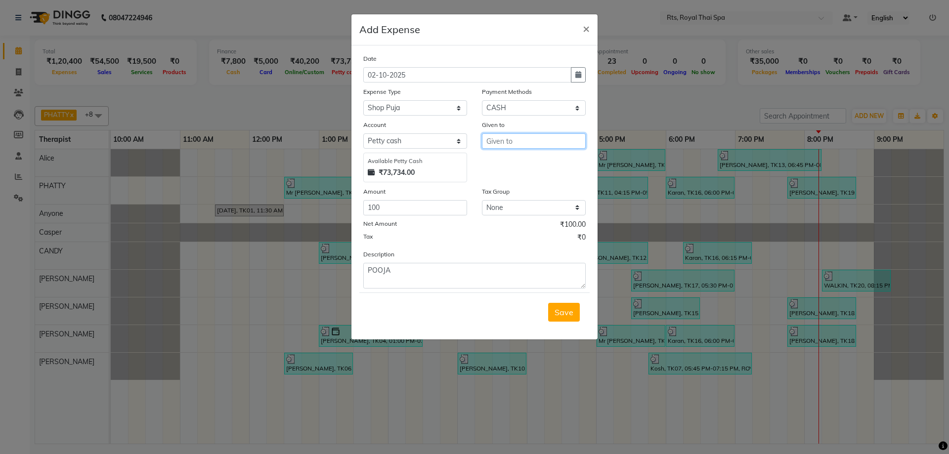
click at [508, 142] on input "text" at bounding box center [534, 140] width 104 height 15
click at [508, 162] on span "CANDY" at bounding box center [508, 162] width 28 height 10
click at [562, 318] on button "Save" at bounding box center [564, 312] width 32 height 19
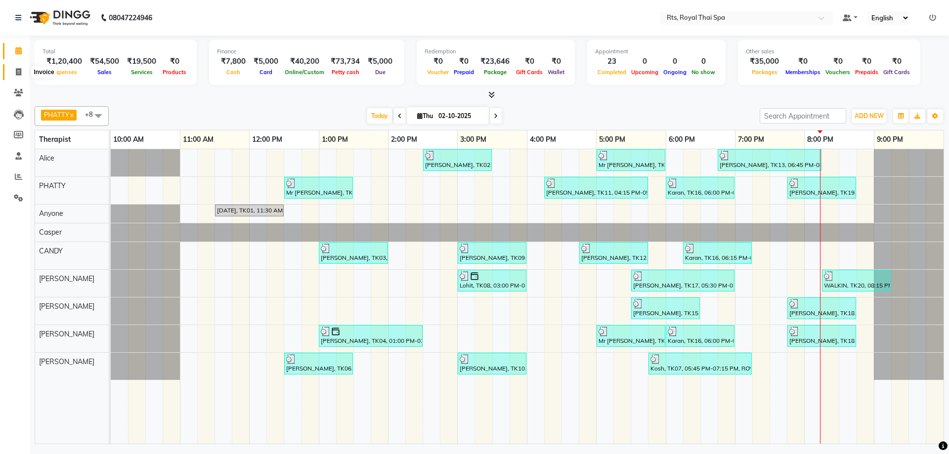
click at [21, 70] on icon at bounding box center [18, 71] width 5 height 7
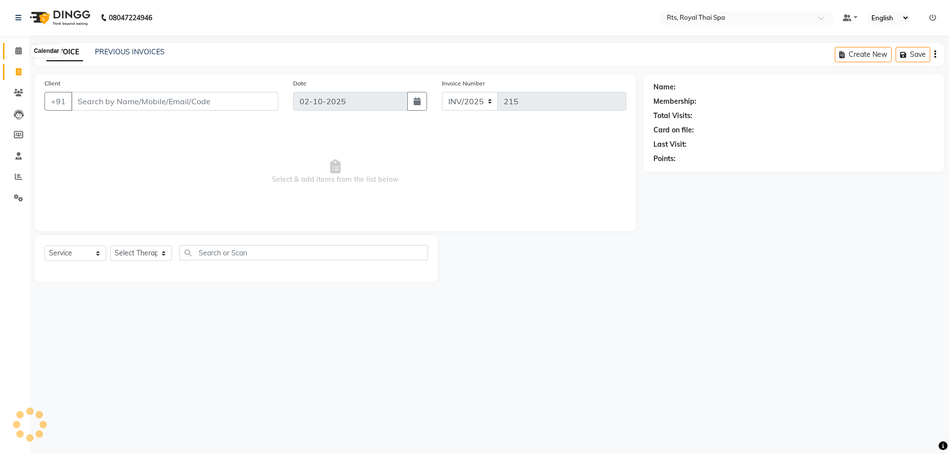
click at [23, 50] on span at bounding box center [18, 50] width 17 height 11
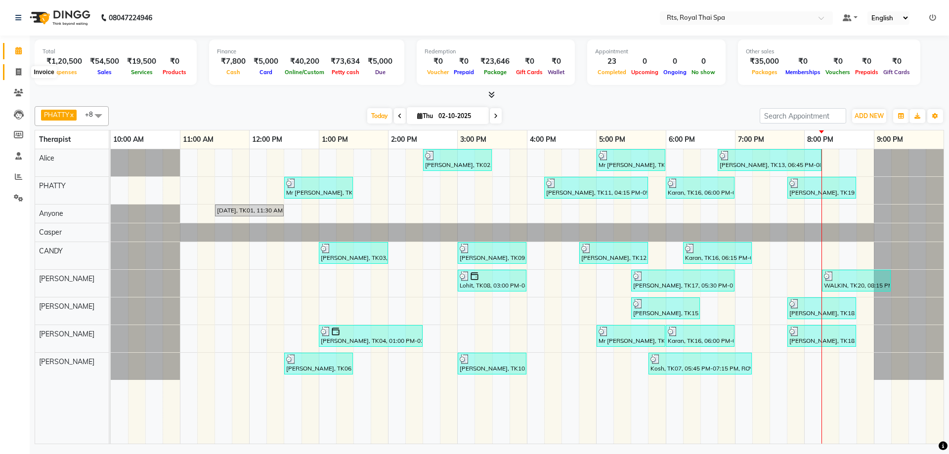
click at [19, 75] on icon at bounding box center [18, 71] width 5 height 7
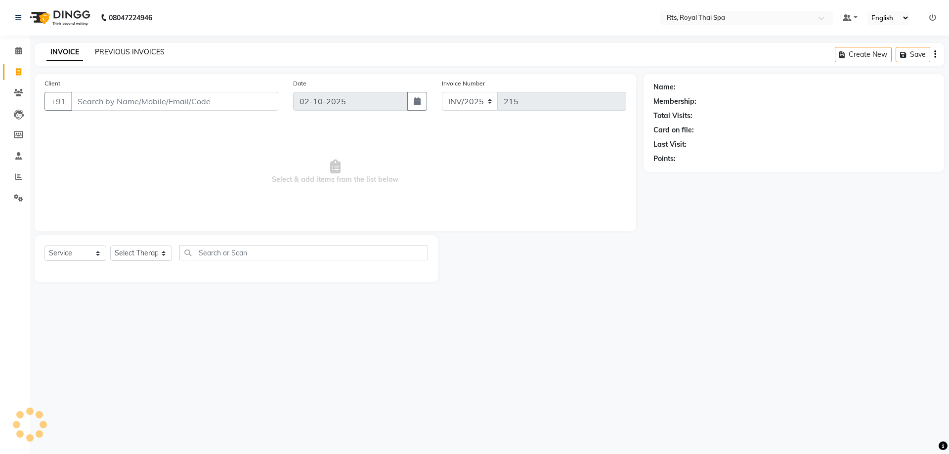
click at [122, 49] on link "PREVIOUS INVOICES" at bounding box center [130, 51] width 70 height 9
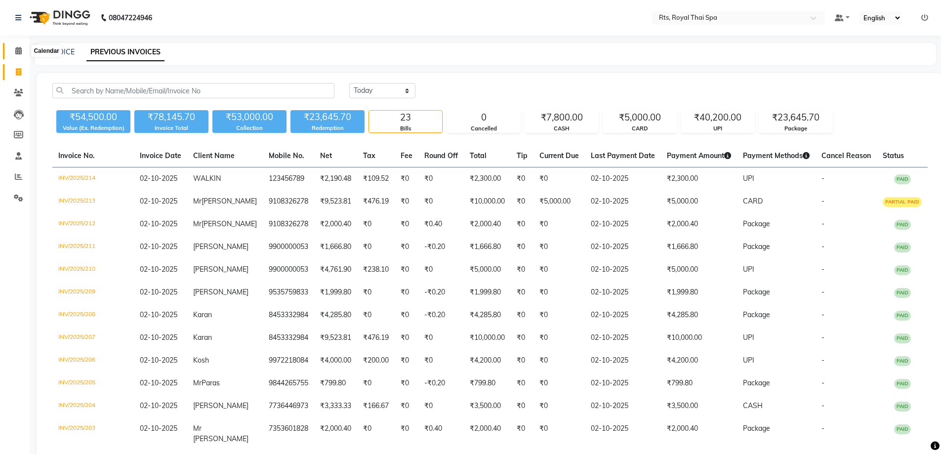
click at [19, 51] on icon at bounding box center [18, 50] width 6 height 7
